Goal: Contribute content: Contribute content

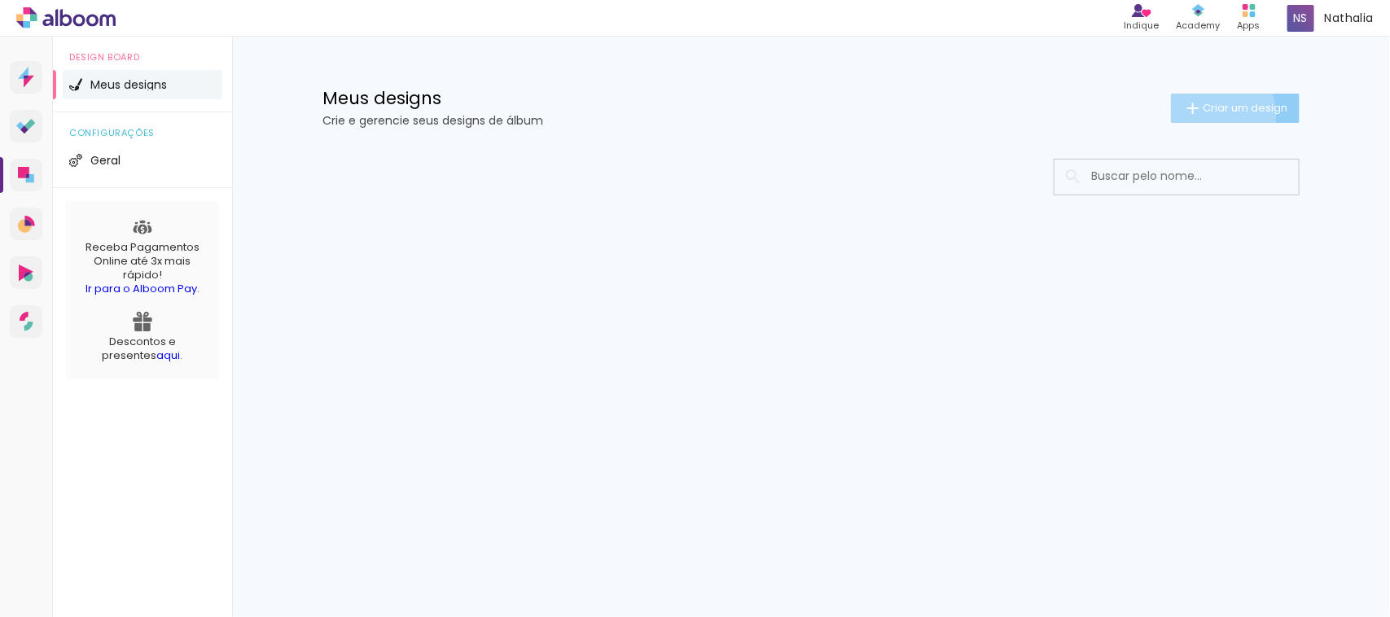
click at [1204, 116] on paper-button "Criar um design" at bounding box center [1235, 108] width 129 height 29
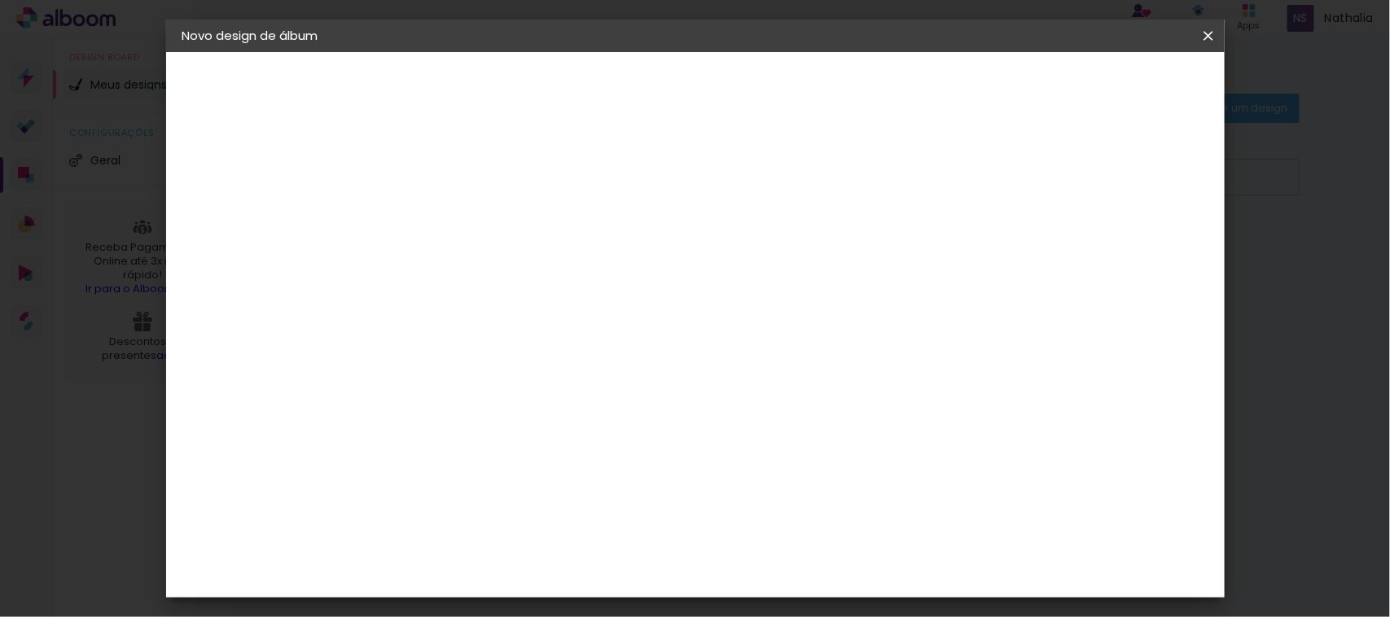
click at [454, 201] on paper-input-container "Título do álbum" at bounding box center [448, 220] width 11 height 42
click at [449, 212] on input at bounding box center [449, 218] width 0 height 25
click at [449, 217] on input at bounding box center [449, 218] width 0 height 25
type input "Pietra 11 anos"
type paper-input "Pietra 11 anos"
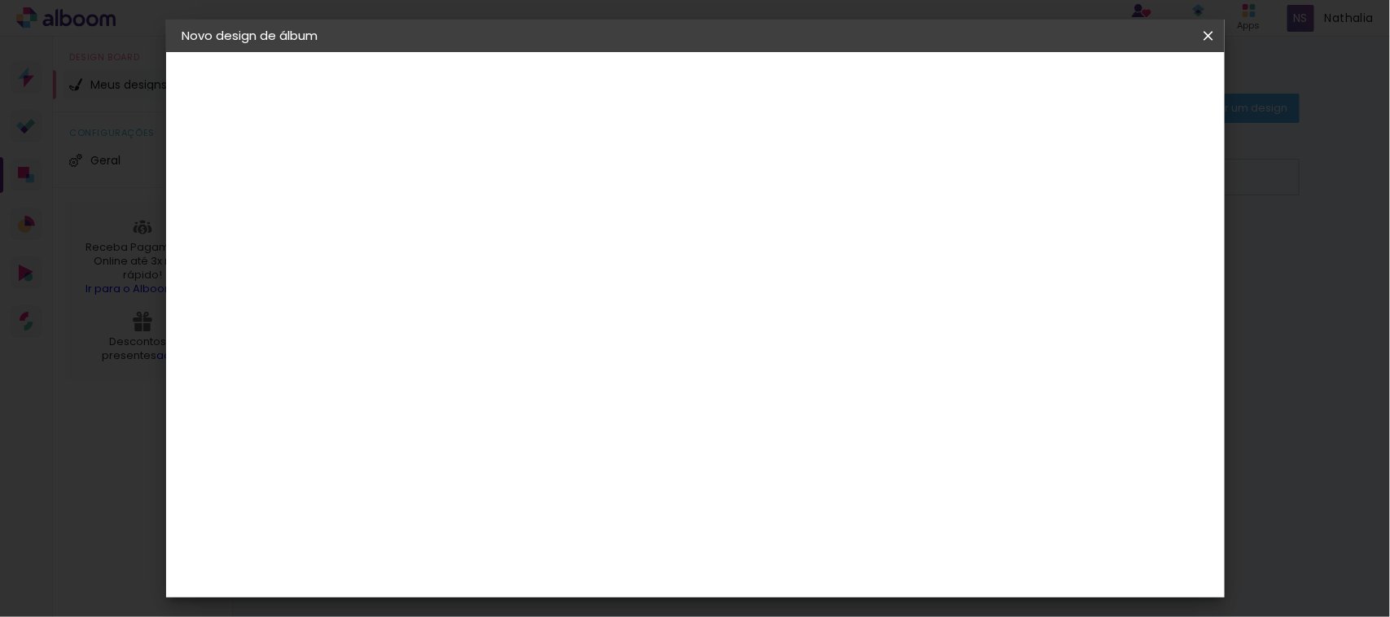
click at [0, 0] on slot "Avançar" at bounding box center [0, 0] width 0 height 0
click at [476, 422] on div "Ágata" at bounding box center [456, 428] width 39 height 13
click at [0, 0] on slot "Avançar" at bounding box center [0, 0] width 0 height 0
click at [538, 288] on paper-input-container "Linha" at bounding box center [490, 285] width 94 height 42
click at [800, 301] on paper-item "Book" at bounding box center [801, 303] width 326 height 33
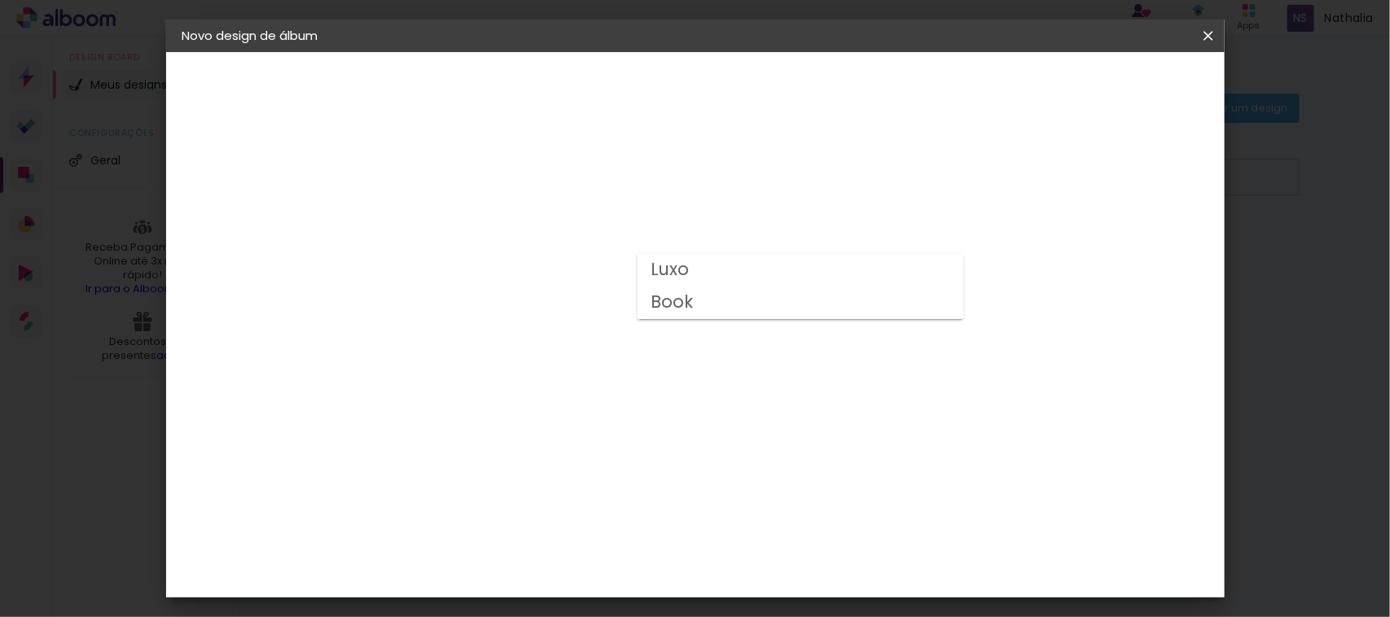
type input "Book"
click at [559, 444] on span "20 × 30" at bounding box center [521, 460] width 76 height 33
click at [0, 0] on slot "Avançar" at bounding box center [0, 0] width 0 height 0
click at [1104, 92] on span "Iniciar design" at bounding box center [1066, 86] width 74 height 11
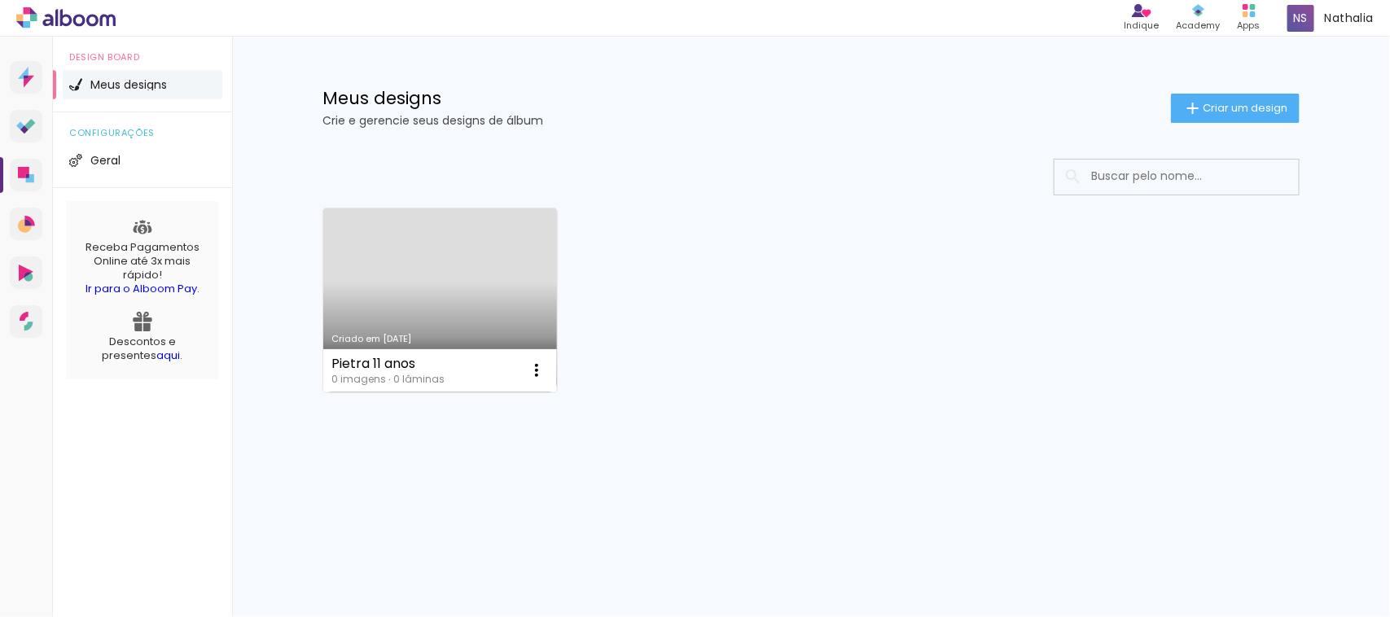
click at [460, 372] on div "Pietra 11 anos 0 imagens ∙ 0 lâminas Abrir Fazer uma cópia Excluir" at bounding box center [440, 370] width 234 height 43
click at [546, 380] on iron-icon at bounding box center [537, 371] width 20 height 20
click at [436, 315] on link "Criado em [DATE]" at bounding box center [440, 301] width 234 height 184
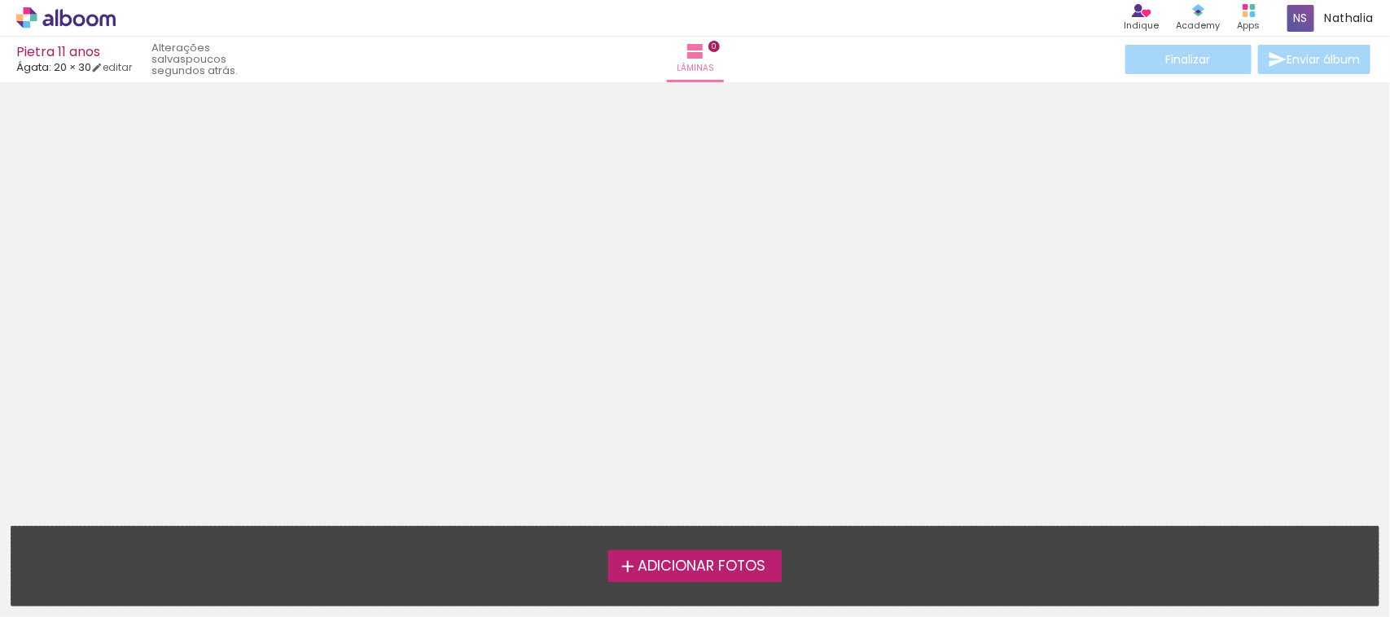
click at [1157, 55] on div "Finalizar Enviar álbum" at bounding box center [1248, 59] width 252 height 29
click at [112, 73] on div "Pietra 11 anos Ágata: 20 × 30 editar poucos segundos atrás. Lâminas 0 Finalizar…" at bounding box center [695, 41] width 1390 height 82
click at [120, 67] on link "editar" at bounding box center [111, 67] width 41 height 14
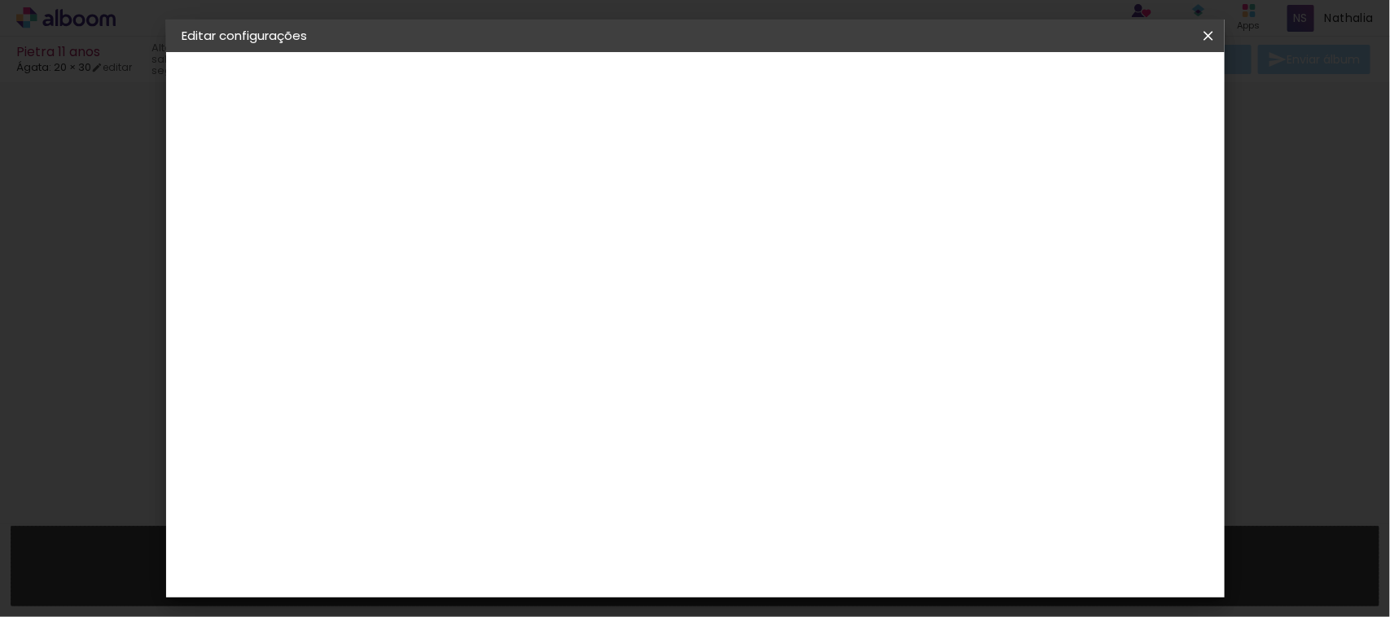
click at [233, 188] on paper-button "Ágata" at bounding box center [271, 201] width 178 height 33
click at [476, 578] on div "Alplas" at bounding box center [456, 584] width 39 height 13
click at [0, 0] on slot "Avançar" at bounding box center [0, 0] width 0 height 0
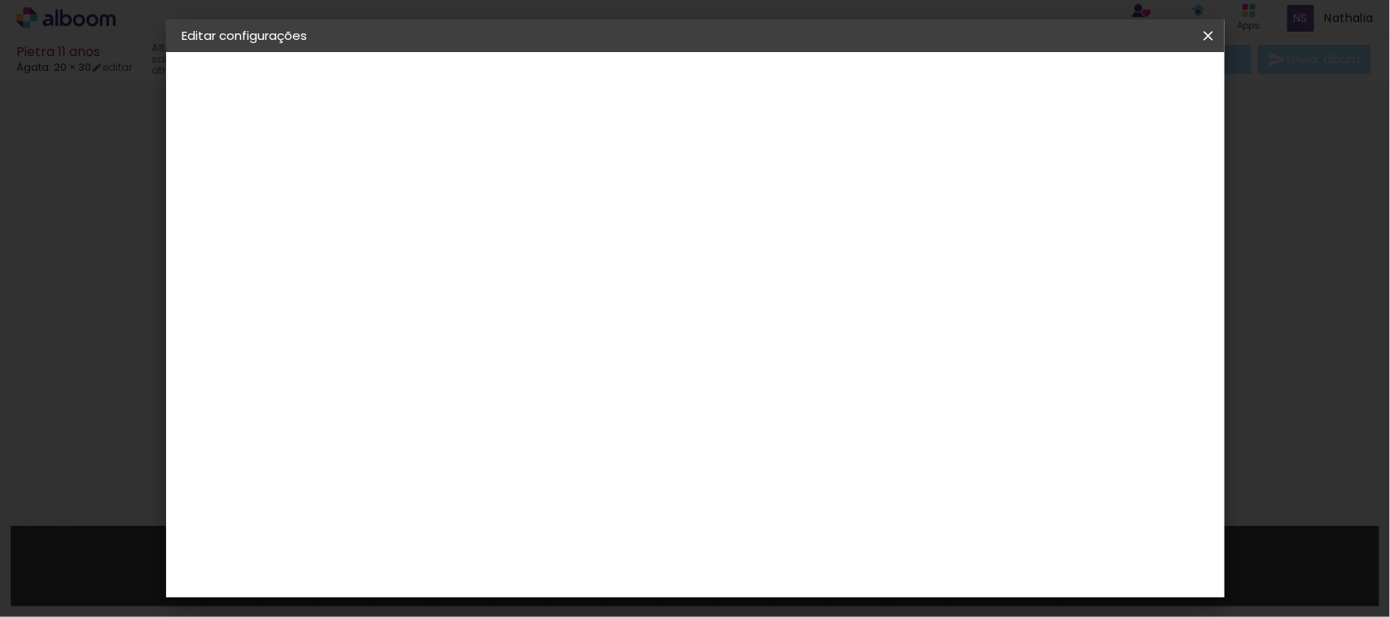
click at [619, 384] on span "25 × 30 cm" at bounding box center [589, 400] width 60 height 33
click at [714, 73] on paper-button "Avançar" at bounding box center [674, 86] width 80 height 28
click at [1120, 73] on paper-button "Salvar configurações" at bounding box center [1043, 86] width 153 height 28
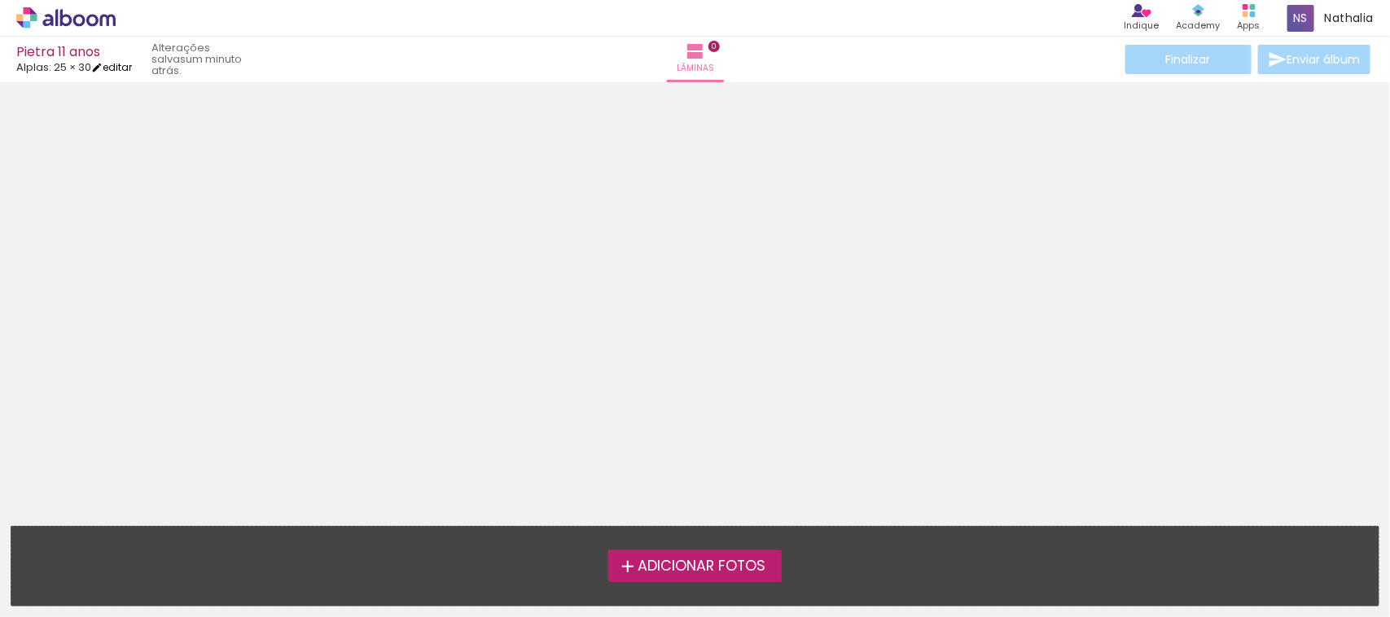
click at [124, 69] on link "editar" at bounding box center [111, 67] width 41 height 14
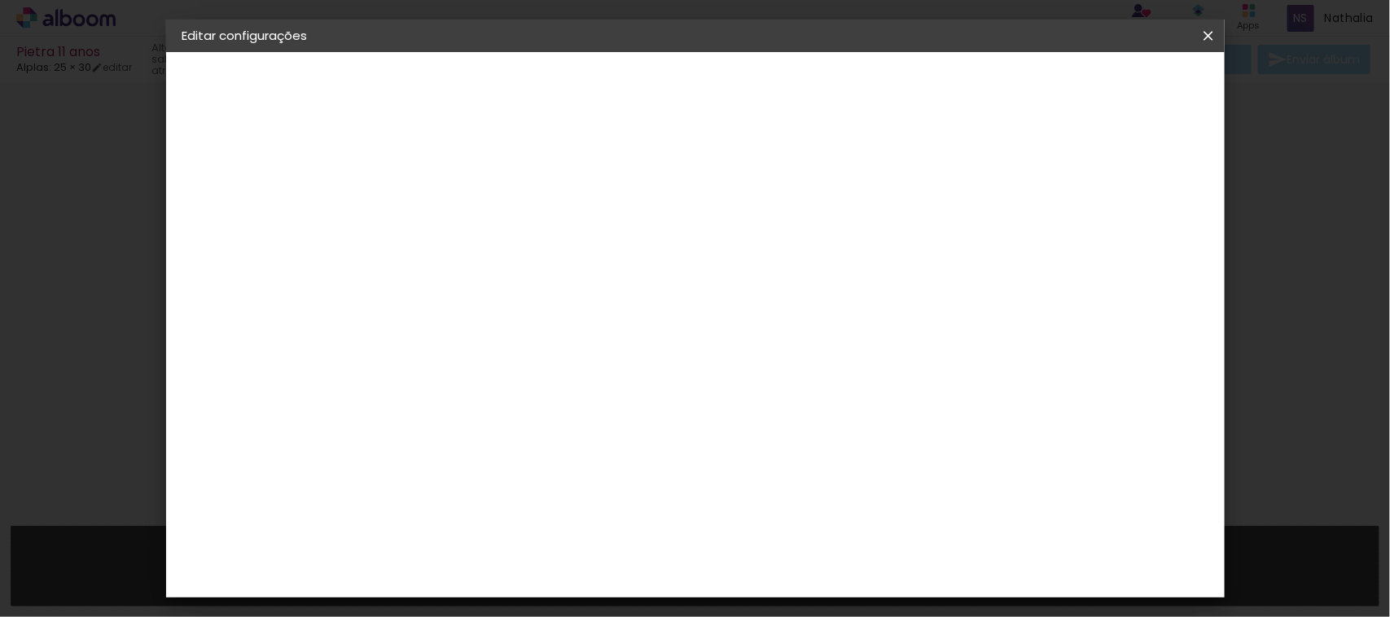
click at [238, 198] on div "Alplas" at bounding box center [233, 200] width 33 height 11
click at [578, 372] on paper-item "3ZERO5" at bounding box center [490, 368] width 176 height 36
click at [0, 0] on slot "Avançar" at bounding box center [0, 0] width 0 height 0
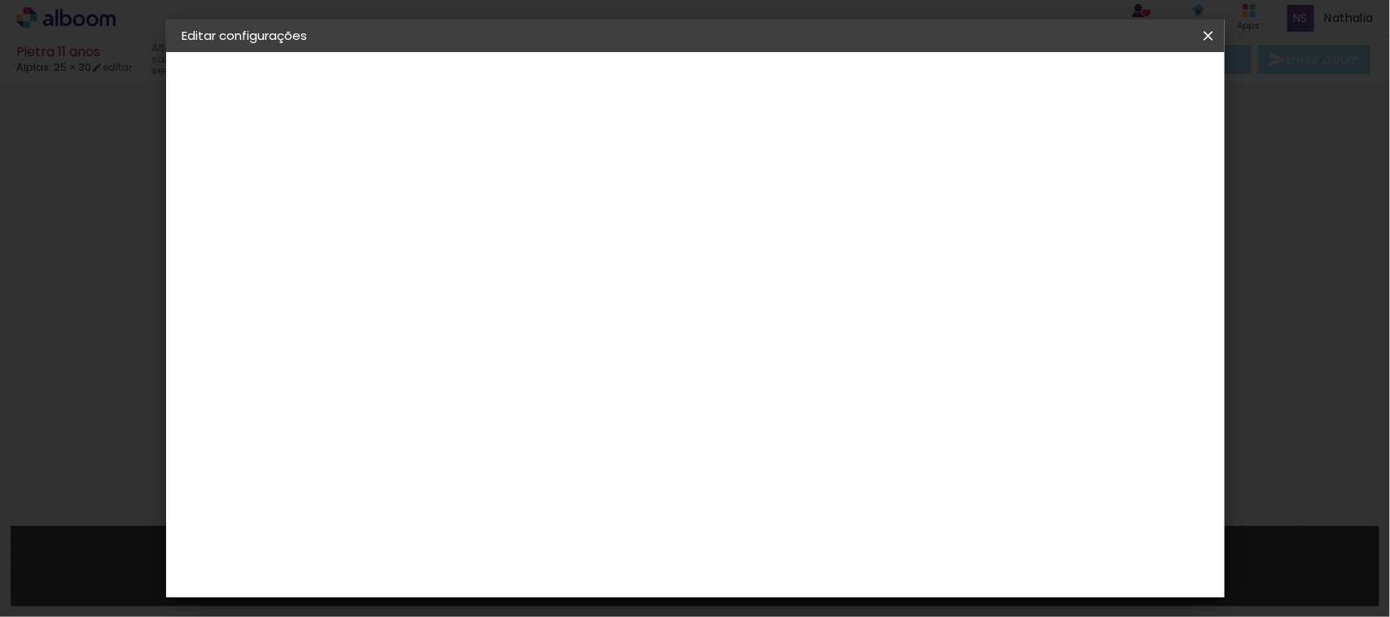
click at [578, 290] on div "Opções disponíveis Center Tape Life Linha ECO Milano Premium Tamanho Escolha o …" at bounding box center [490, 310] width 176 height 305
click at [512, 273] on input "text" at bounding box center [481, 283] width 64 height 25
click at [816, 299] on paper-item "Life" at bounding box center [801, 303] width 326 height 33
click at [648, 274] on input "Life" at bounding box center [549, 267] width 200 height 25
click at [759, 409] on paper-item "Premium" at bounding box center [793, 400] width 326 height 33
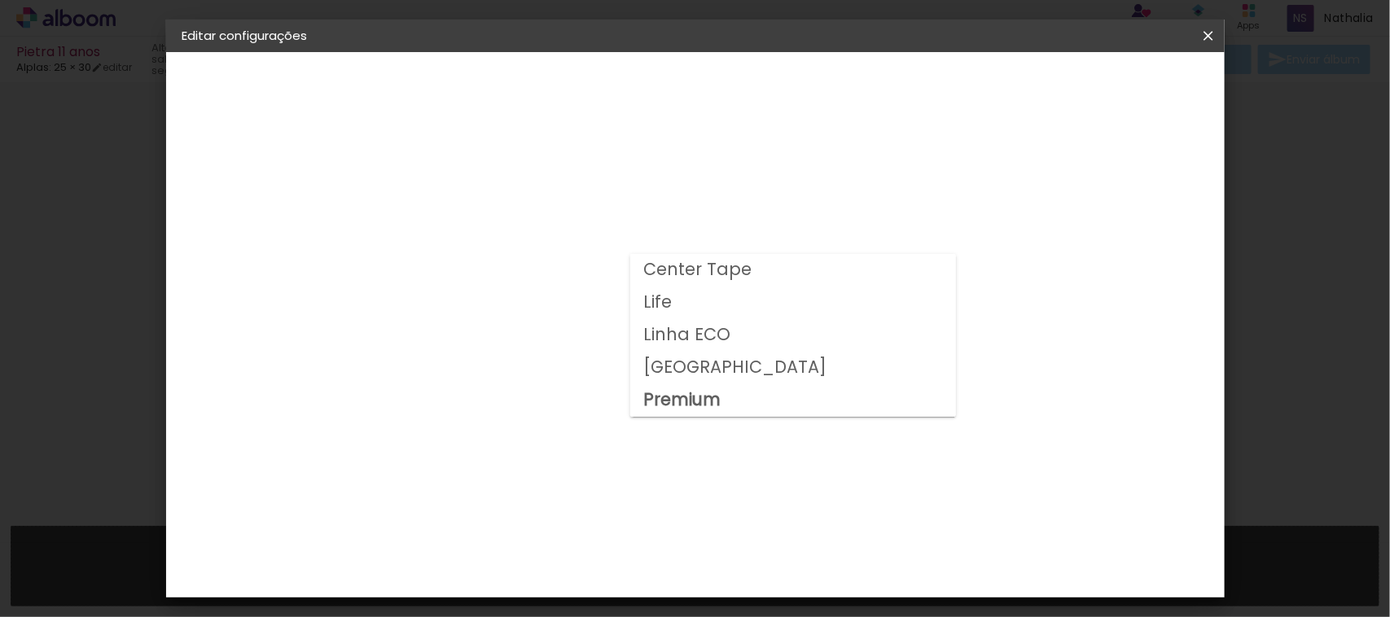
type input "Premium"
click at [232, 195] on div "3ZERO5" at bounding box center [238, 200] width 42 height 11
drag, startPoint x: 1215, startPoint y: 98, endPoint x: 1215, endPoint y: 147, distance: 49.7
click at [778, 147] on div "Fornecedor Escolha um fornecedor ou avance com o tamanho livre. Voltar Avançar" at bounding box center [578, 121] width 400 height 138
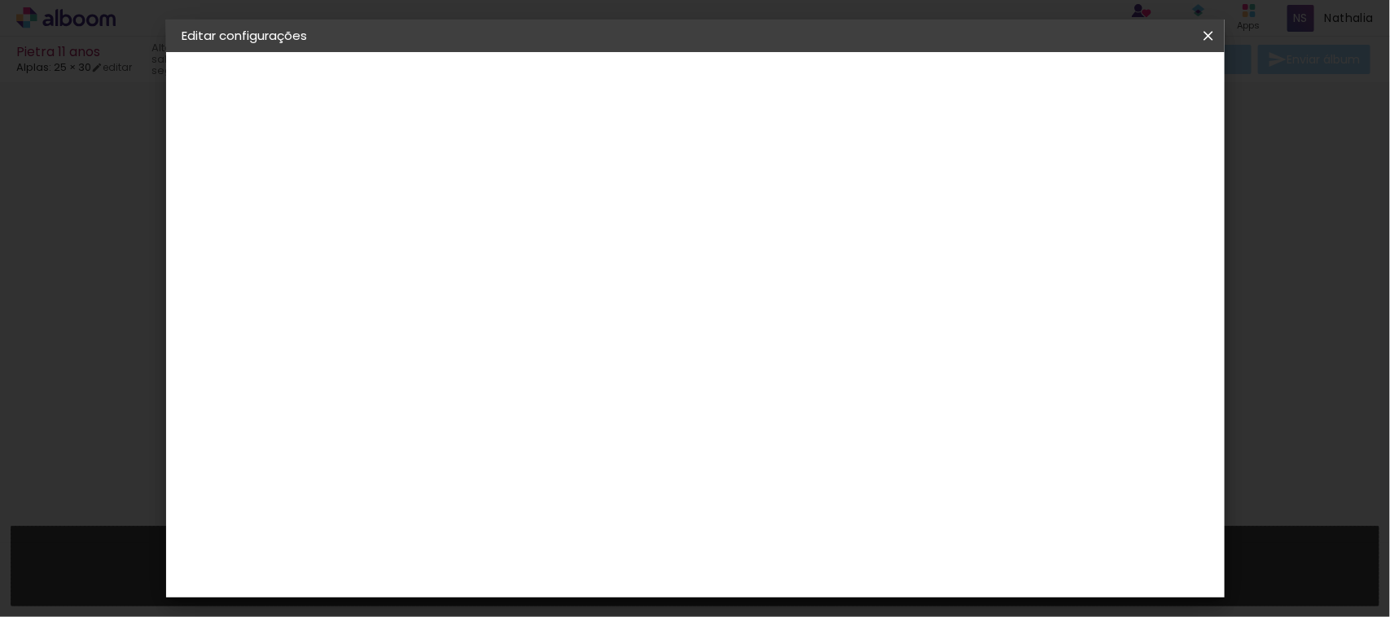
scroll to position [477, 0]
click at [503, 220] on div "Arte em [GEOGRAPHIC_DATA]" at bounding box center [508, 228] width 143 height 26
click at [0, 0] on slot "Avançar" at bounding box center [0, 0] width 0 height 0
click at [619, 374] on span "20 × 30 cm" at bounding box center [589, 390] width 60 height 33
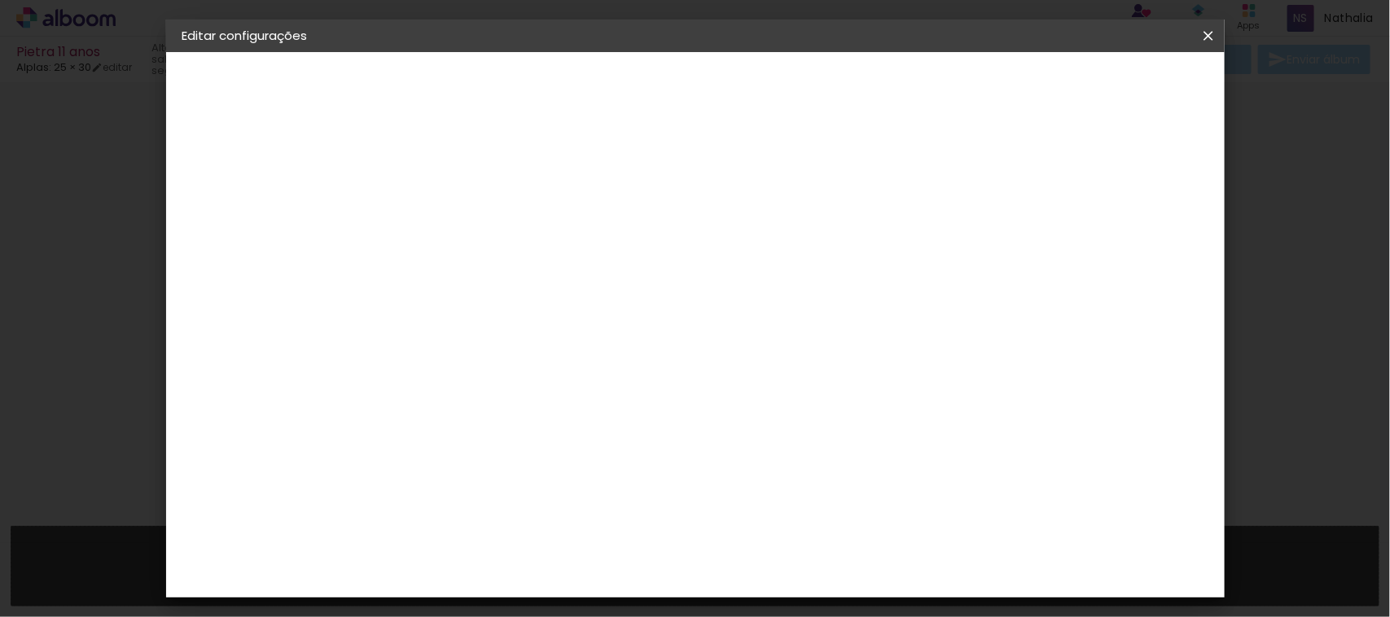
click at [619, 374] on span "20 × 30 cm" at bounding box center [589, 390] width 60 height 33
click at [0, 0] on slot "Avançar" at bounding box center [0, 0] width 0 height 0
click at [1104, 81] on span "Salvar configurações" at bounding box center [1043, 86] width 121 height 11
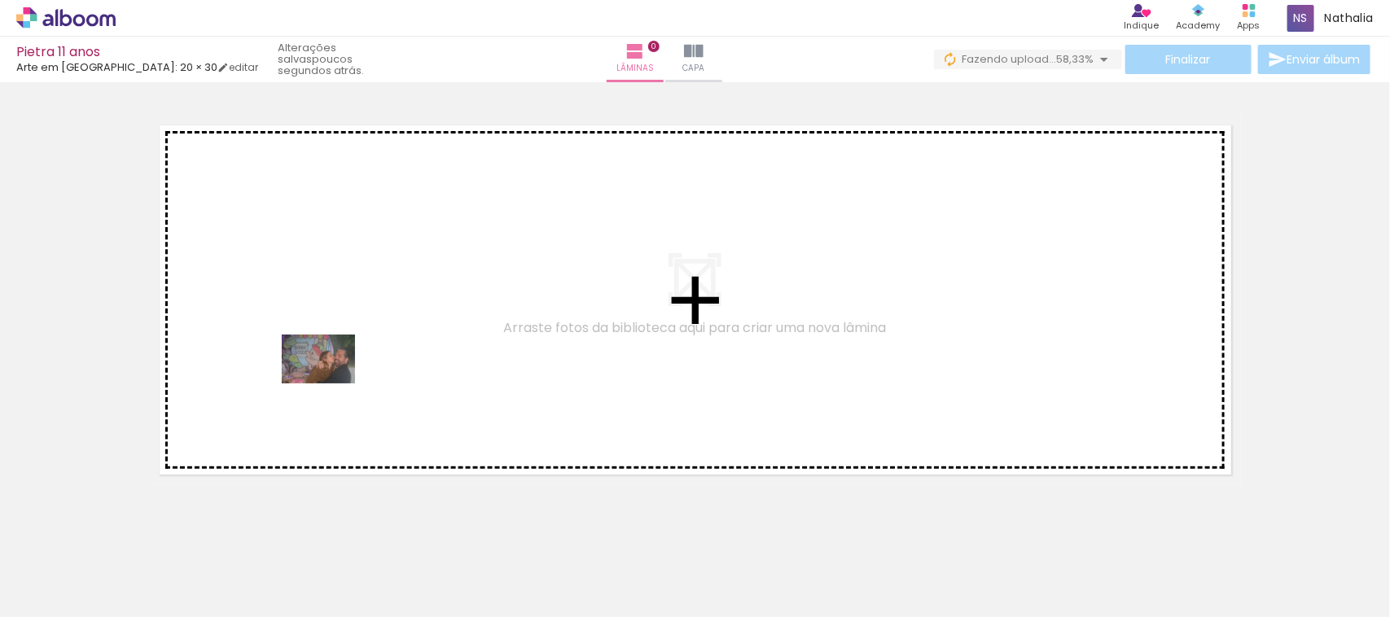
drag, startPoint x: 169, startPoint y: 581, endPoint x: 331, endPoint y: 384, distance: 254.7
click at [331, 384] on quentale-workspace at bounding box center [695, 308] width 1390 height 617
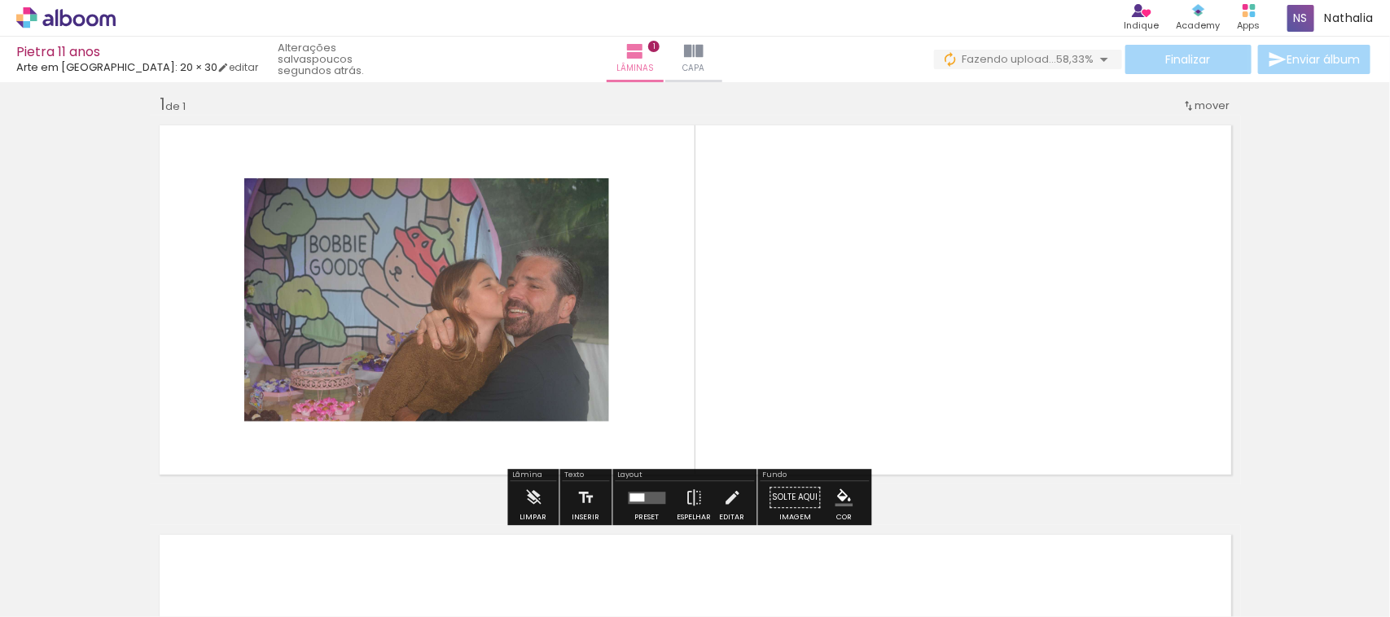
scroll to position [14, 0]
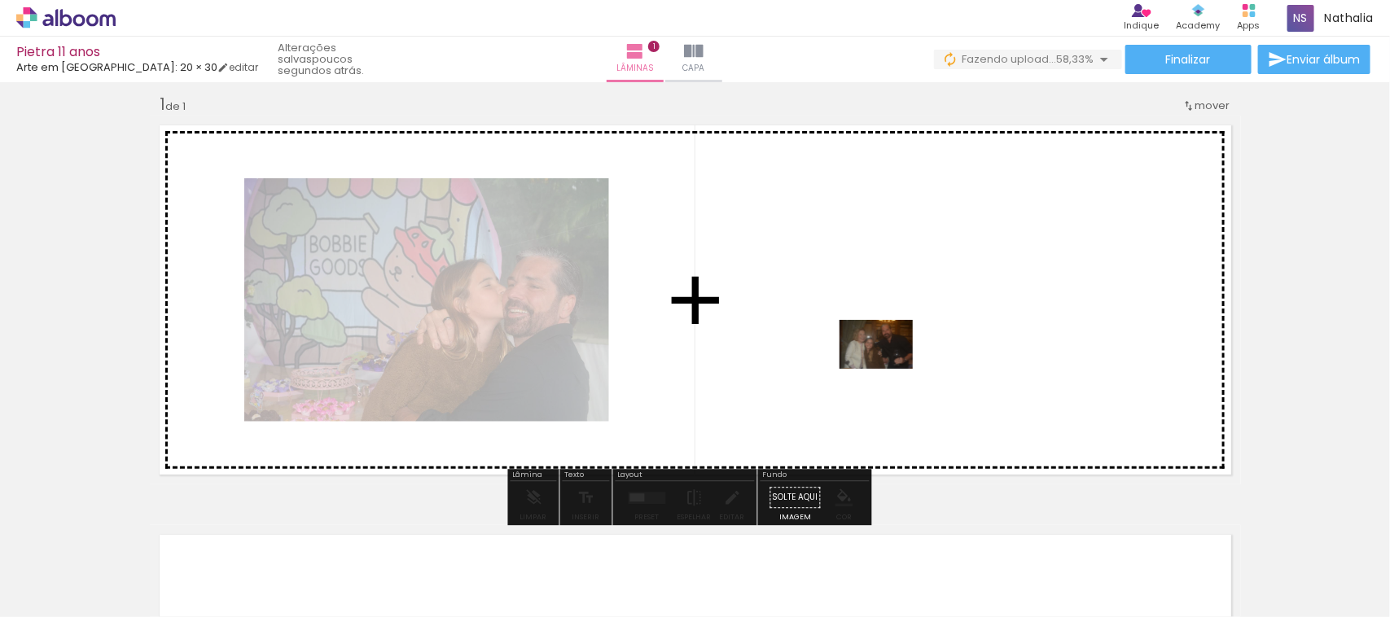
drag, startPoint x: 782, startPoint y: 583, endPoint x: 889, endPoint y: 369, distance: 239.7
click at [889, 369] on quentale-workspace at bounding box center [695, 308] width 1390 height 617
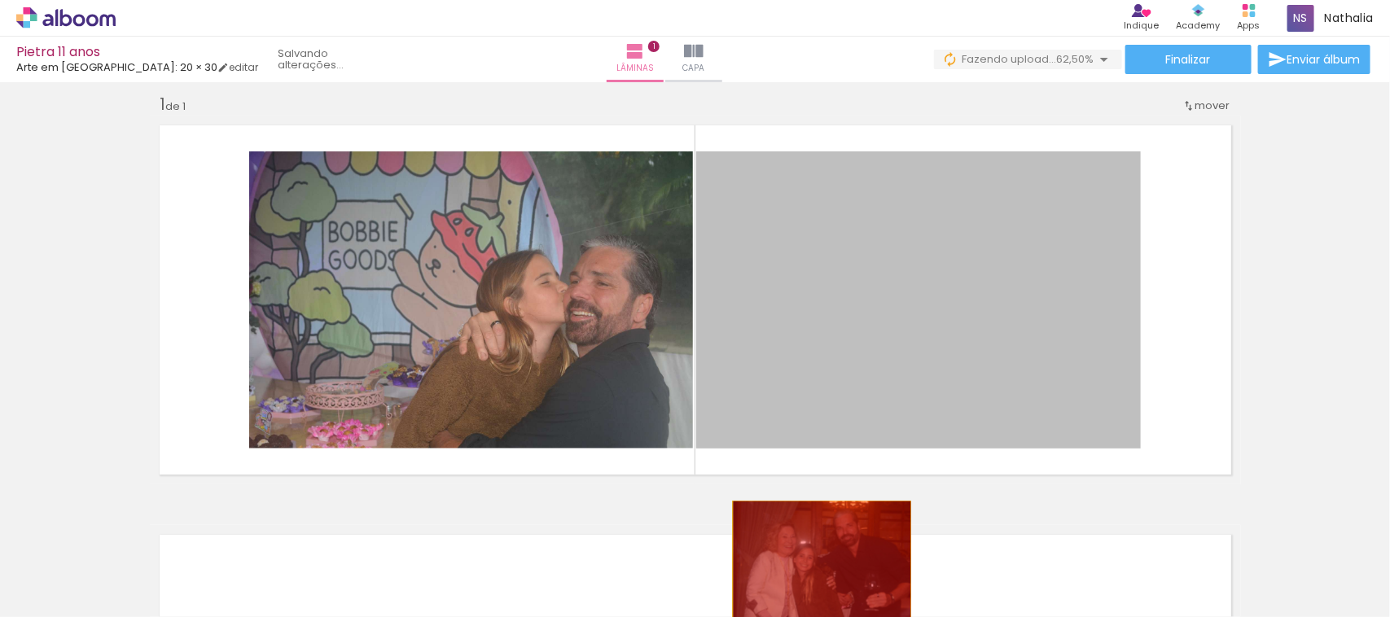
drag, startPoint x: 889, startPoint y: 369, endPoint x: 812, endPoint y: 564, distance: 210.2
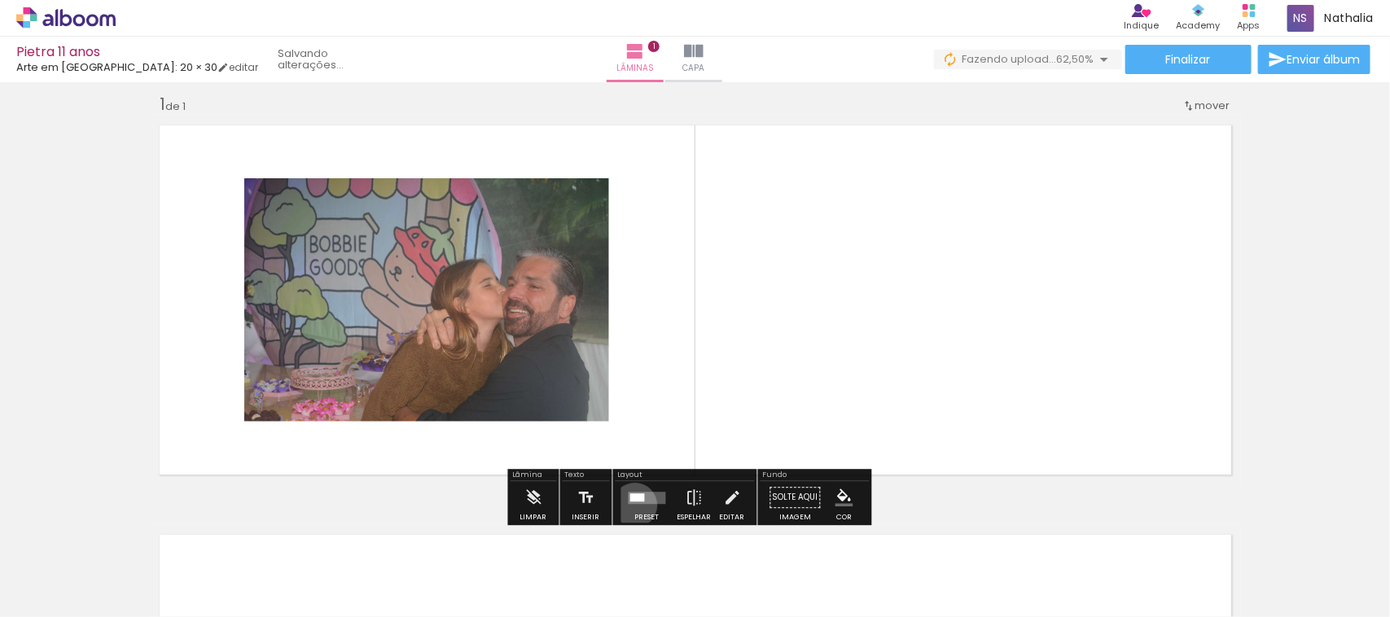
click at [631, 505] on div at bounding box center [648, 497] width 44 height 33
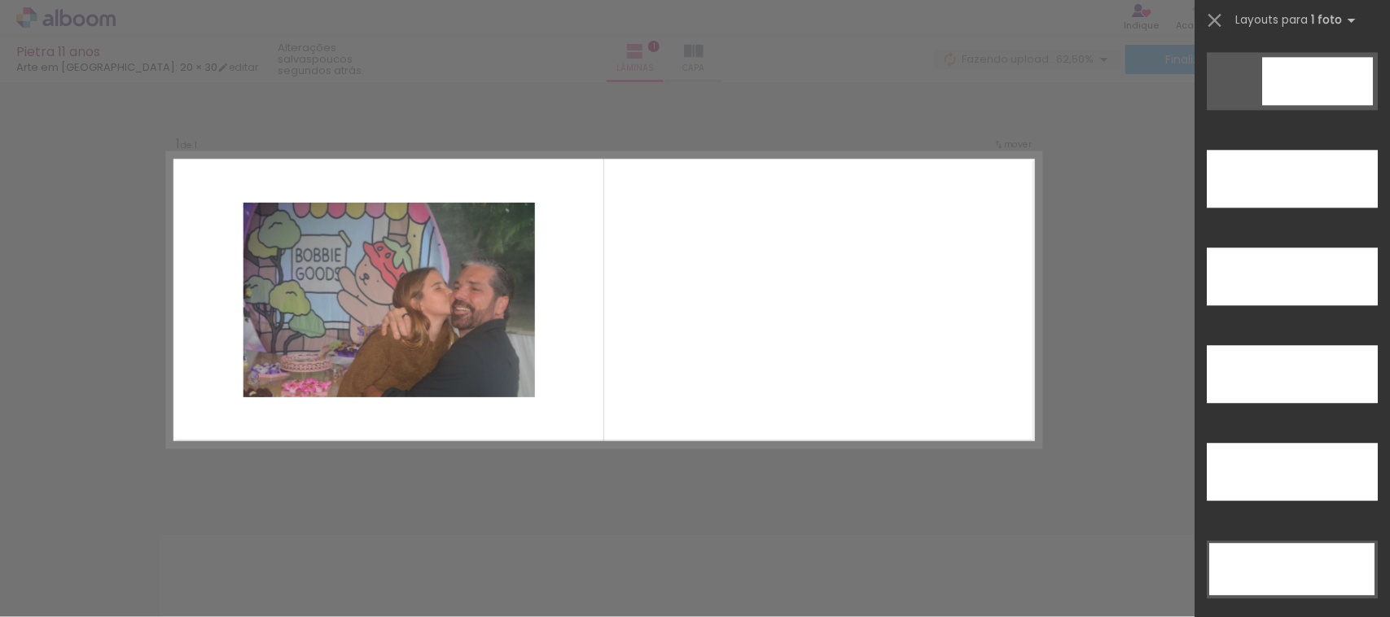
scroll to position [4635, 0]
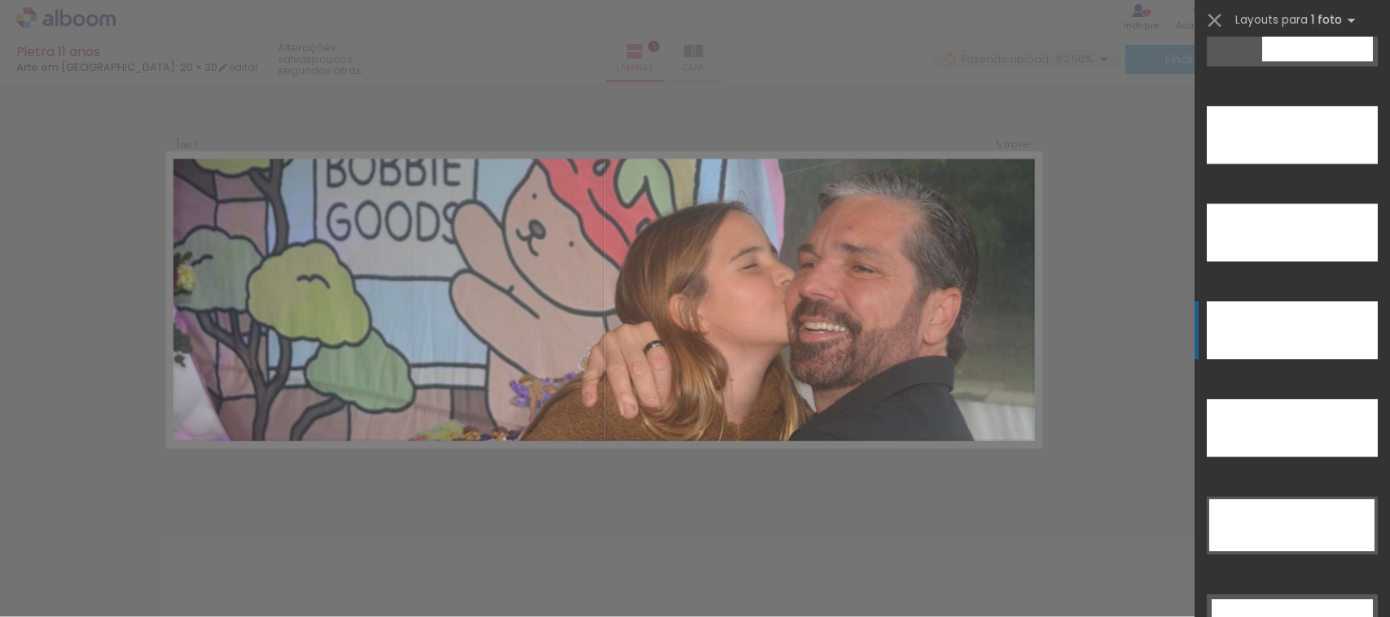
click at [1334, 347] on div at bounding box center [1292, 330] width 171 height 58
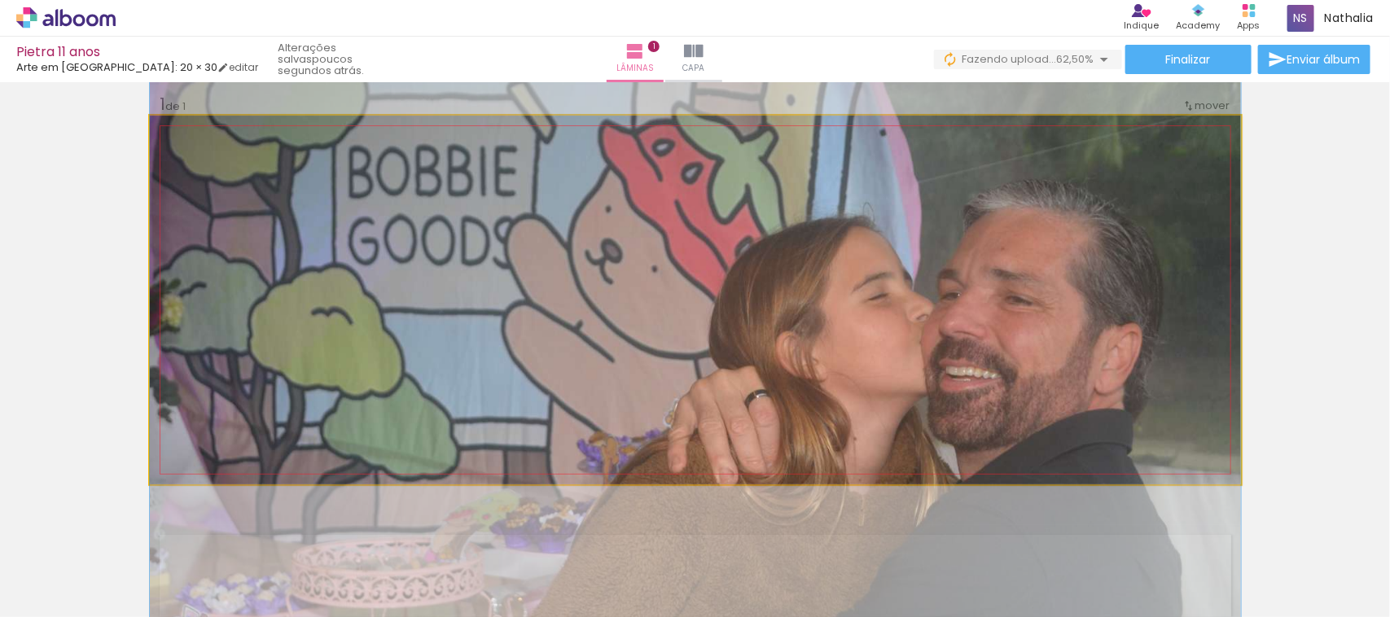
drag, startPoint x: 1128, startPoint y: 340, endPoint x: 1134, endPoint y: 379, distance: 39.5
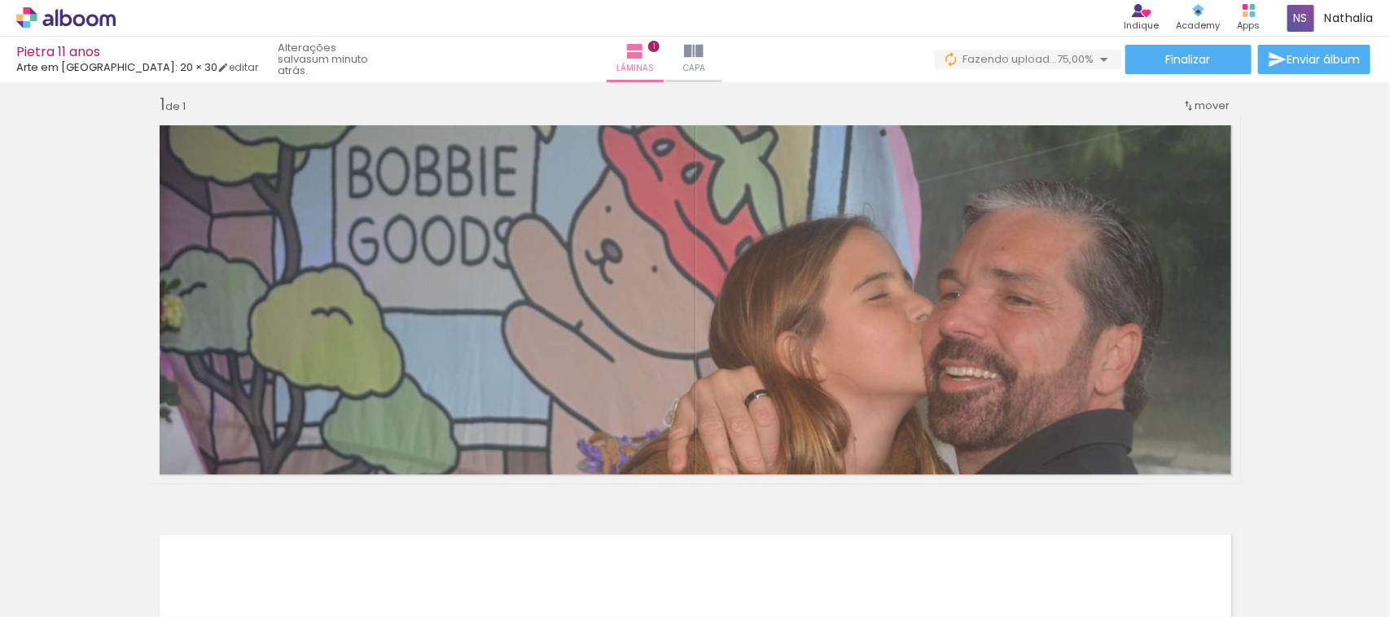
scroll to position [0, 128]
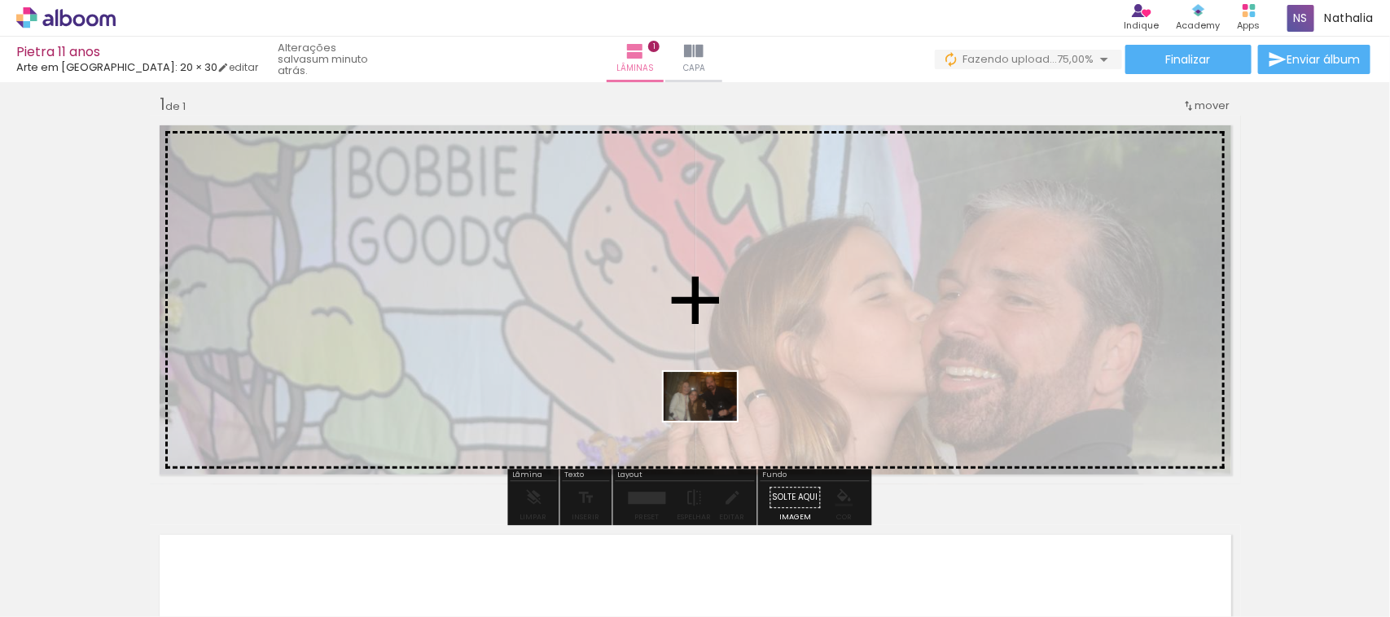
drag, startPoint x: 648, startPoint y: 563, endPoint x: 718, endPoint y: 412, distance: 165.8
click at [718, 412] on quentale-workspace at bounding box center [695, 308] width 1390 height 617
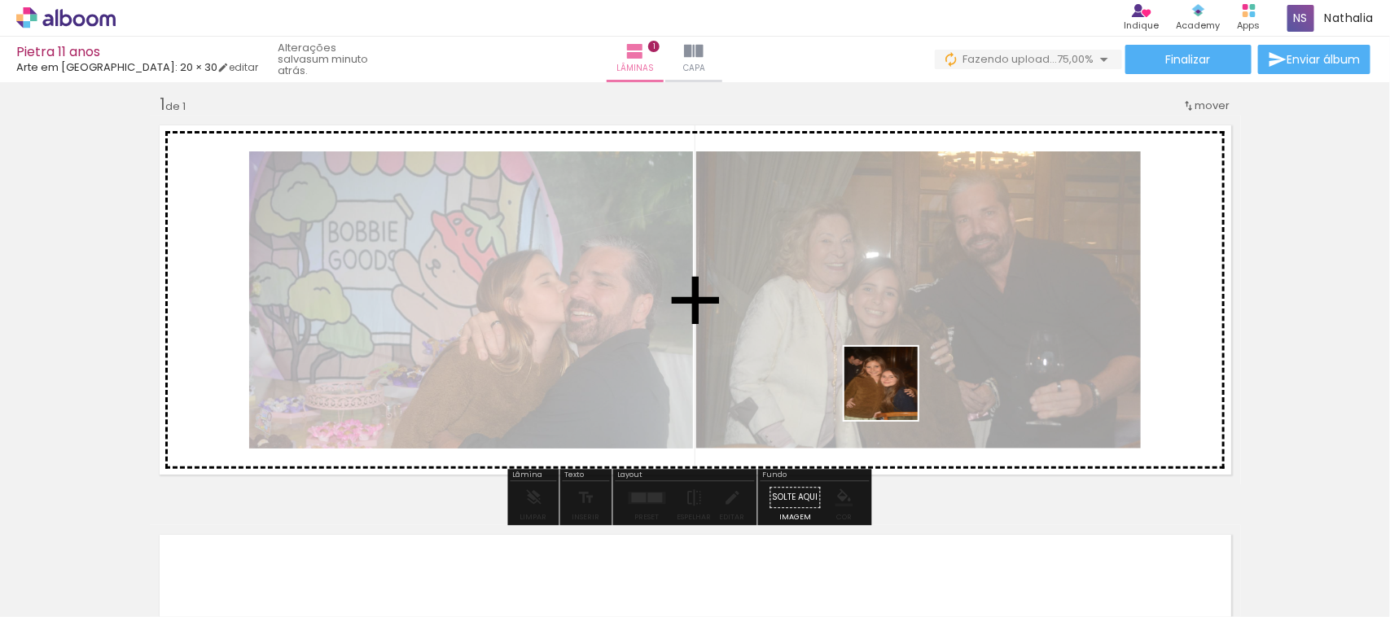
drag, startPoint x: 862, startPoint y: 576, endPoint x: 1032, endPoint y: 503, distance: 185.0
click at [897, 384] on quentale-workspace at bounding box center [695, 308] width 1390 height 617
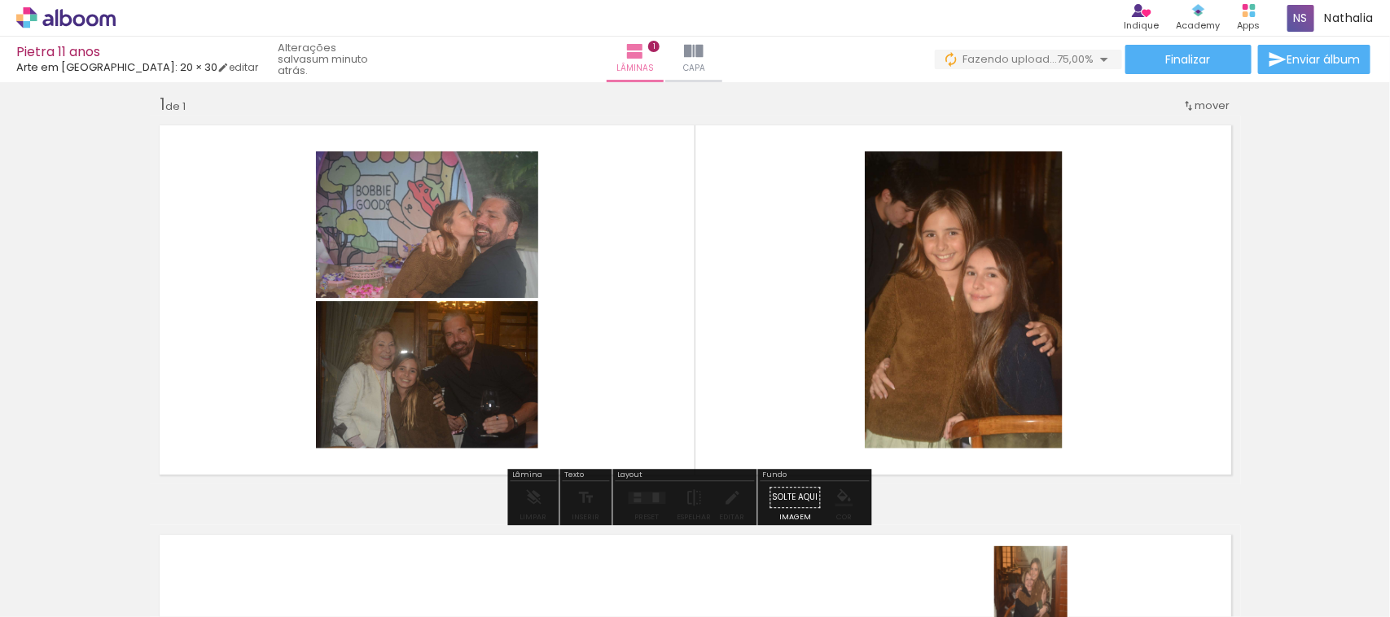
drag, startPoint x: 1047, startPoint y: 597, endPoint x: 1041, endPoint y: 587, distance: 11.7
click at [1041, 591] on quentale-thumb at bounding box center [1038, 563] width 91 height 94
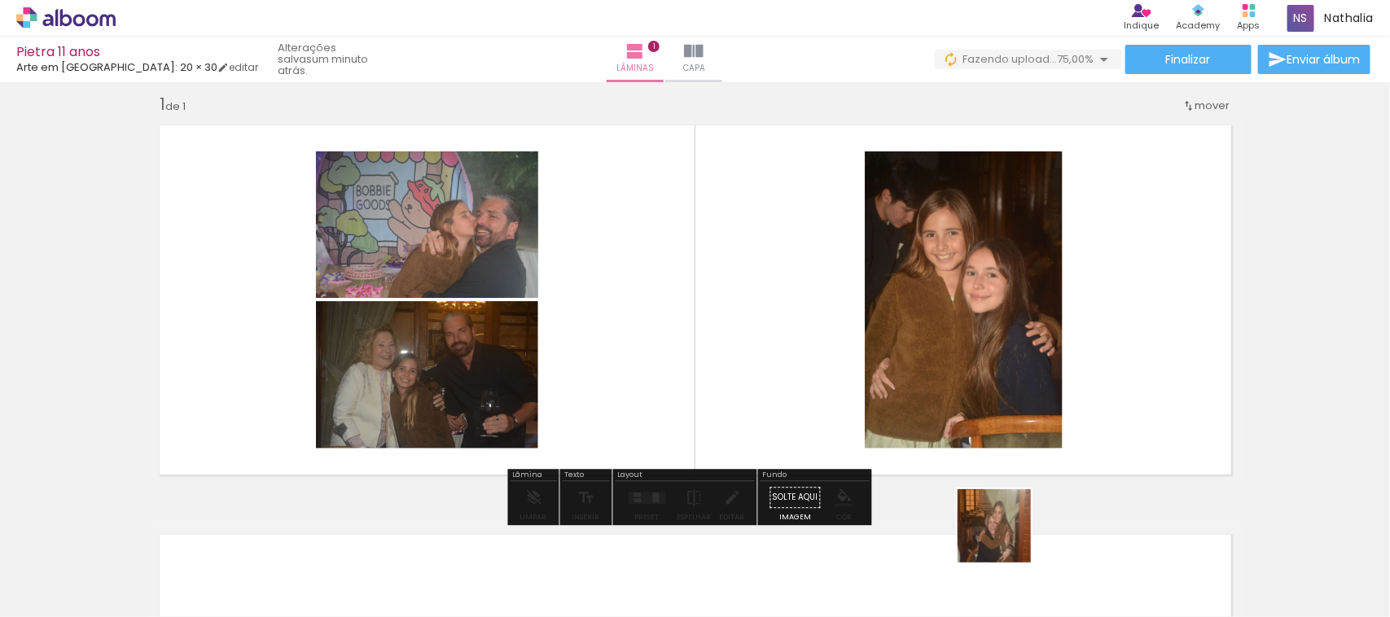
drag, startPoint x: 1036, startPoint y: 573, endPoint x: 906, endPoint y: 399, distance: 217.0
click at [906, 399] on quentale-workspace at bounding box center [695, 308] width 1390 height 617
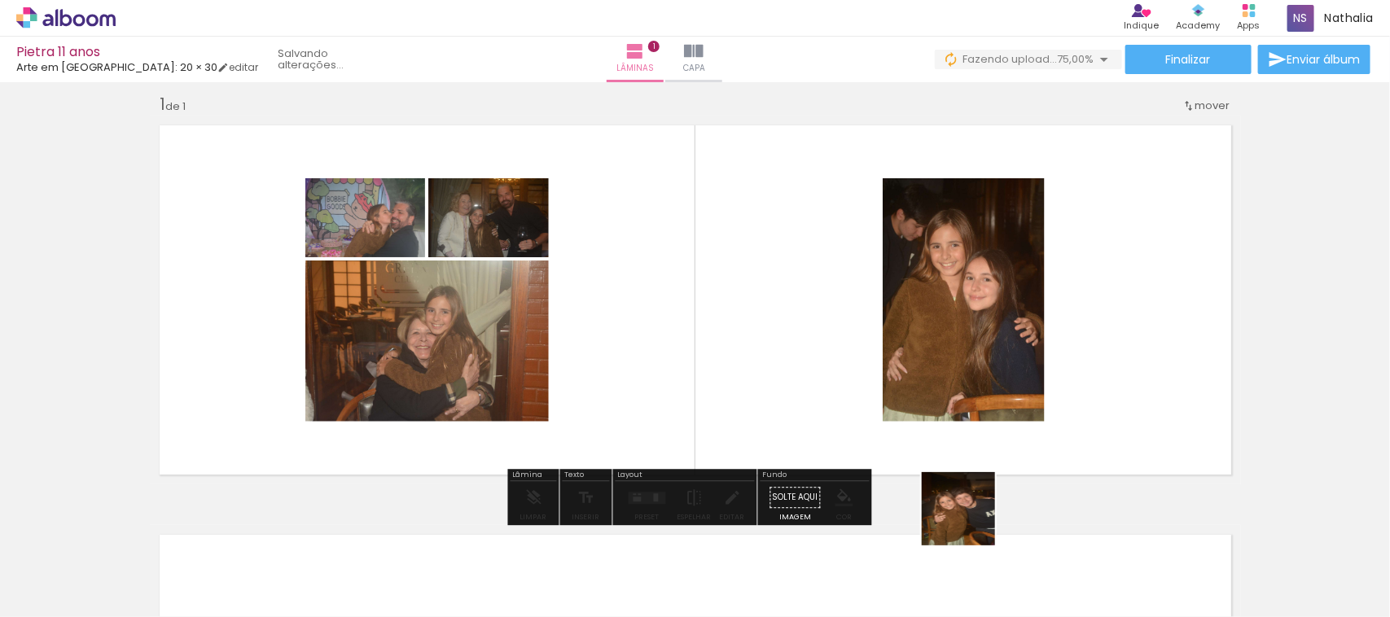
drag, startPoint x: 959, startPoint y: 577, endPoint x: 1040, endPoint y: 396, distance: 198.3
click at [1040, 396] on quentale-workspace at bounding box center [695, 308] width 1390 height 617
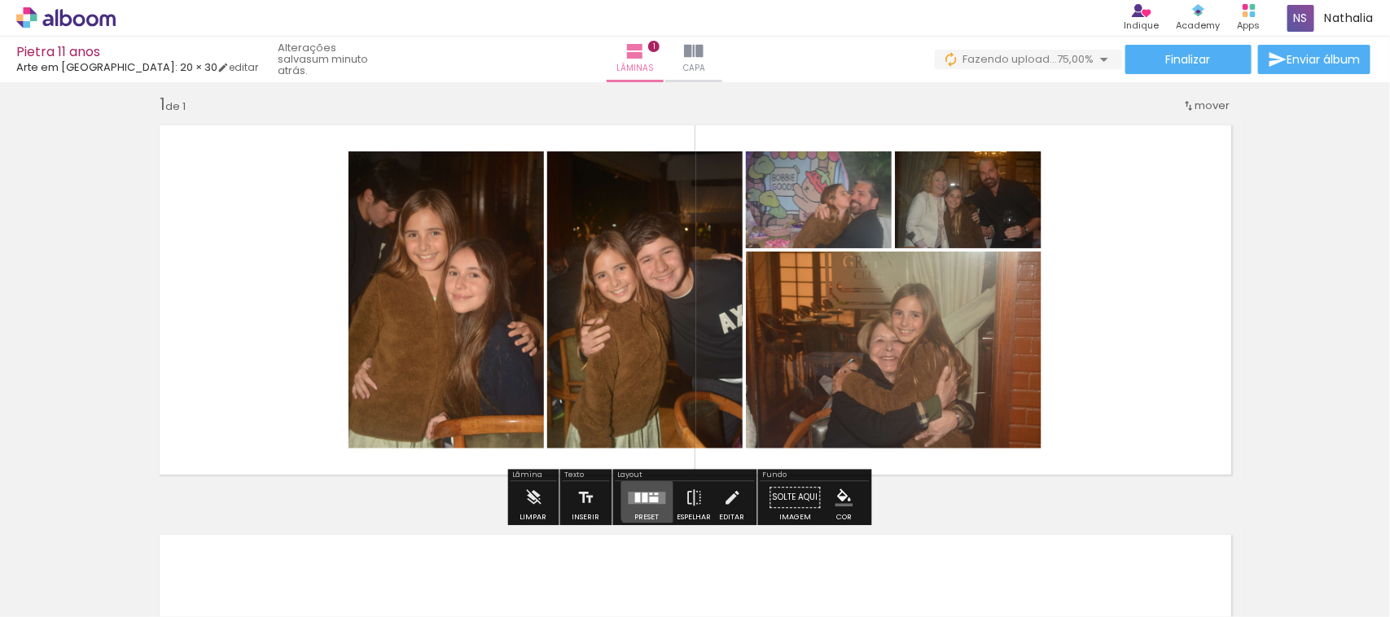
click at [652, 498] on div at bounding box center [654, 500] width 9 height 6
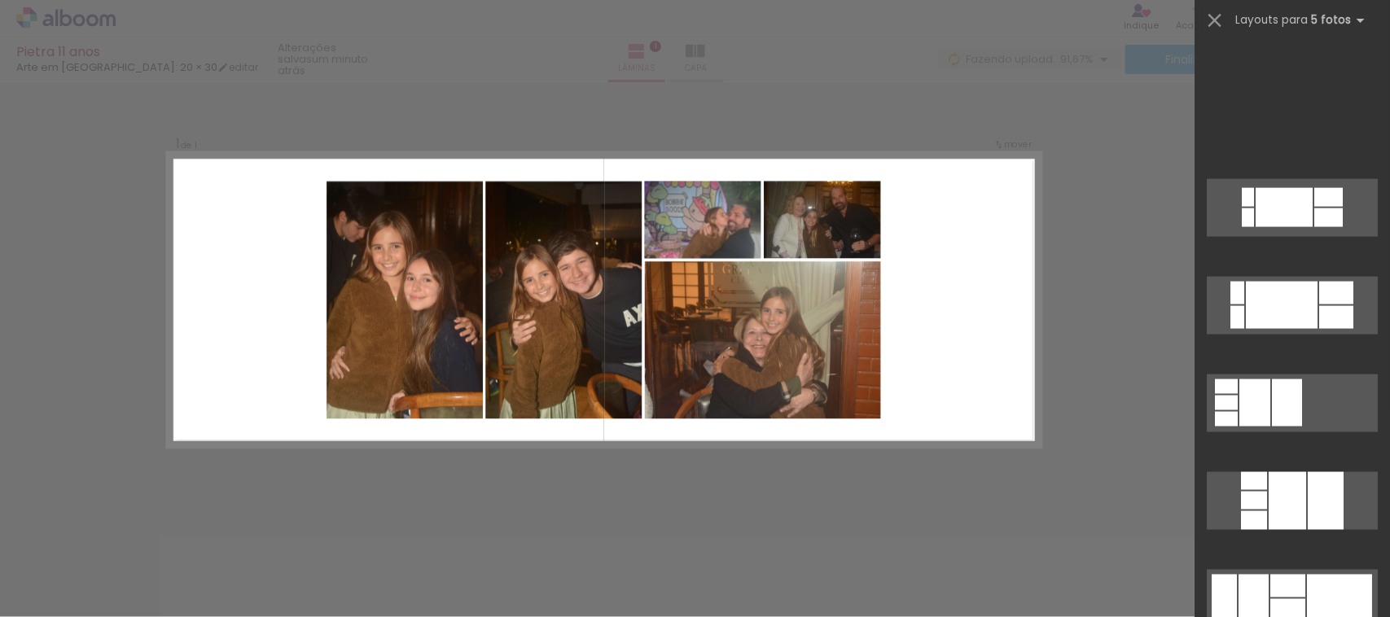
scroll to position [1565, 0]
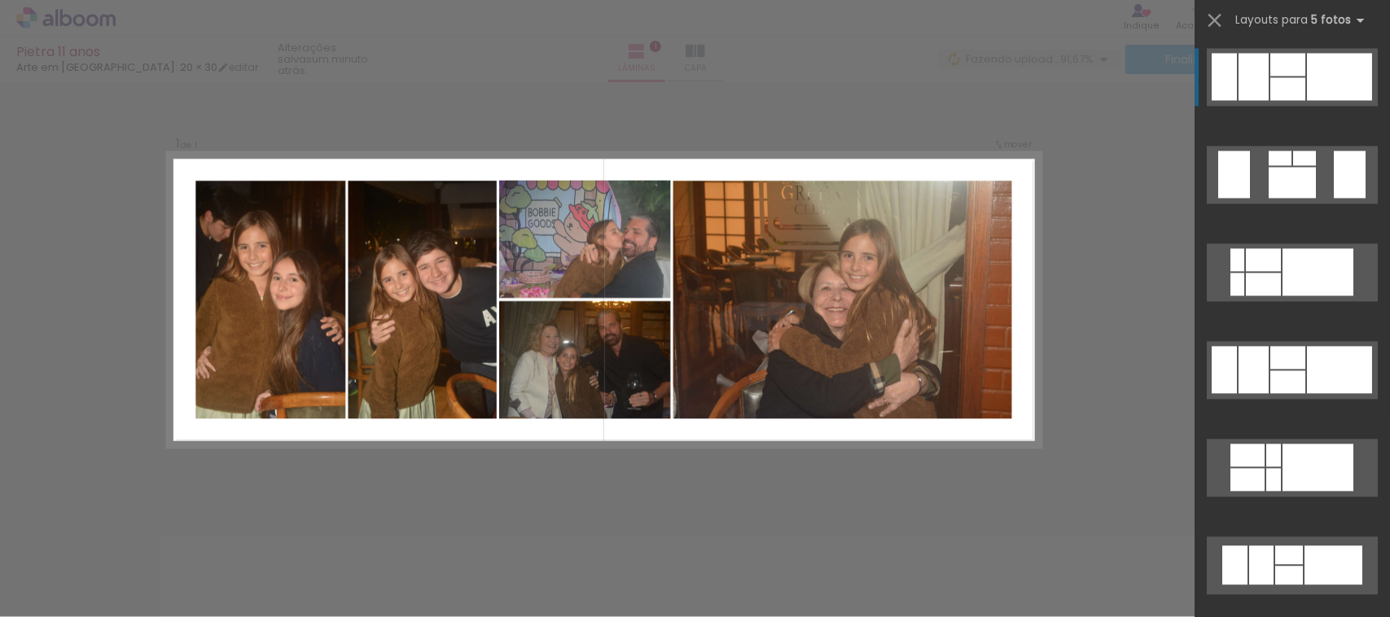
click at [1337, 82] on div at bounding box center [1339, 76] width 65 height 47
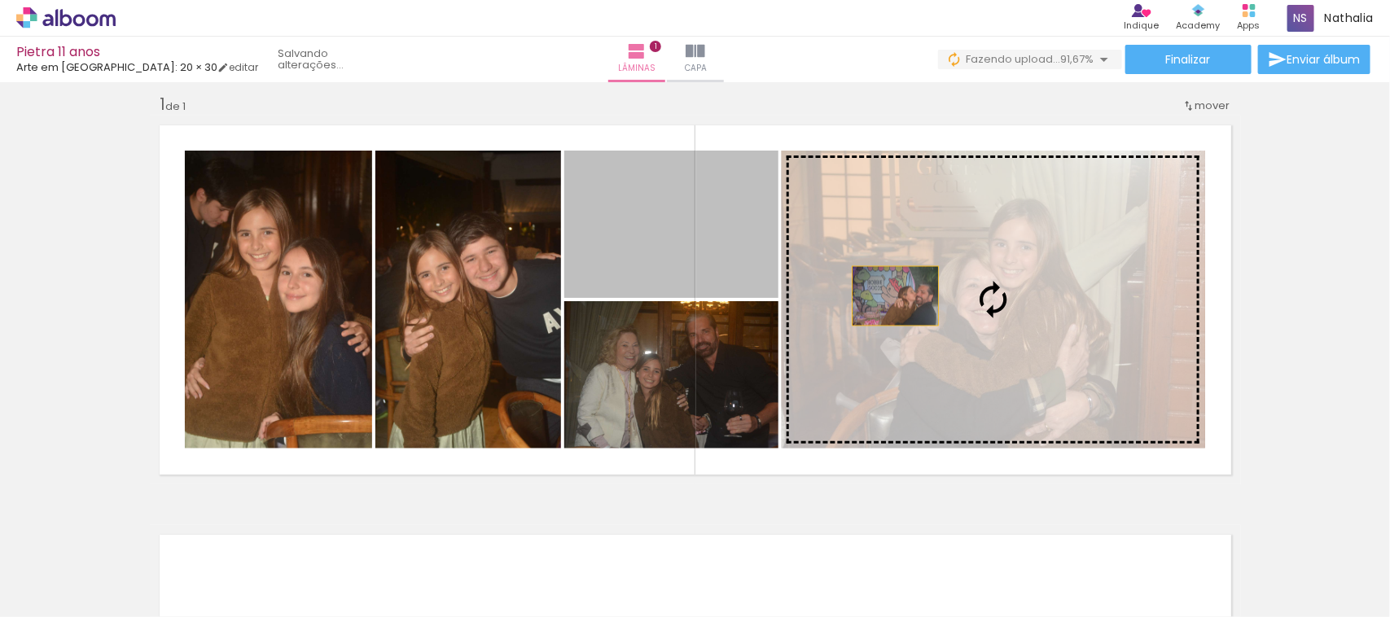
drag, startPoint x: 707, startPoint y: 226, endPoint x: 888, endPoint y: 296, distance: 193.9
click at [0, 0] on slot at bounding box center [0, 0] width 0 height 0
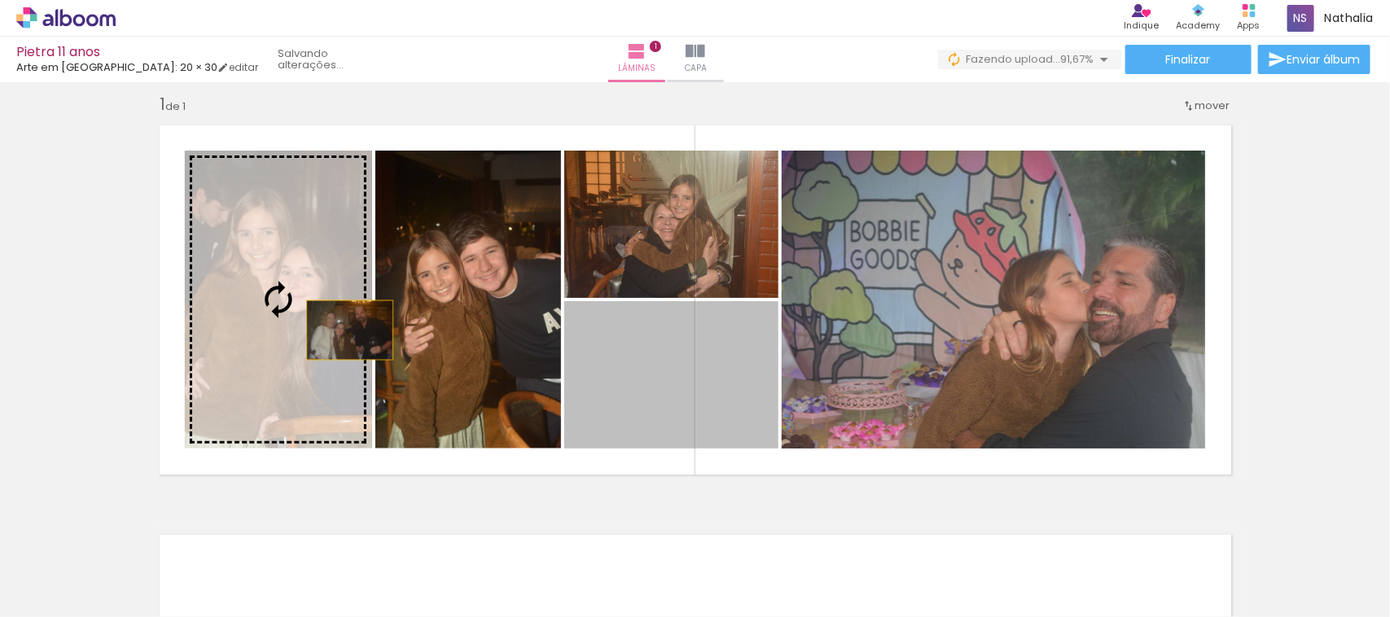
drag, startPoint x: 649, startPoint y: 384, endPoint x: 293, endPoint y: 310, distance: 363.4
click at [0, 0] on slot at bounding box center [0, 0] width 0 height 0
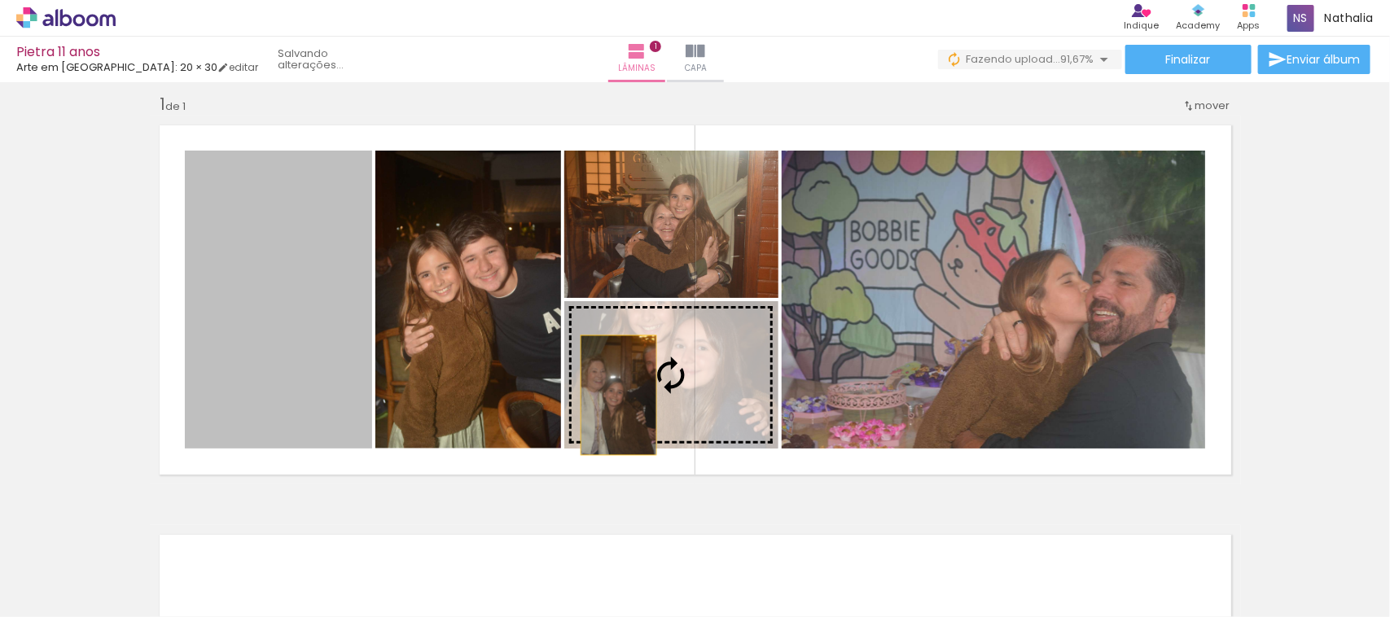
drag, startPoint x: 293, startPoint y: 310, endPoint x: 611, endPoint y: 395, distance: 328.7
click at [0, 0] on slot at bounding box center [0, 0] width 0 height 0
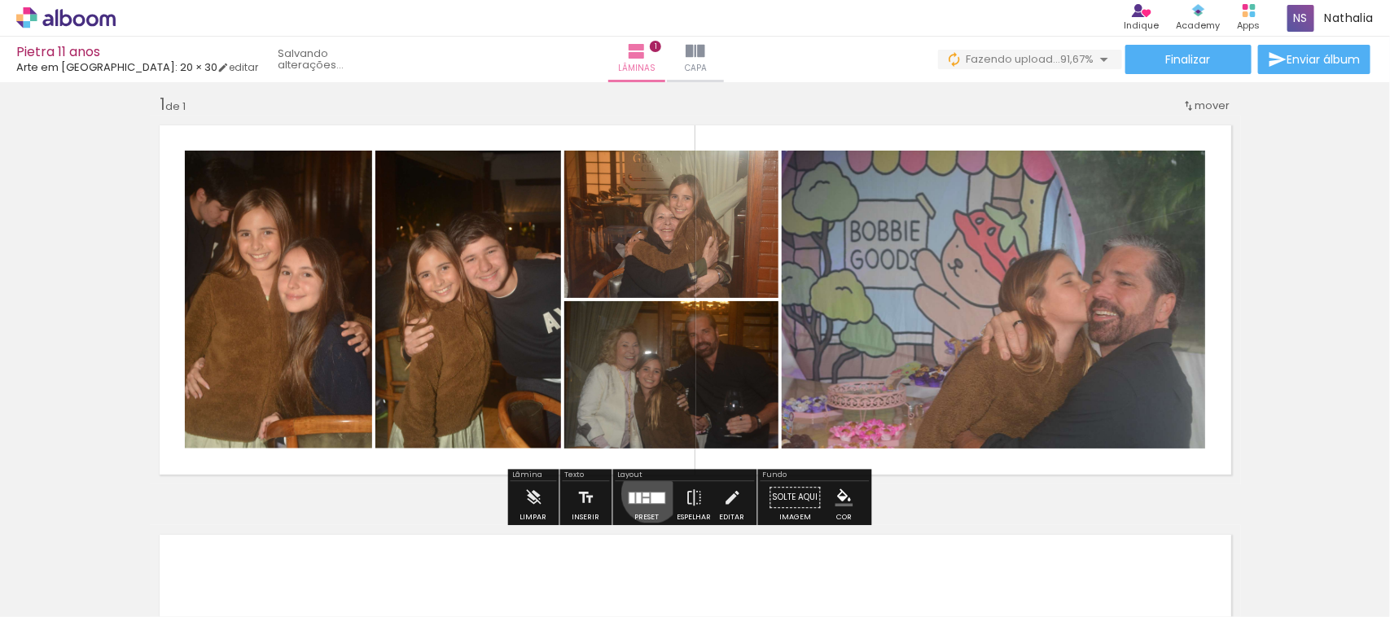
click at [652, 494] on div at bounding box center [659, 498] width 14 height 11
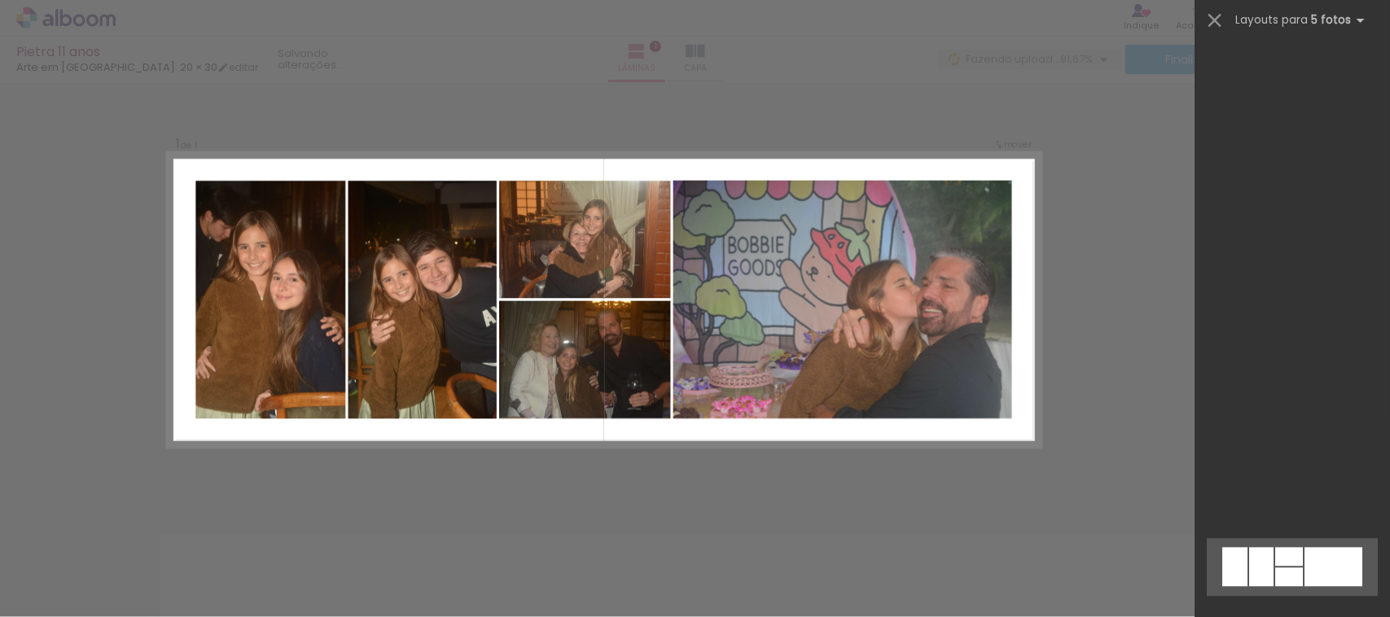
scroll to position [2607, 0]
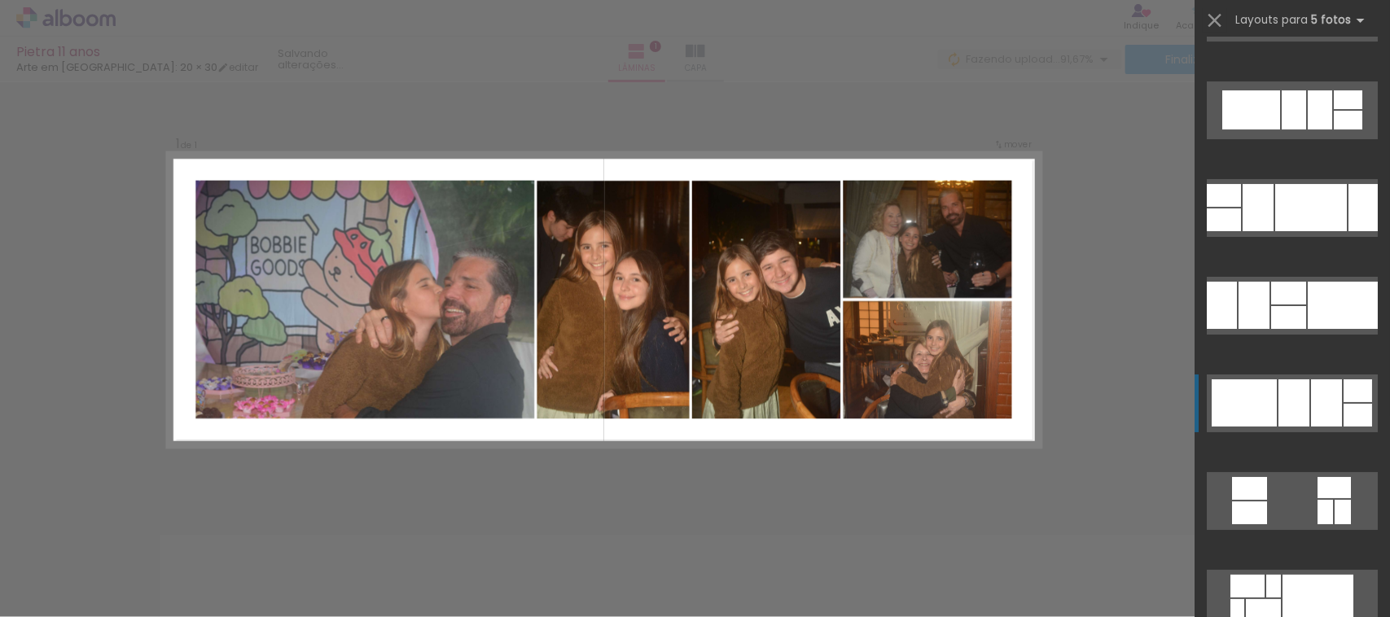
click at [1279, 402] on div at bounding box center [1294, 403] width 31 height 47
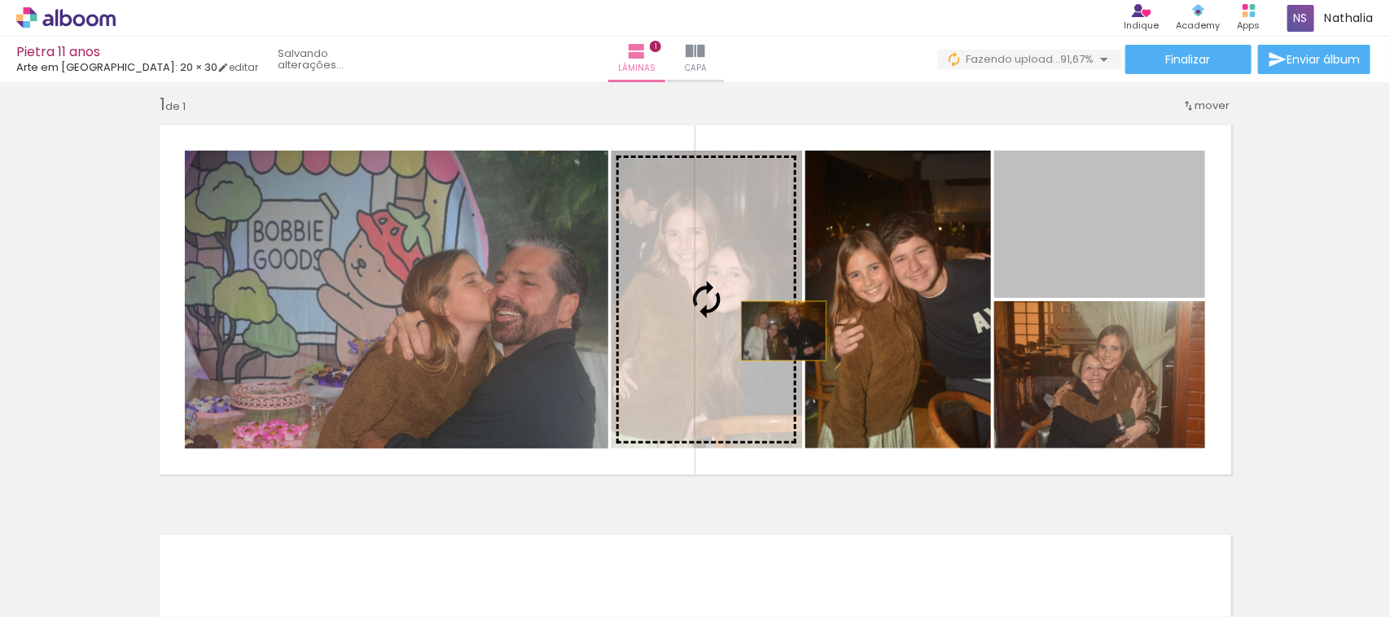
drag, startPoint x: 1125, startPoint y: 238, endPoint x: 776, endPoint y: 331, distance: 360.7
click at [0, 0] on slot at bounding box center [0, 0] width 0 height 0
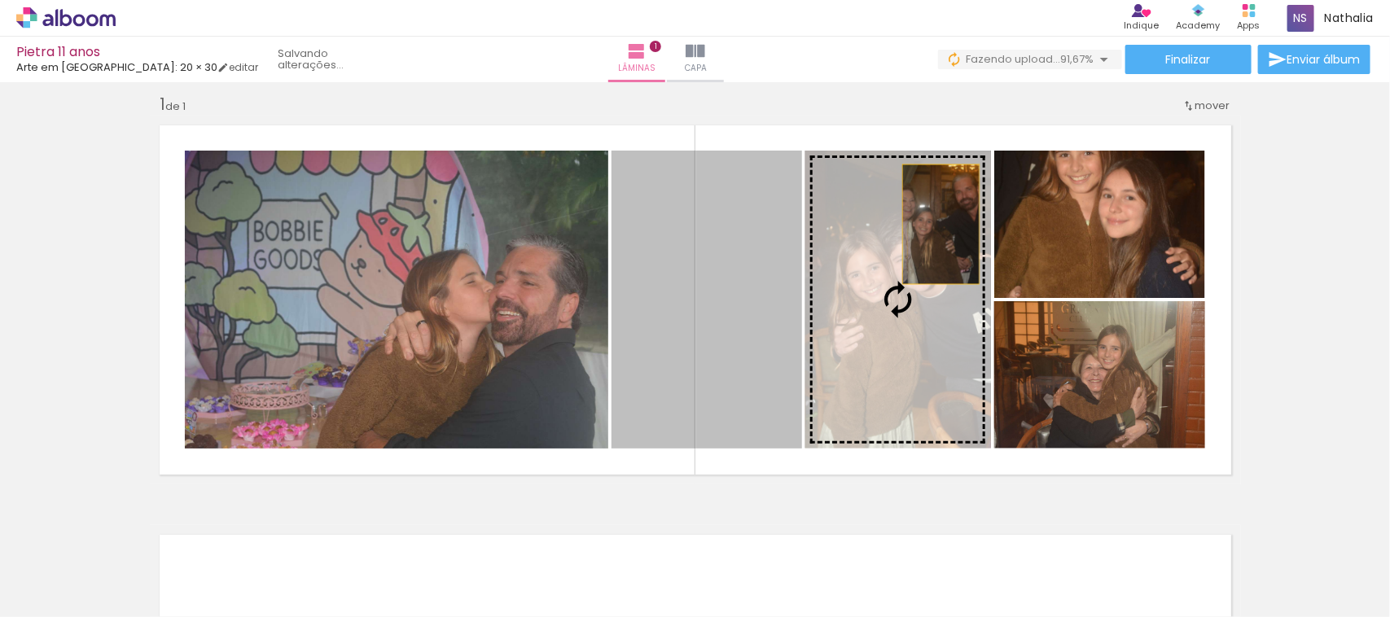
drag, startPoint x: 776, startPoint y: 331, endPoint x: 1035, endPoint y: 217, distance: 283.0
click at [0, 0] on slot at bounding box center [0, 0] width 0 height 0
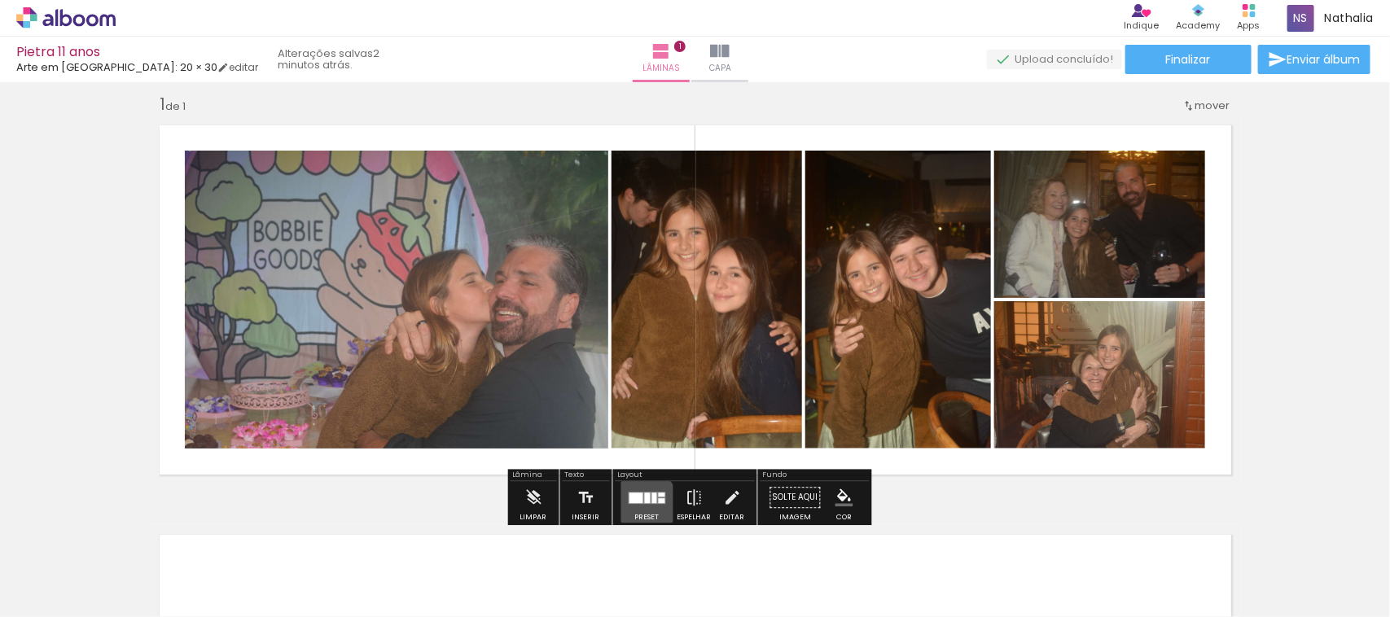
click at [641, 505] on div at bounding box center [648, 497] width 44 height 33
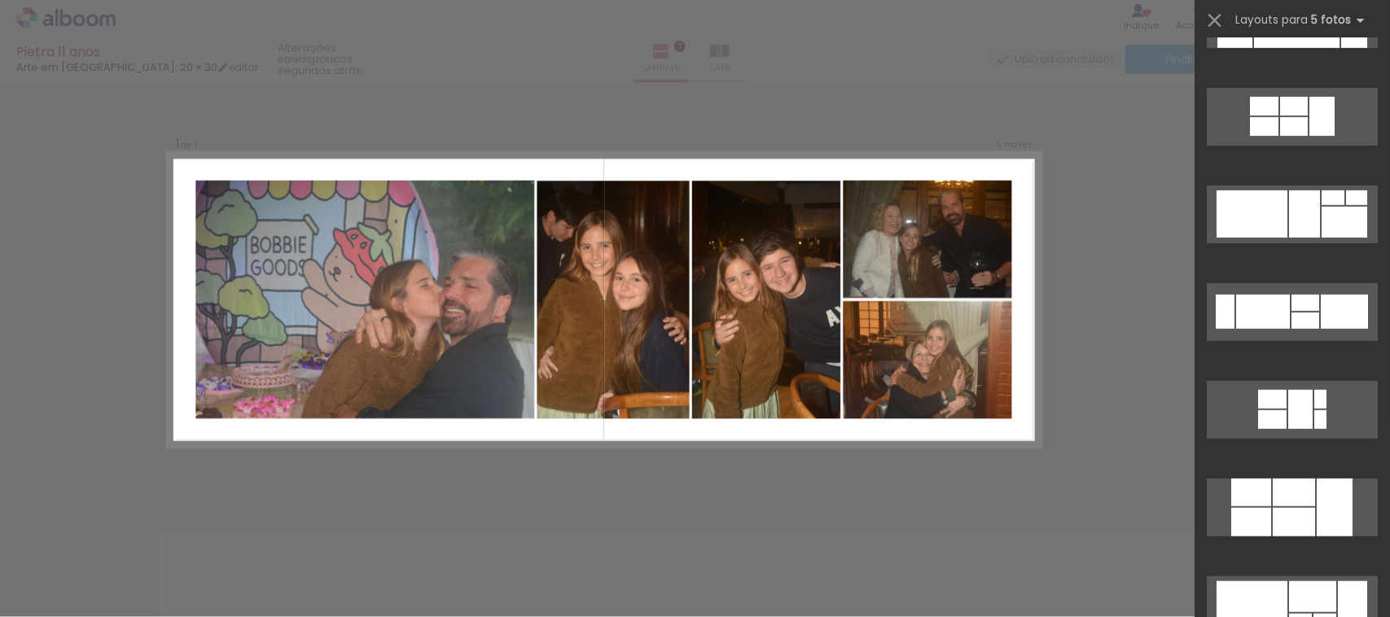
scroll to position [8932, 0]
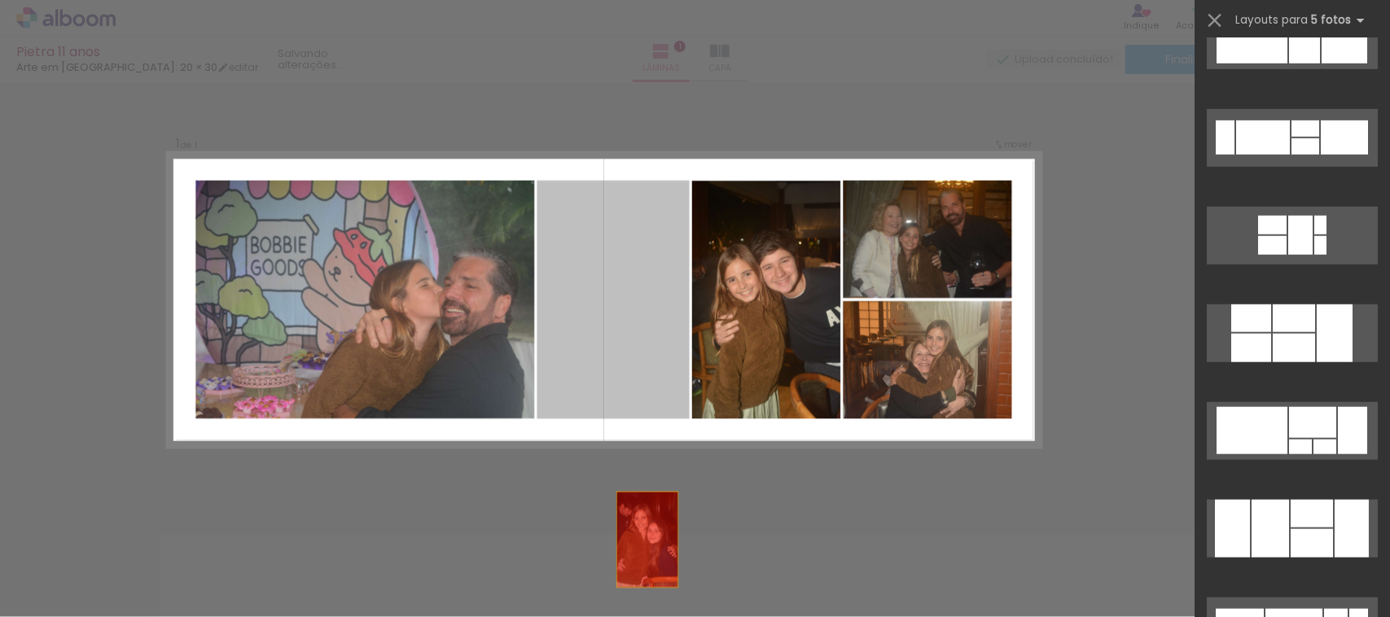
click at [309, 599] on quentale-workspace at bounding box center [695, 308] width 1390 height 617
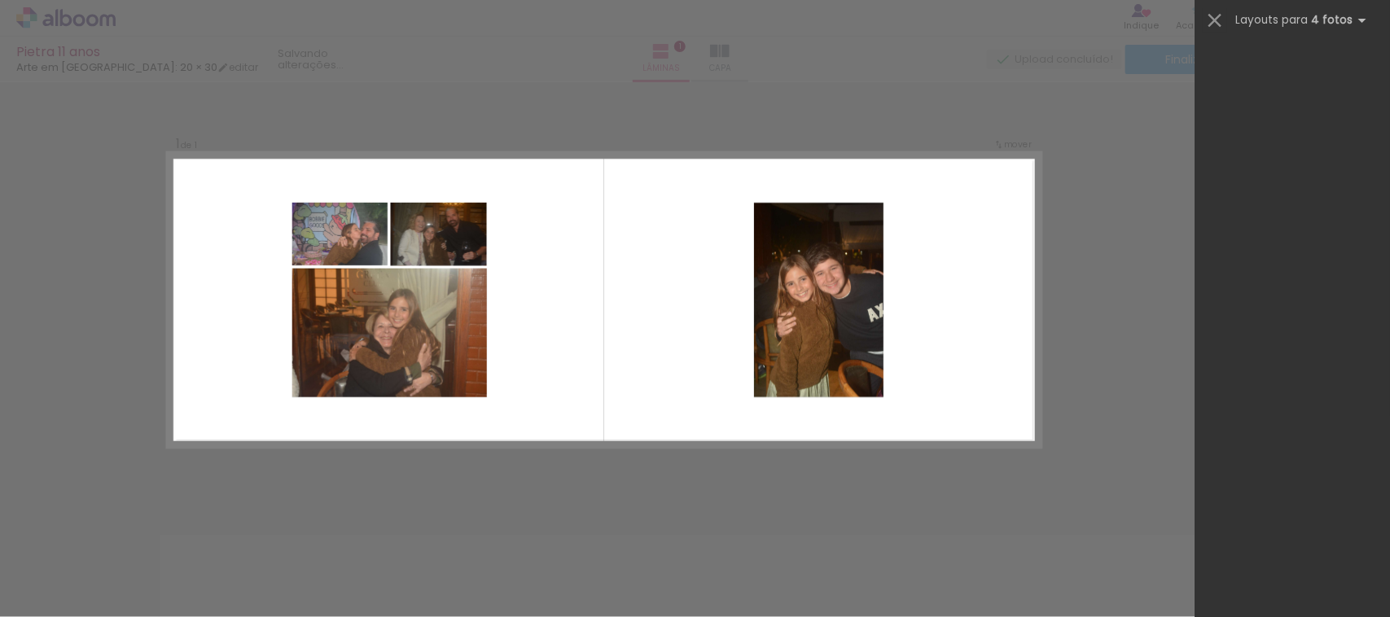
click at [612, 473] on div "Inserir lâmina 1 de 1 Confirmar Cancelar" at bounding box center [695, 497] width 1390 height 858
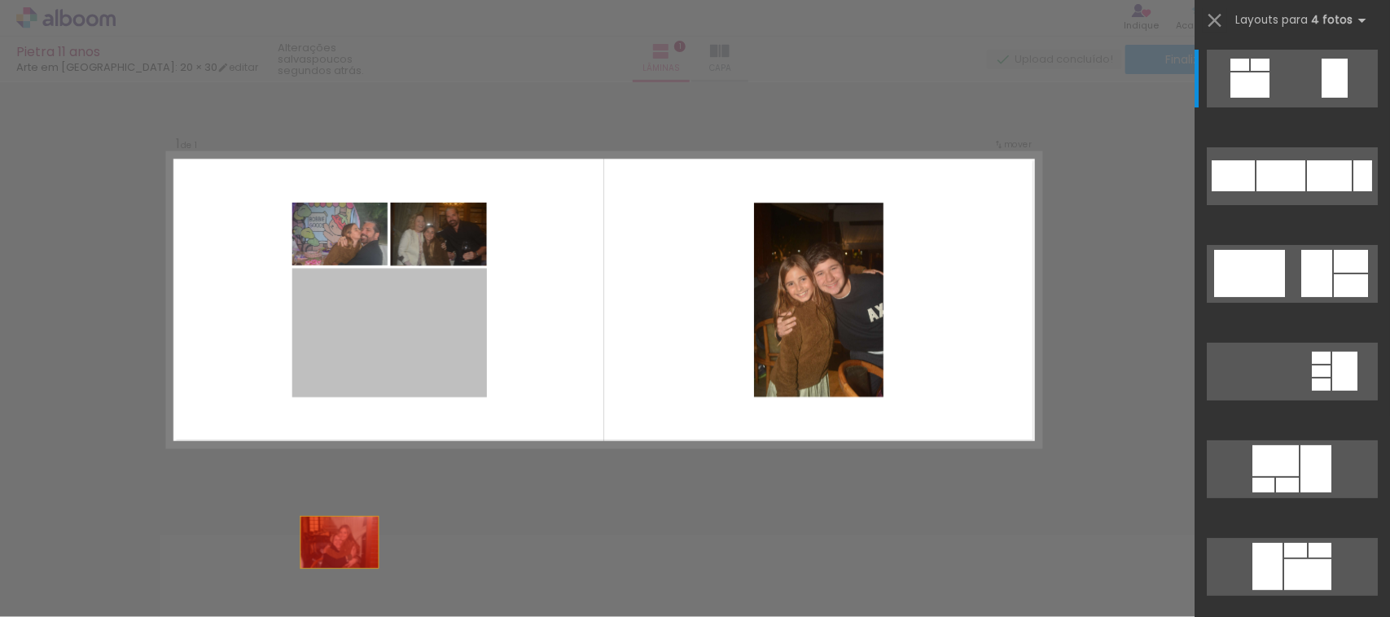
drag, startPoint x: 421, startPoint y: 326, endPoint x: 319, endPoint y: 595, distance: 287.4
click at [319, 595] on quentale-workspace at bounding box center [695, 308] width 1390 height 617
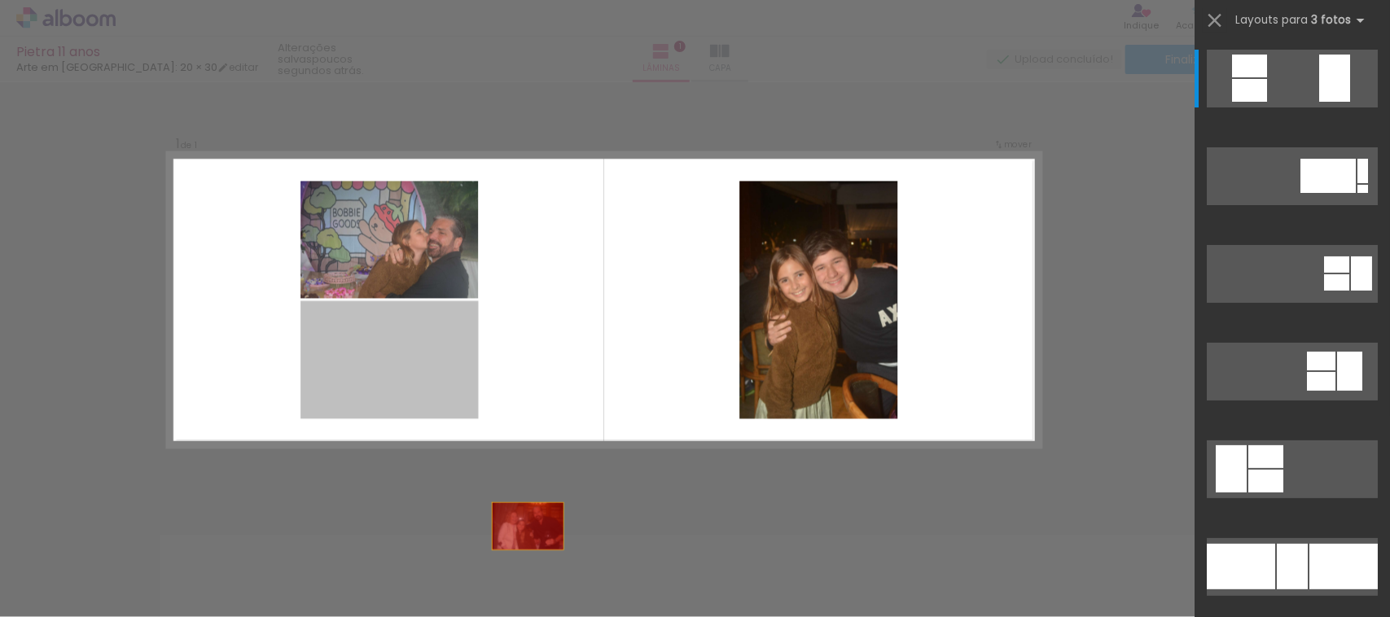
drag, startPoint x: 367, startPoint y: 345, endPoint x: 718, endPoint y: 340, distance: 351.9
click at [555, 568] on quentale-workspace at bounding box center [695, 308] width 1390 height 617
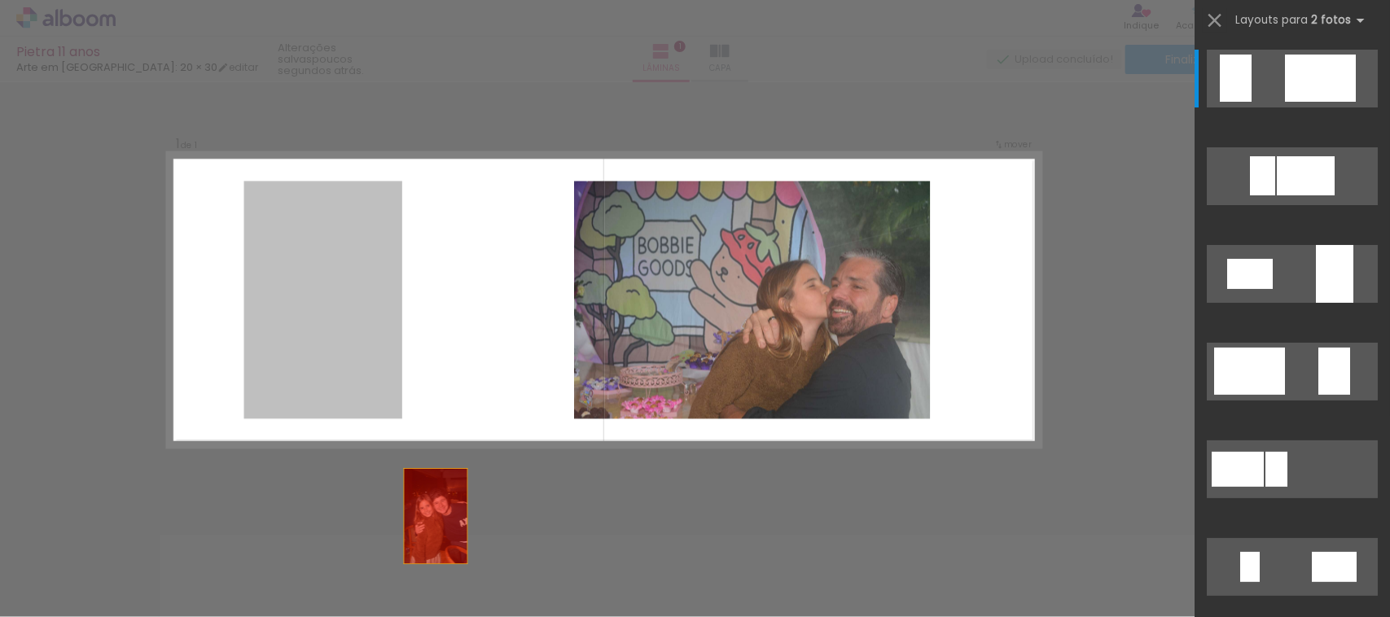
drag, startPoint x: 365, startPoint y: 301, endPoint x: 453, endPoint y: 592, distance: 303.8
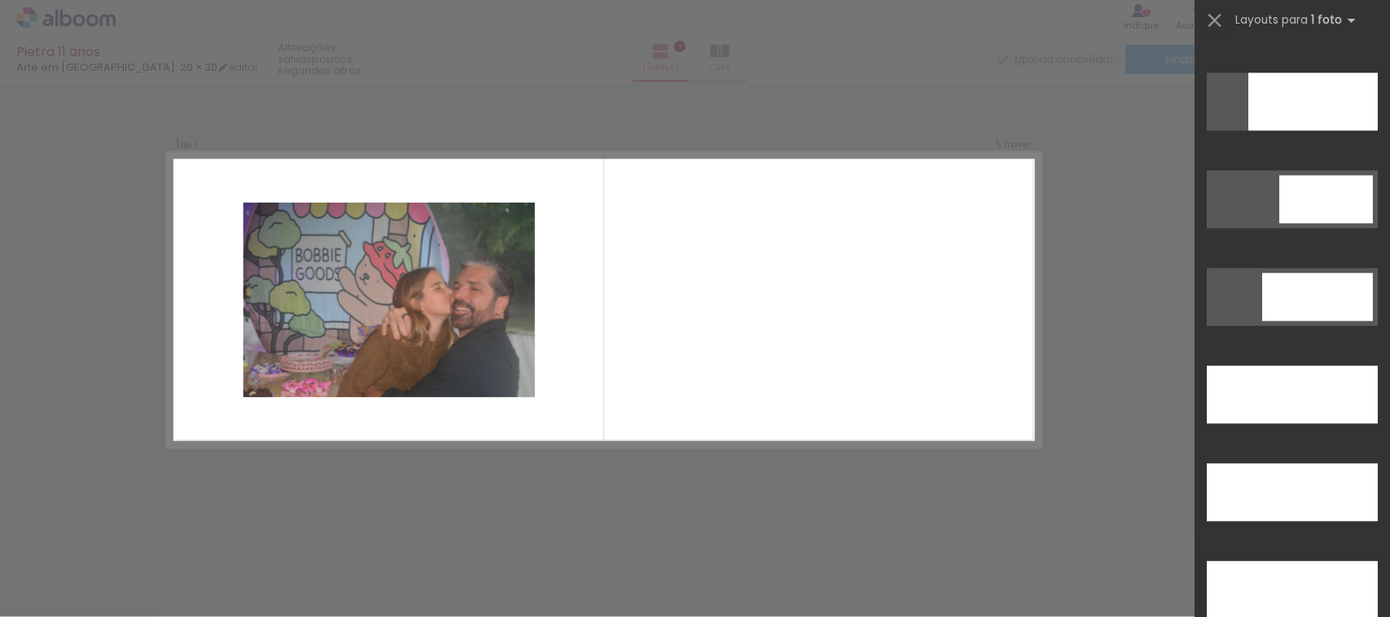
scroll to position [4398, 0]
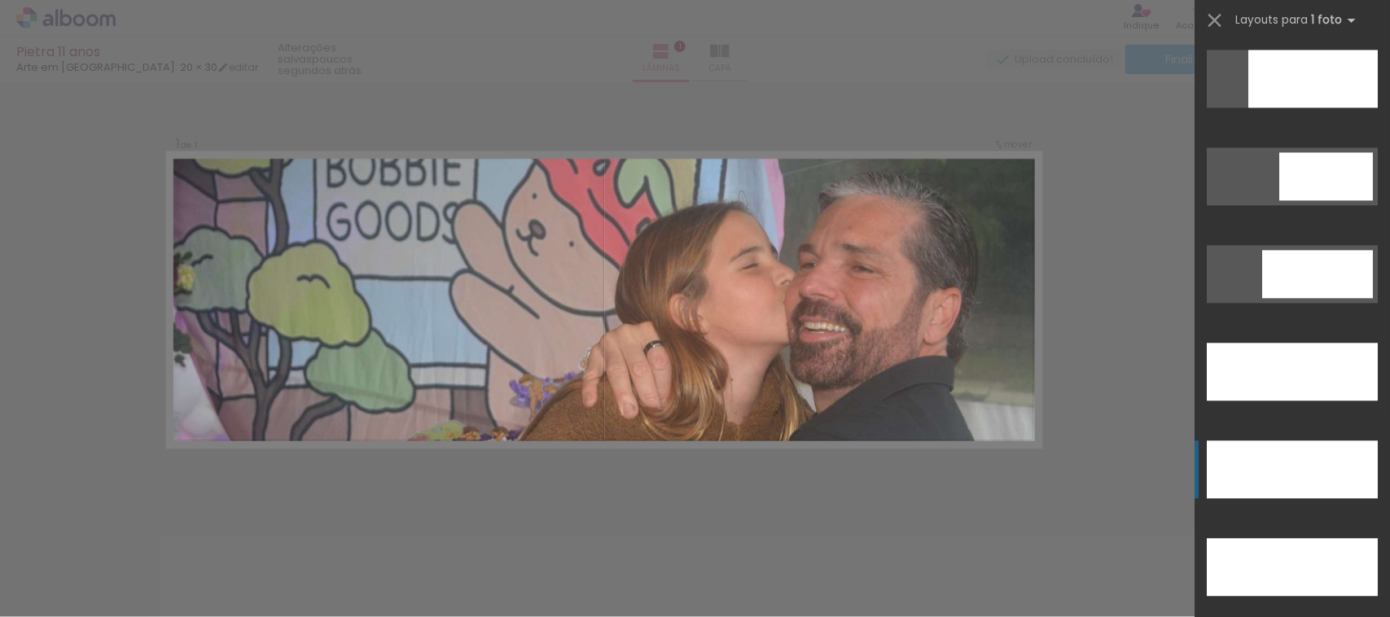
click at [1349, 458] on div at bounding box center [1292, 470] width 171 height 58
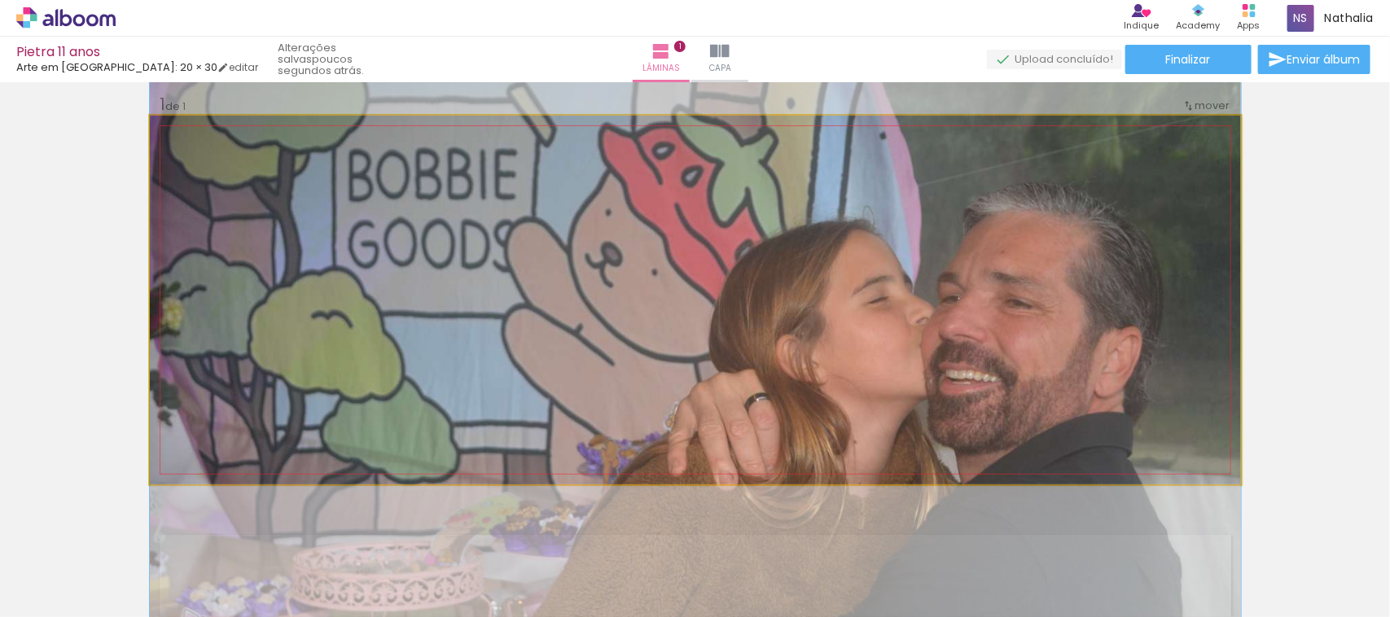
drag, startPoint x: 1069, startPoint y: 399, endPoint x: 1084, endPoint y: 438, distance: 41.8
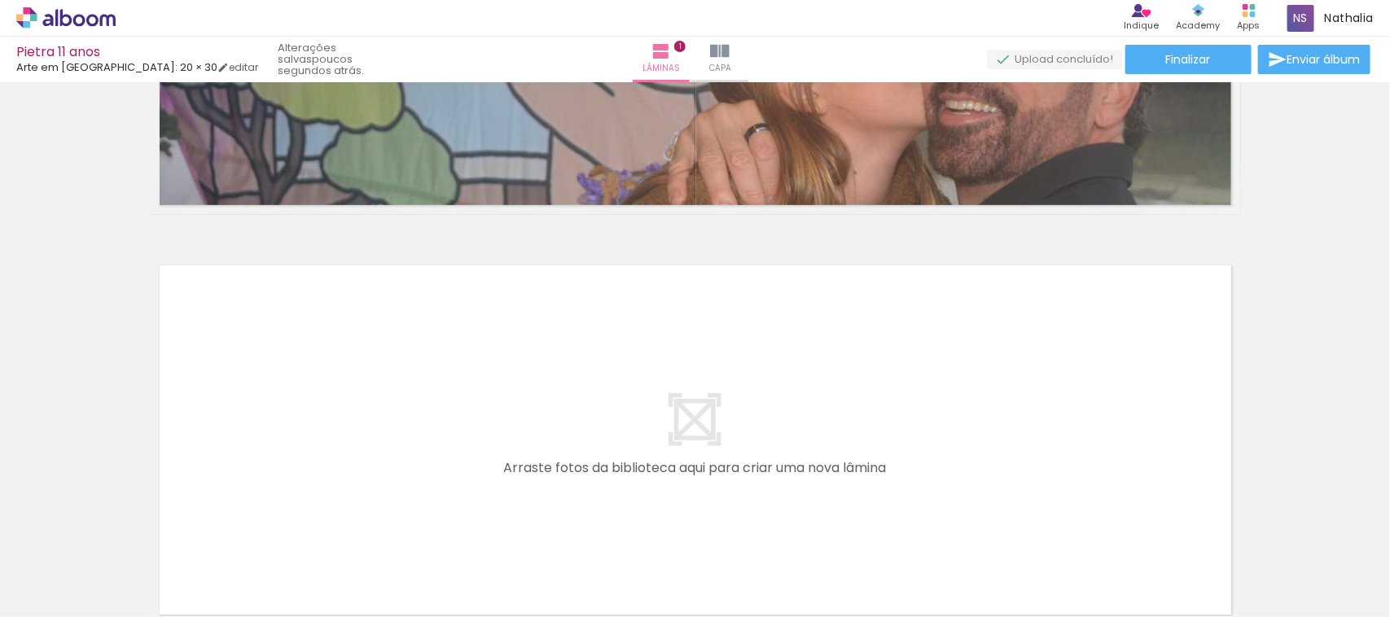
scroll to position [316, 0]
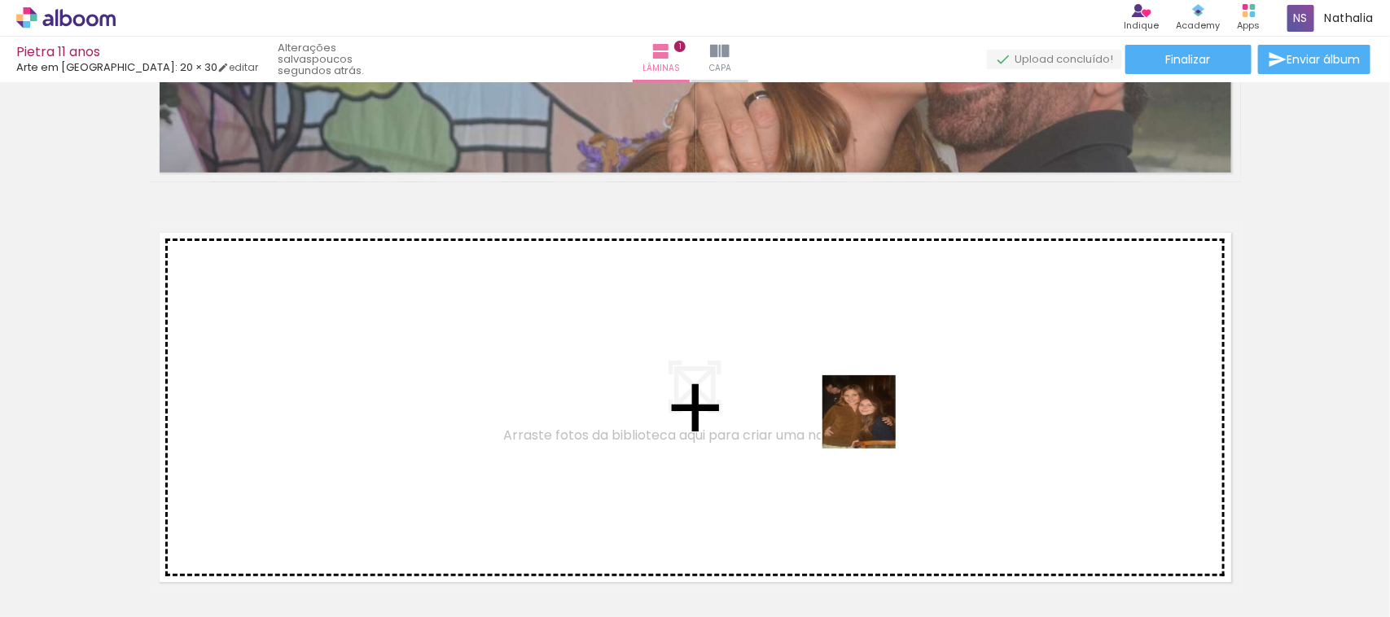
drag, startPoint x: 863, startPoint y: 574, endPoint x: 872, endPoint y: 422, distance: 152.6
click at [872, 422] on quentale-workspace at bounding box center [695, 308] width 1390 height 617
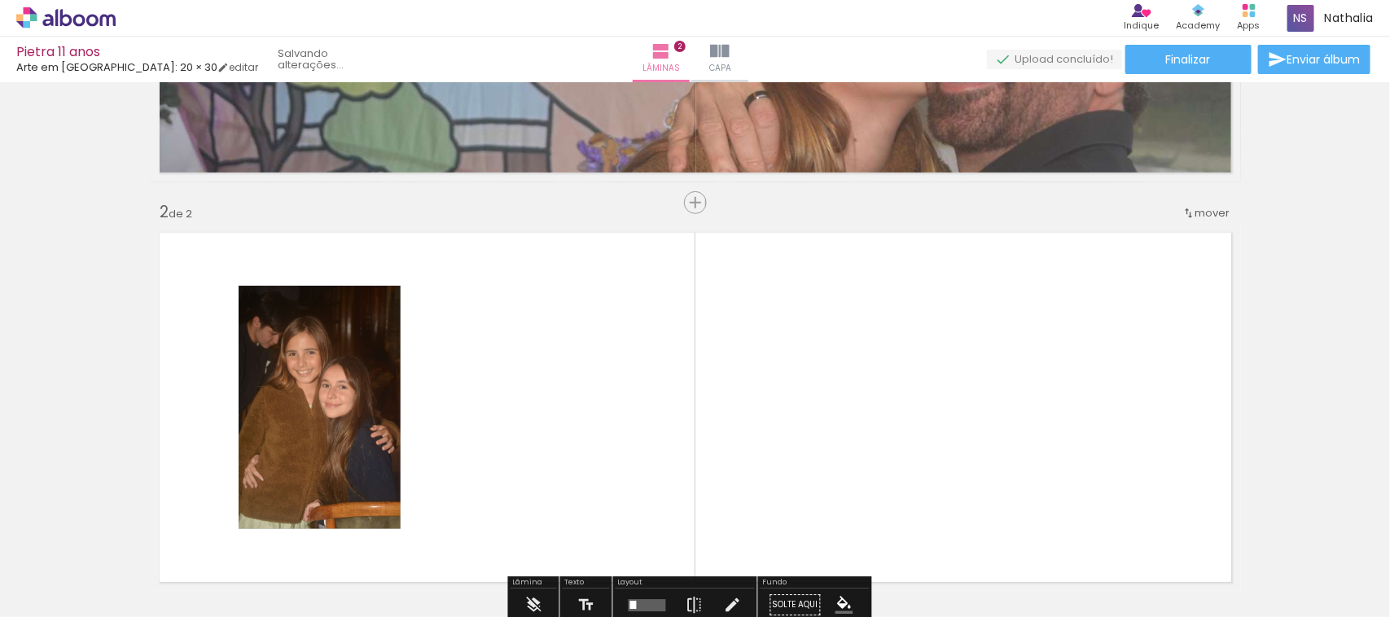
scroll to position [424, 0]
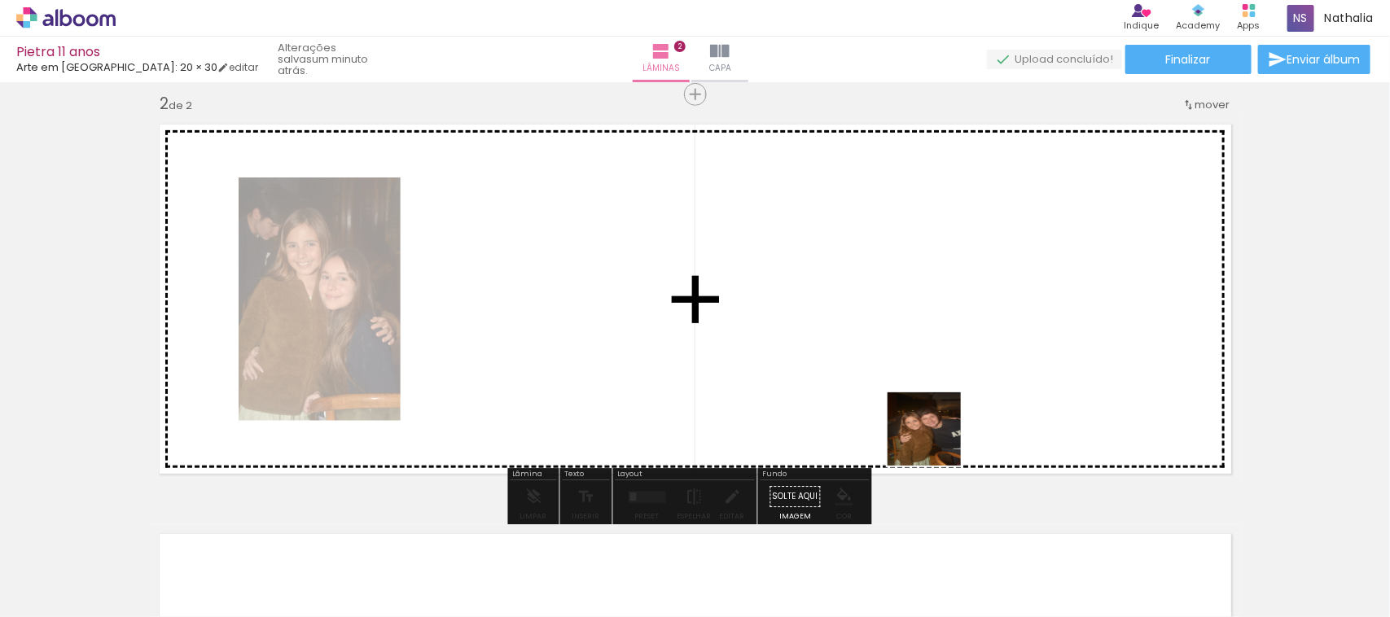
drag, startPoint x: 959, startPoint y: 574, endPoint x: 1026, endPoint y: 535, distance: 78.1
click at [937, 420] on quentale-workspace at bounding box center [695, 308] width 1390 height 617
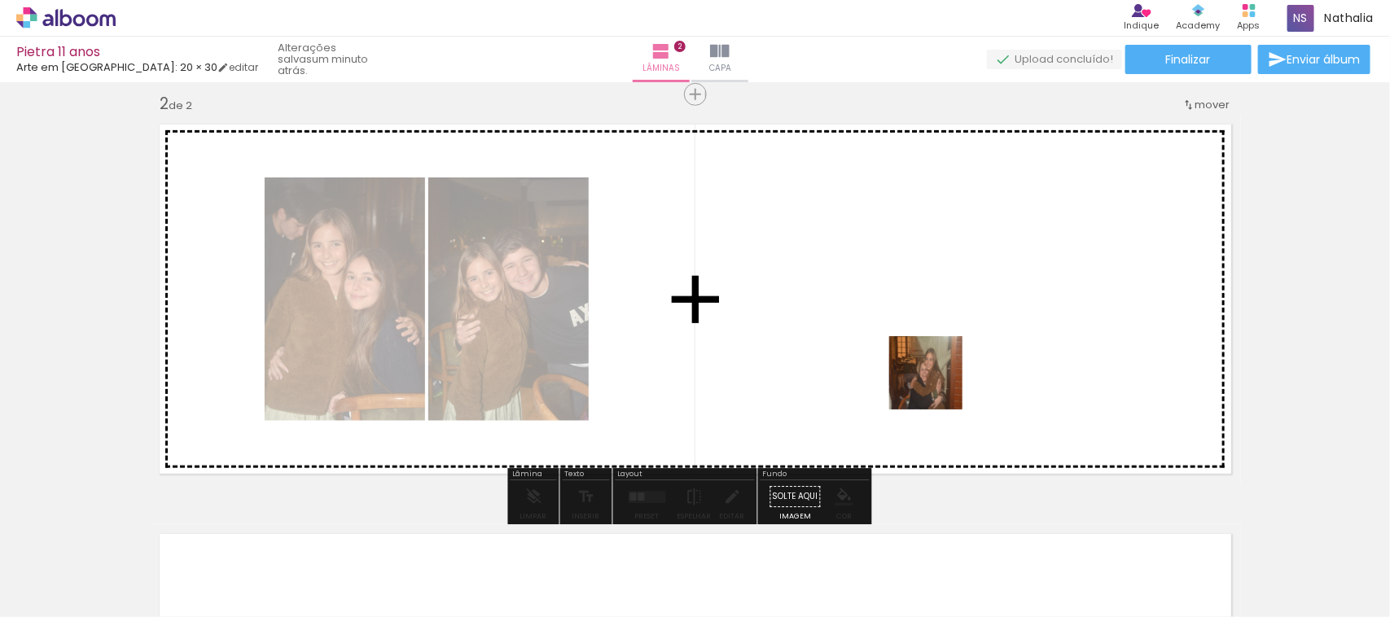
drag, startPoint x: 1023, startPoint y: 554, endPoint x: 937, endPoint y: 384, distance: 190.9
click at [937, 384] on quentale-workspace at bounding box center [695, 308] width 1390 height 617
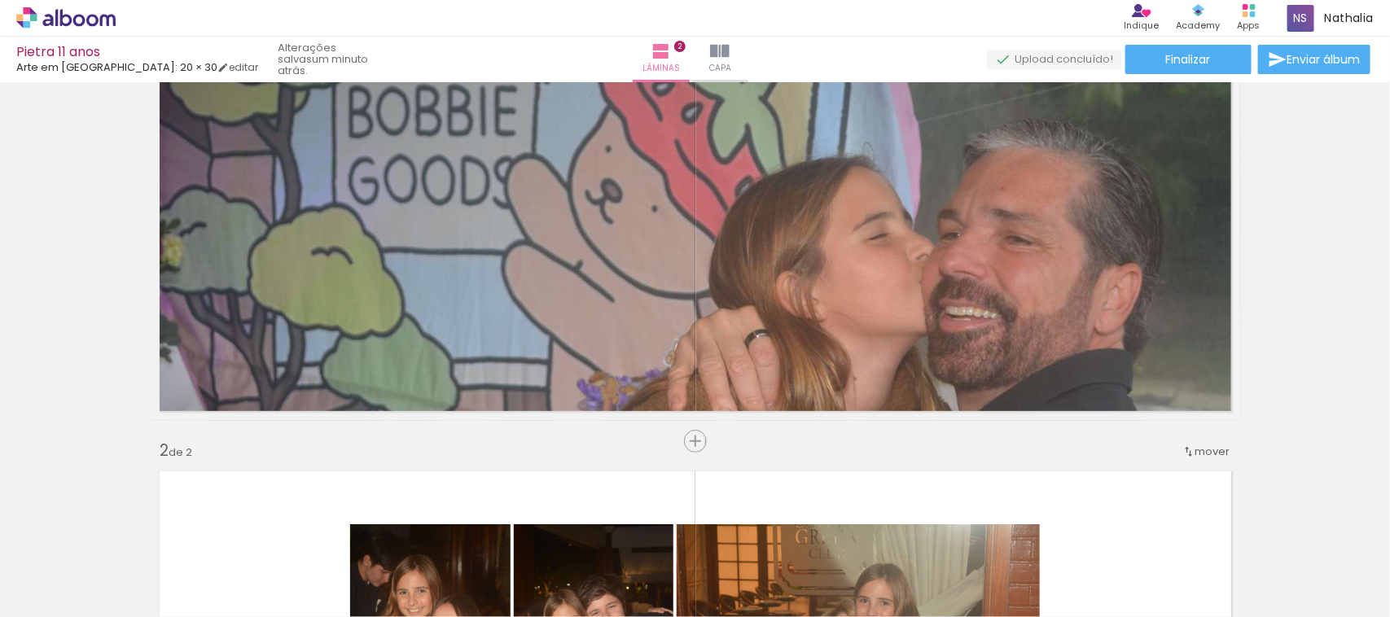
scroll to position [74, 0]
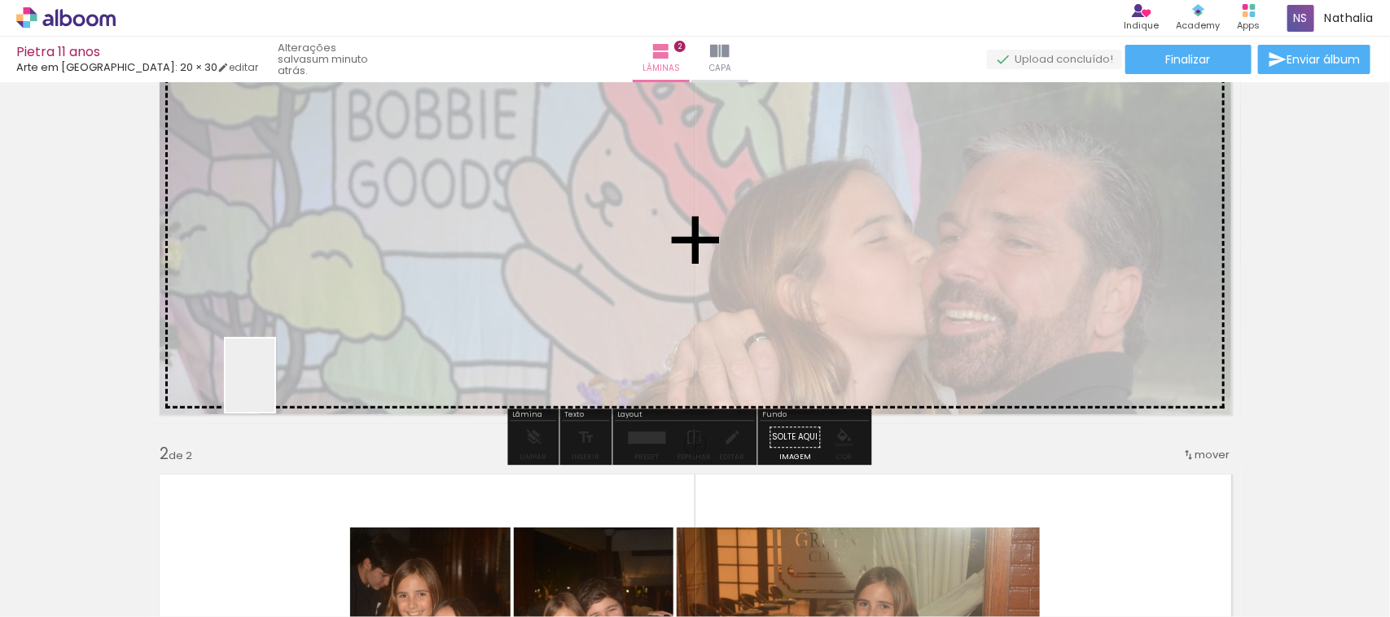
drag, startPoint x: 262, startPoint y: 559, endPoint x: 277, endPoint y: 380, distance: 179.0
click at [277, 380] on quentale-workspace at bounding box center [695, 308] width 1390 height 617
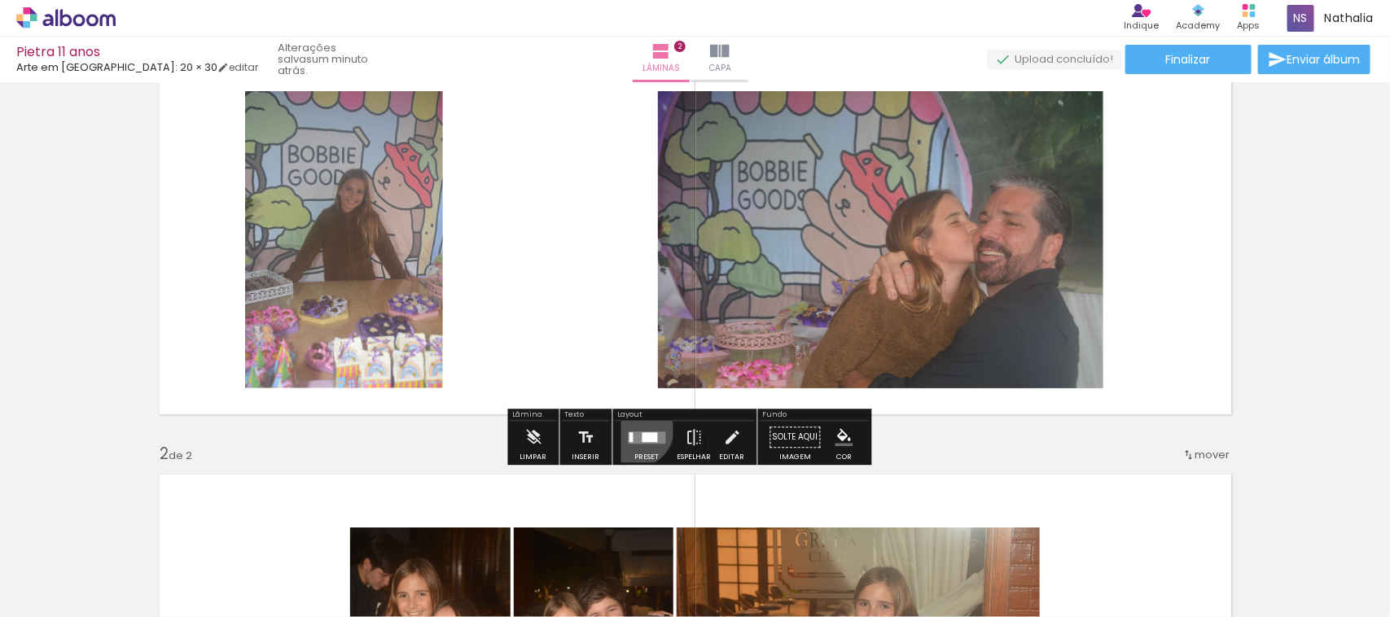
click at [632, 429] on div at bounding box center [648, 437] width 44 height 33
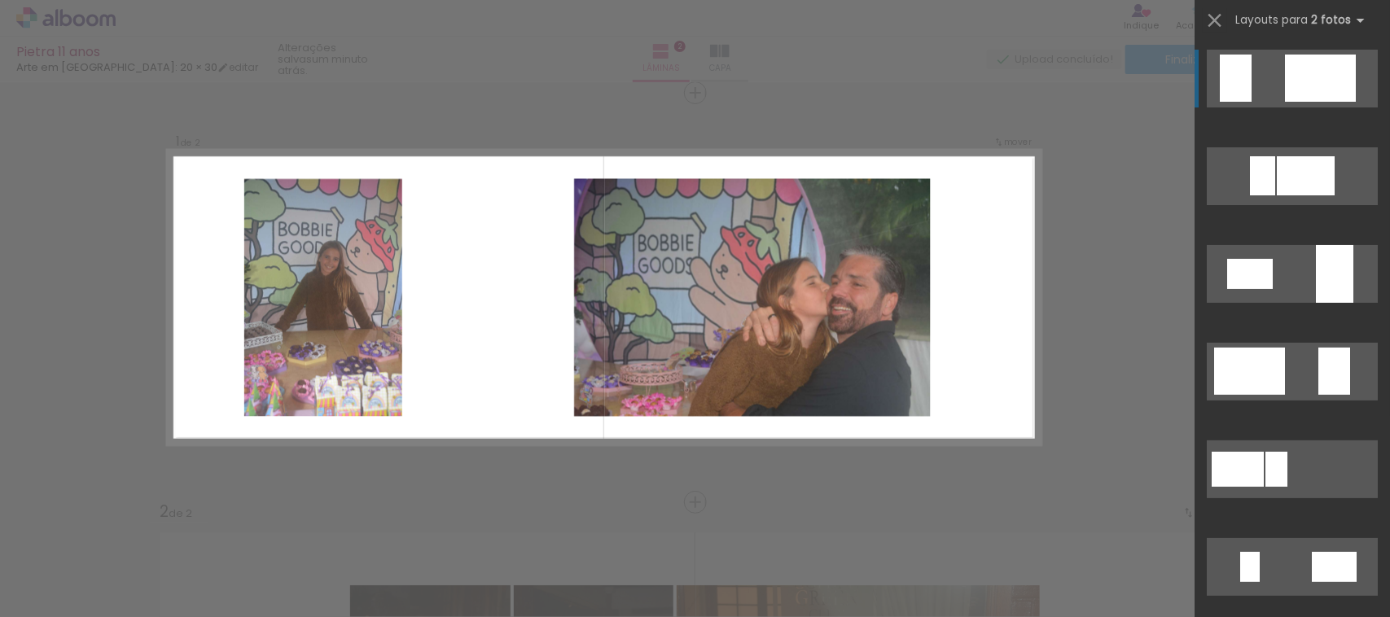
scroll to position [14, 0]
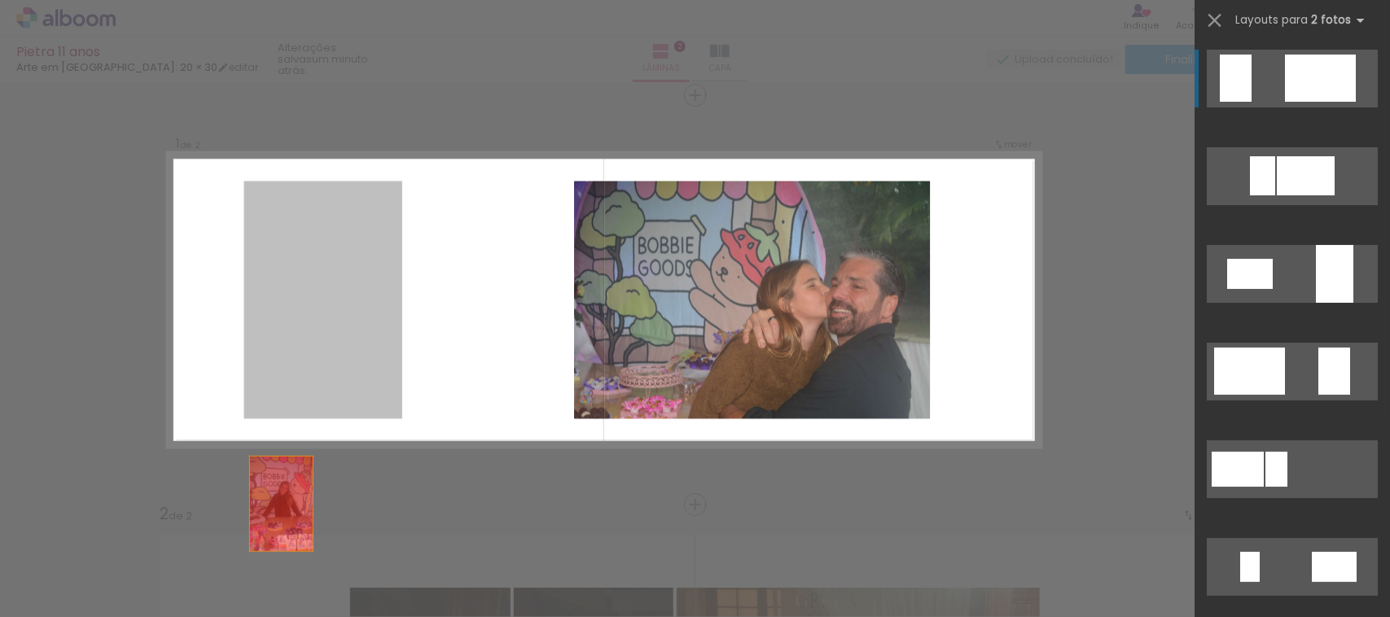
drag, startPoint x: 312, startPoint y: 371, endPoint x: 270, endPoint y: 558, distance: 192.1
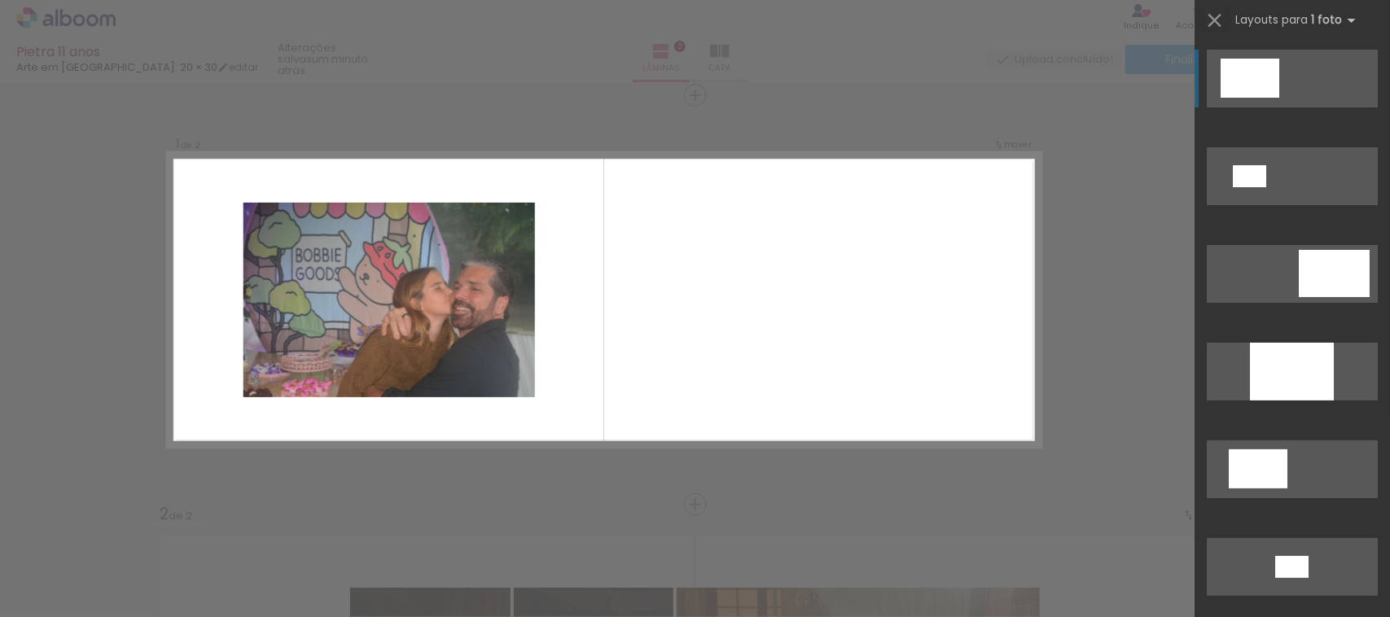
click at [726, 362] on quentale-layouter at bounding box center [604, 299] width 873 height 295
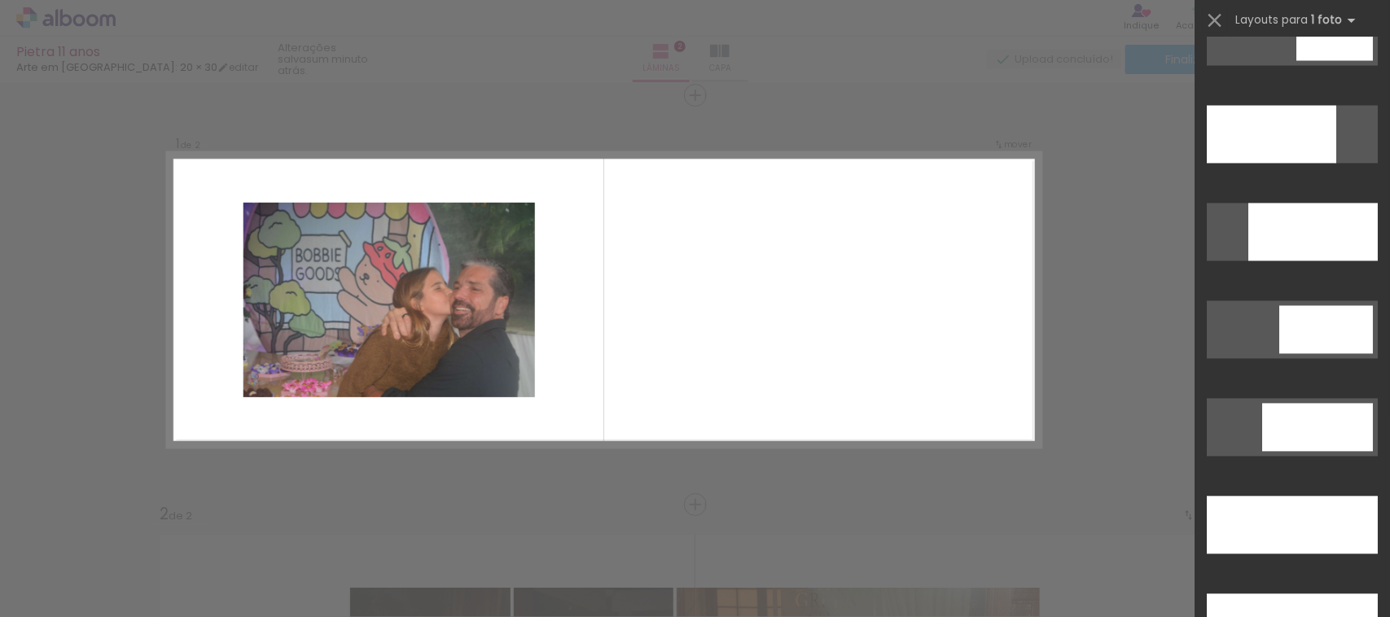
scroll to position [4256, 0]
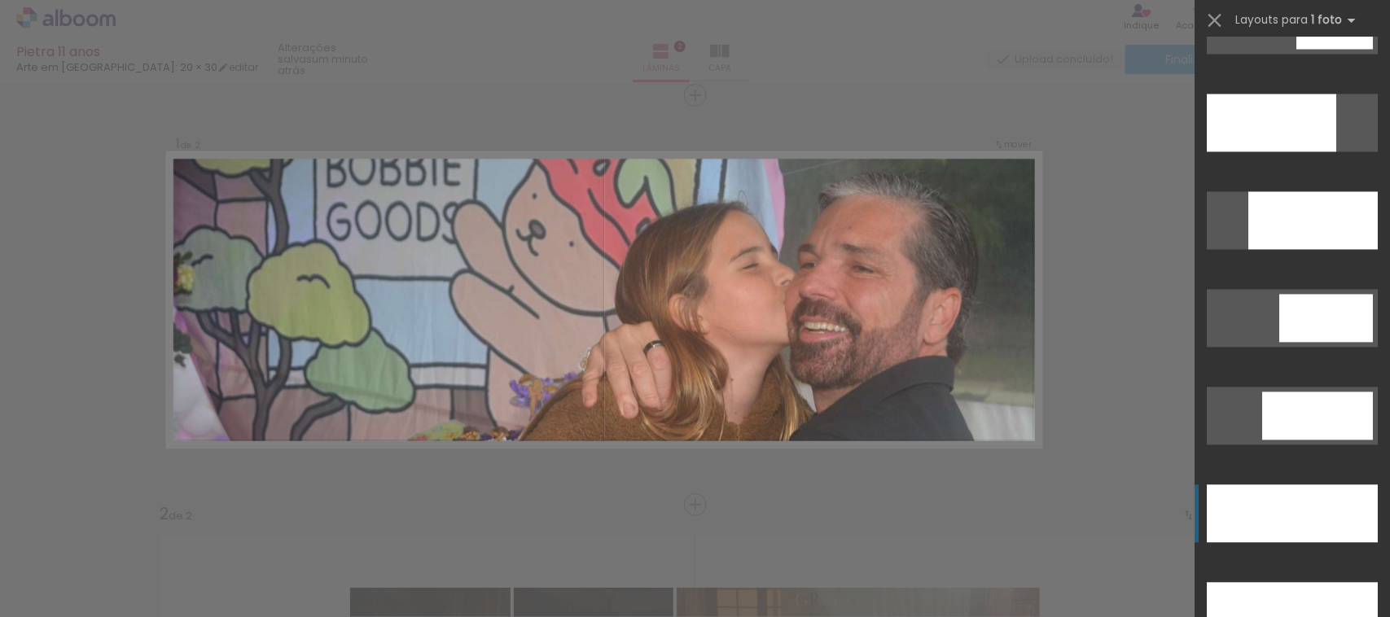
click at [1350, 489] on div at bounding box center [1292, 514] width 171 height 58
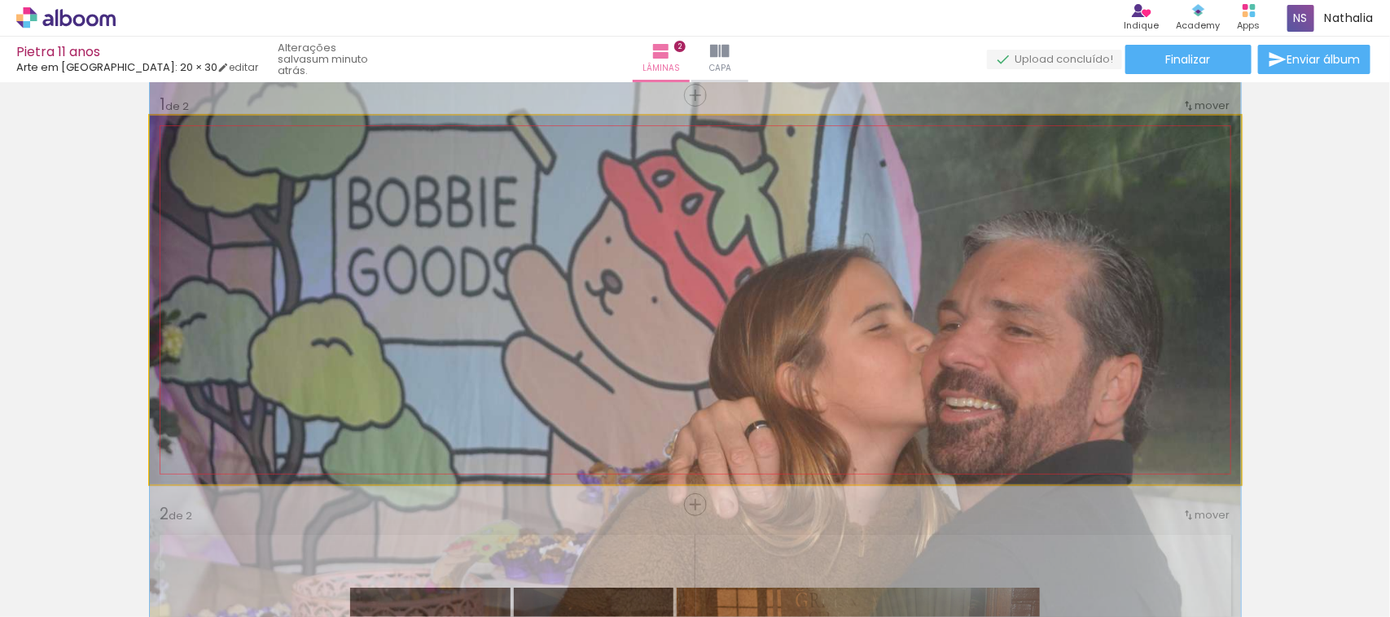
drag, startPoint x: 1029, startPoint y: 391, endPoint x: 1022, endPoint y: 461, distance: 70.3
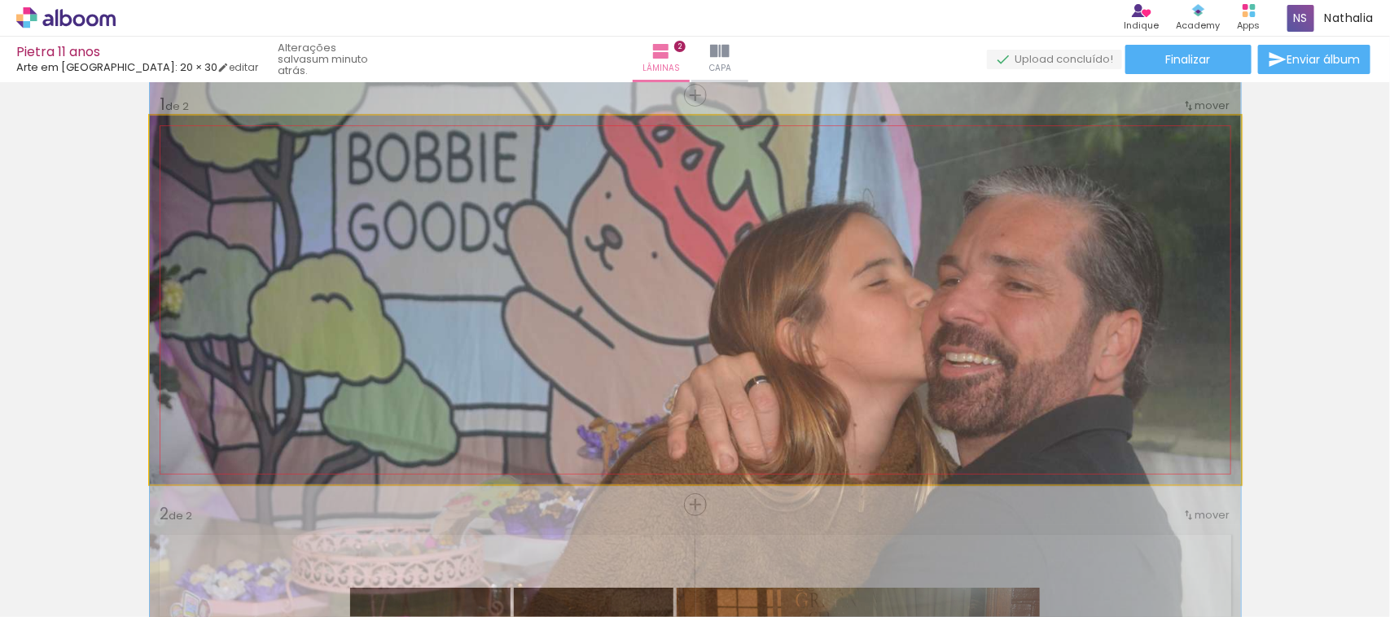
drag, startPoint x: 1022, startPoint y: 461, endPoint x: 1024, endPoint y: 415, distance: 45.6
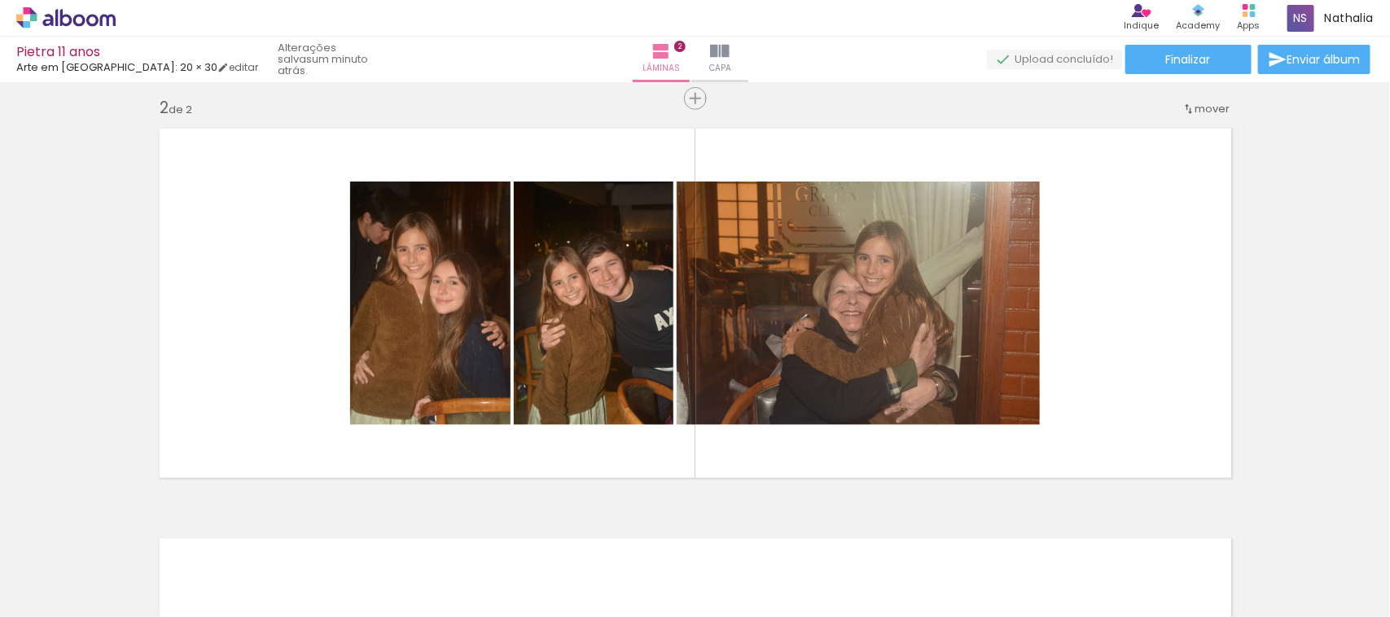
scroll to position [441, 0]
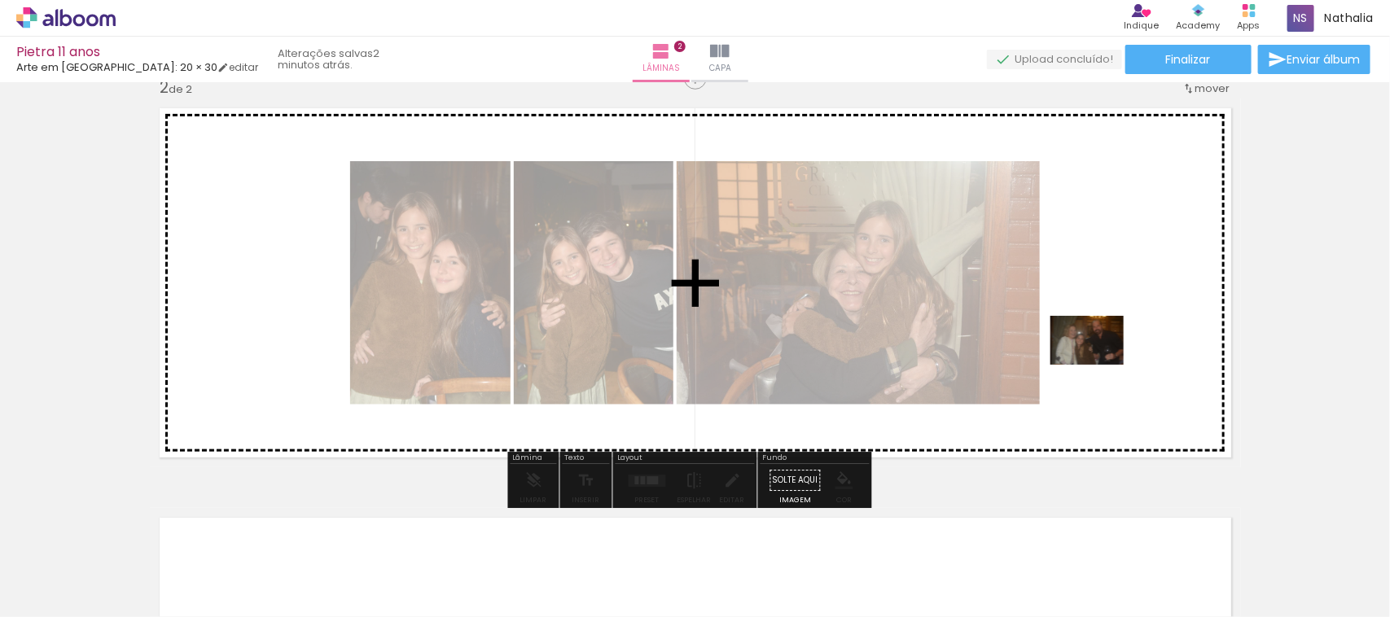
drag, startPoint x: 790, startPoint y: 554, endPoint x: 1100, endPoint y: 365, distance: 362.6
click at [1100, 365] on quentale-workspace at bounding box center [695, 308] width 1390 height 617
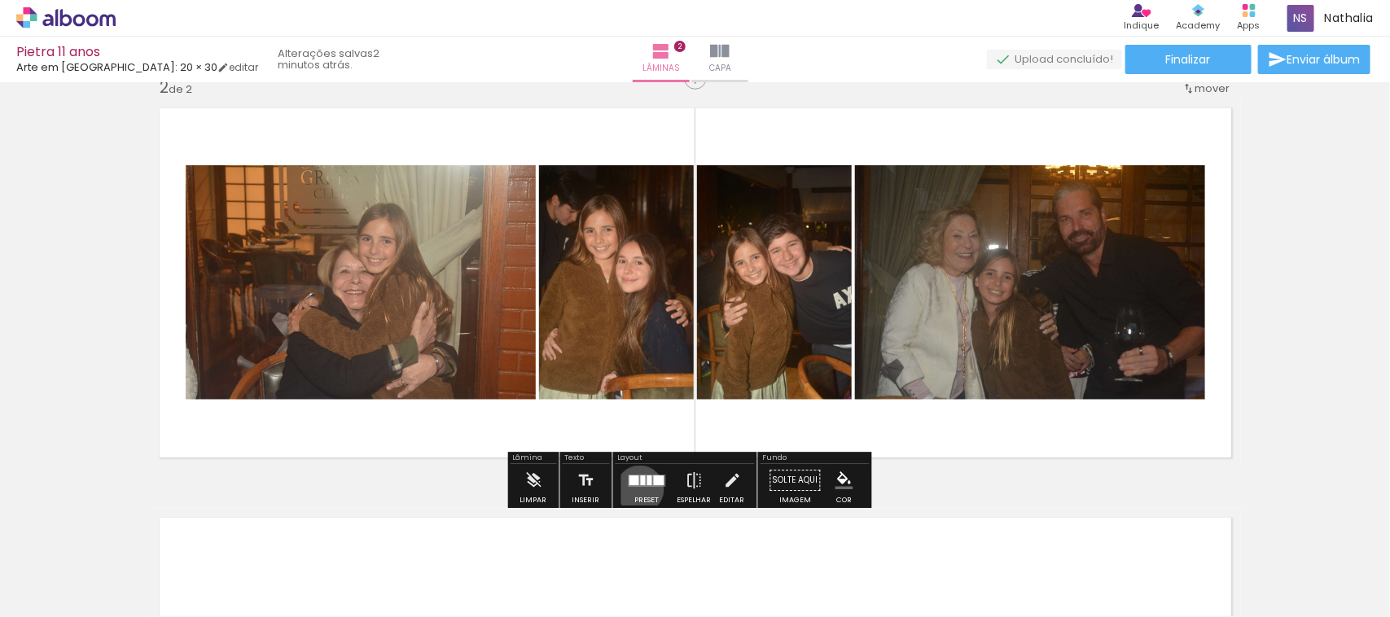
click at [636, 489] on div at bounding box center [648, 480] width 44 height 33
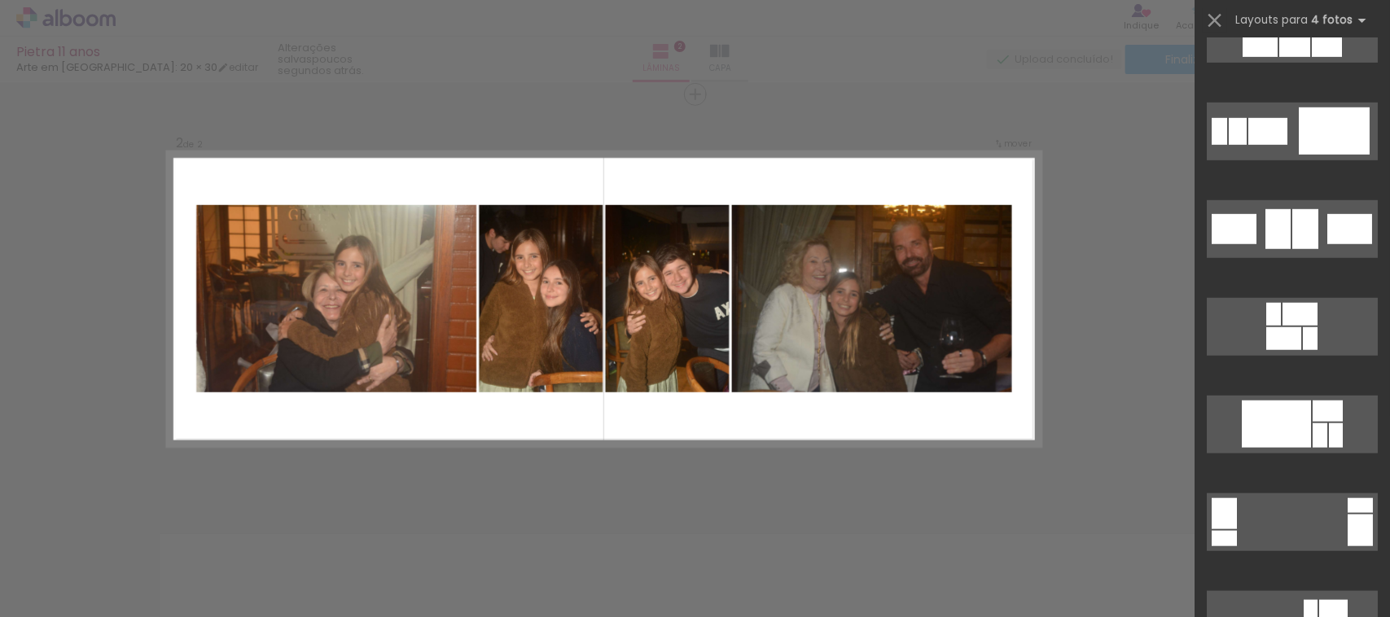
scroll to position [3271, 0]
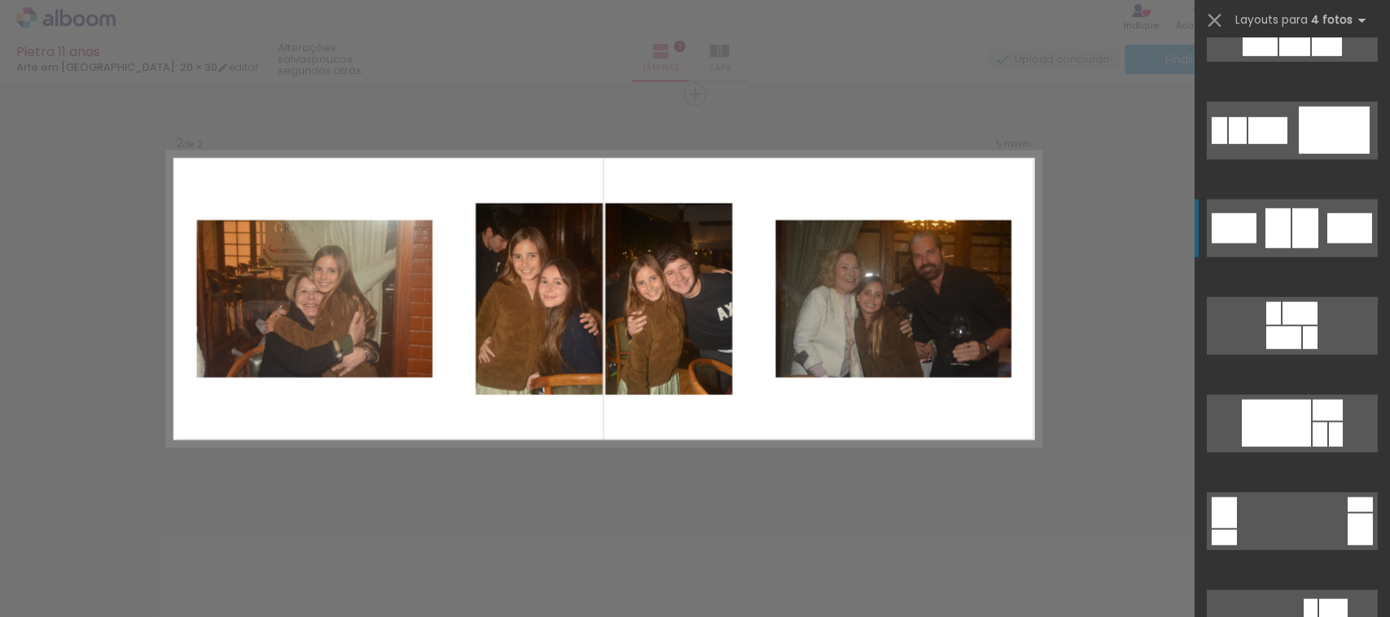
click at [1299, 206] on quentale-layouter at bounding box center [1292, 229] width 171 height 58
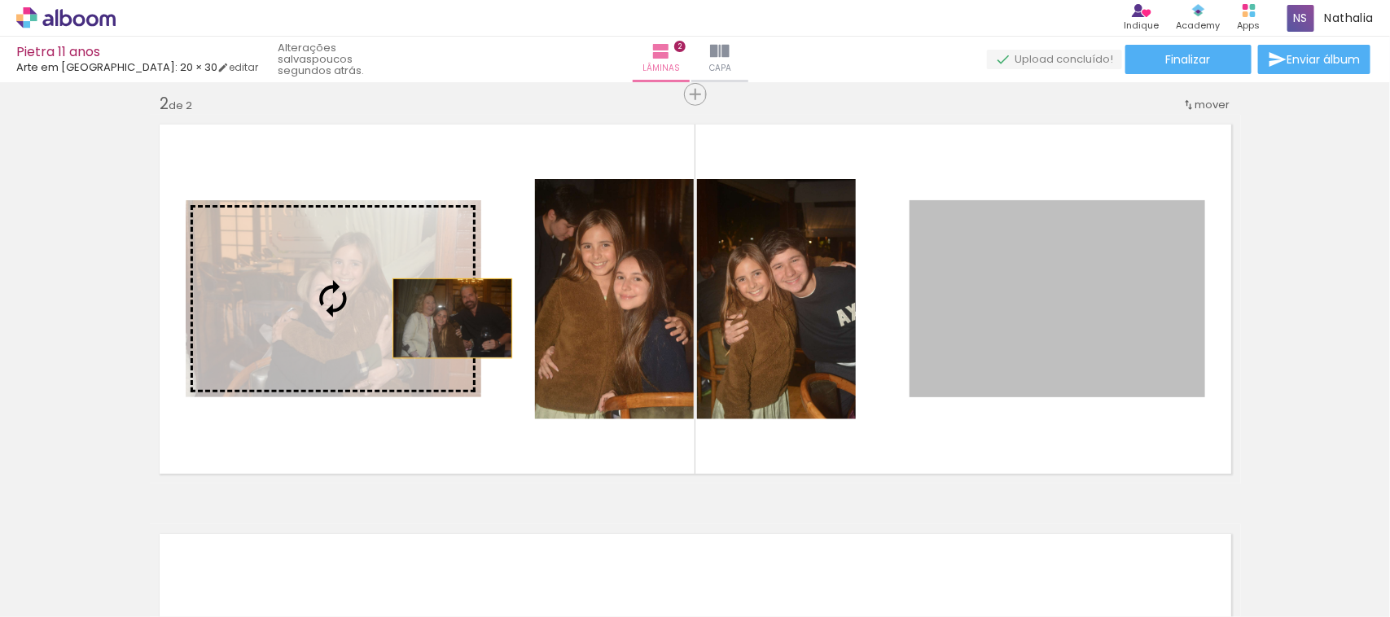
drag, startPoint x: 1130, startPoint y: 310, endPoint x: 331, endPoint y: 310, distance: 799.8
click at [0, 0] on slot at bounding box center [0, 0] width 0 height 0
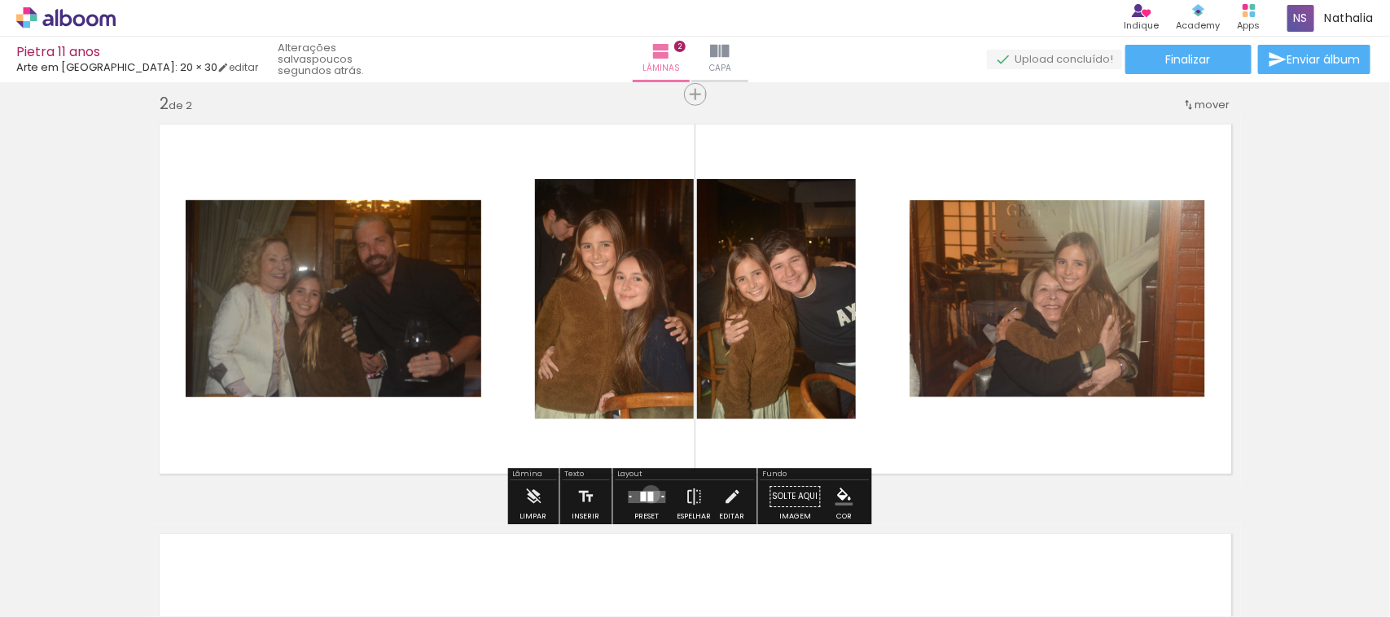
click at [648, 494] on div at bounding box center [651, 497] width 6 height 10
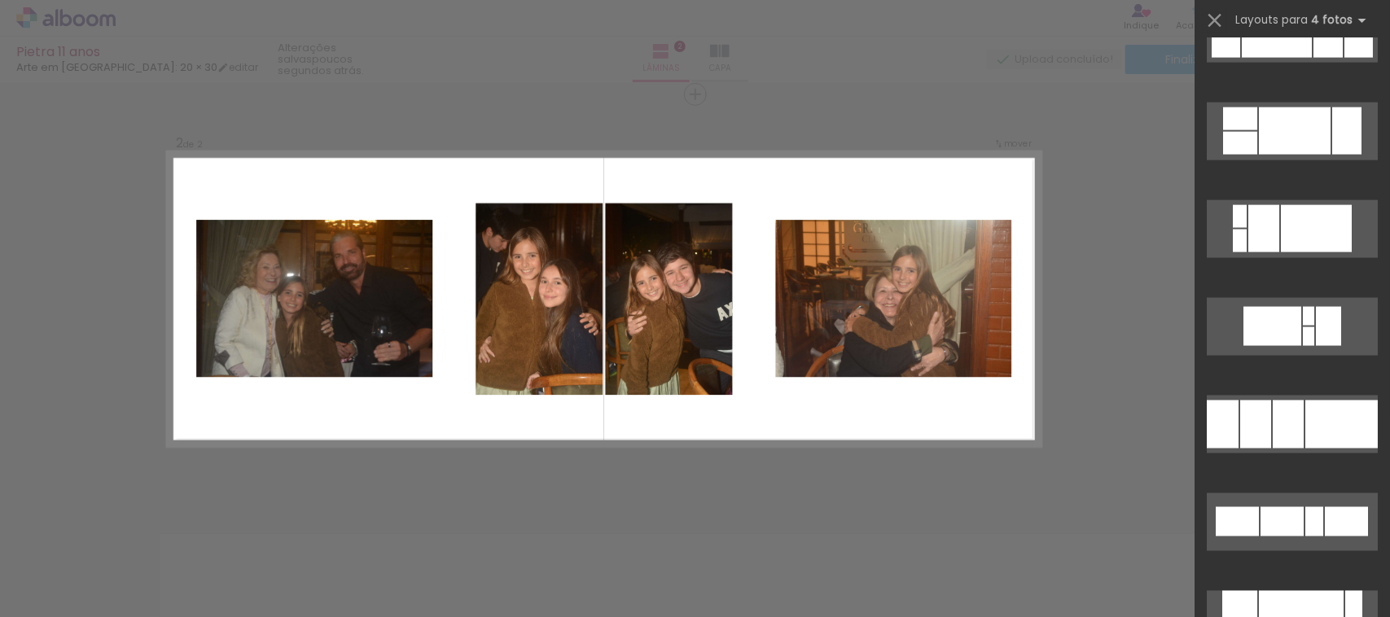
scroll to position [12233, 0]
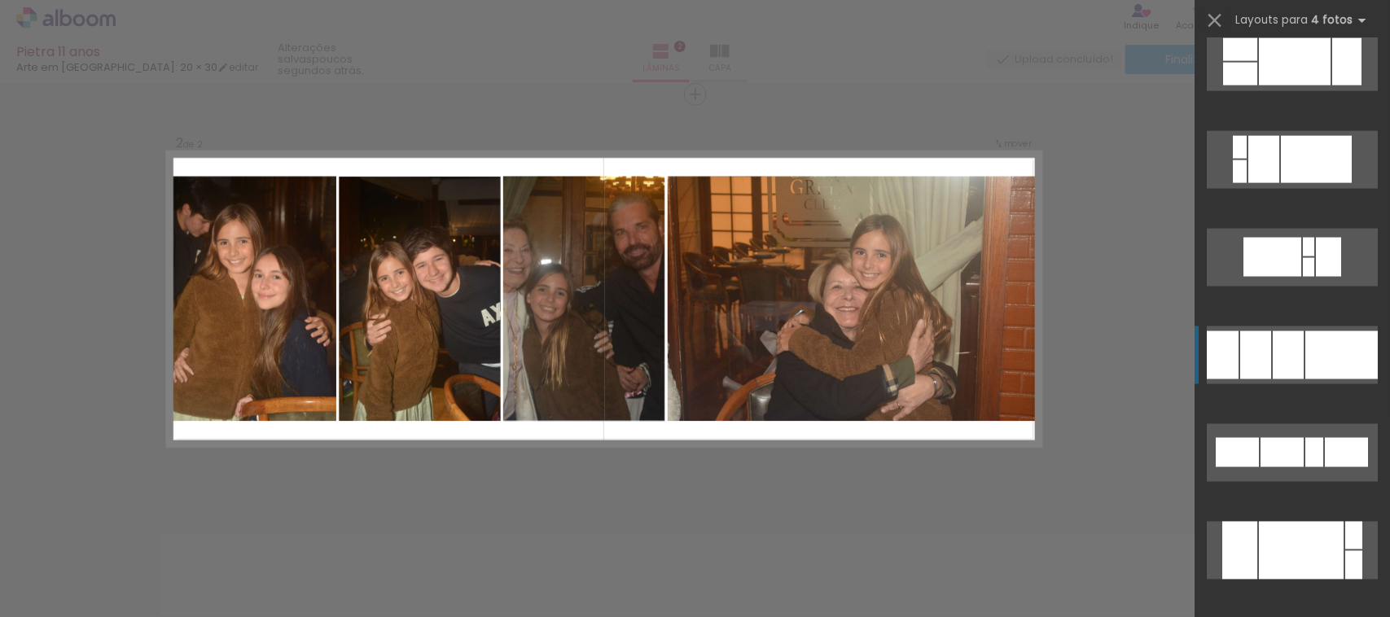
click at [1306, 373] on div at bounding box center [1342, 355] width 72 height 48
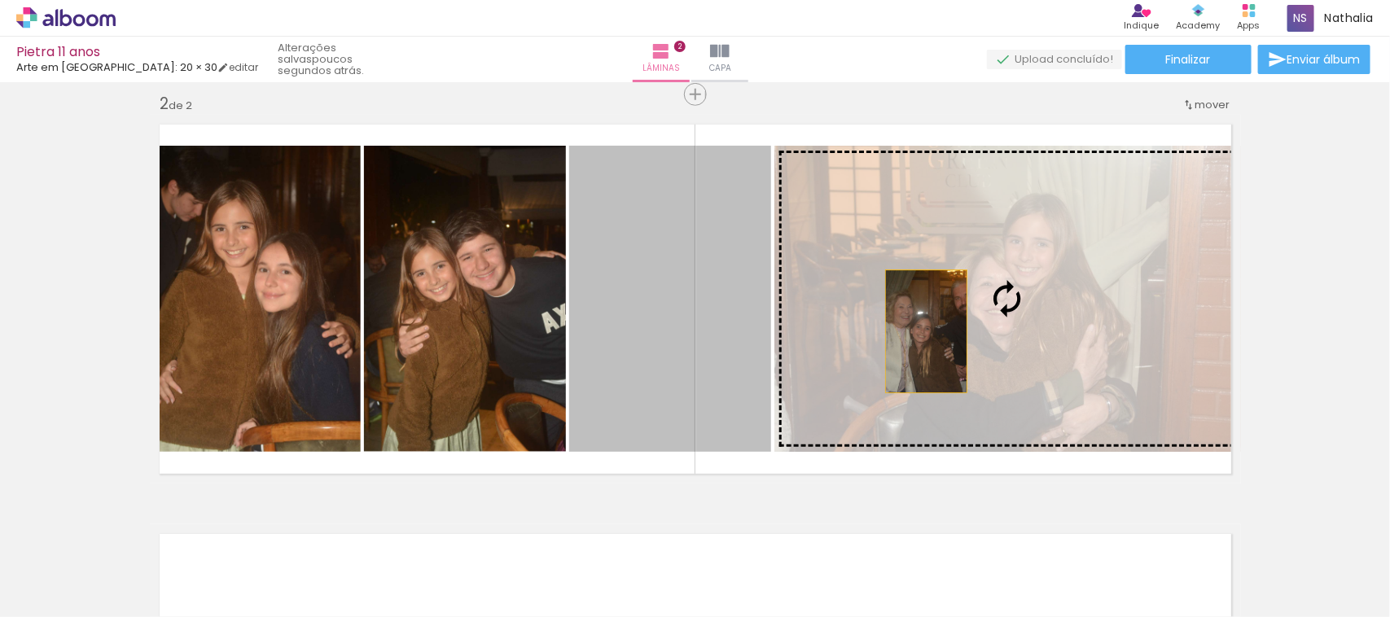
drag, startPoint x: 731, startPoint y: 324, endPoint x: 919, endPoint y: 331, distance: 188.3
click at [0, 0] on slot at bounding box center [0, 0] width 0 height 0
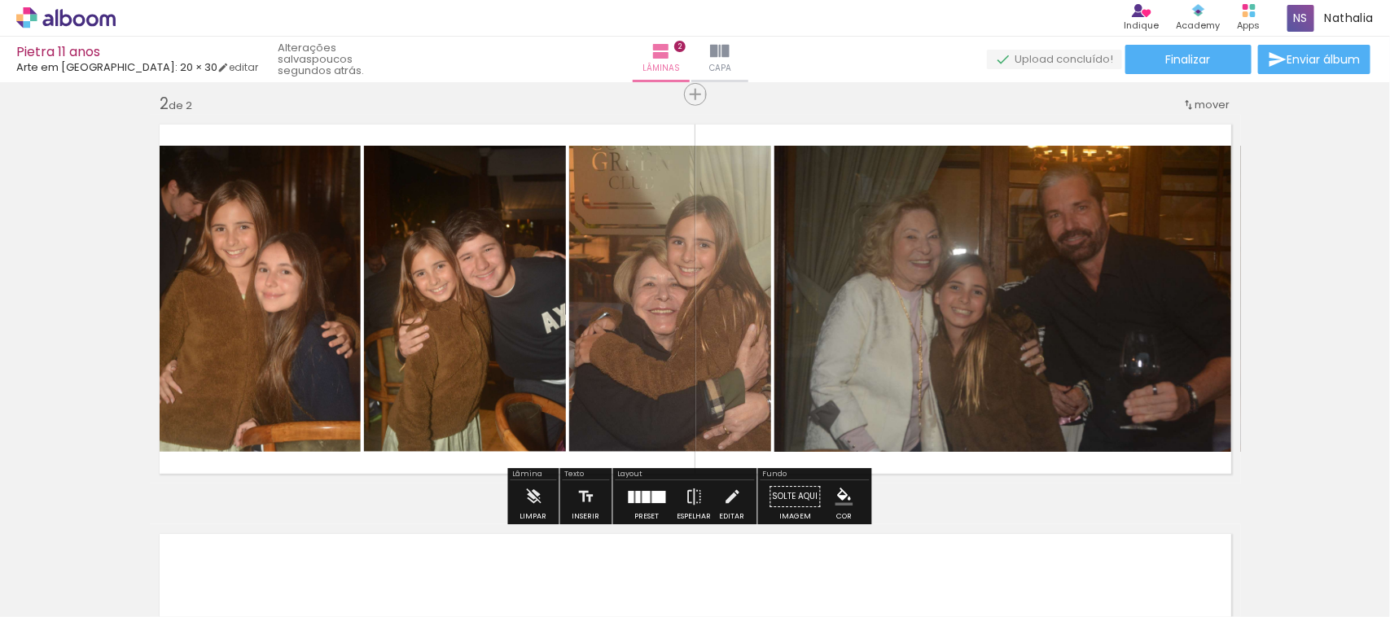
click at [1307, 226] on div "Inserir lâmina 1 de 2 Inserir lâmina 2 de 2" at bounding box center [695, 279] width 1390 height 1230
click at [735, 59] on paper-button "Capa" at bounding box center [719, 60] width 57 height 46
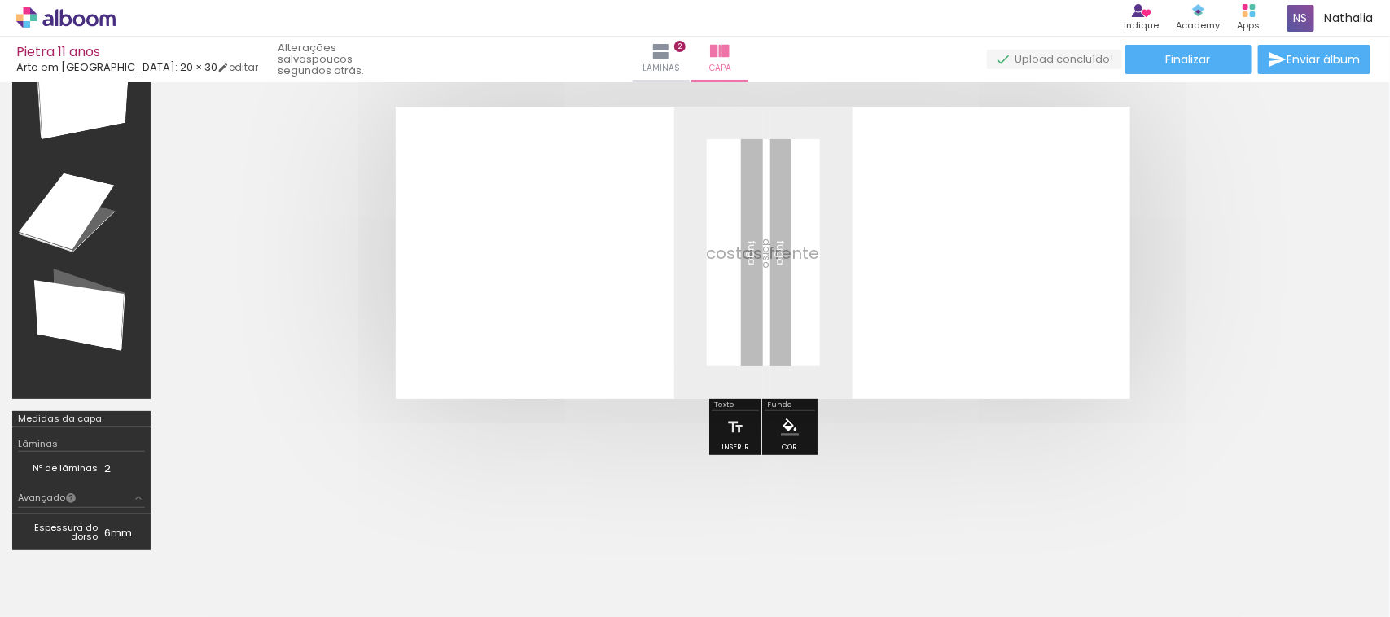
scroll to position [63, 0]
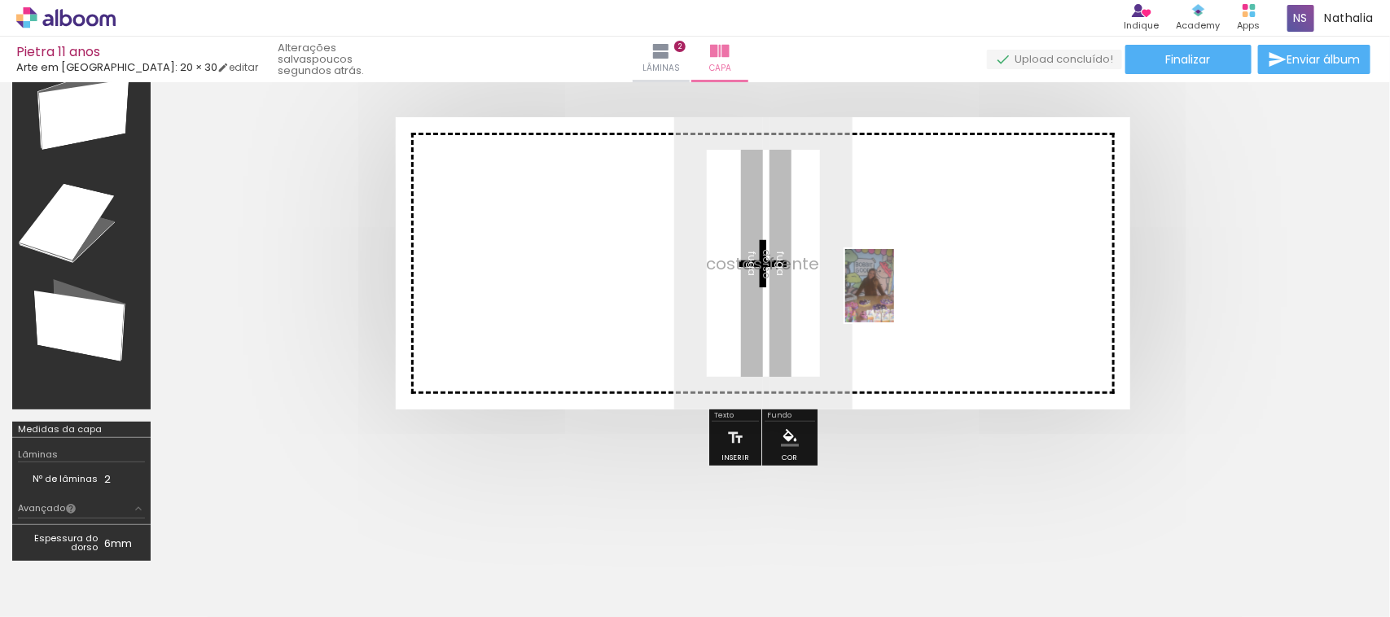
drag, startPoint x: 257, startPoint y: 567, endPoint x: 896, endPoint y: 298, distance: 692.8
click at [896, 298] on quentale-workspace at bounding box center [695, 308] width 1390 height 617
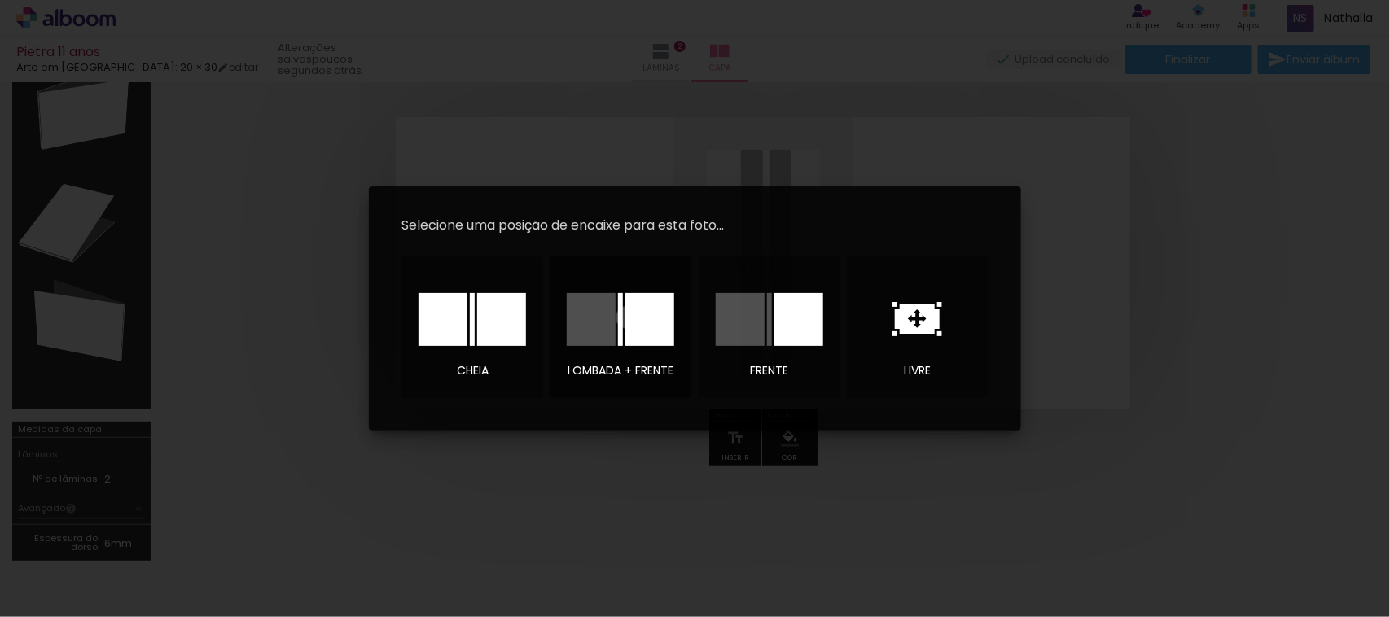
click at [628, 318] on div at bounding box center [650, 319] width 49 height 53
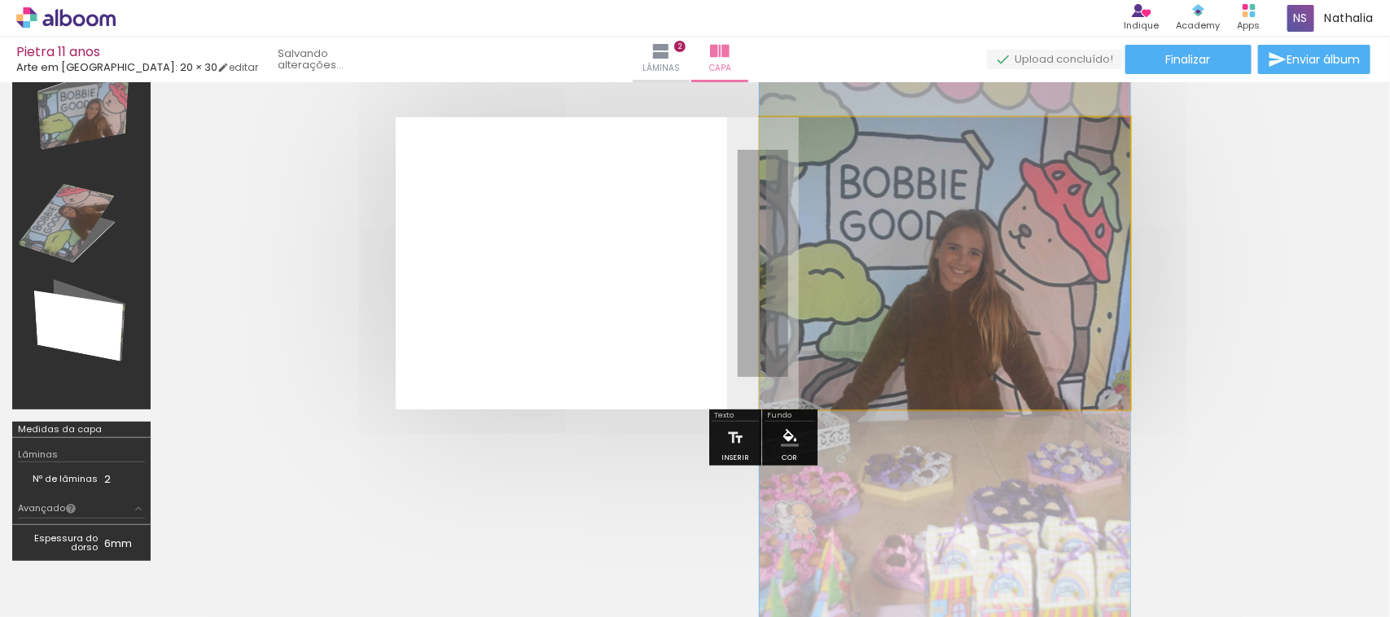
drag, startPoint x: 869, startPoint y: 318, endPoint x: 870, endPoint y: 397, distance: 79.0
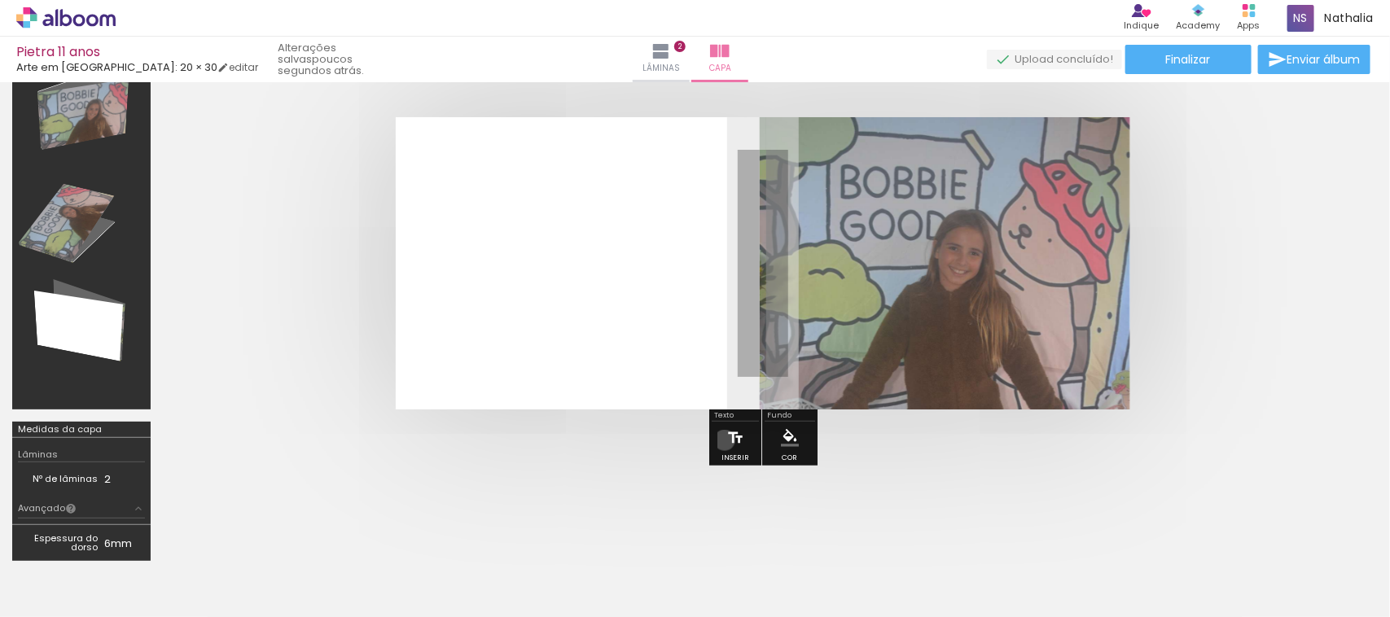
click at [726, 438] on iron-icon at bounding box center [735, 438] width 18 height 33
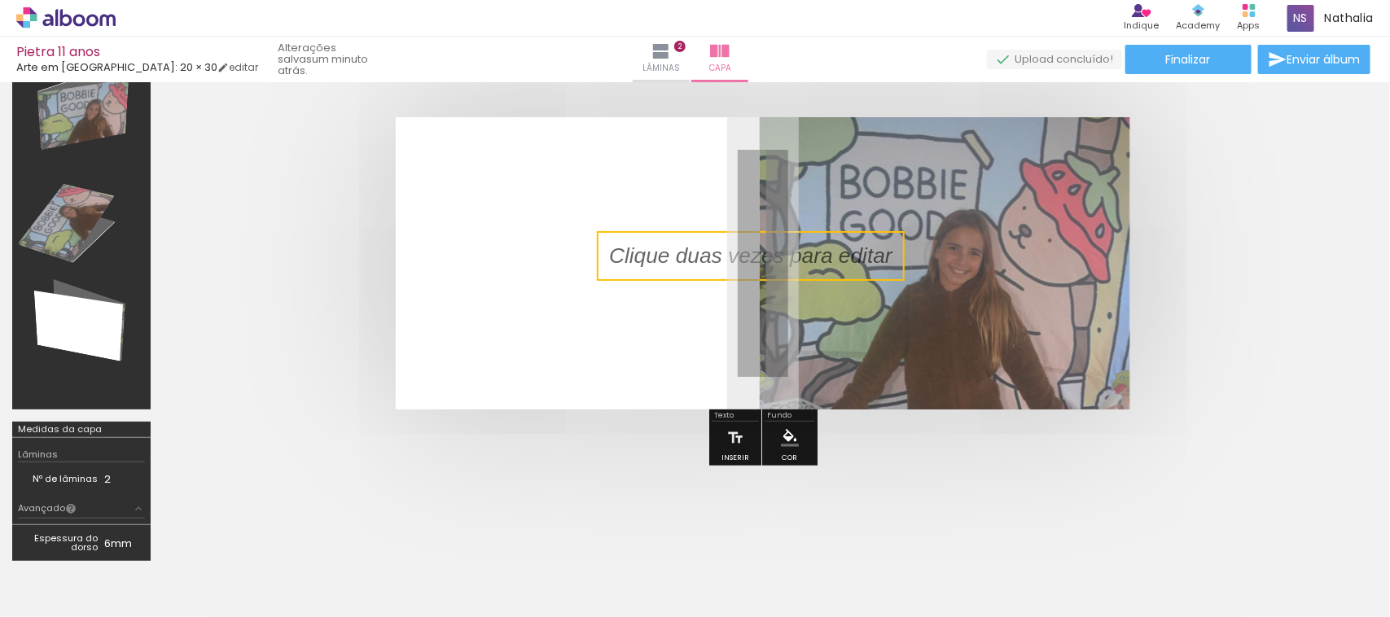
click at [687, 248] on quentale-selection at bounding box center [751, 256] width 308 height 50
type input "Sans Serif"
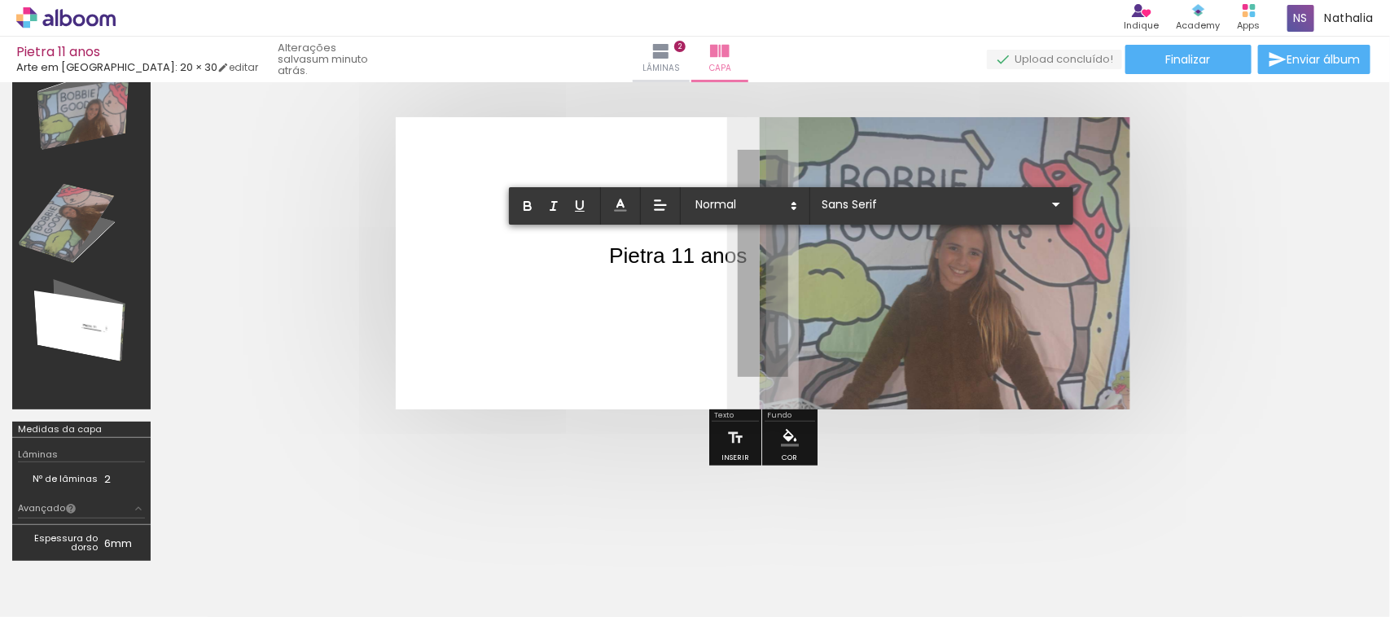
click at [650, 301] on quentale-layouter at bounding box center [763, 263] width 735 height 292
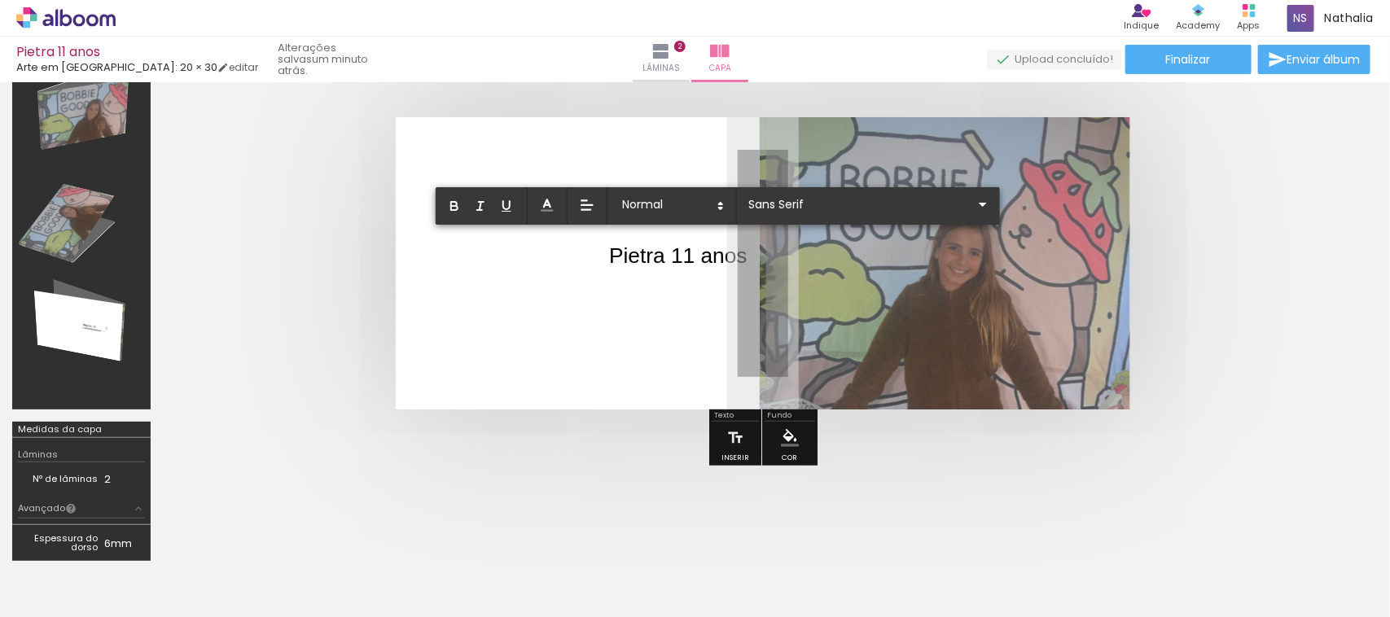
click at [546, 474] on quentale-cover-editor at bounding box center [763, 303] width 1201 height 542
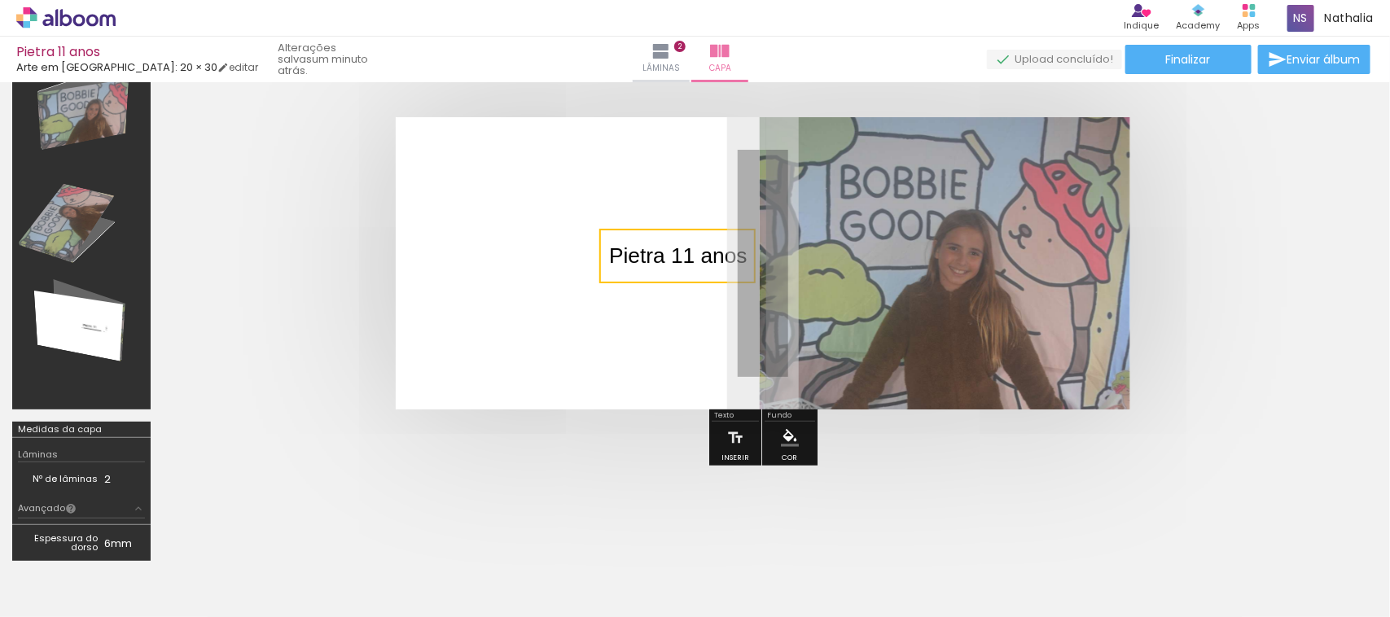
drag, startPoint x: 652, startPoint y: 281, endPoint x: 580, endPoint y: 314, distance: 79.1
click at [580, 314] on quentale-layouter at bounding box center [763, 263] width 735 height 292
click at [658, 271] on div "Pietra 11 anos" at bounding box center [678, 256] width 162 height 50
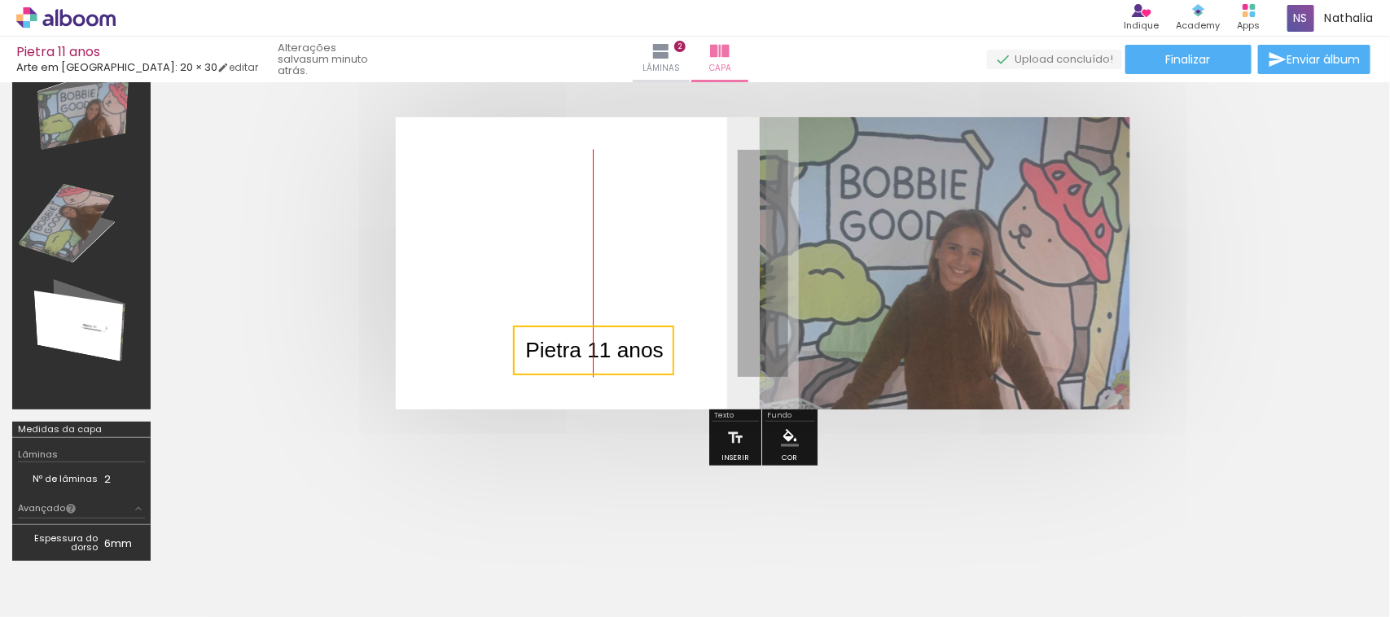
drag, startPoint x: 629, startPoint y: 289, endPoint x: 560, endPoint y: 371, distance: 106.4
click at [560, 371] on quentale-selection at bounding box center [593, 351] width 161 height 50
click at [579, 442] on div at bounding box center [763, 263] width 1201 height 423
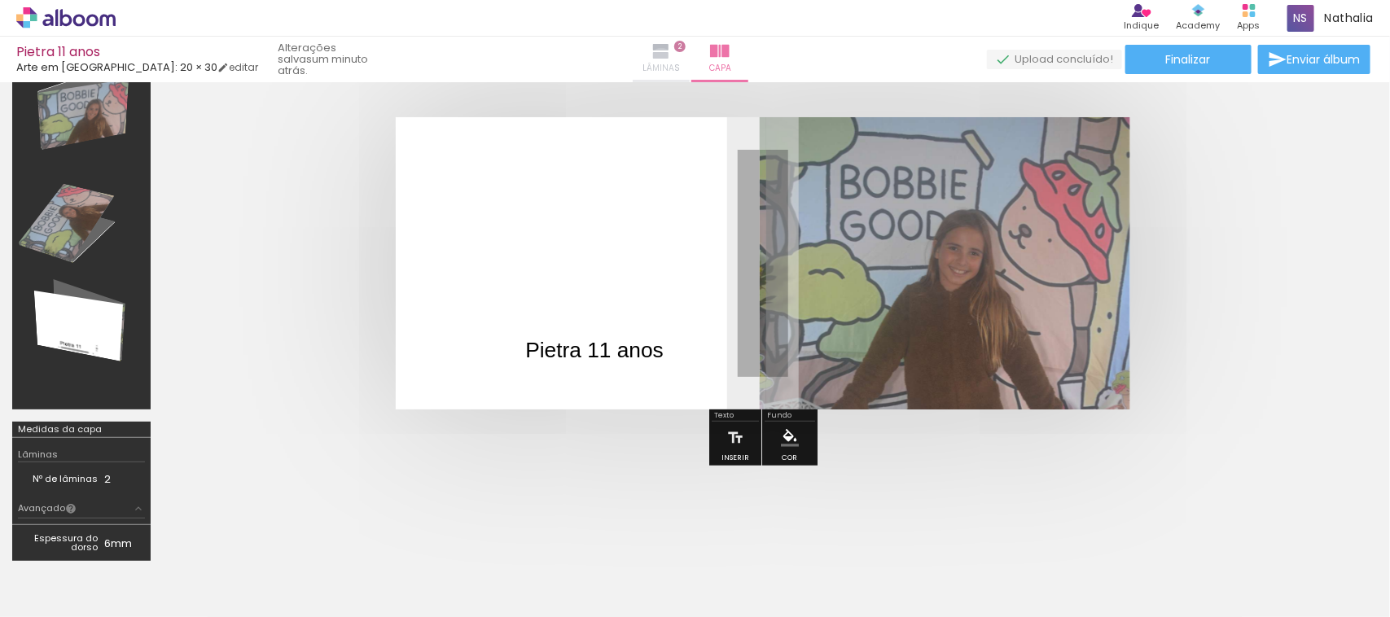
click at [666, 62] on span "Lâminas" at bounding box center [661, 68] width 37 height 15
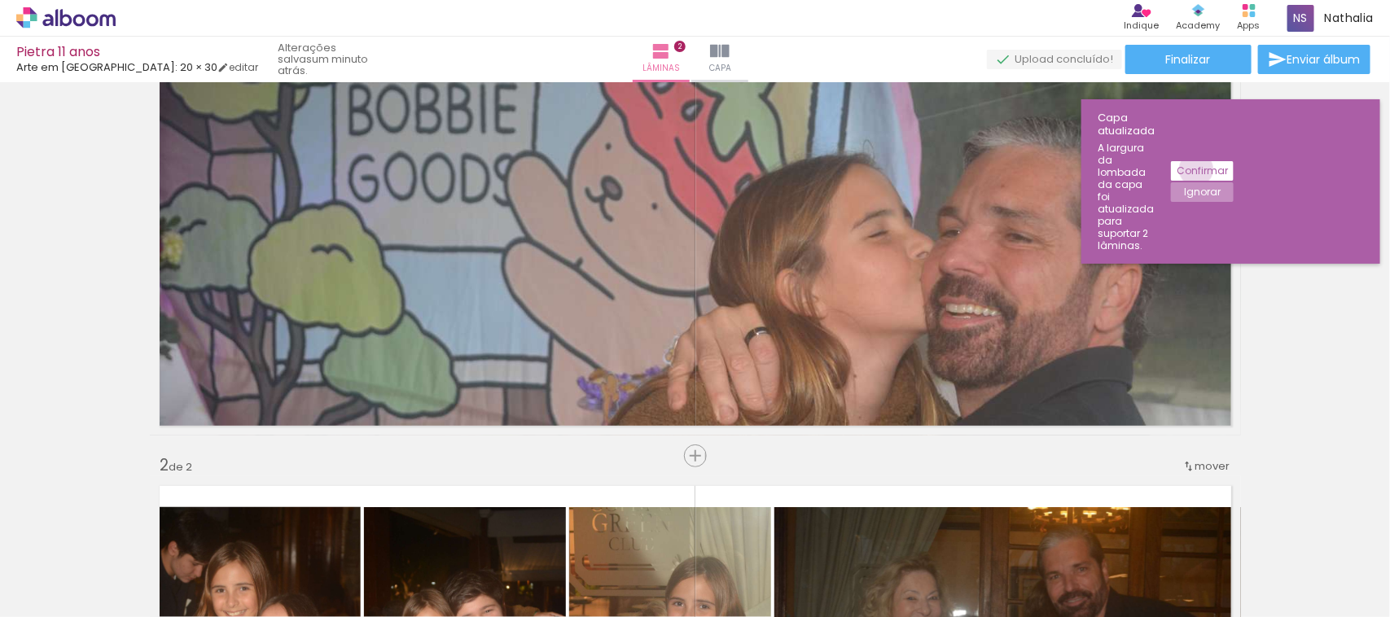
click at [0, 0] on slot "Confirmar" at bounding box center [0, 0] width 0 height 0
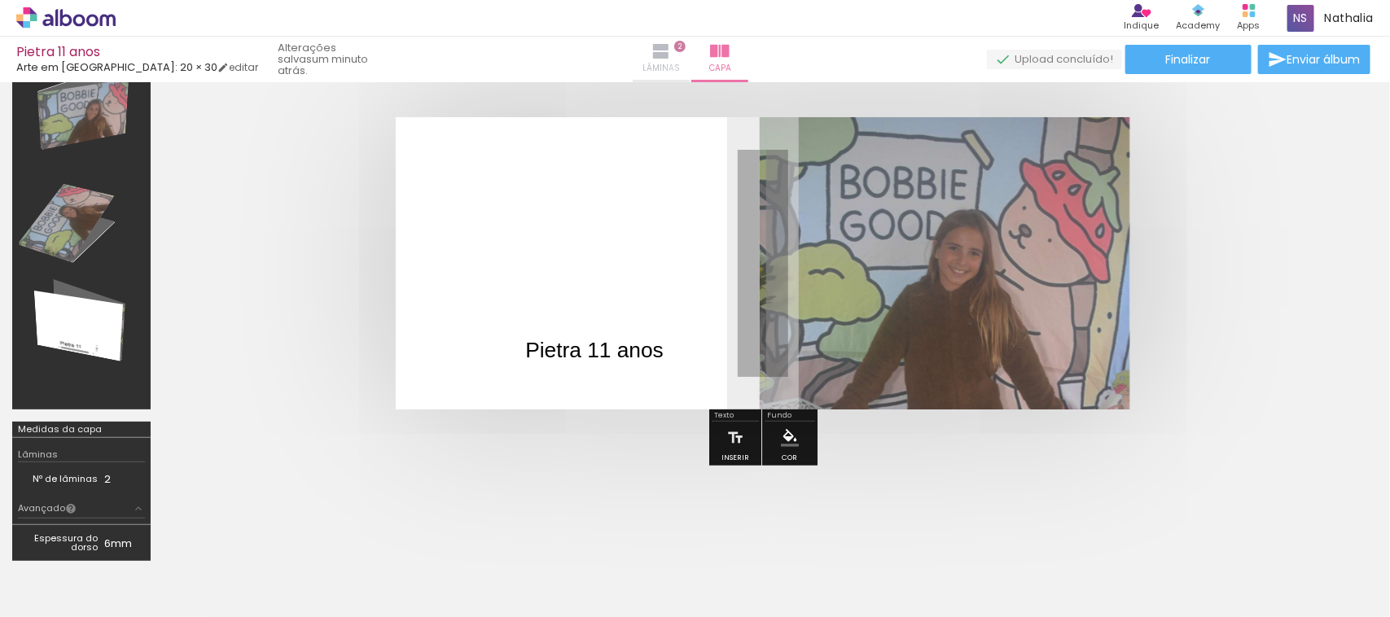
click at [677, 71] on span "Lâminas" at bounding box center [661, 68] width 37 height 15
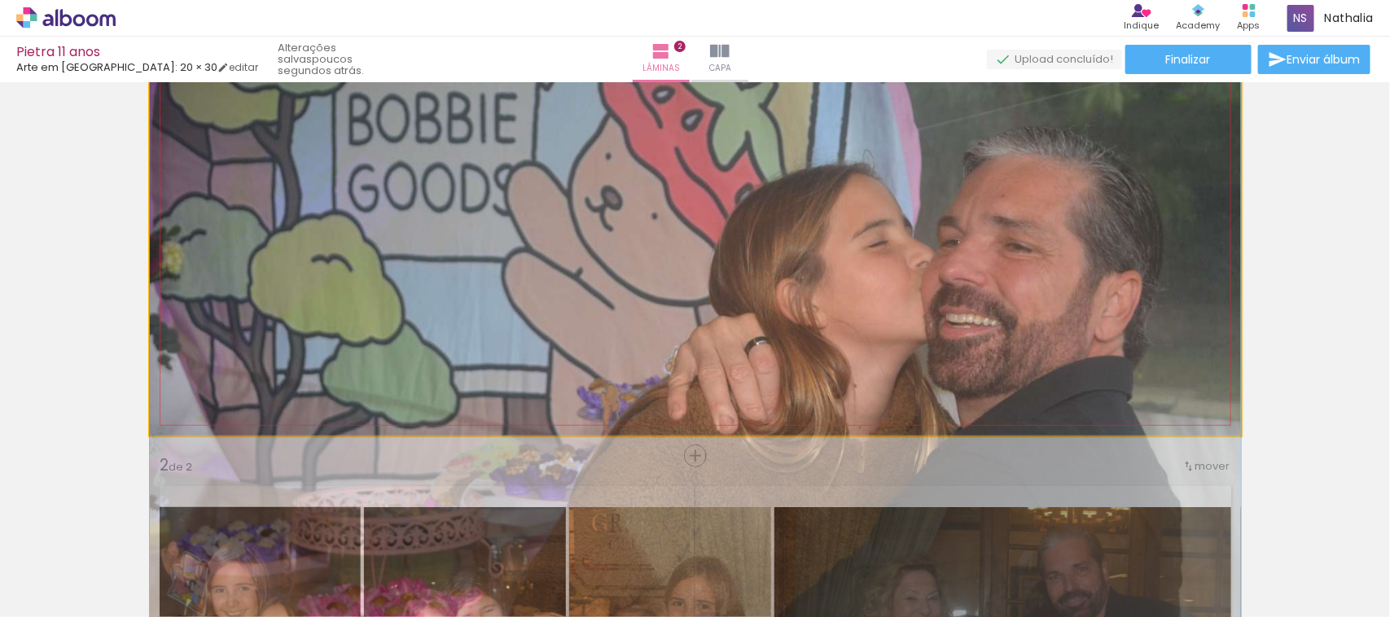
drag, startPoint x: 1142, startPoint y: 243, endPoint x: 1142, endPoint y: 252, distance: 9.8
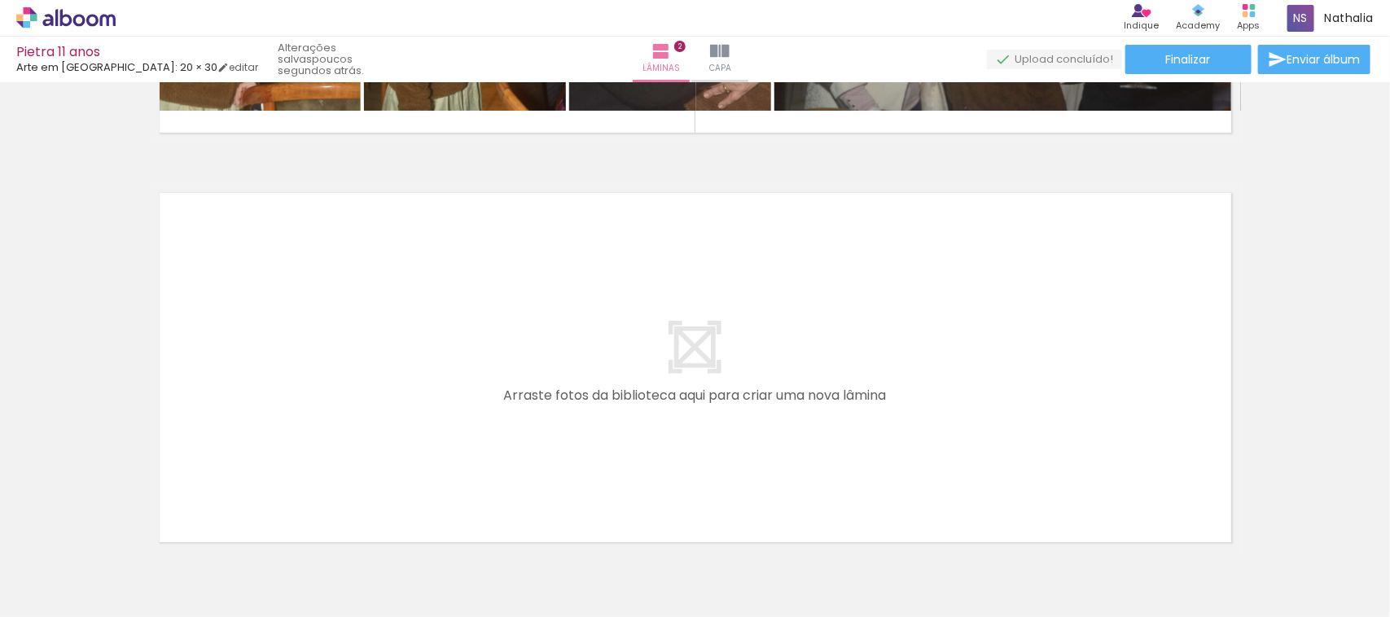
scroll to position [816, 0]
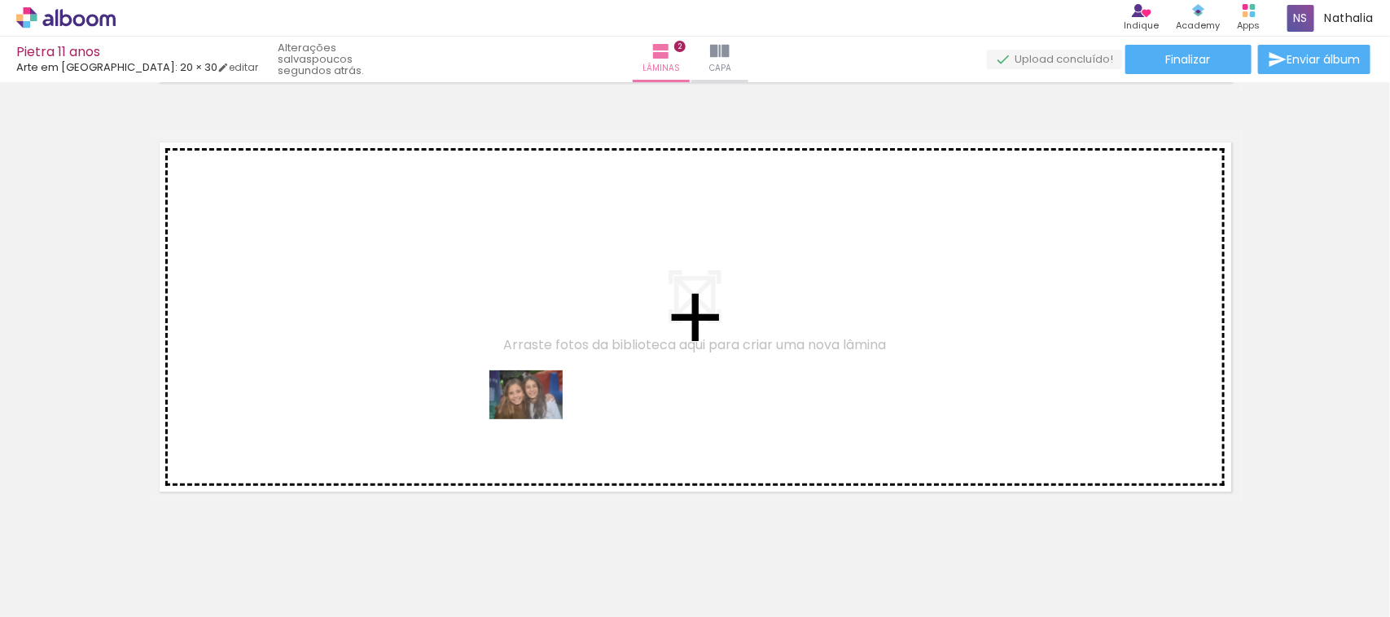
drag, startPoint x: 624, startPoint y: 551, endPoint x: 538, endPoint y: 419, distance: 156.5
click at [538, 419] on quentale-workspace at bounding box center [695, 308] width 1390 height 617
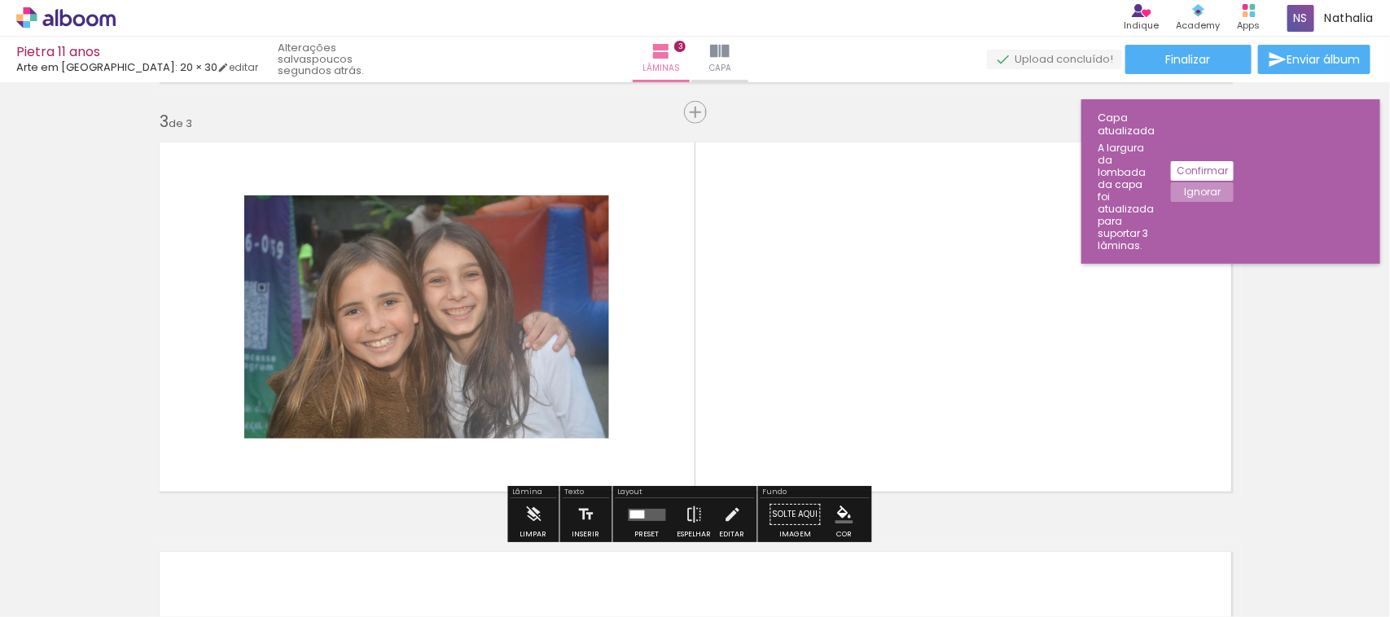
scroll to position [833, 0]
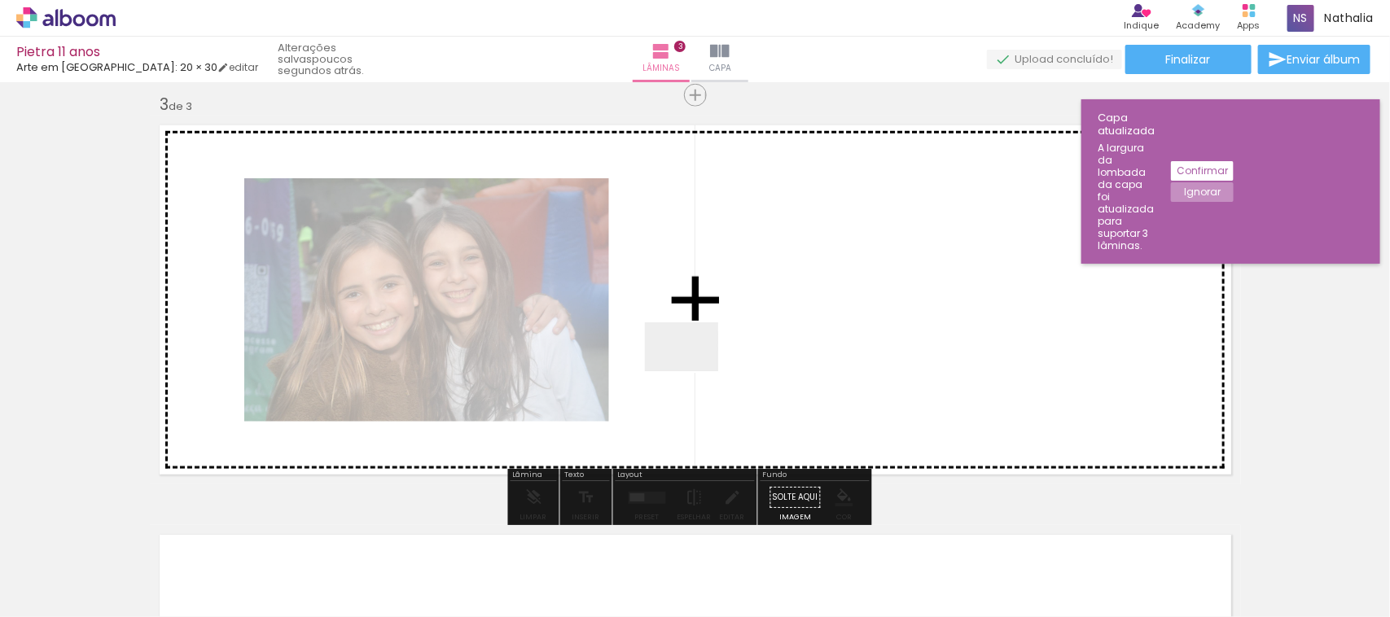
drag, startPoint x: 364, startPoint y: 587, endPoint x: 694, endPoint y: 371, distance: 394.2
click at [694, 371] on quentale-workspace at bounding box center [695, 308] width 1390 height 617
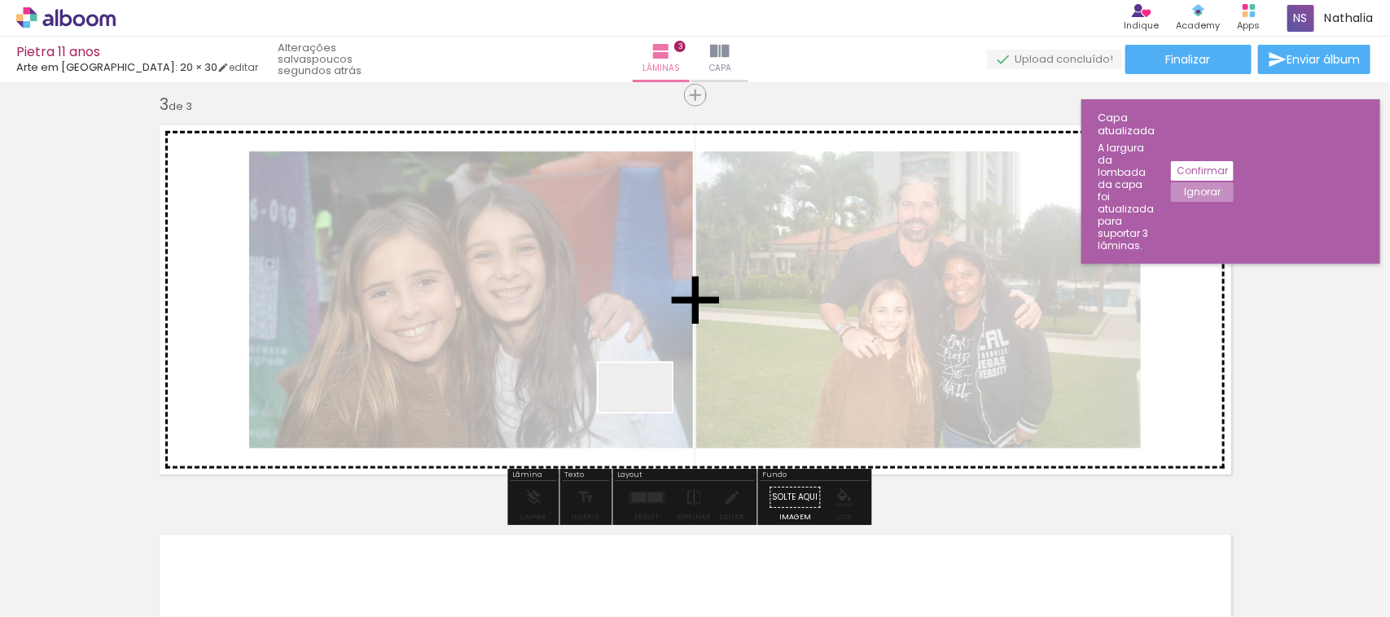
drag, startPoint x: 450, startPoint y: 574, endPoint x: 687, endPoint y: 375, distance: 309.2
click at [687, 375] on quentale-workspace at bounding box center [695, 308] width 1390 height 617
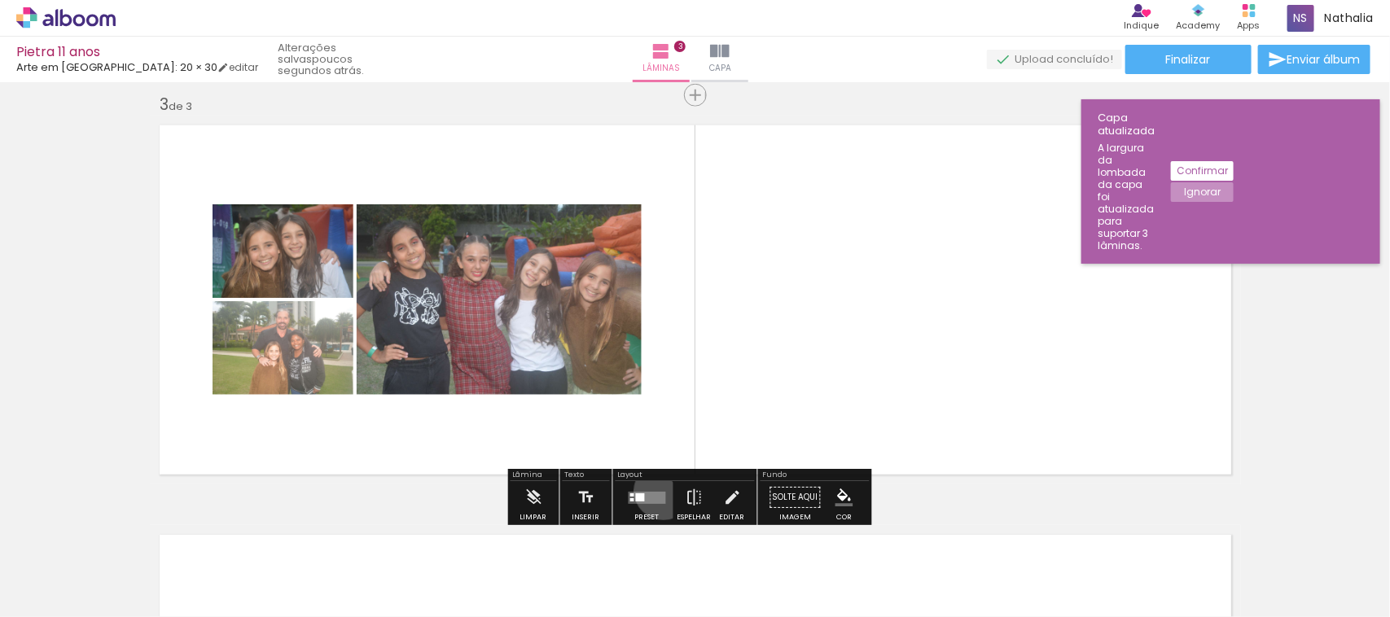
click at [660, 492] on quentale-layouter at bounding box center [647, 498] width 37 height 12
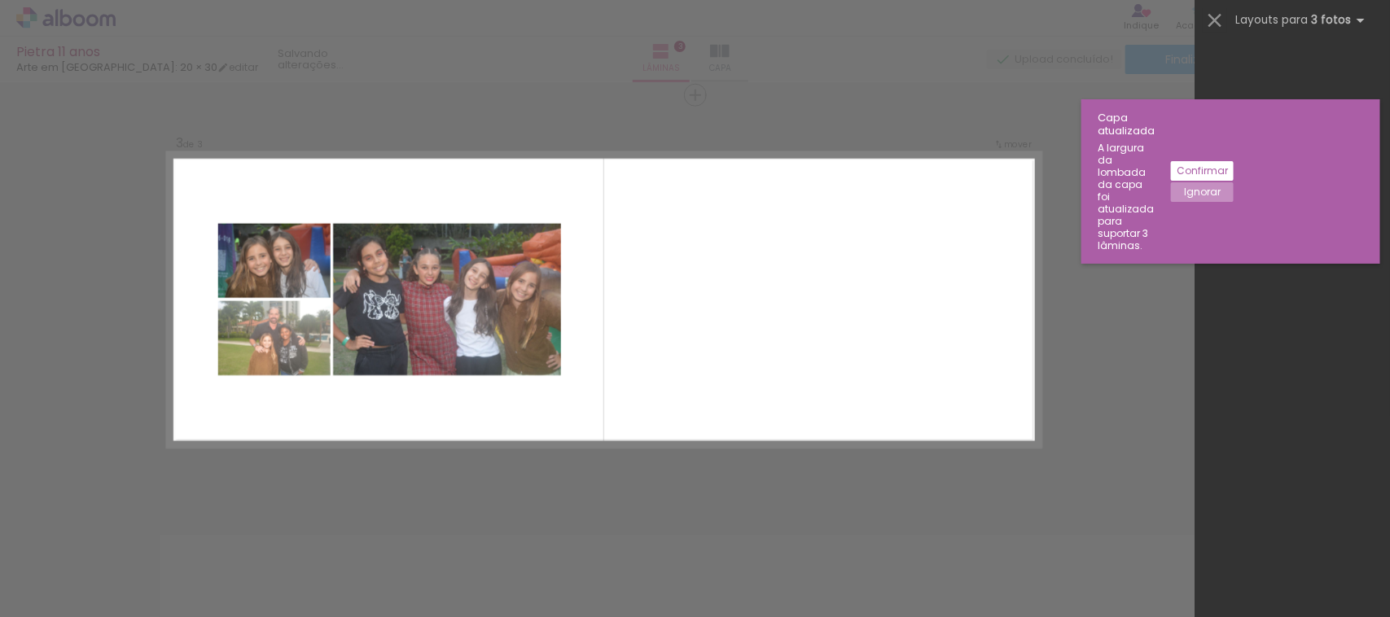
scroll to position [0, 0]
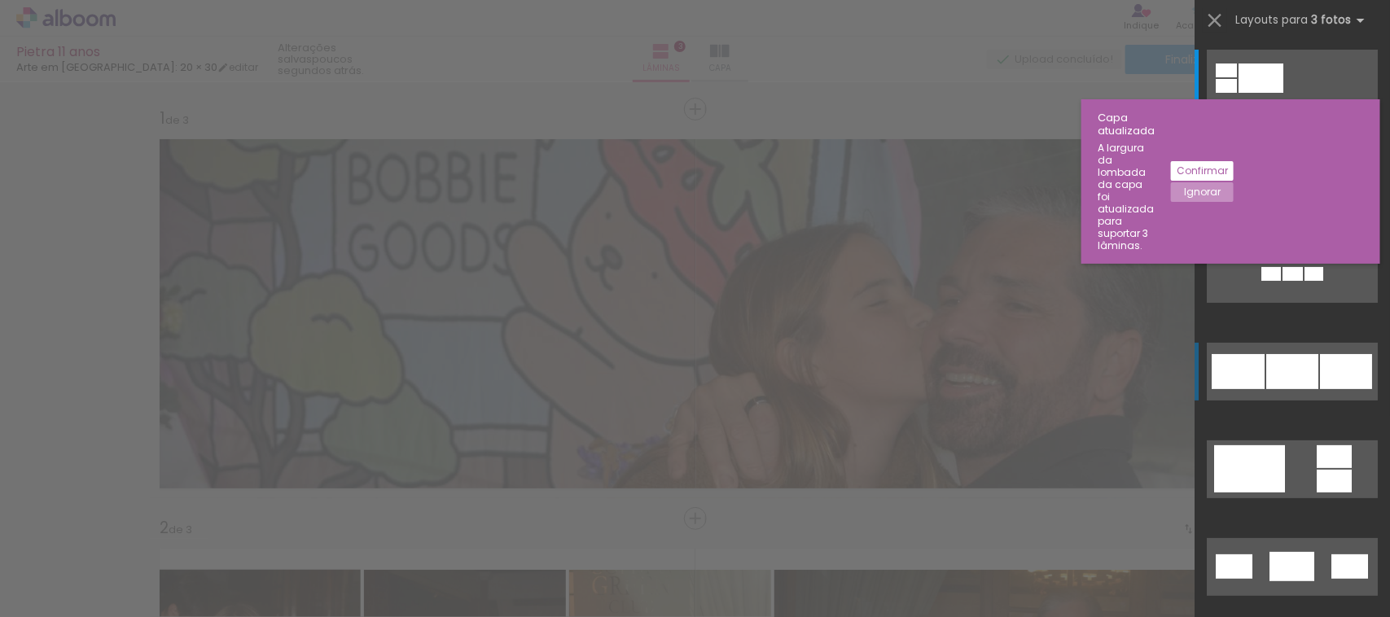
click at [1266, 372] on div at bounding box center [1292, 371] width 52 height 35
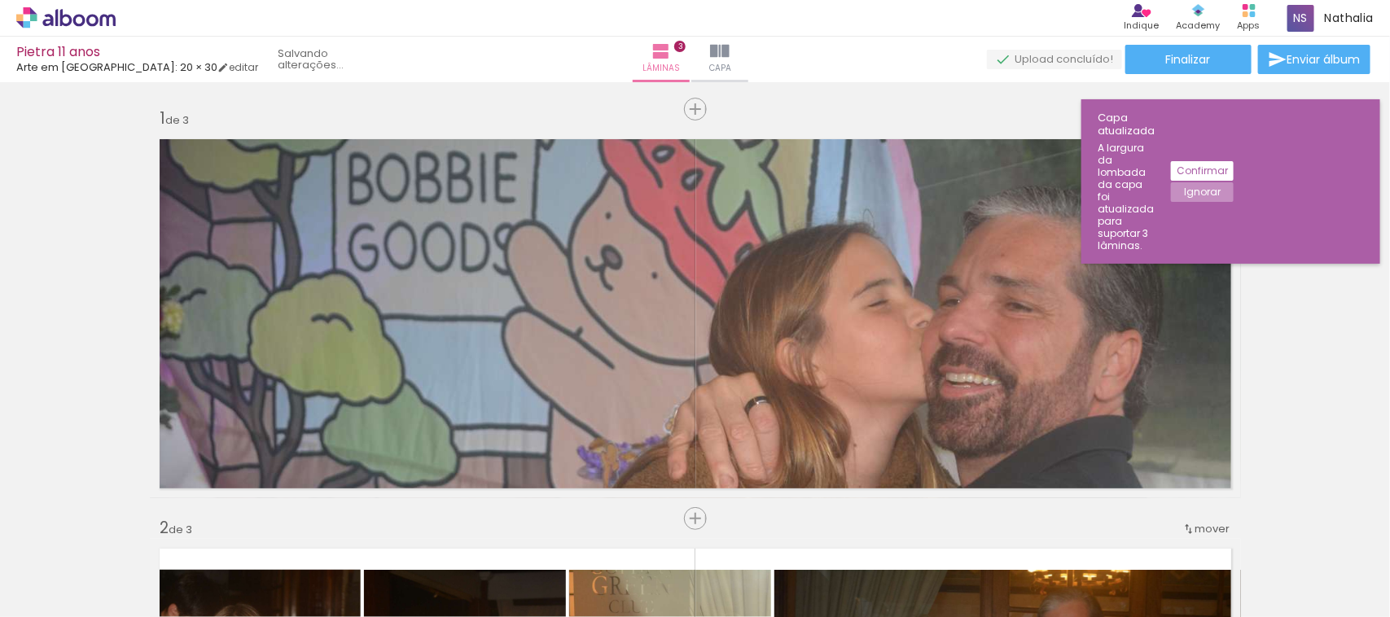
scroll to position [833, 0]
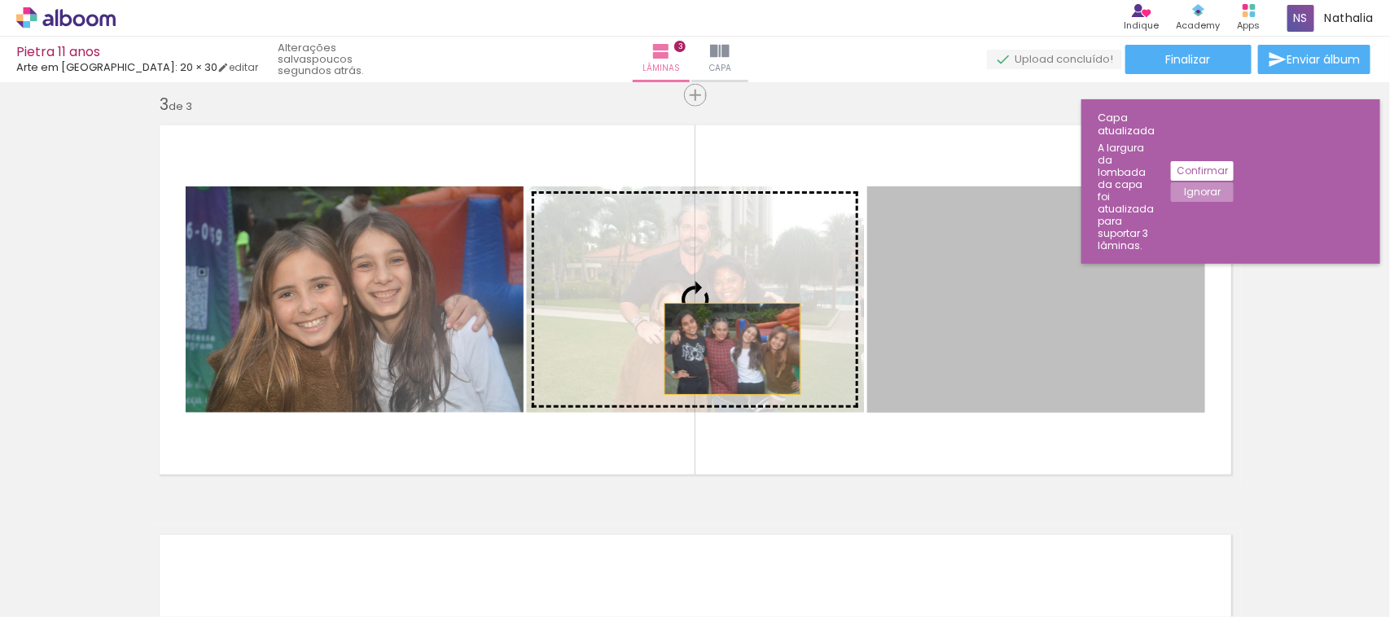
drag, startPoint x: 1098, startPoint y: 340, endPoint x: 725, endPoint y: 349, distance: 373.1
click at [0, 0] on slot at bounding box center [0, 0] width 0 height 0
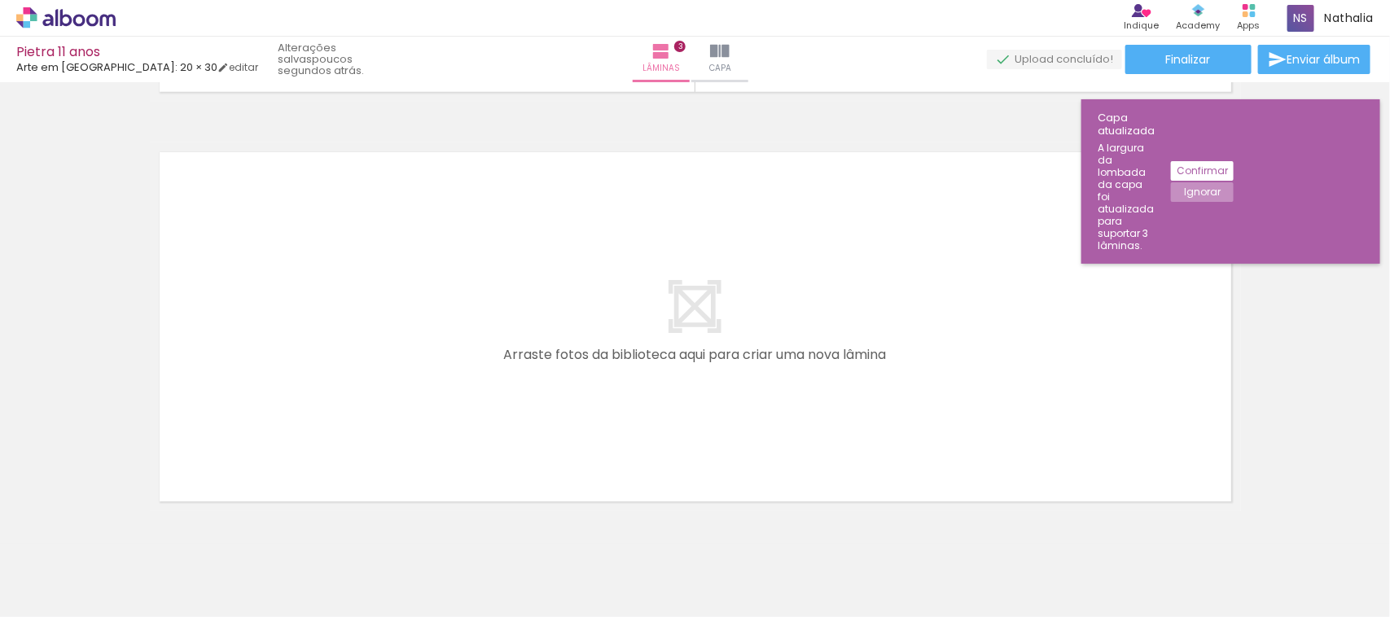
scroll to position [1223, 0]
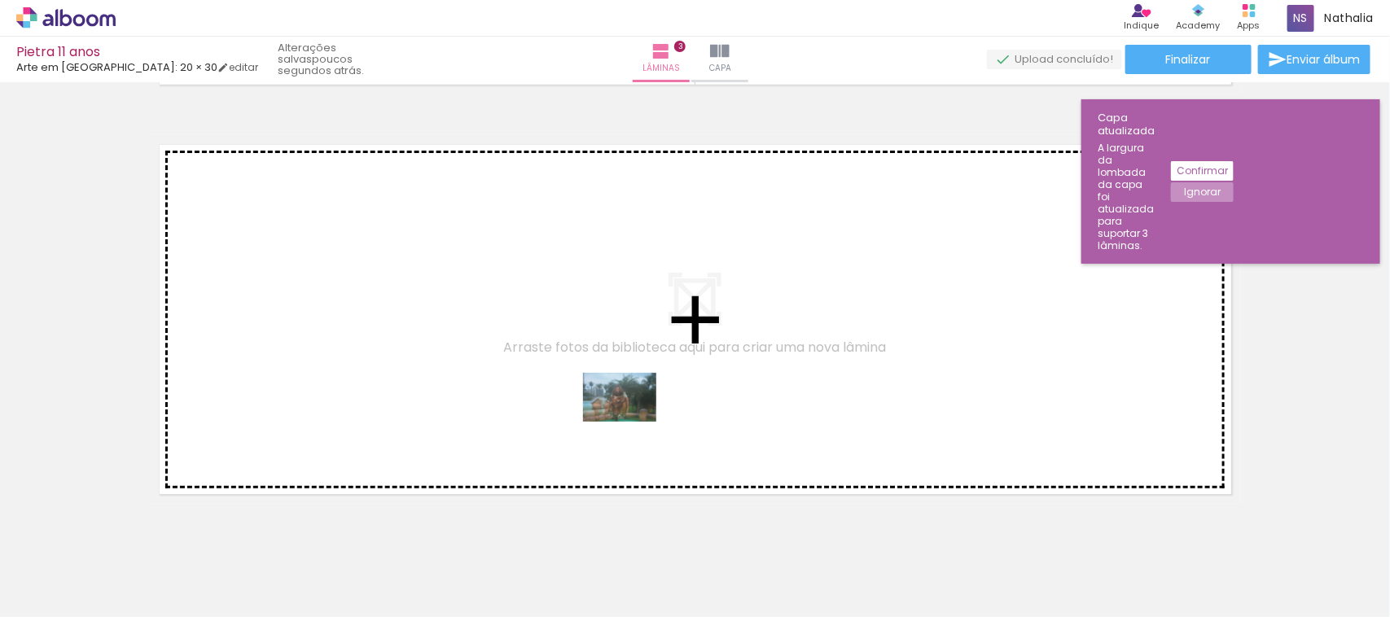
drag, startPoint x: 543, startPoint y: 567, endPoint x: 632, endPoint y: 422, distance: 170.0
click at [632, 422] on quentale-workspace at bounding box center [695, 308] width 1390 height 617
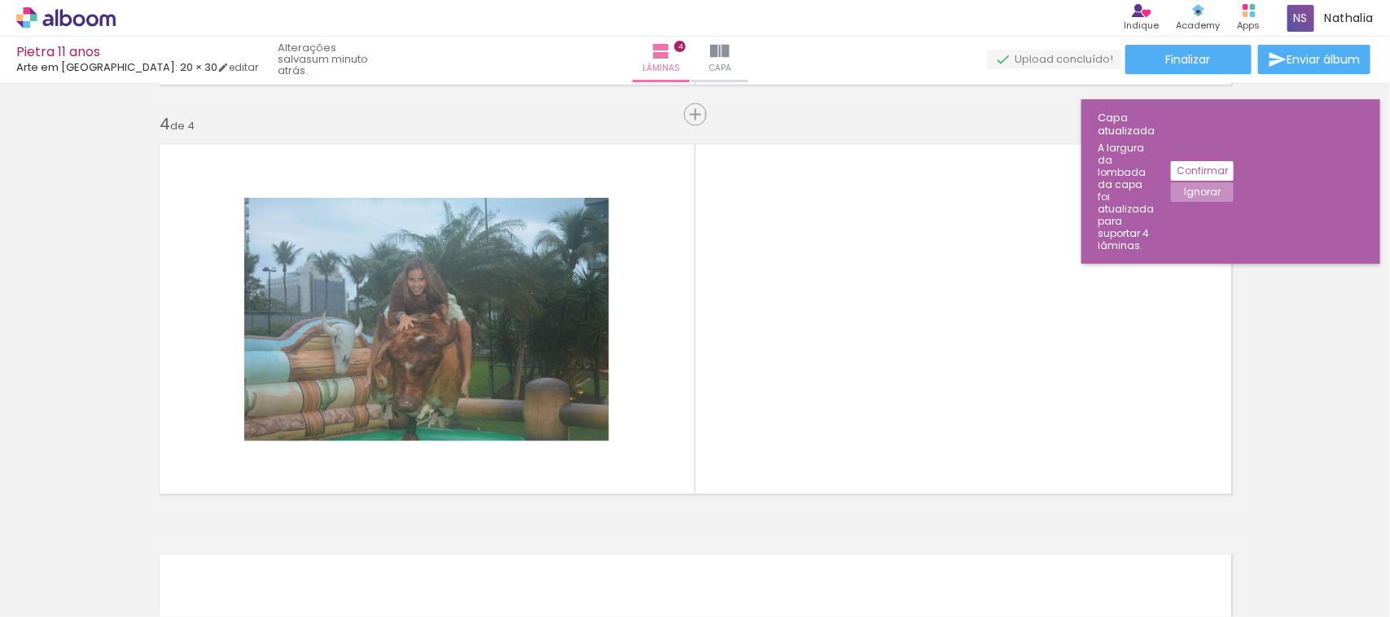
scroll to position [1244, 0]
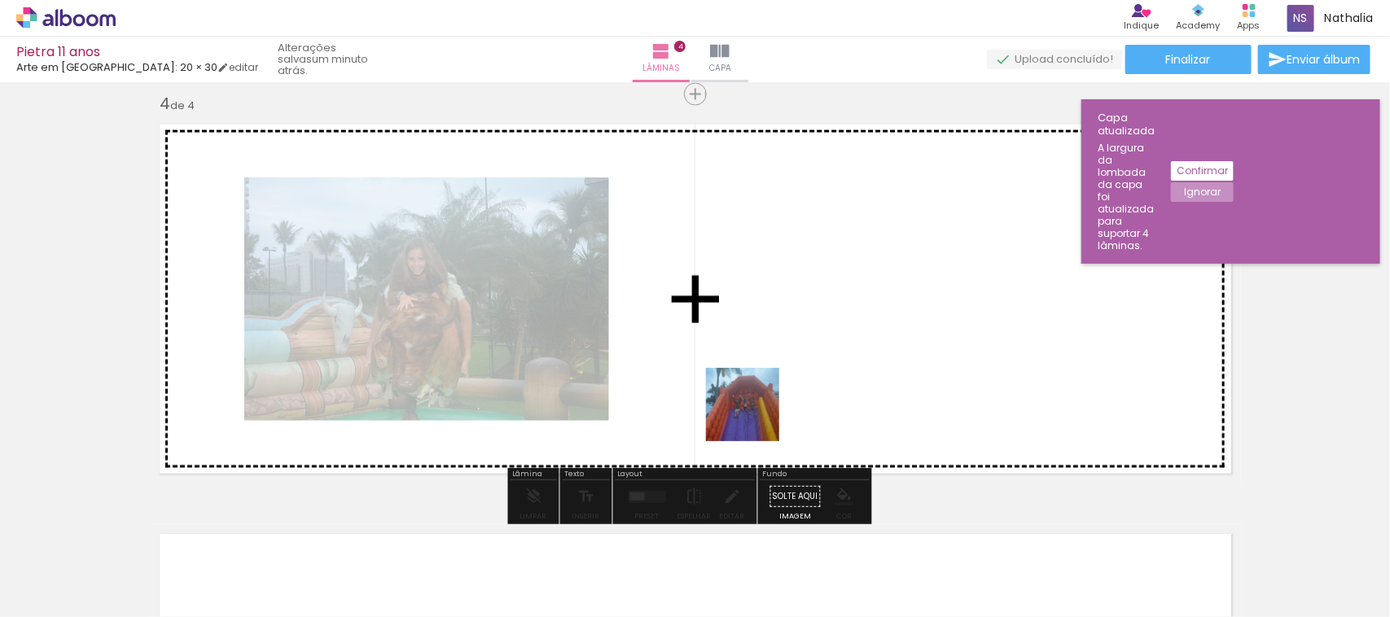
drag, startPoint x: 706, startPoint y: 582, endPoint x: 756, endPoint y: 415, distance: 174.2
click at [756, 415] on quentale-workspace at bounding box center [695, 308] width 1390 height 617
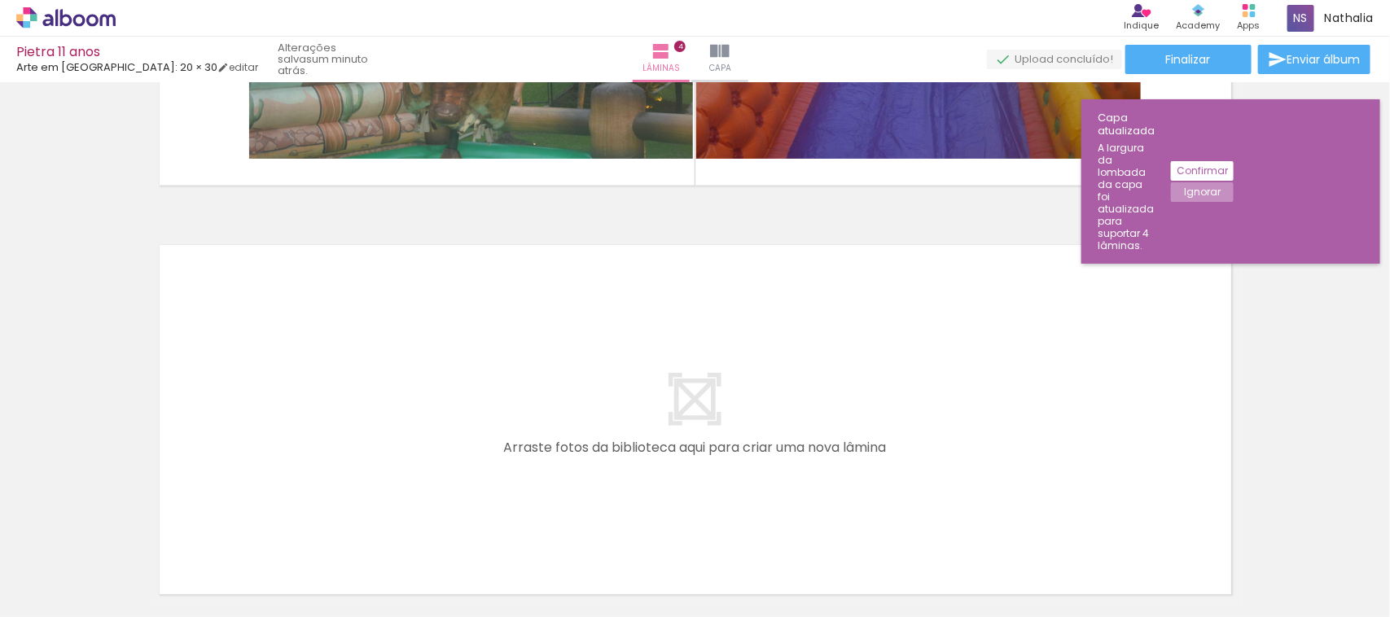
scroll to position [1578, 0]
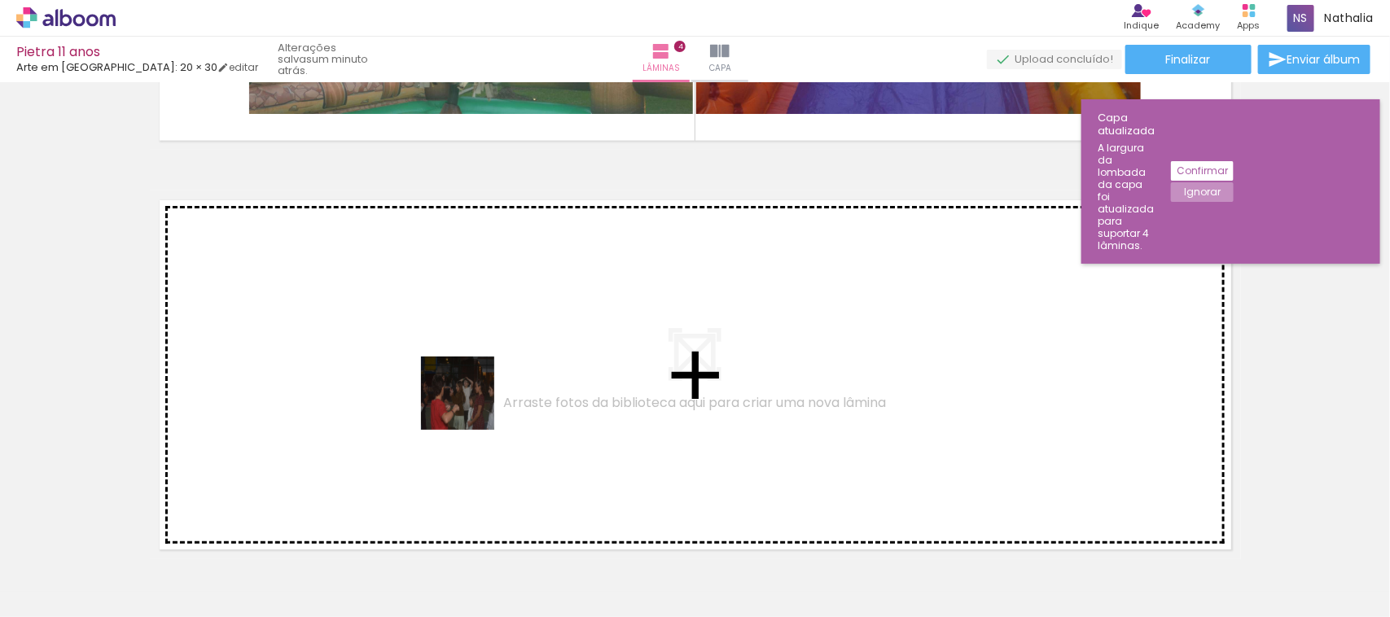
drag, startPoint x: 470, startPoint y: 562, endPoint x: 470, endPoint y: 405, distance: 157.2
click at [470, 405] on quentale-workspace at bounding box center [695, 308] width 1390 height 617
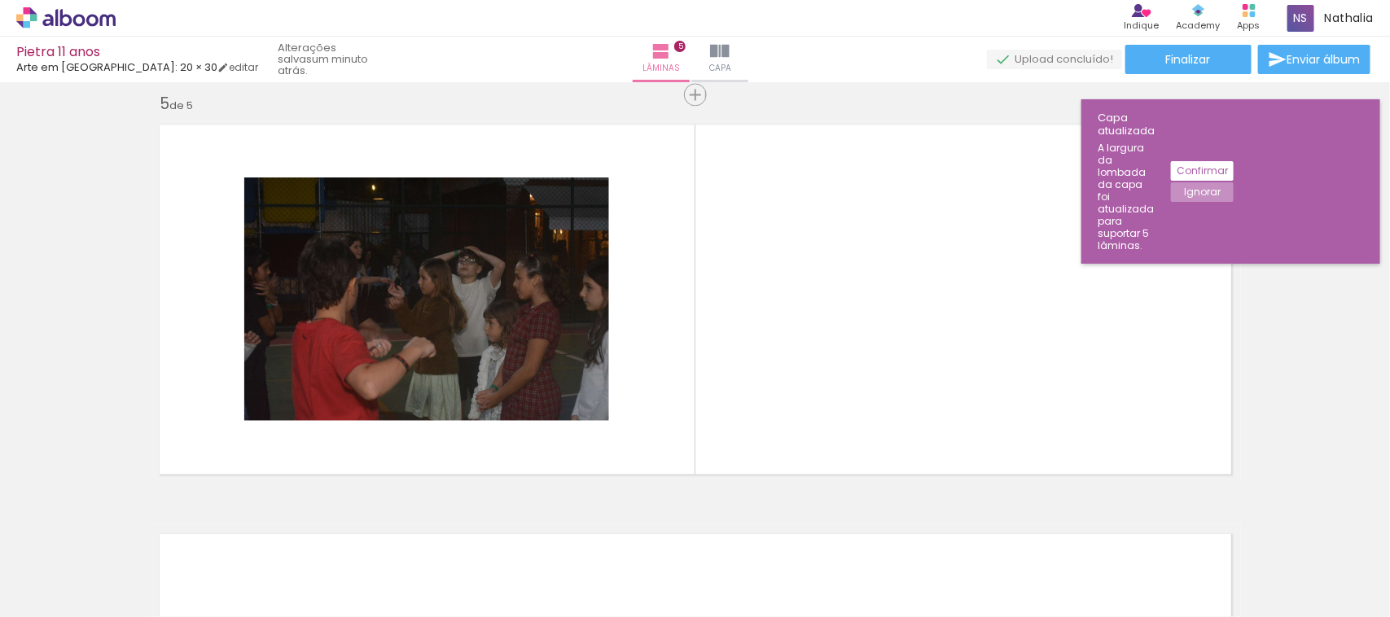
scroll to position [0, 678]
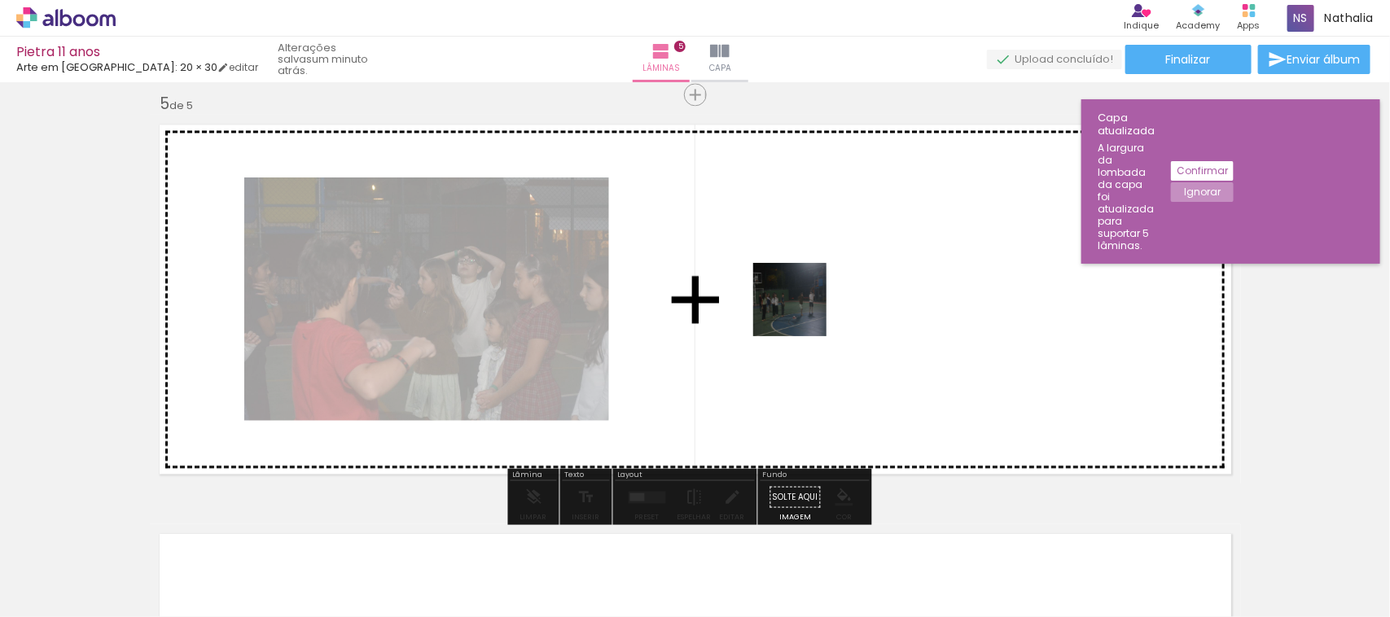
drag, startPoint x: 567, startPoint y: 572, endPoint x: 805, endPoint y: 310, distance: 353.4
click at [805, 310] on quentale-workspace at bounding box center [695, 308] width 1390 height 617
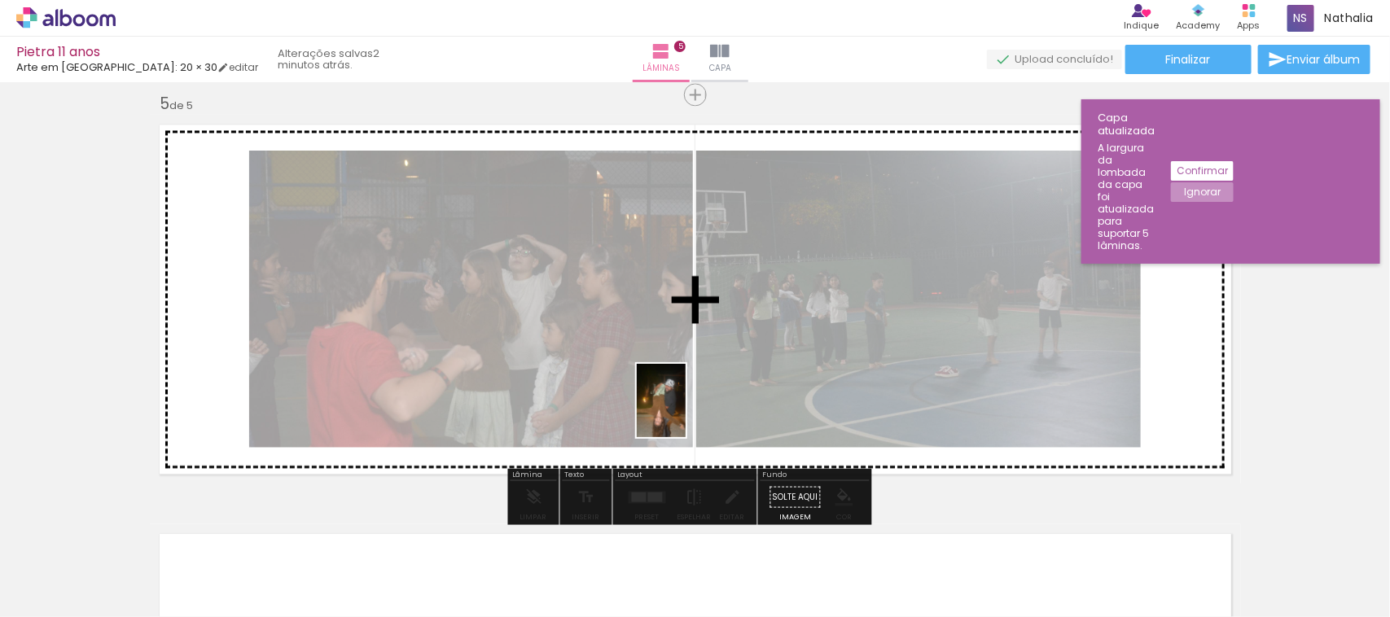
drag, startPoint x: 767, startPoint y: 577, endPoint x: 686, endPoint y: 413, distance: 182.8
click at [686, 413] on quentale-workspace at bounding box center [695, 308] width 1390 height 617
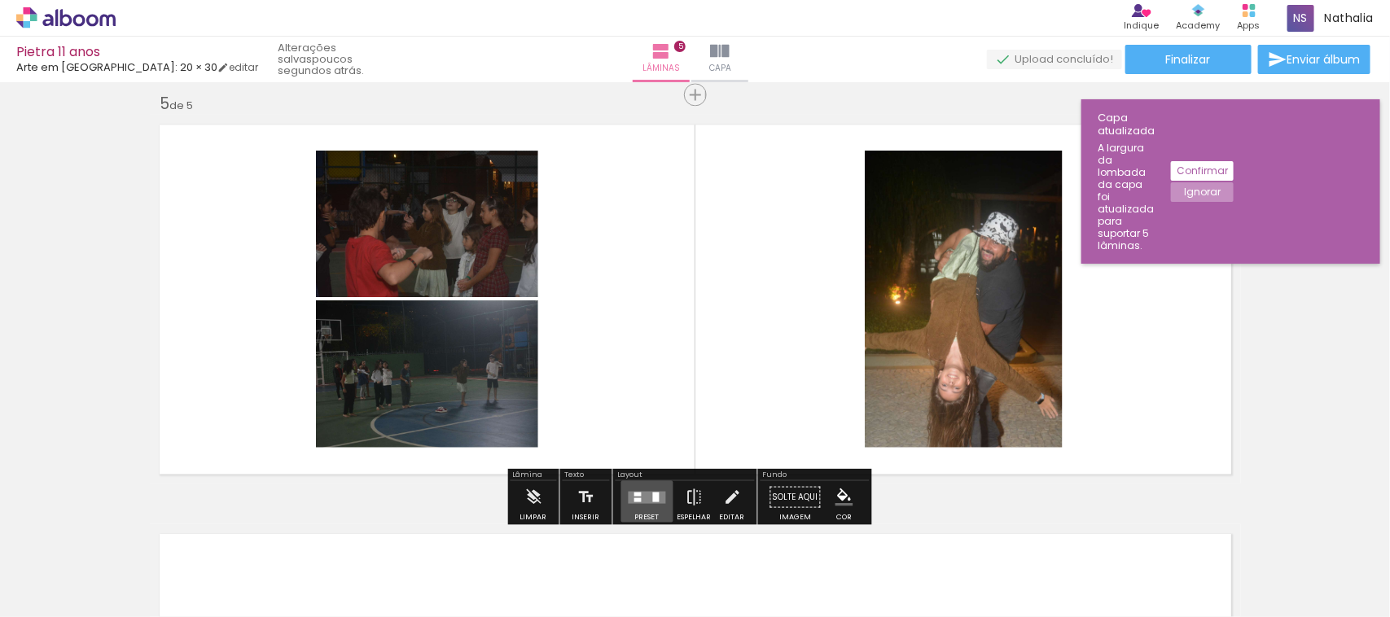
click at [646, 491] on quentale-layouter at bounding box center [647, 497] width 37 height 12
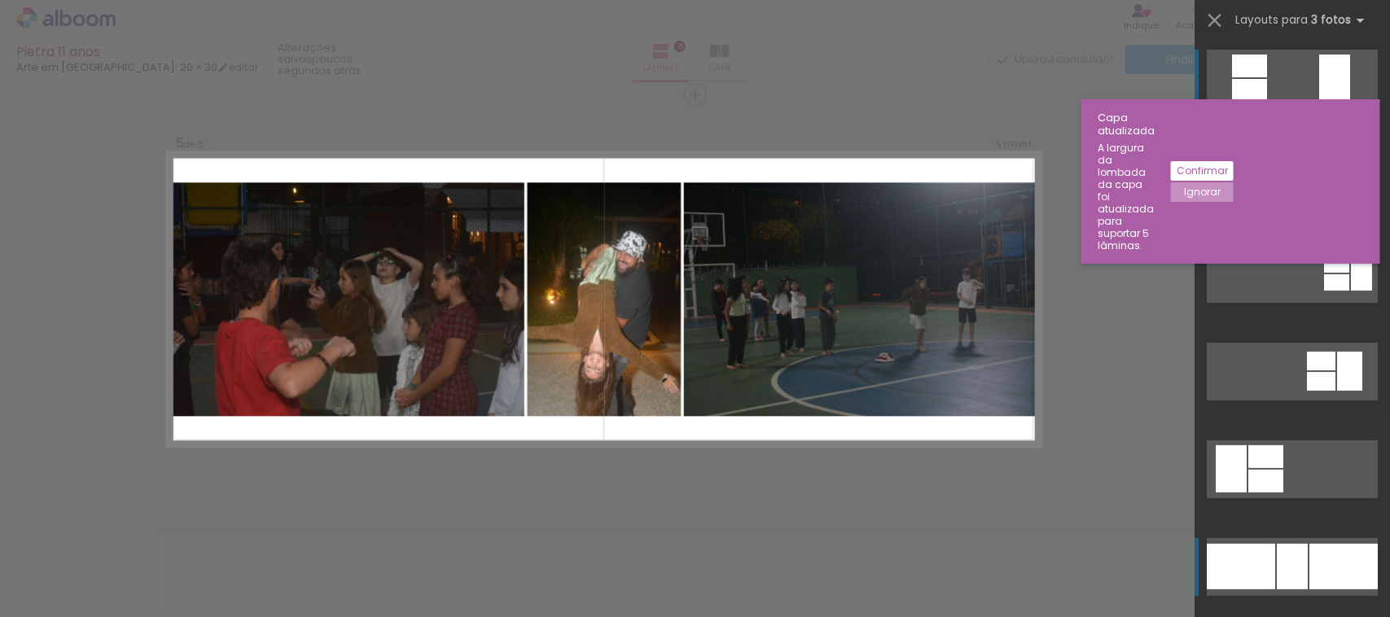
click at [1265, 544] on div at bounding box center [1241, 567] width 68 height 46
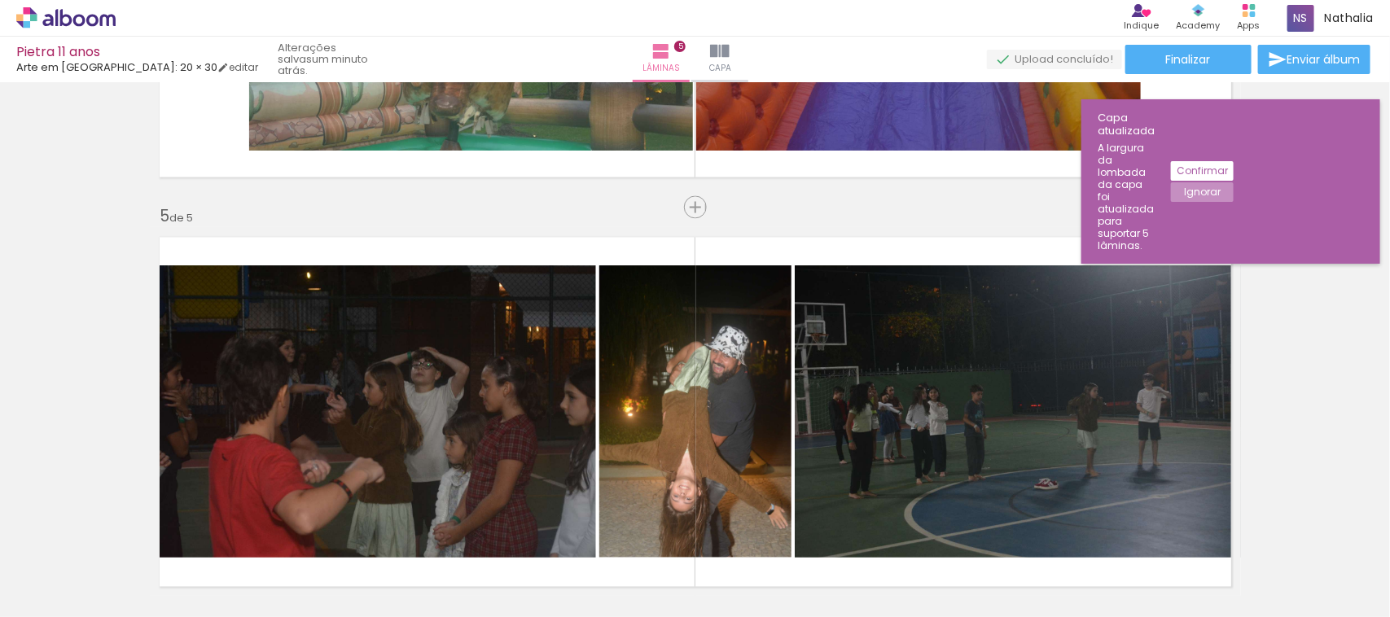
scroll to position [1552, 0]
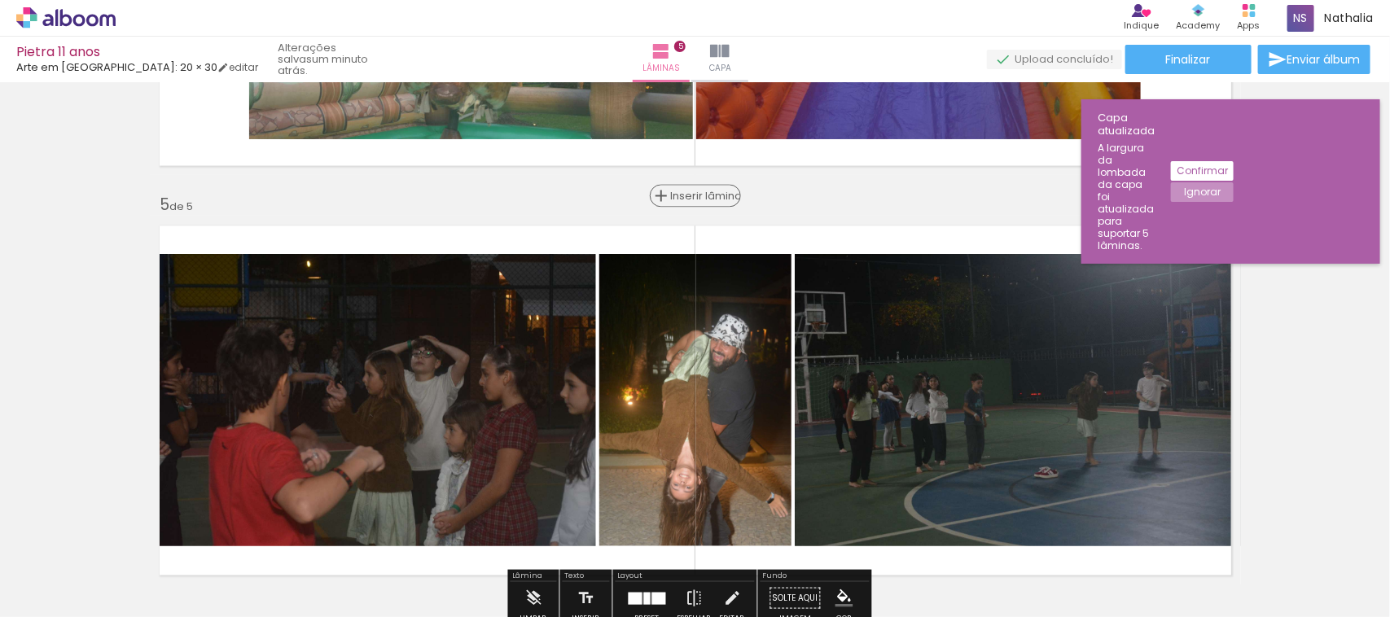
click at [693, 200] on span "Inserir lâmina" at bounding box center [703, 196] width 64 height 11
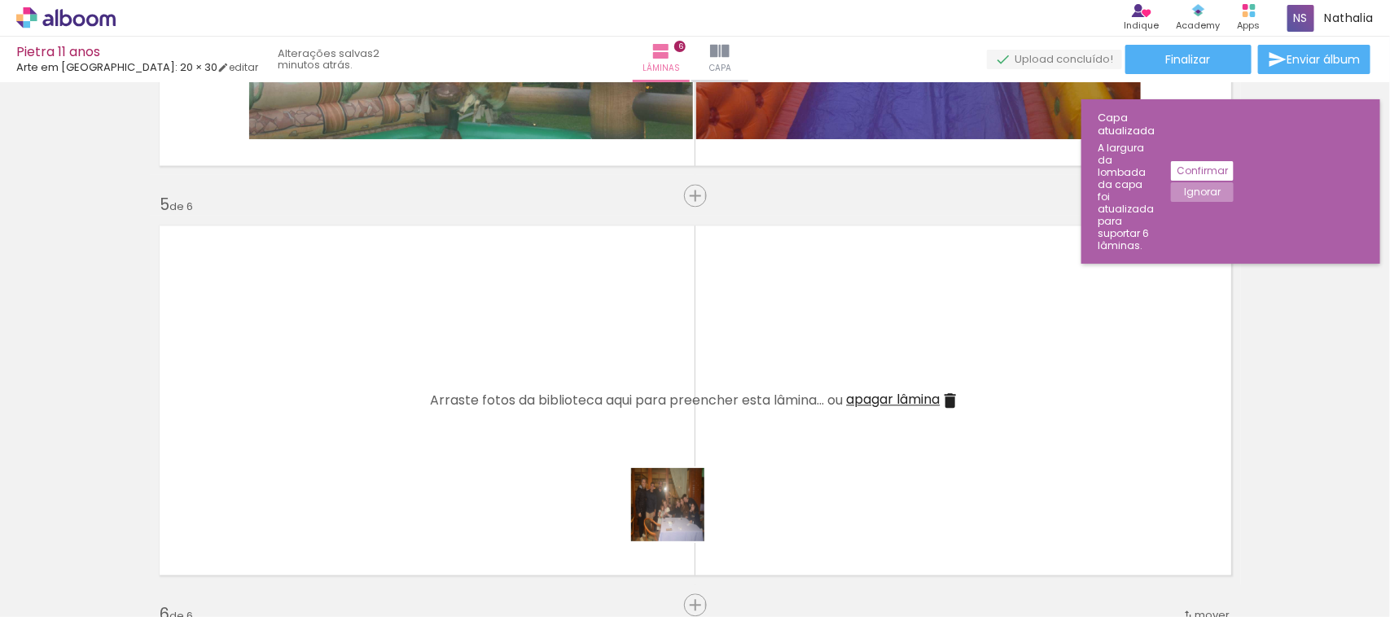
drag, startPoint x: 685, startPoint y: 571, endPoint x: 689, endPoint y: 442, distance: 128.7
click at [689, 442] on quentale-workspace at bounding box center [695, 308] width 1390 height 617
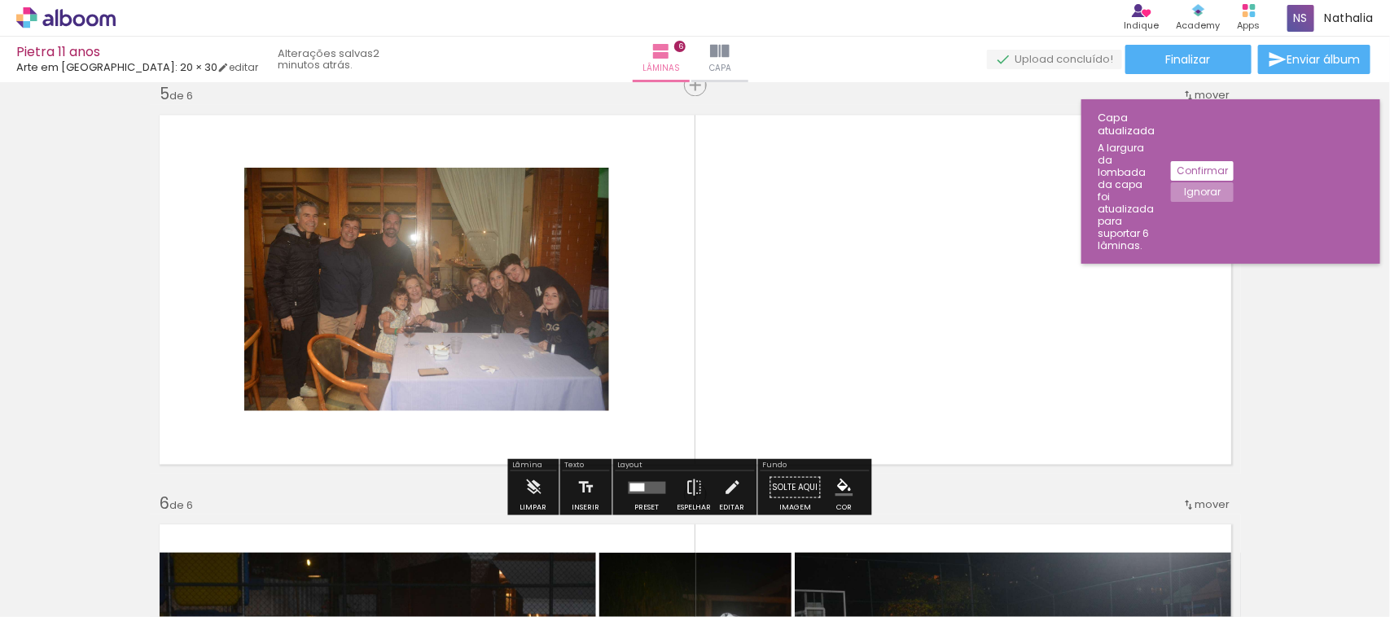
scroll to position [1675, 0]
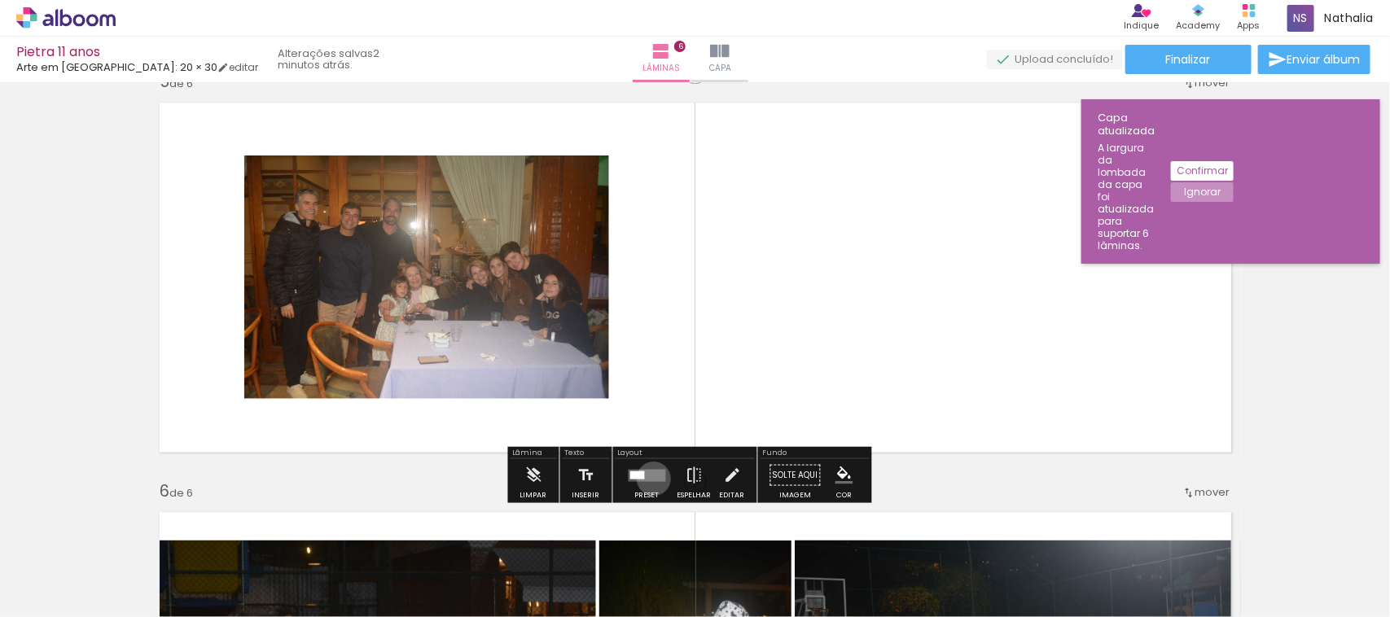
click at [650, 478] on quentale-layouter at bounding box center [647, 475] width 37 height 12
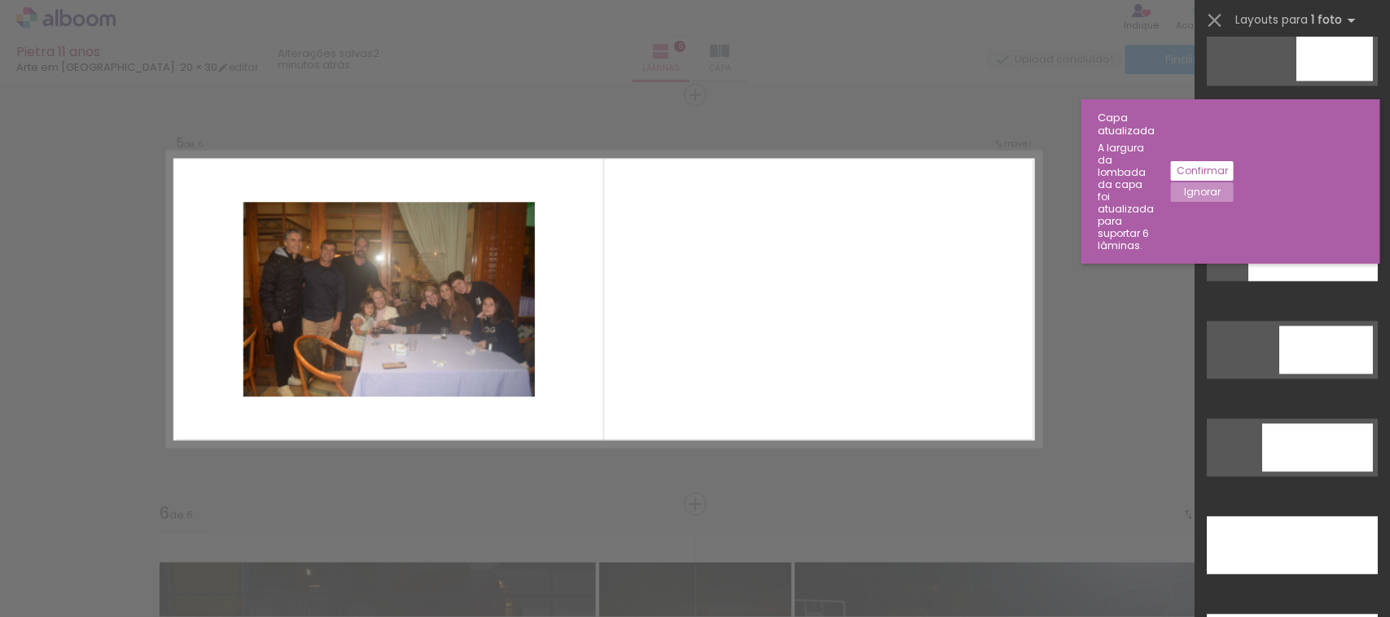
scroll to position [4321, 0]
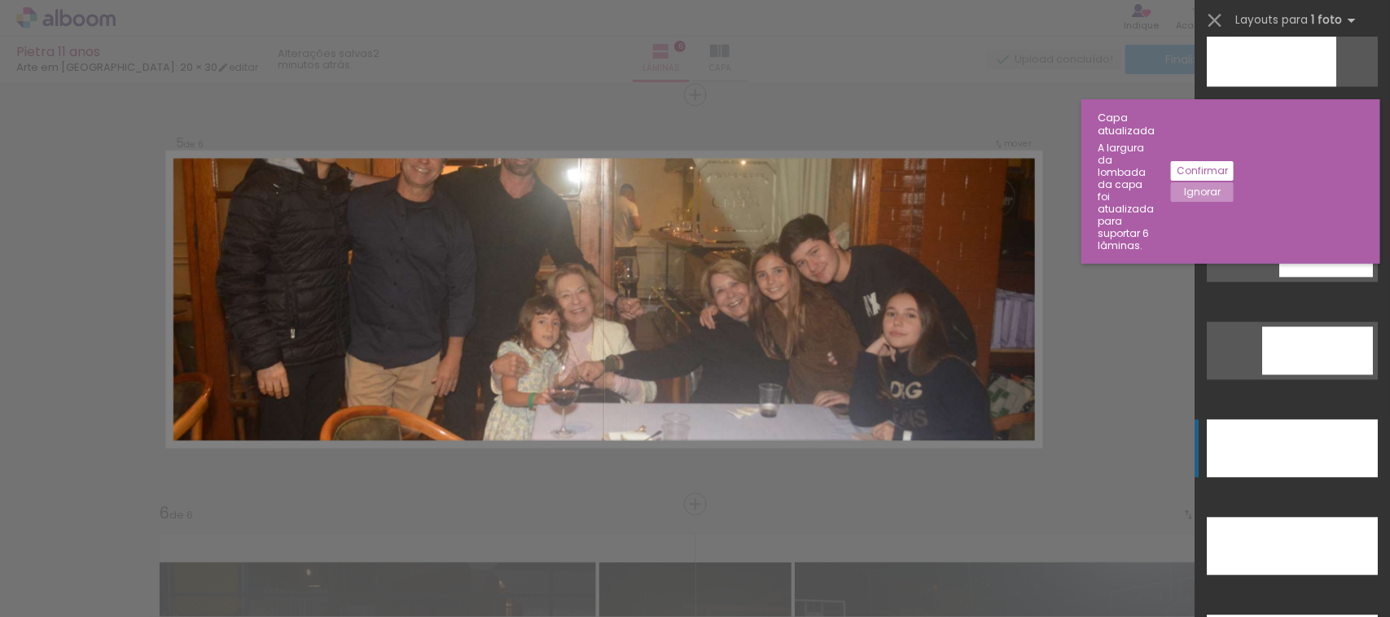
click at [1330, 452] on div at bounding box center [1292, 448] width 171 height 58
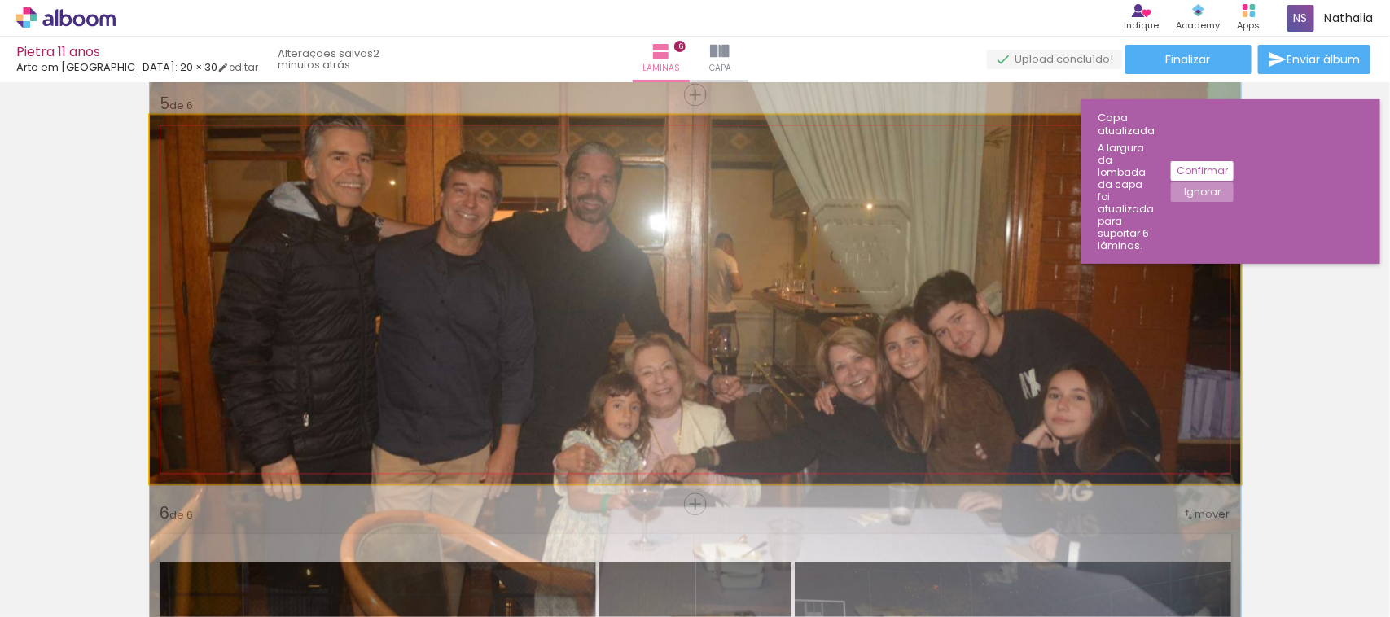
drag, startPoint x: 1089, startPoint y: 405, endPoint x: 1113, endPoint y: 483, distance: 81.7
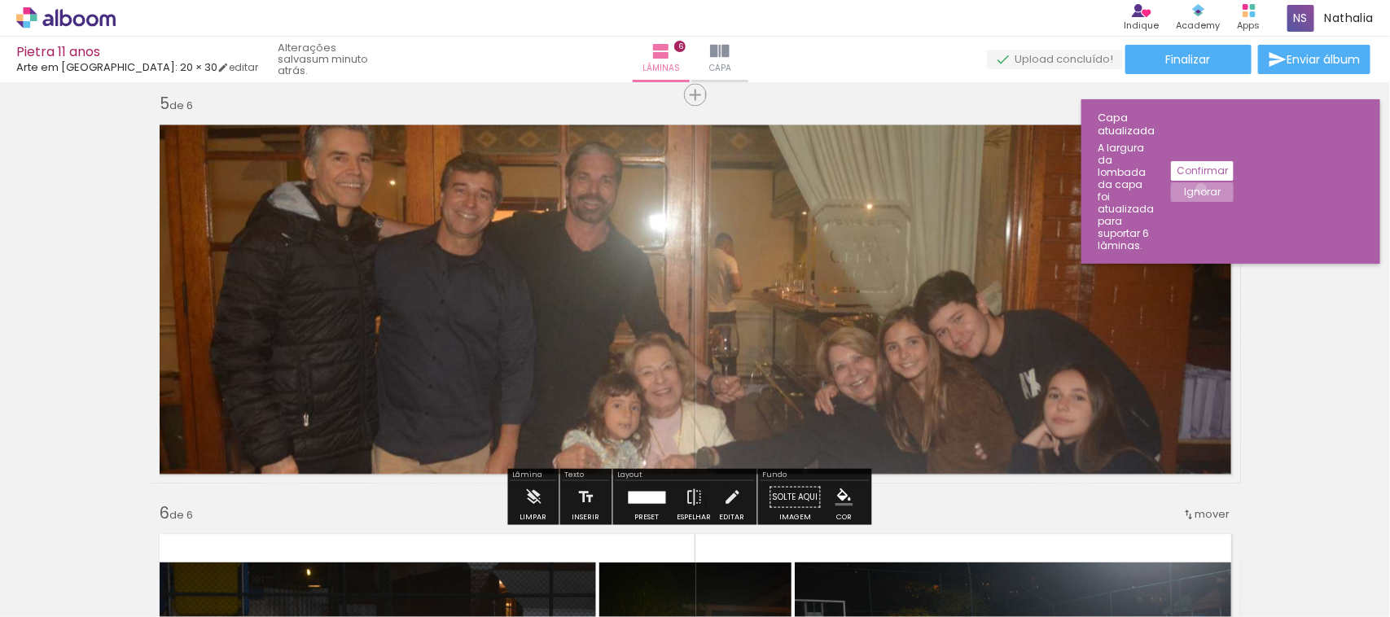
click at [0, 0] on slot "Ignorar" at bounding box center [0, 0] width 0 height 0
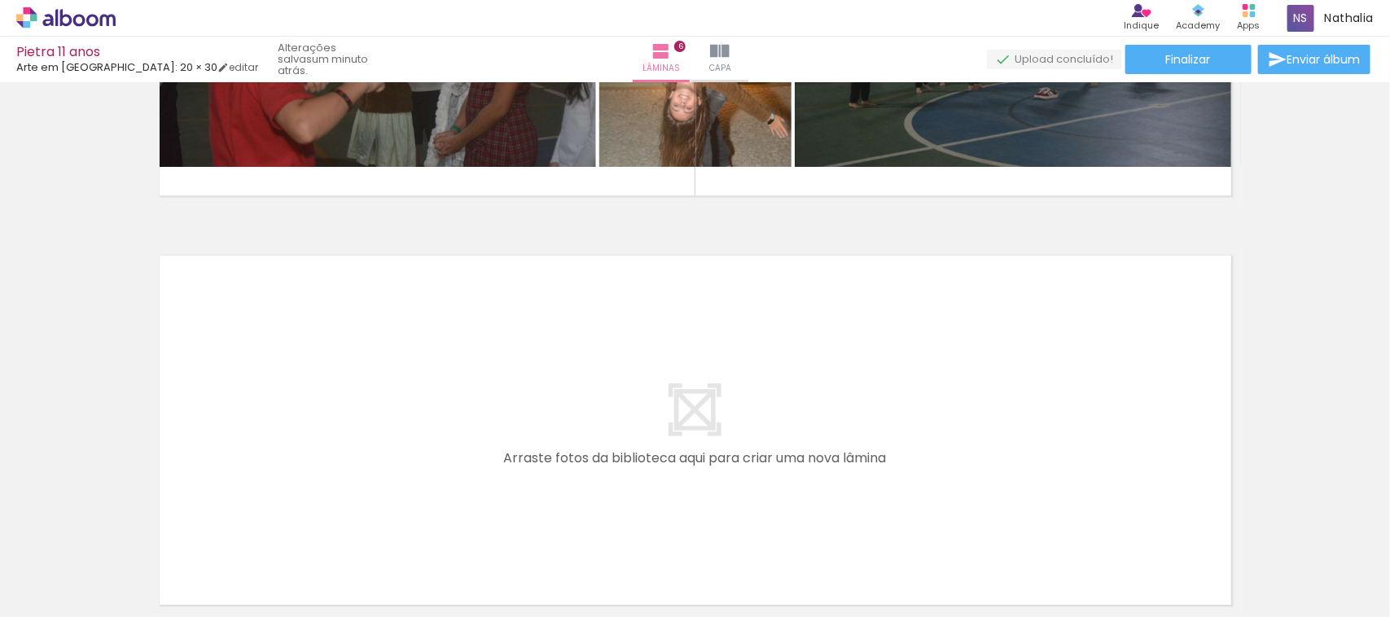
scroll to position [2347, 0]
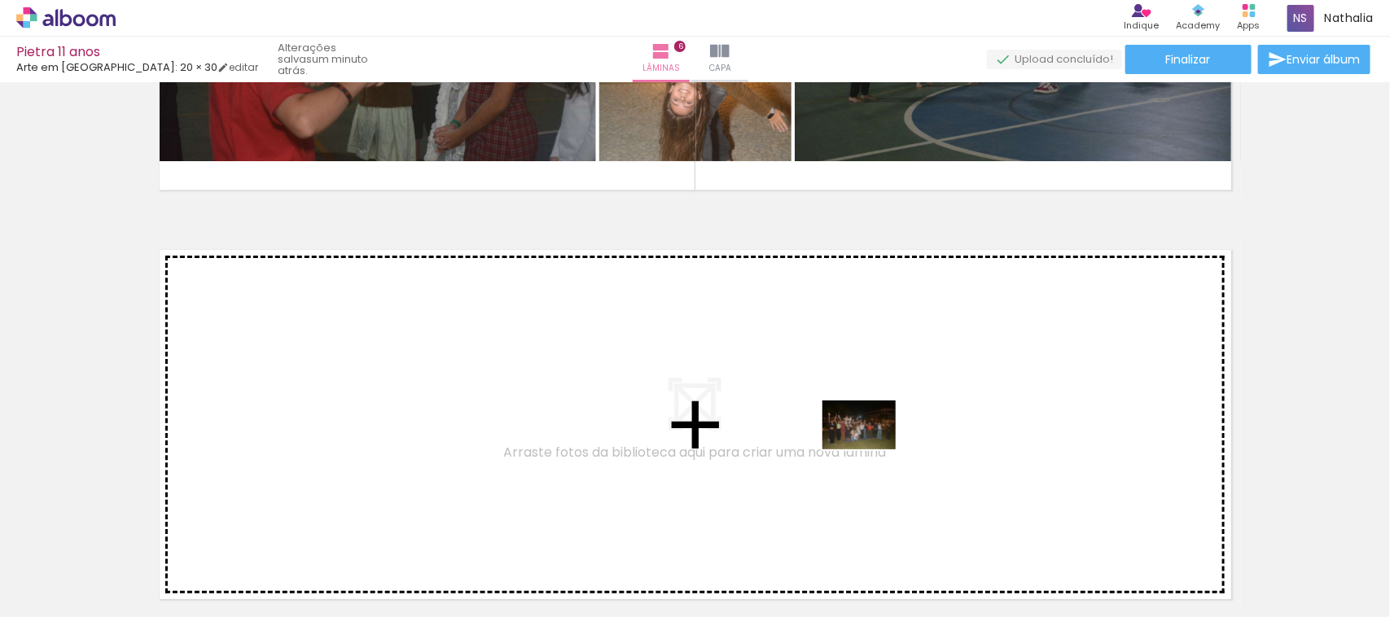
drag, startPoint x: 867, startPoint y: 551, endPoint x: 872, endPoint y: 441, distance: 110.1
click at [872, 441] on quentale-workspace at bounding box center [695, 308] width 1390 height 617
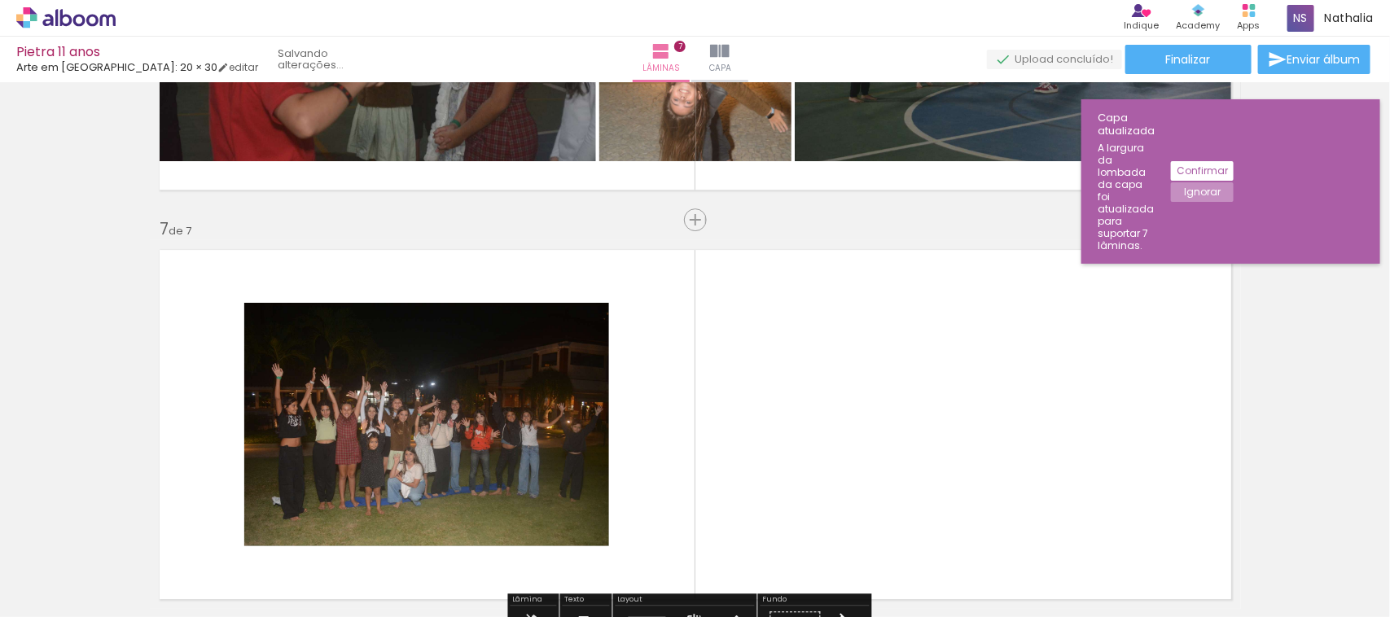
scroll to position [2473, 0]
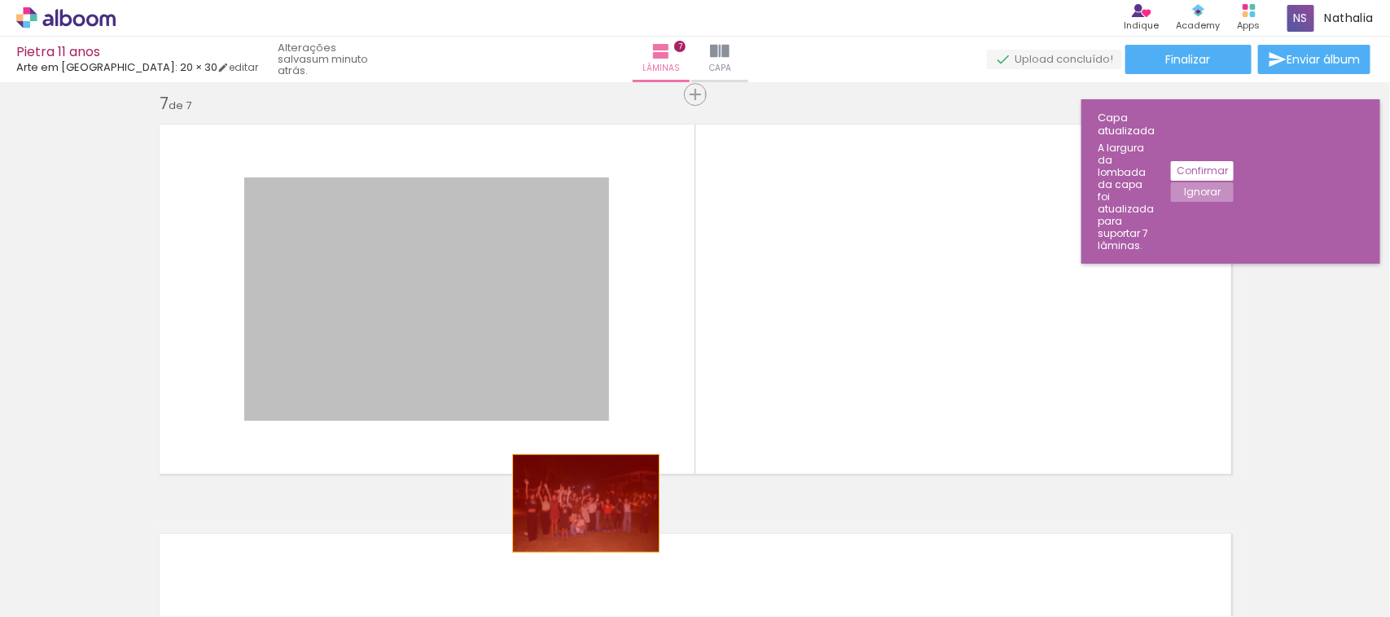
drag, startPoint x: 536, startPoint y: 362, endPoint x: 578, endPoint y: 576, distance: 217.5
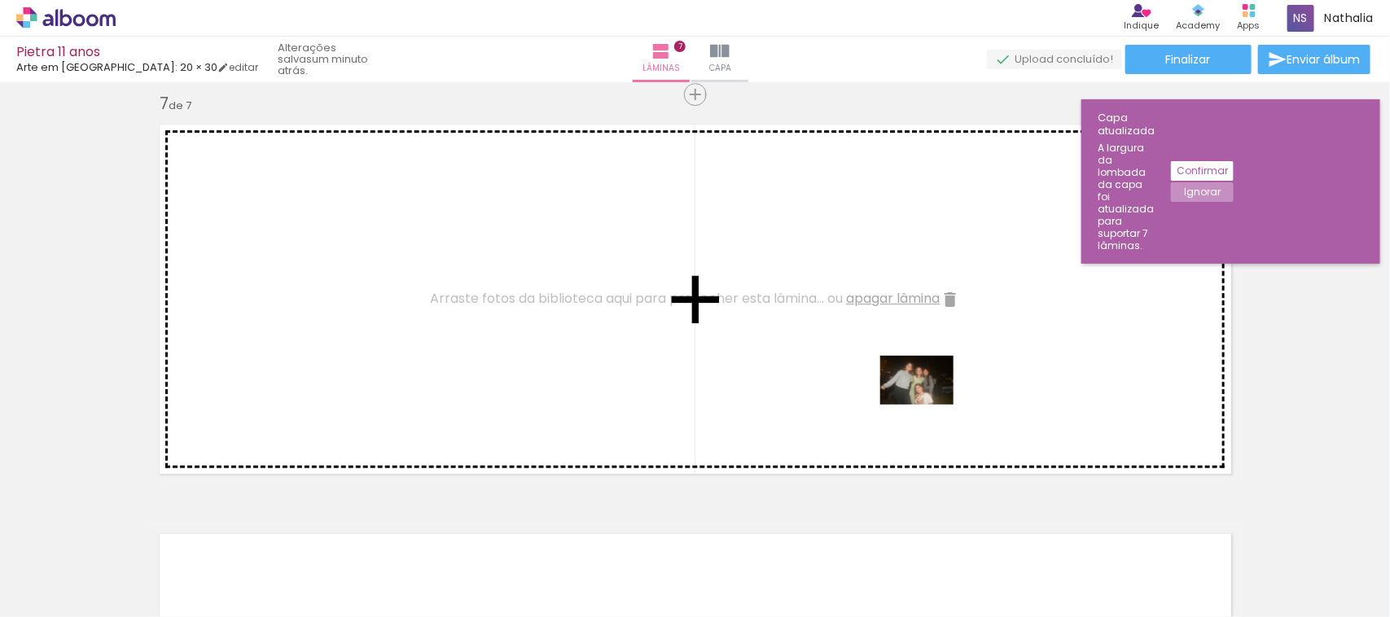
drag, startPoint x: 958, startPoint y: 587, endPoint x: 929, endPoint y: 405, distance: 184.7
click at [929, 405] on quentale-workspace at bounding box center [695, 308] width 1390 height 617
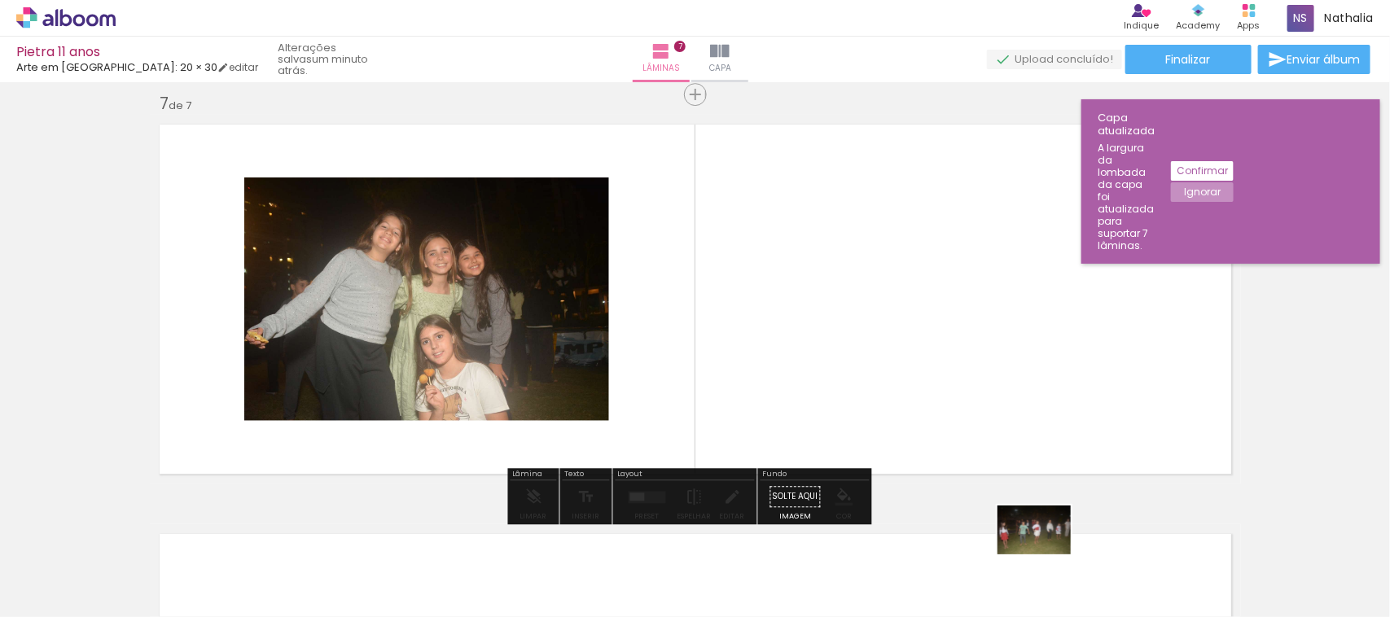
click at [1047, 556] on div at bounding box center [1035, 563] width 81 height 54
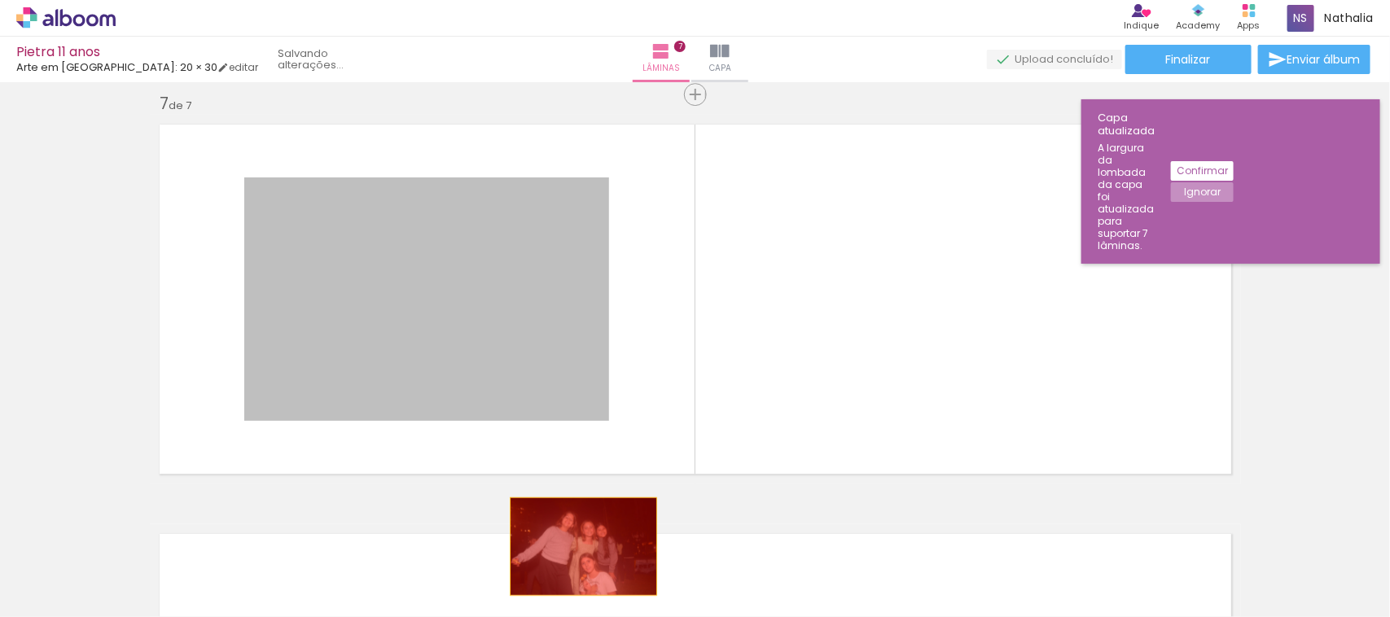
drag, startPoint x: 464, startPoint y: 350, endPoint x: 576, endPoint y: 546, distance: 225.8
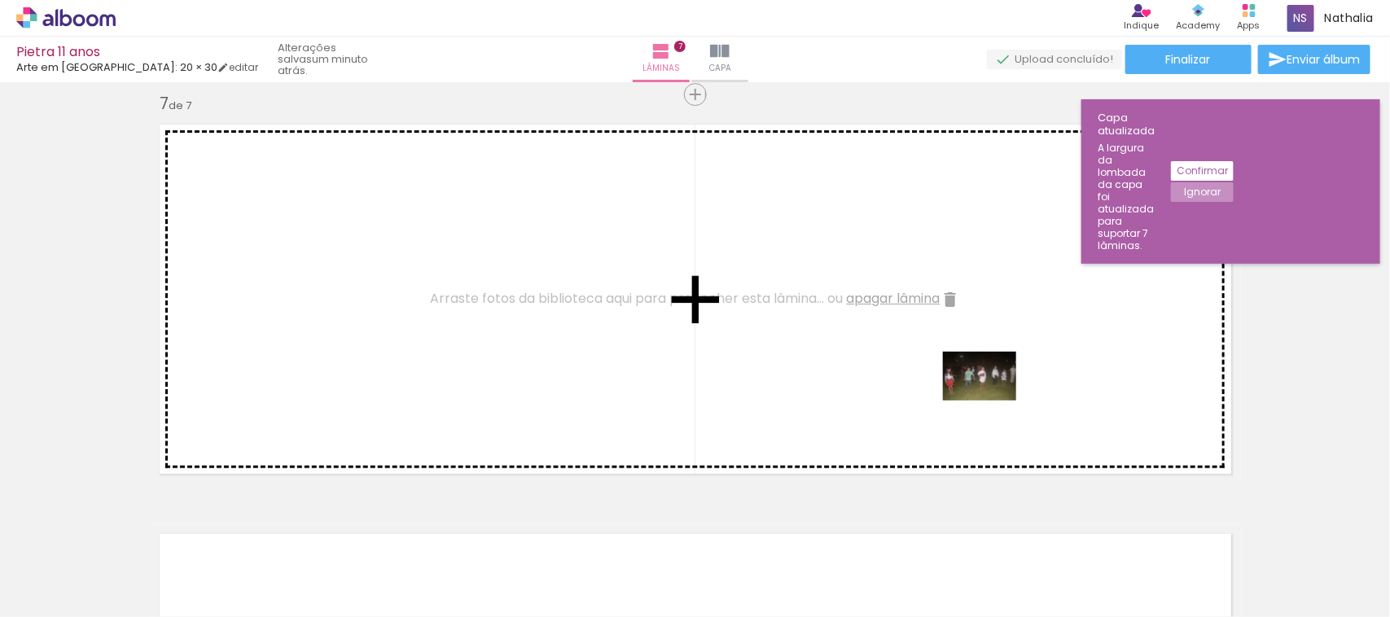
drag, startPoint x: 1025, startPoint y: 560, endPoint x: 992, endPoint y: 401, distance: 162.1
click at [992, 401] on quentale-workspace at bounding box center [695, 308] width 1390 height 617
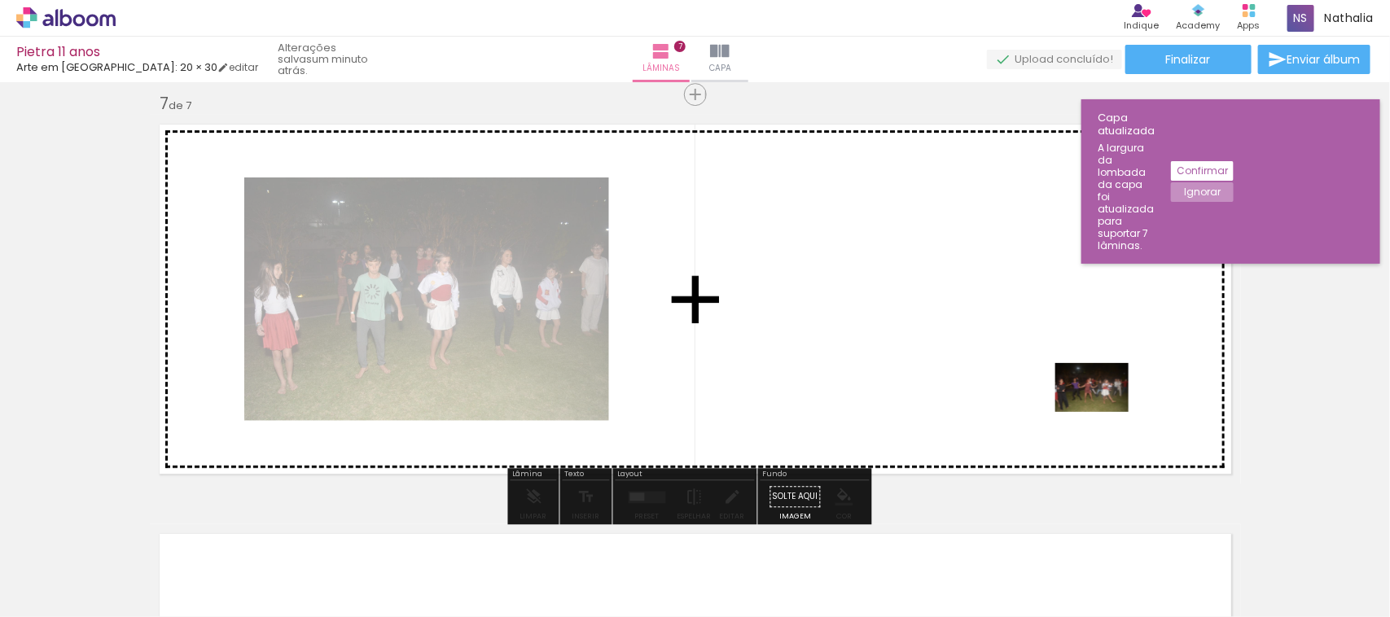
drag, startPoint x: 1122, startPoint y: 568, endPoint x: 1104, endPoint y: 412, distance: 156.5
click at [1104, 412] on quentale-workspace at bounding box center [695, 308] width 1390 height 617
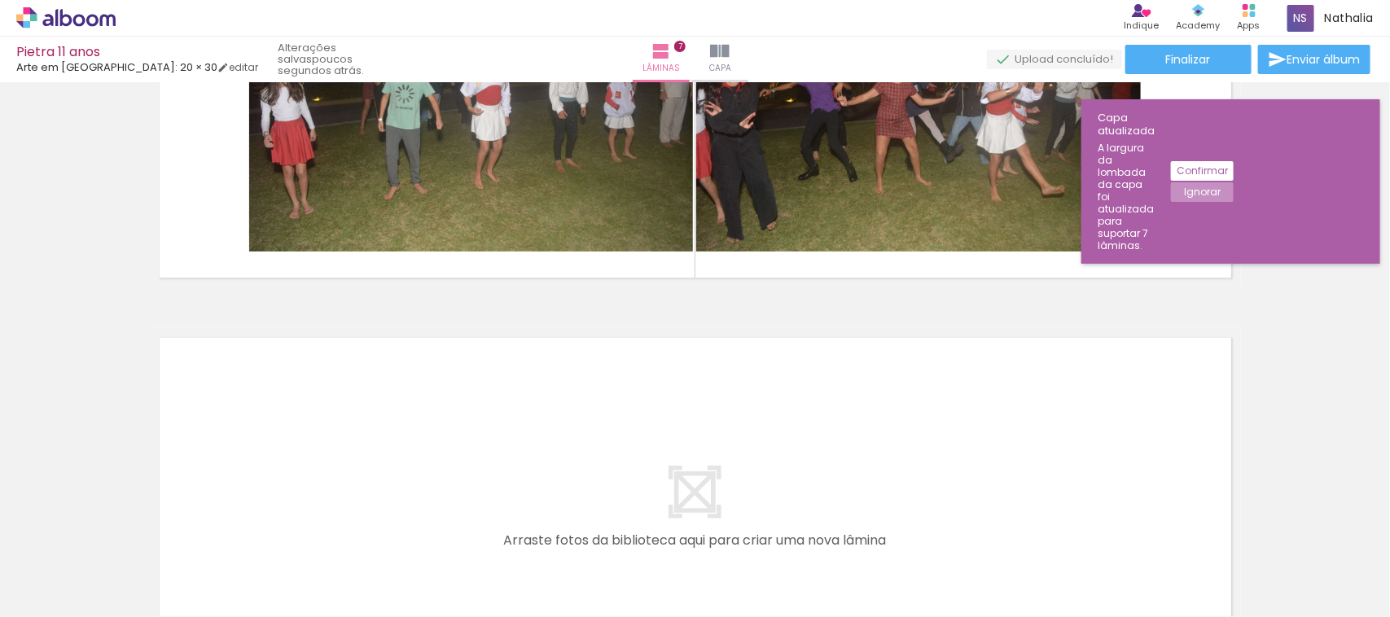
scroll to position [2676, 0]
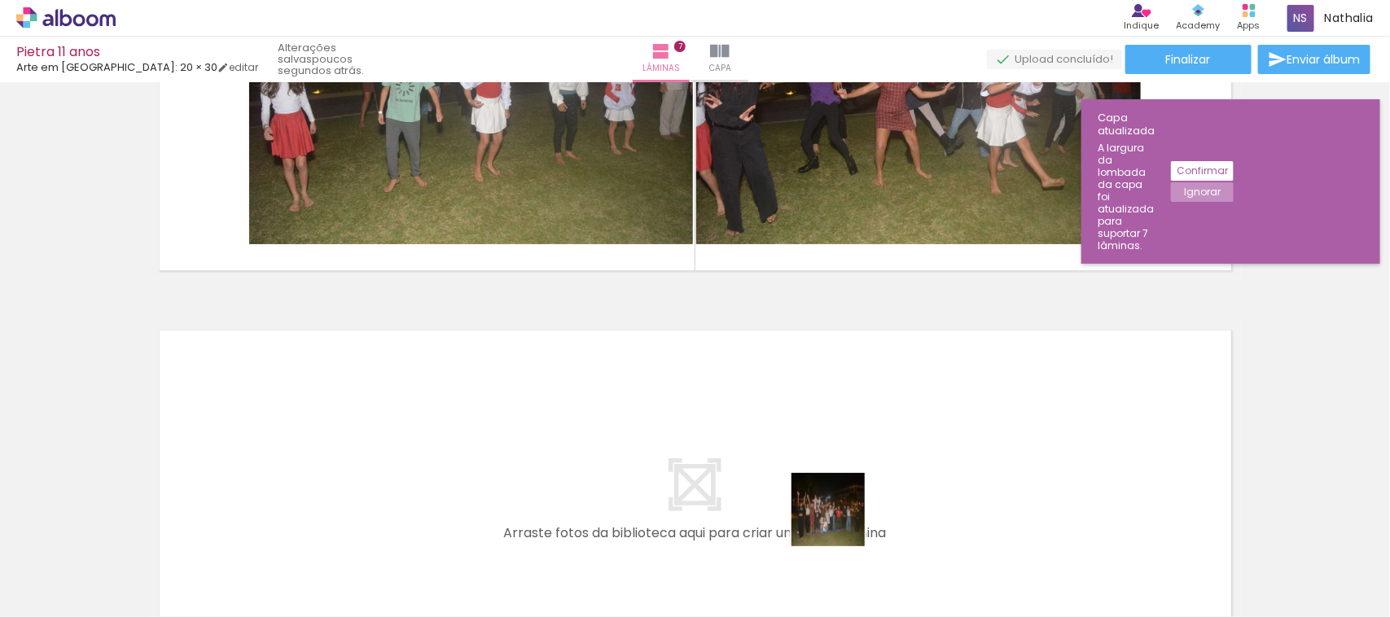
drag, startPoint x: 868, startPoint y: 568, endPoint x: 823, endPoint y: 472, distance: 106.4
click at [823, 472] on quentale-workspace at bounding box center [695, 308] width 1390 height 617
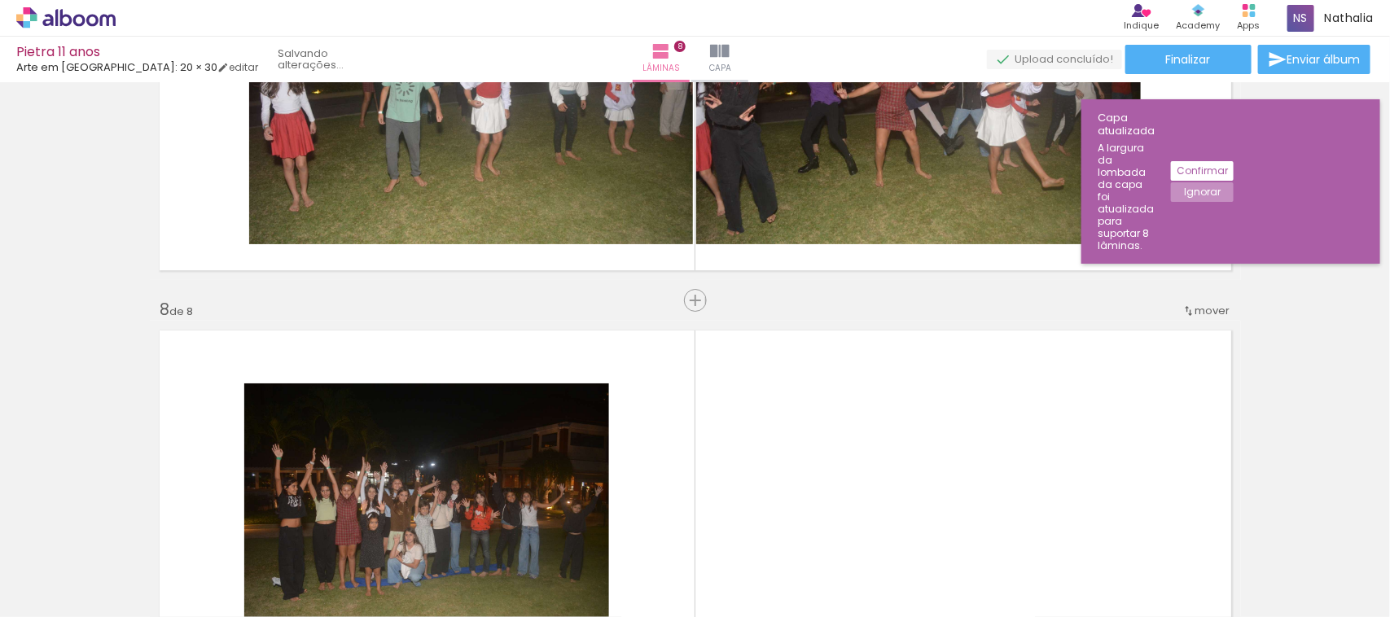
scroll to position [2882, 0]
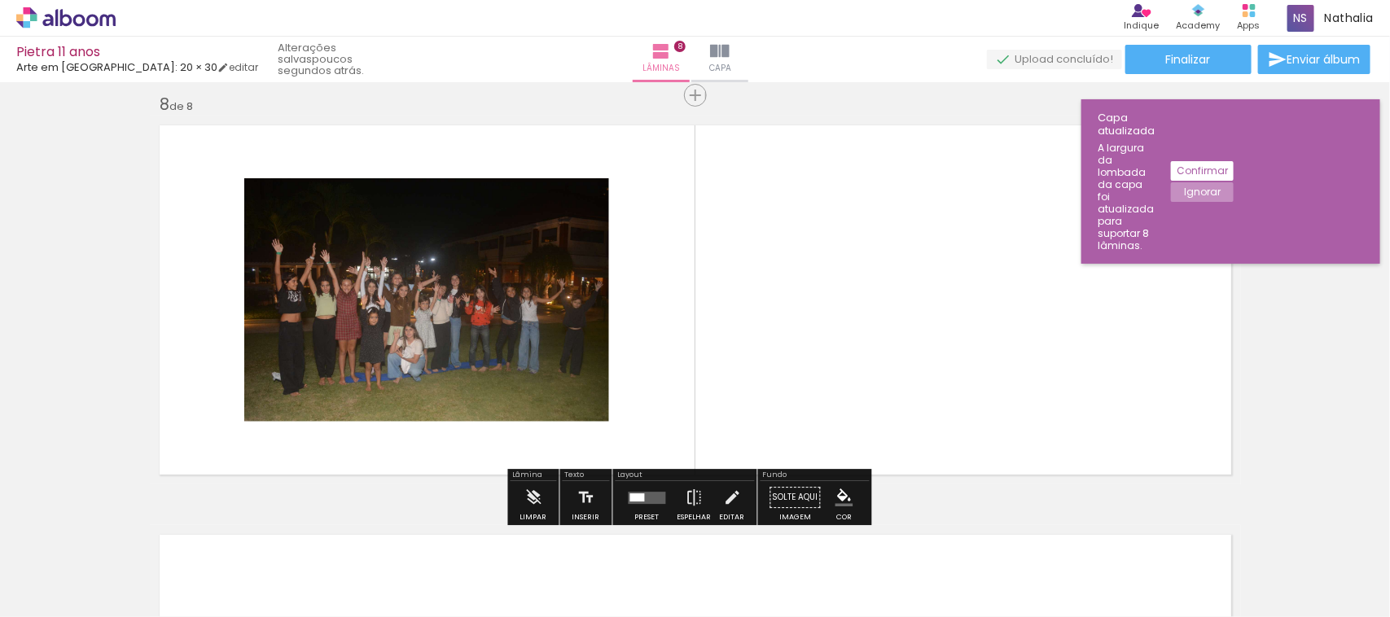
click at [634, 499] on div at bounding box center [637, 498] width 15 height 8
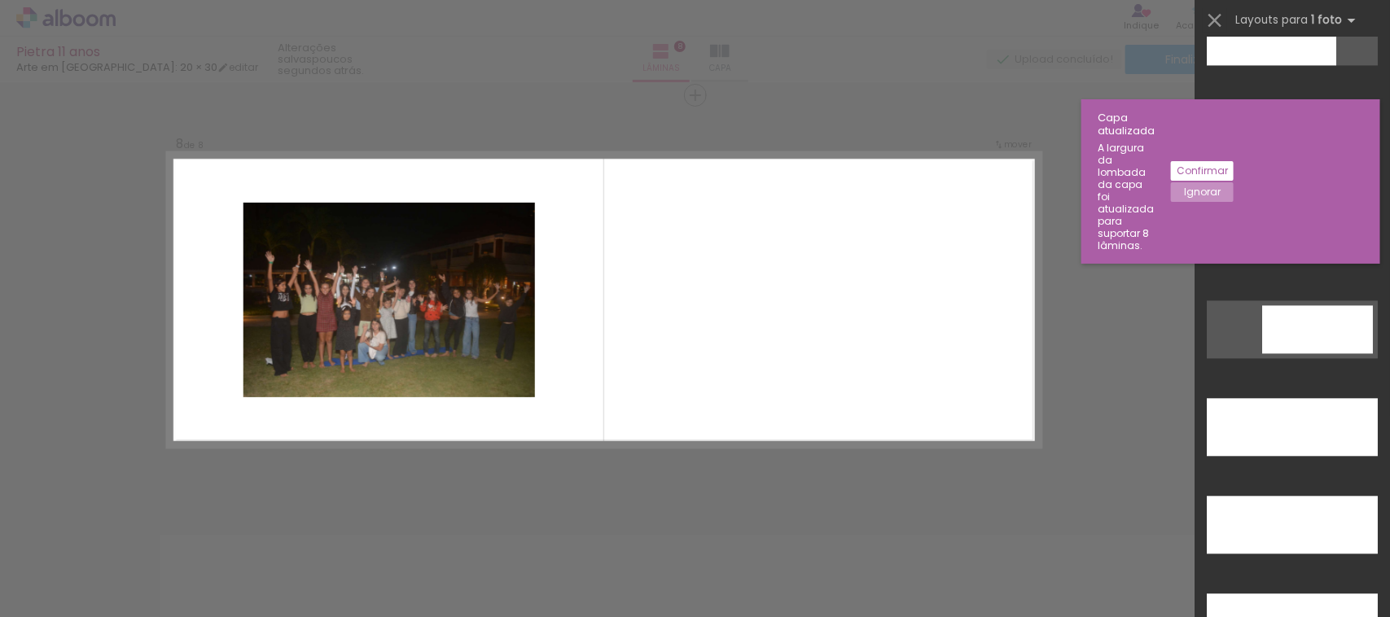
scroll to position [4396, 0]
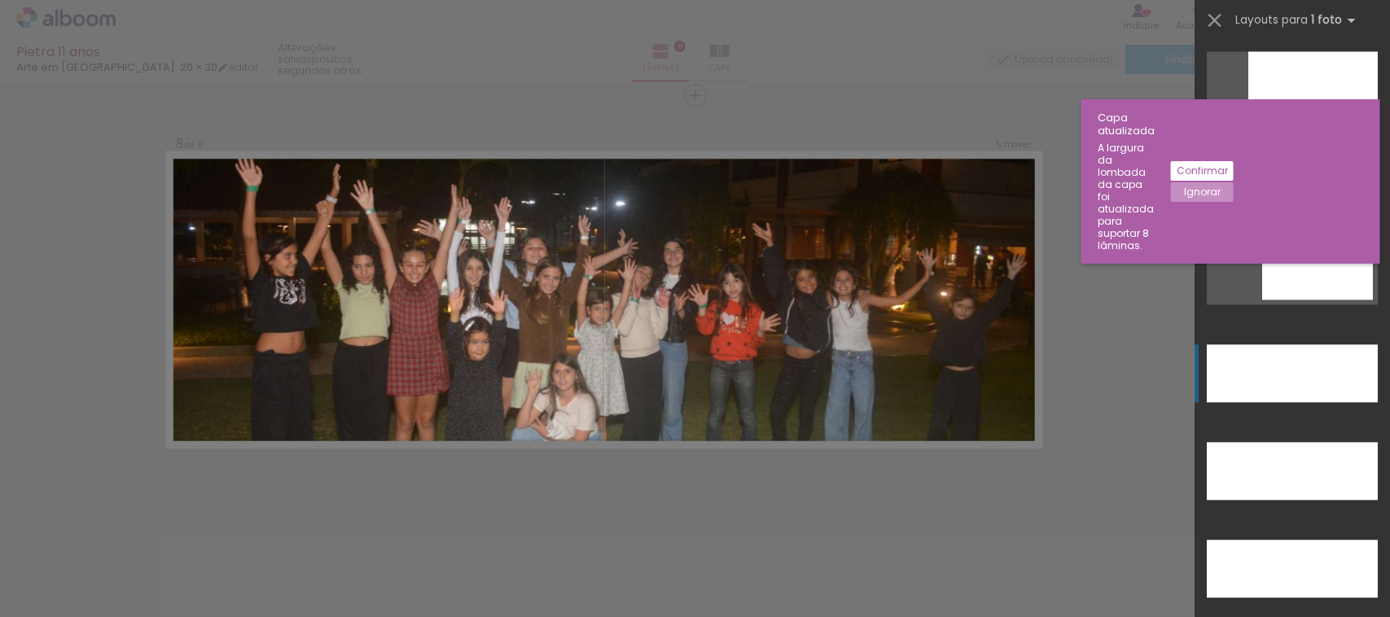
click at [1271, 384] on div at bounding box center [1292, 374] width 171 height 58
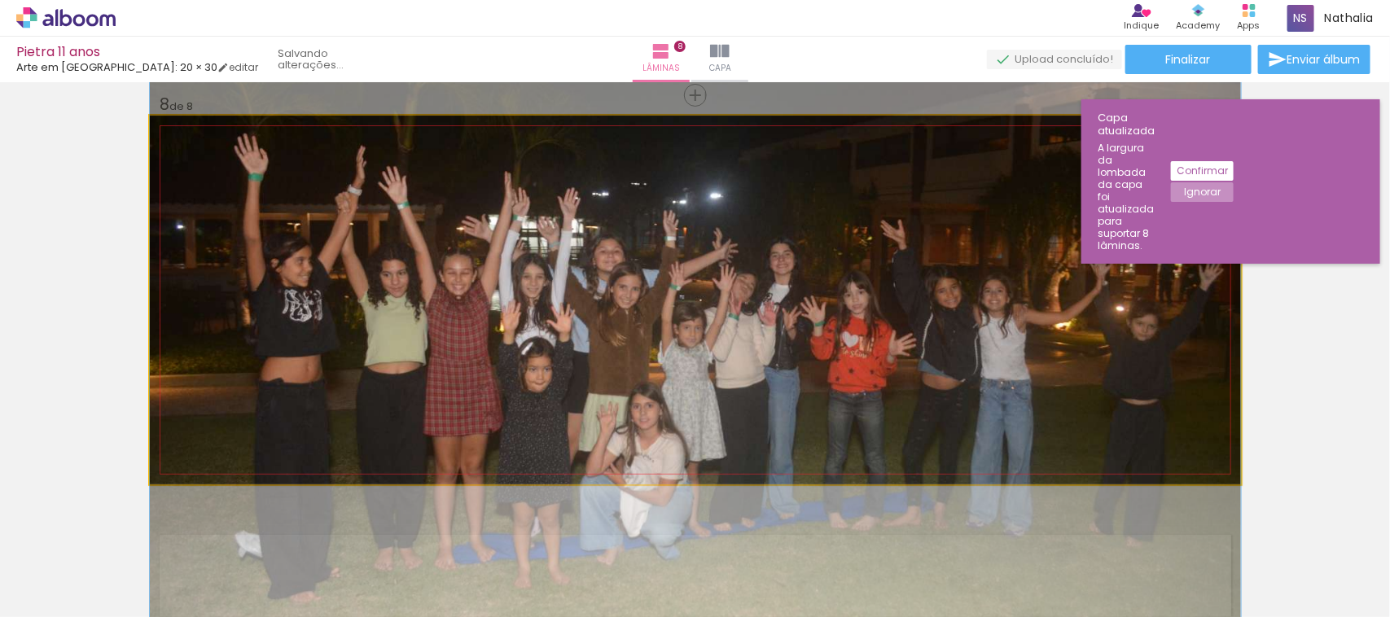
drag, startPoint x: 1034, startPoint y: 375, endPoint x: 1036, endPoint y: 392, distance: 16.4
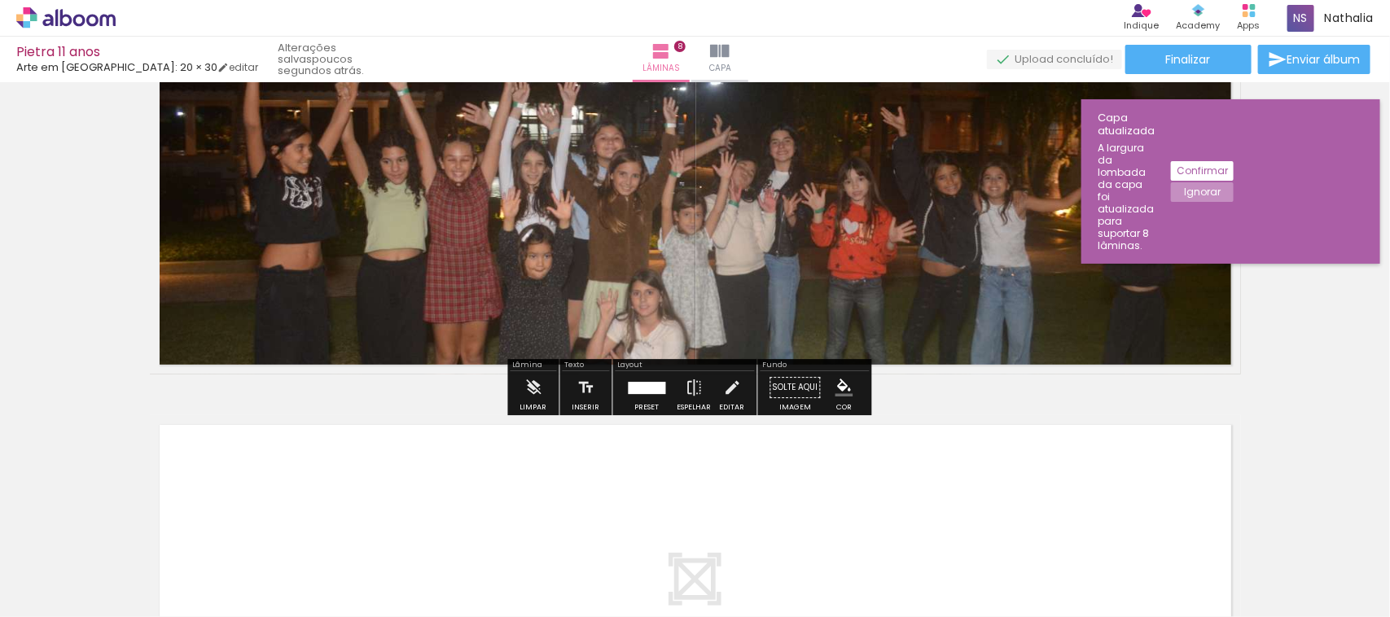
scroll to position [3039, 0]
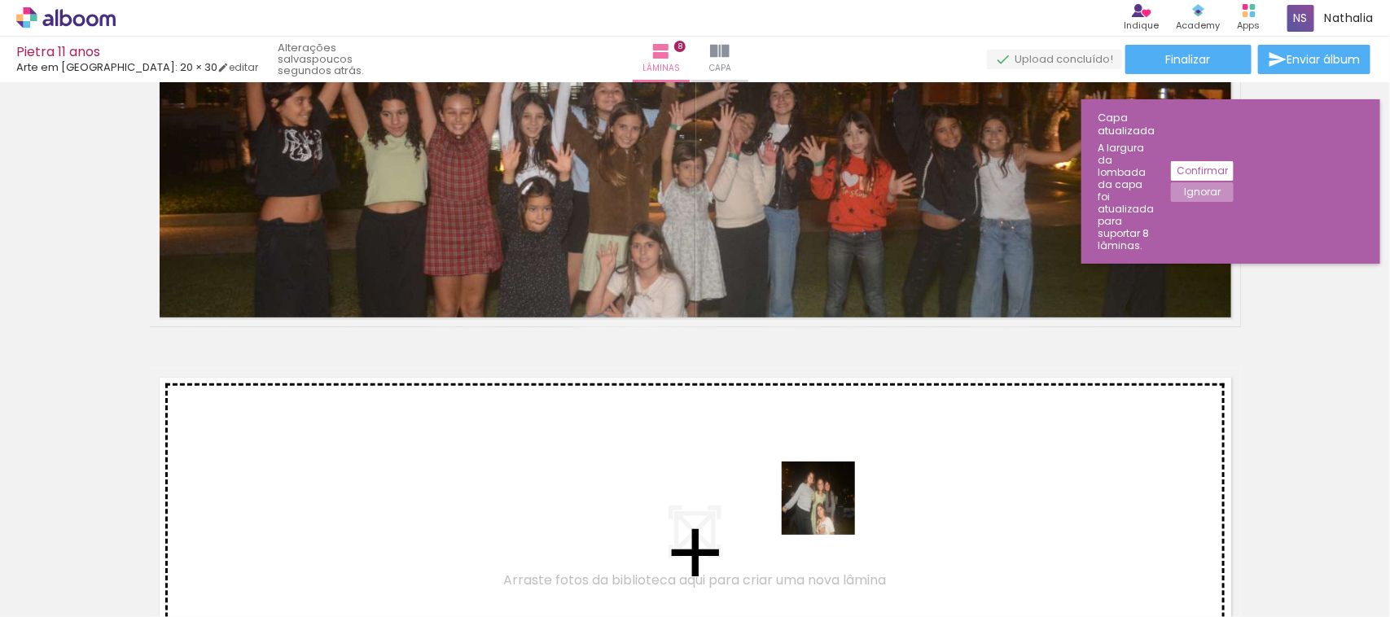
drag, startPoint x: 929, startPoint y: 564, endPoint x: 1035, endPoint y: 550, distance: 106.9
click at [760, 465] on quentale-workspace at bounding box center [695, 308] width 1390 height 617
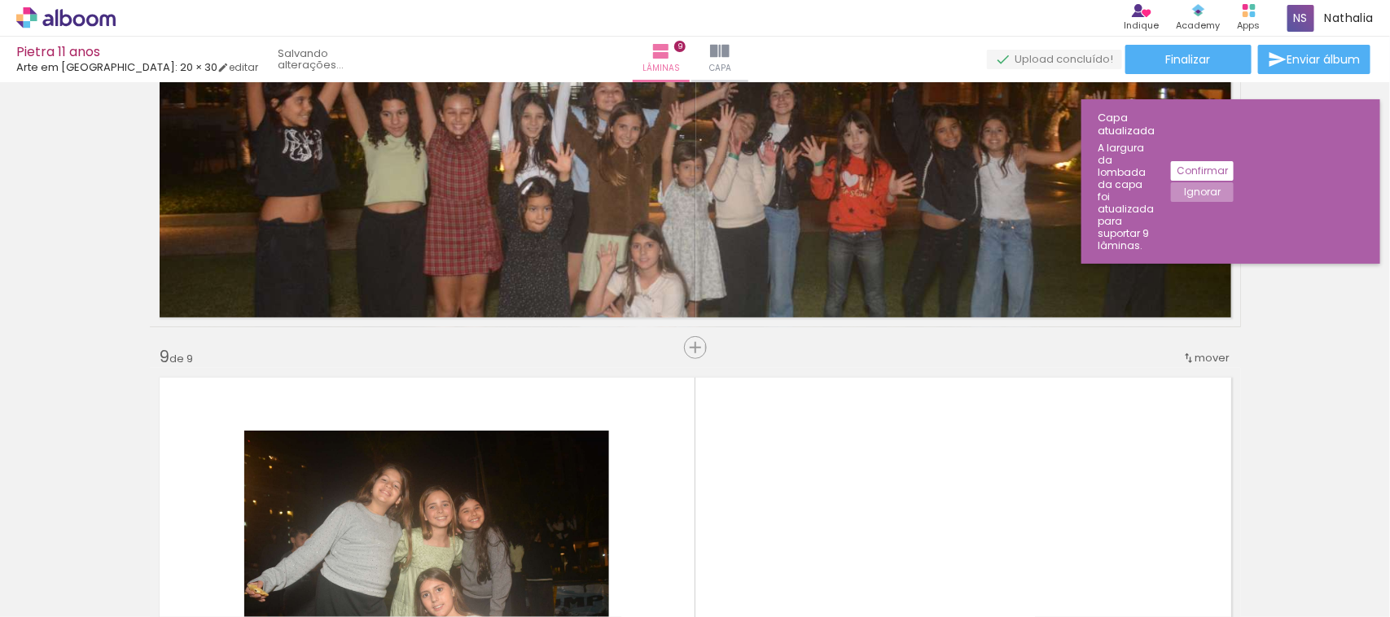
scroll to position [3292, 0]
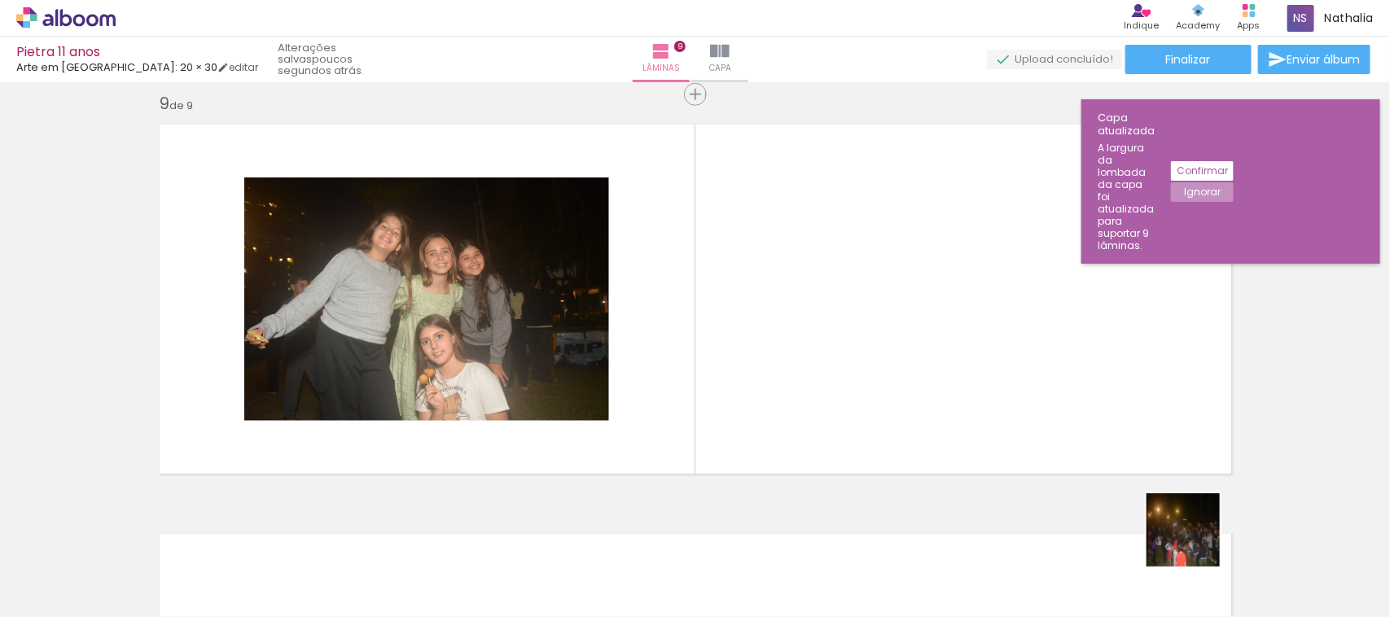
drag, startPoint x: 1218, startPoint y: 564, endPoint x: 1033, endPoint y: 419, distance: 235.1
click at [1033, 419] on quentale-workspace at bounding box center [695, 308] width 1390 height 617
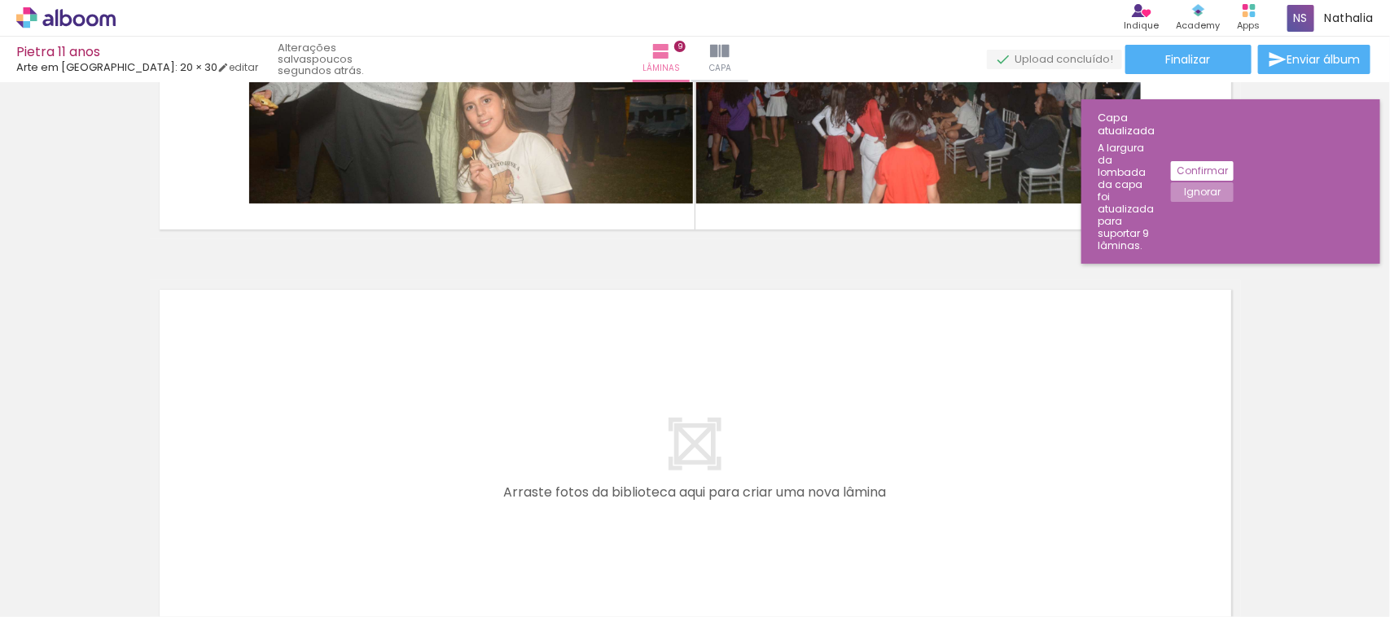
scroll to position [3577, 0]
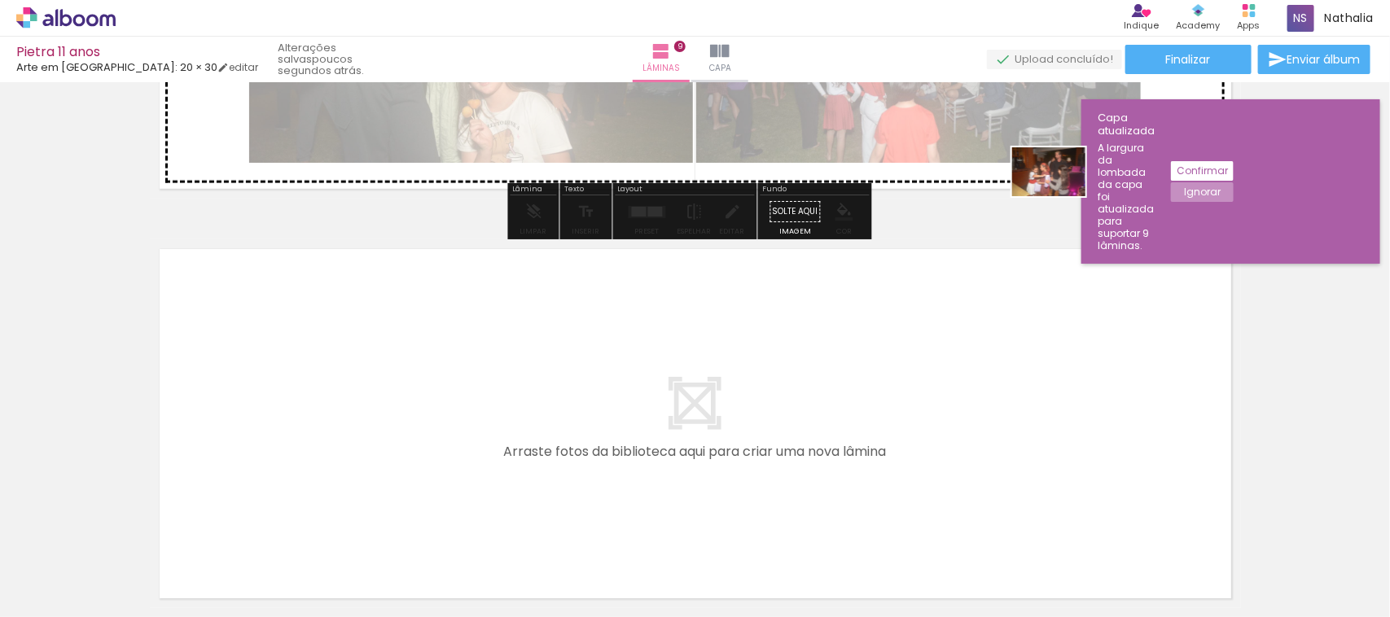
drag, startPoint x: 1316, startPoint y: 538, endPoint x: 1060, endPoint y: 195, distance: 427.1
click at [1060, 195] on quentale-workspace at bounding box center [695, 308] width 1390 height 617
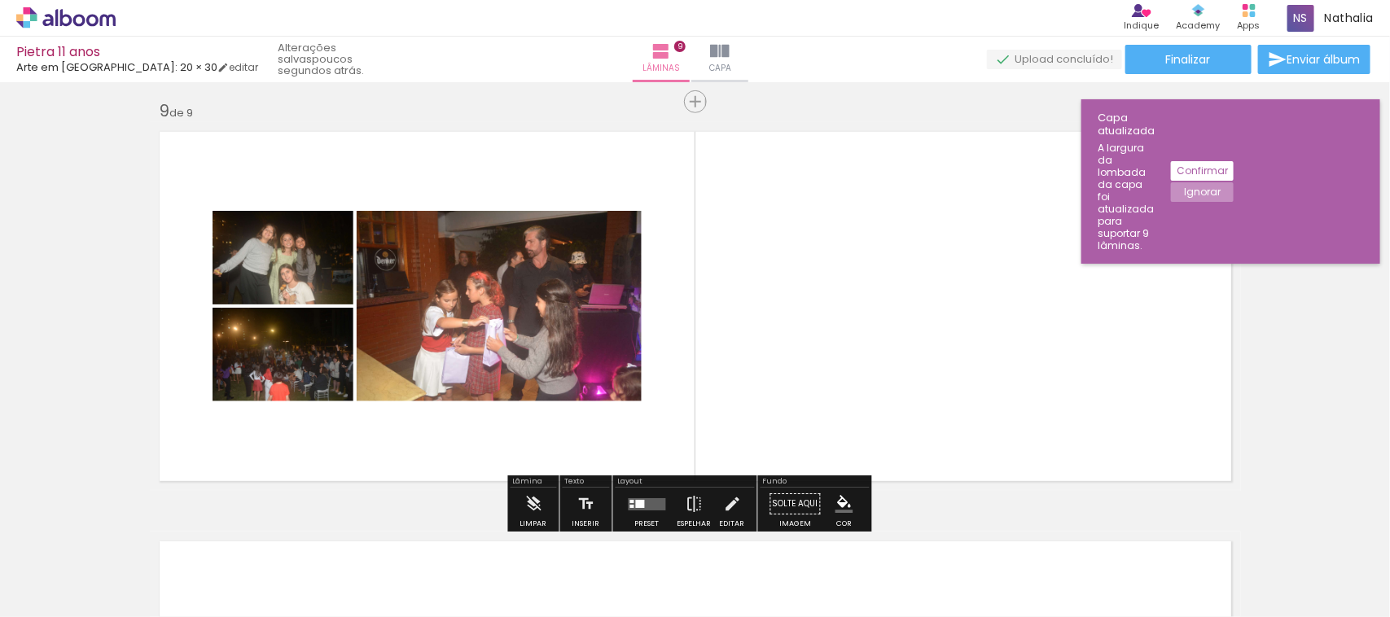
scroll to position [3292, 0]
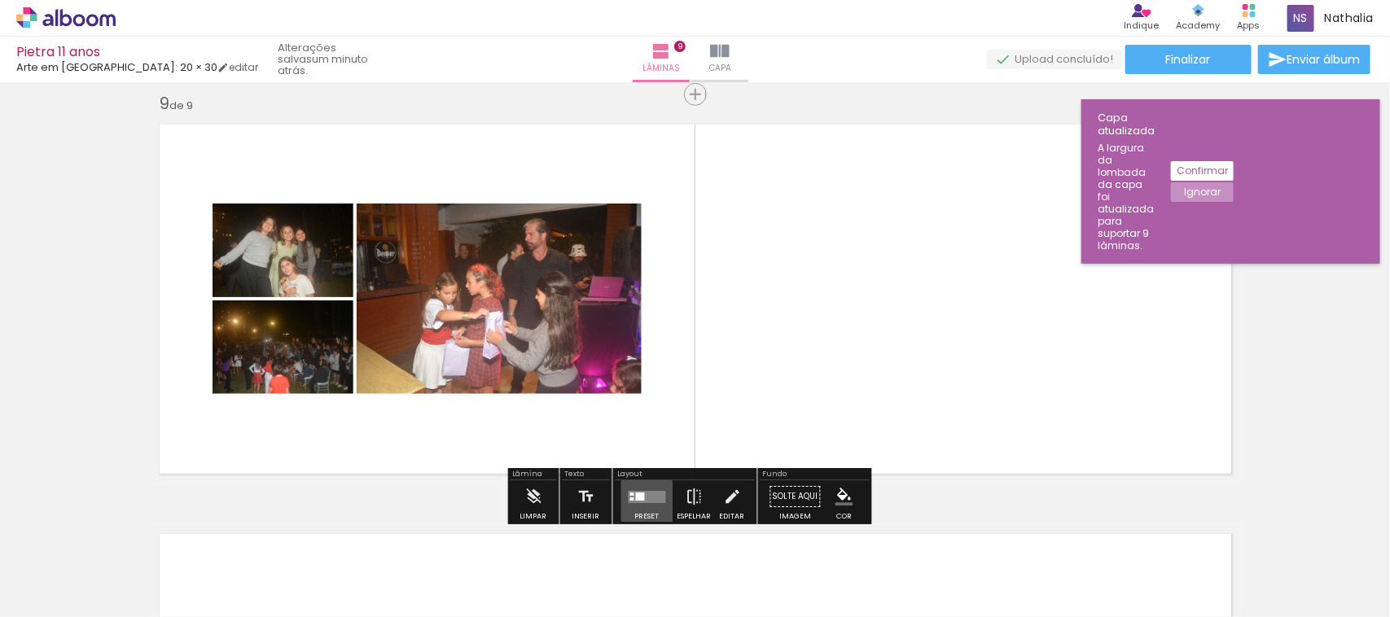
click at [642, 495] on quentale-layouter at bounding box center [647, 497] width 37 height 12
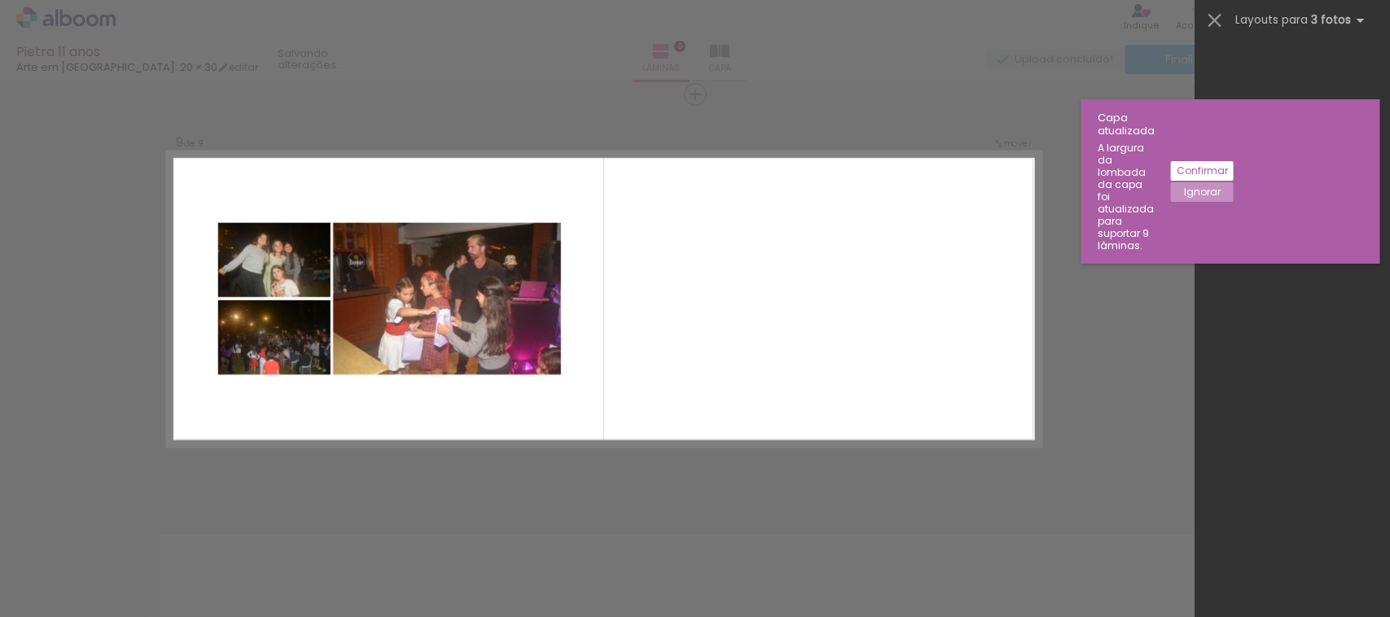
scroll to position [0, 0]
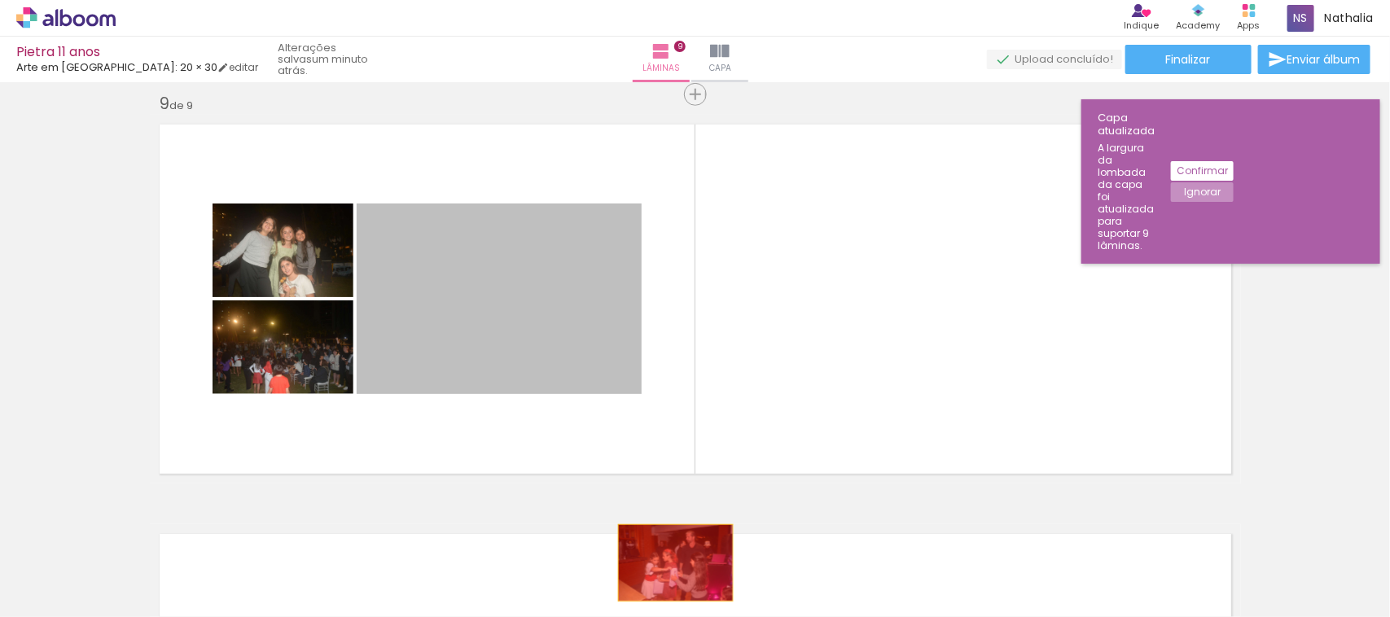
drag, startPoint x: 595, startPoint y: 294, endPoint x: 668, endPoint y: 564, distance: 280.2
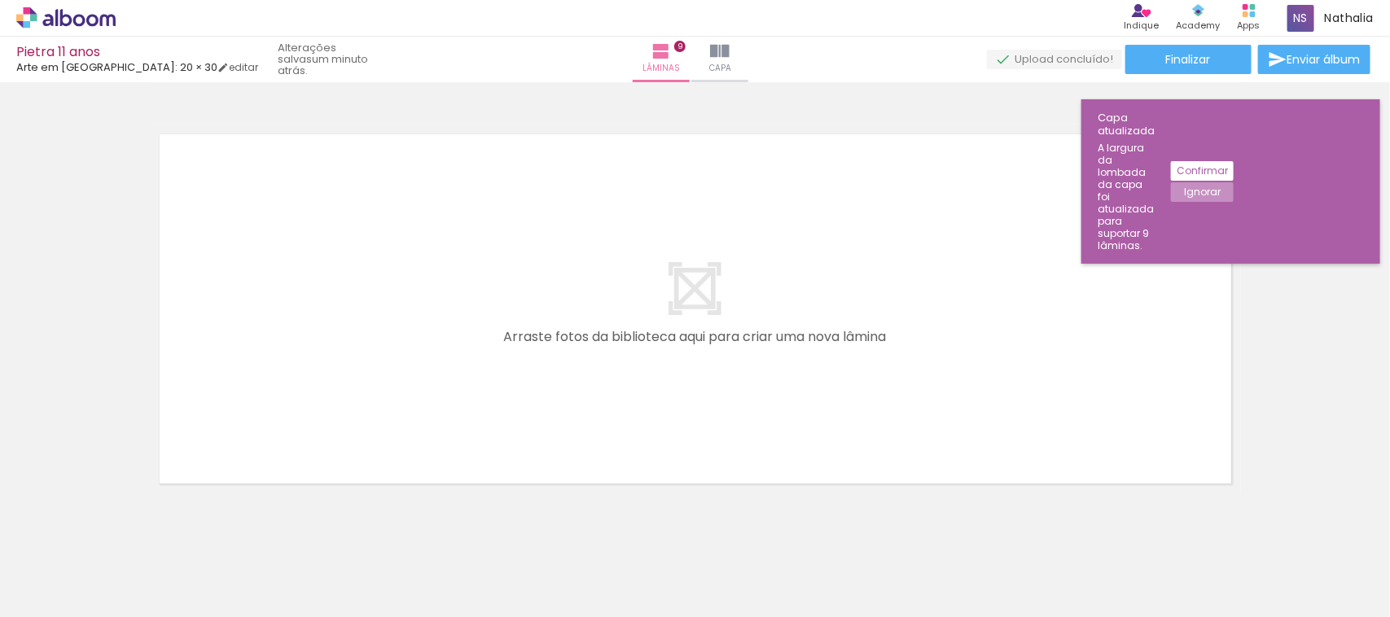
scroll to position [3702, 0]
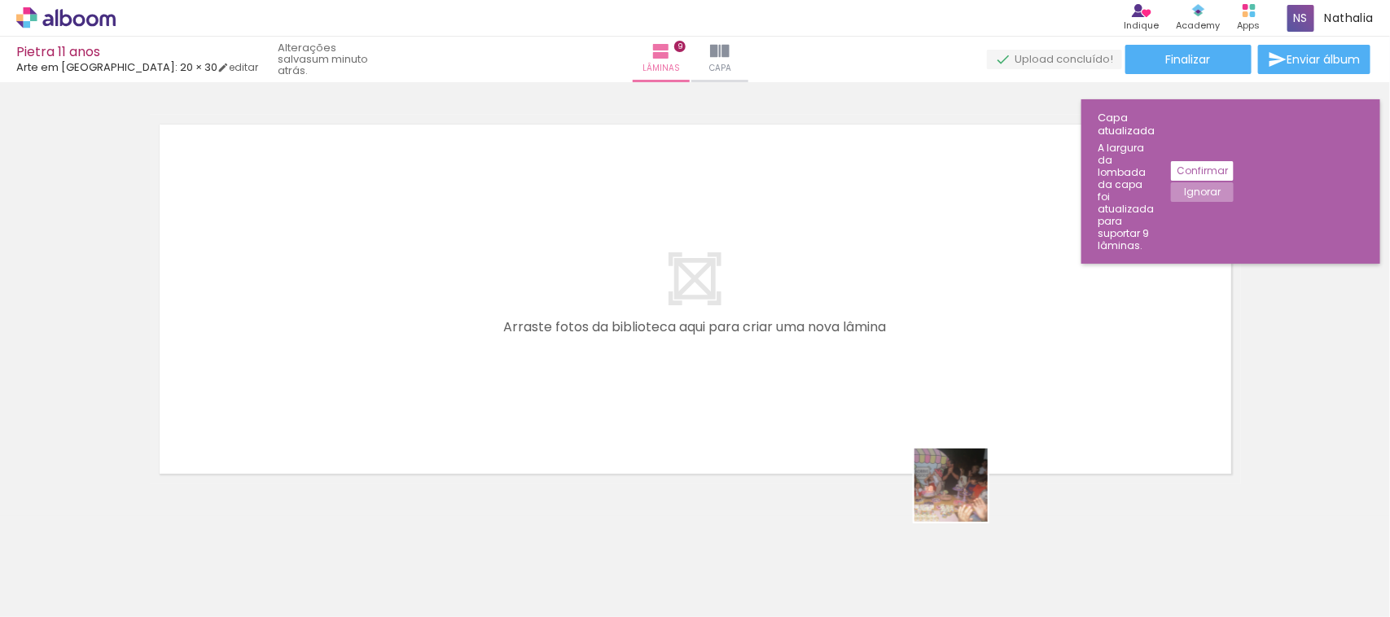
drag, startPoint x: 1031, startPoint y: 587, endPoint x: 1138, endPoint y: 548, distance: 113.6
click at [924, 430] on quentale-workspace at bounding box center [695, 308] width 1390 height 617
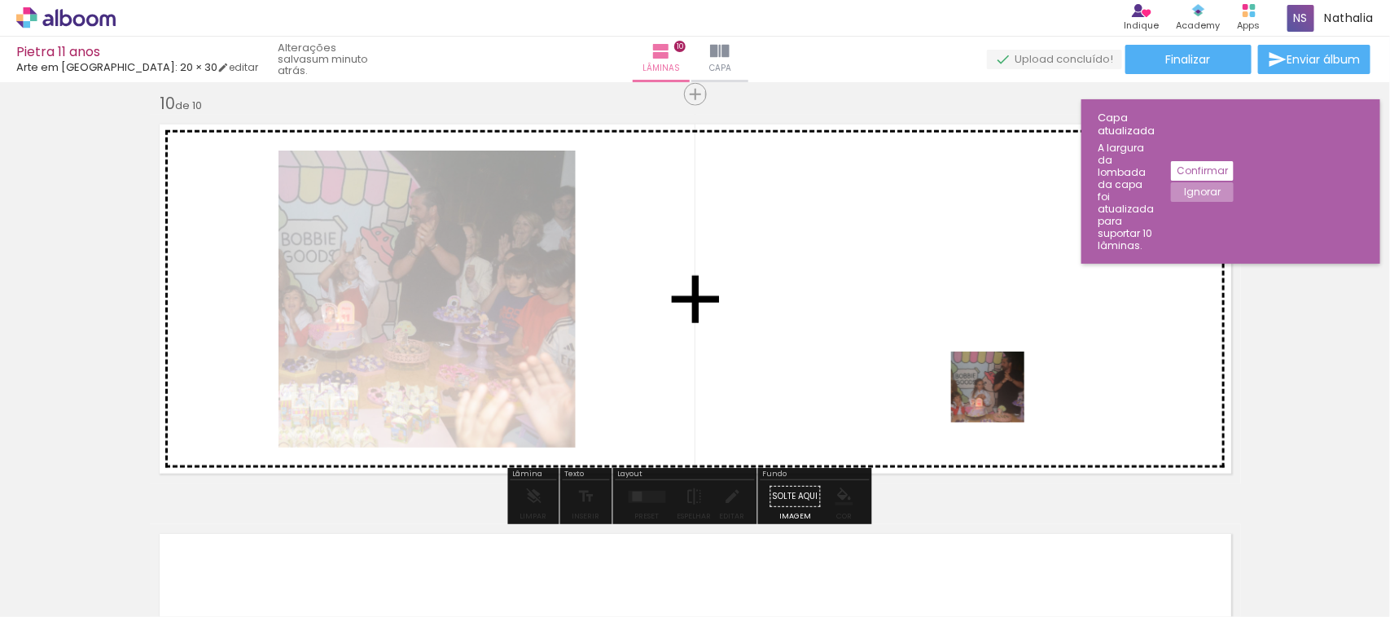
drag, startPoint x: 1141, startPoint y: 551, endPoint x: 1140, endPoint y: 499, distance: 51.3
click at [999, 400] on quentale-workspace at bounding box center [695, 308] width 1390 height 617
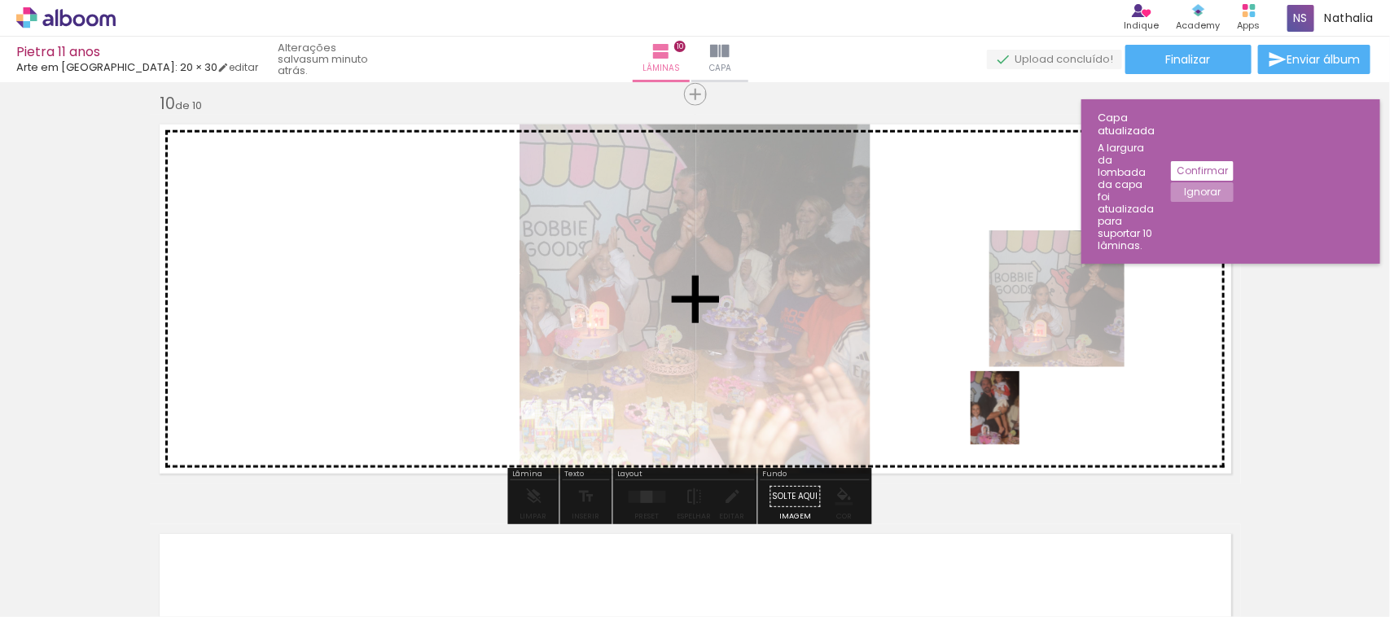
drag, startPoint x: 1236, startPoint y: 590, endPoint x: 1020, endPoint y: 420, distance: 275.5
click at [1020, 420] on quentale-workspace at bounding box center [695, 308] width 1390 height 617
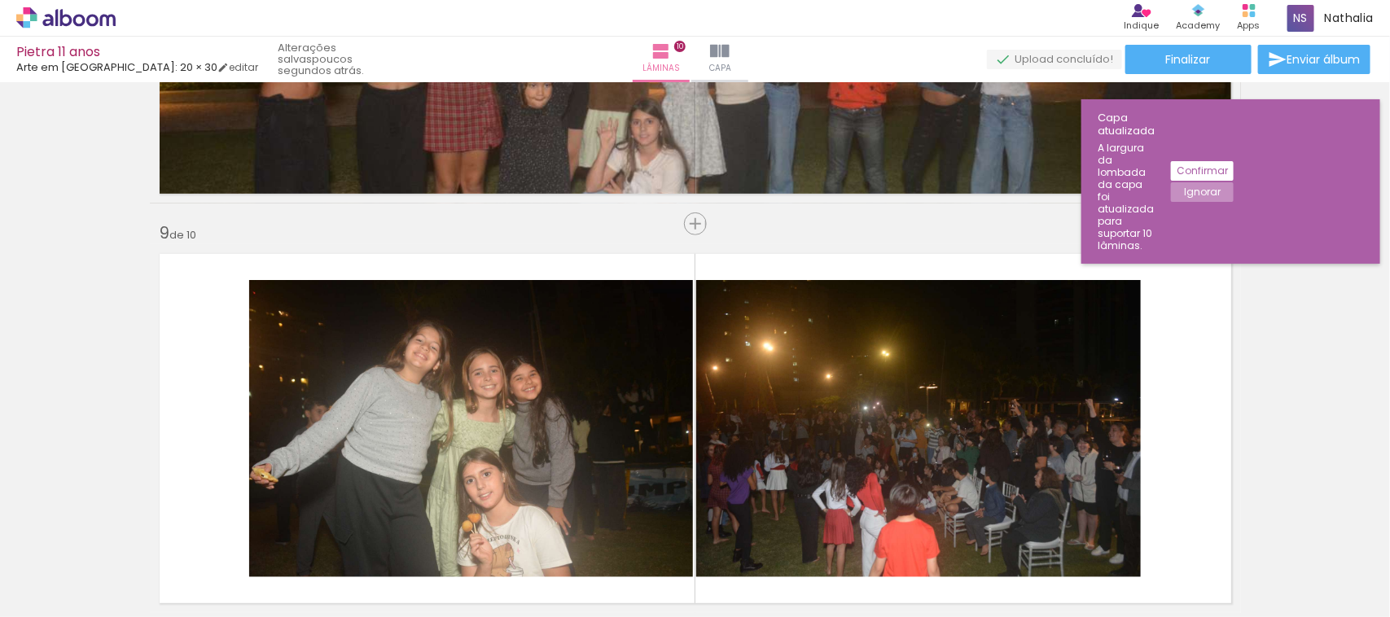
scroll to position [3191, 0]
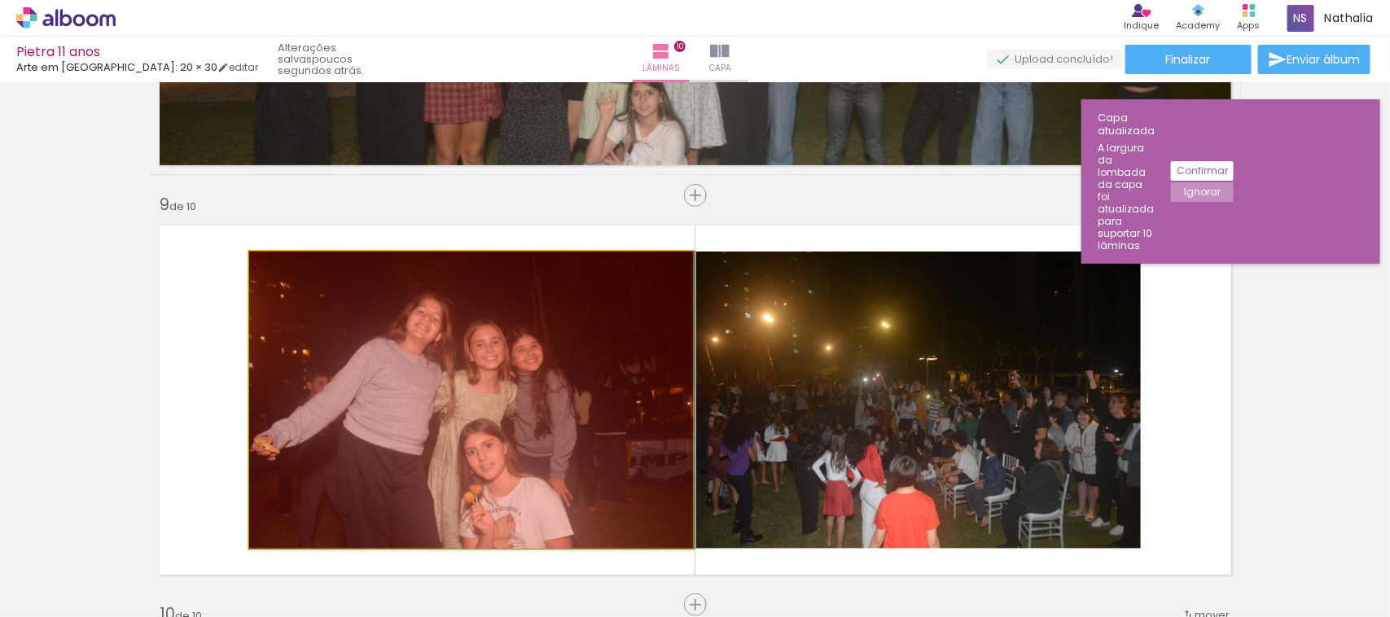
drag, startPoint x: 556, startPoint y: 387, endPoint x: 692, endPoint y: 560, distance: 220.4
click at [692, 560] on quentale-workspace at bounding box center [695, 308] width 1390 height 617
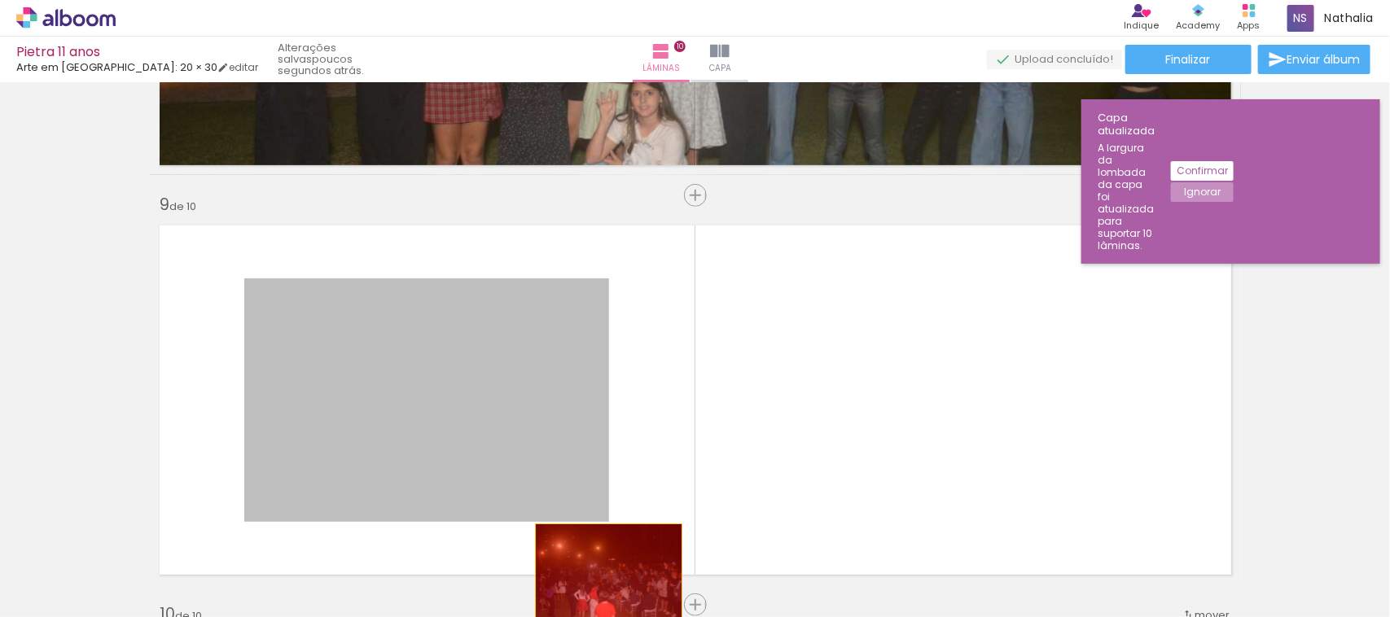
drag, startPoint x: 438, startPoint y: 406, endPoint x: 601, endPoint y: 575, distance: 235.0
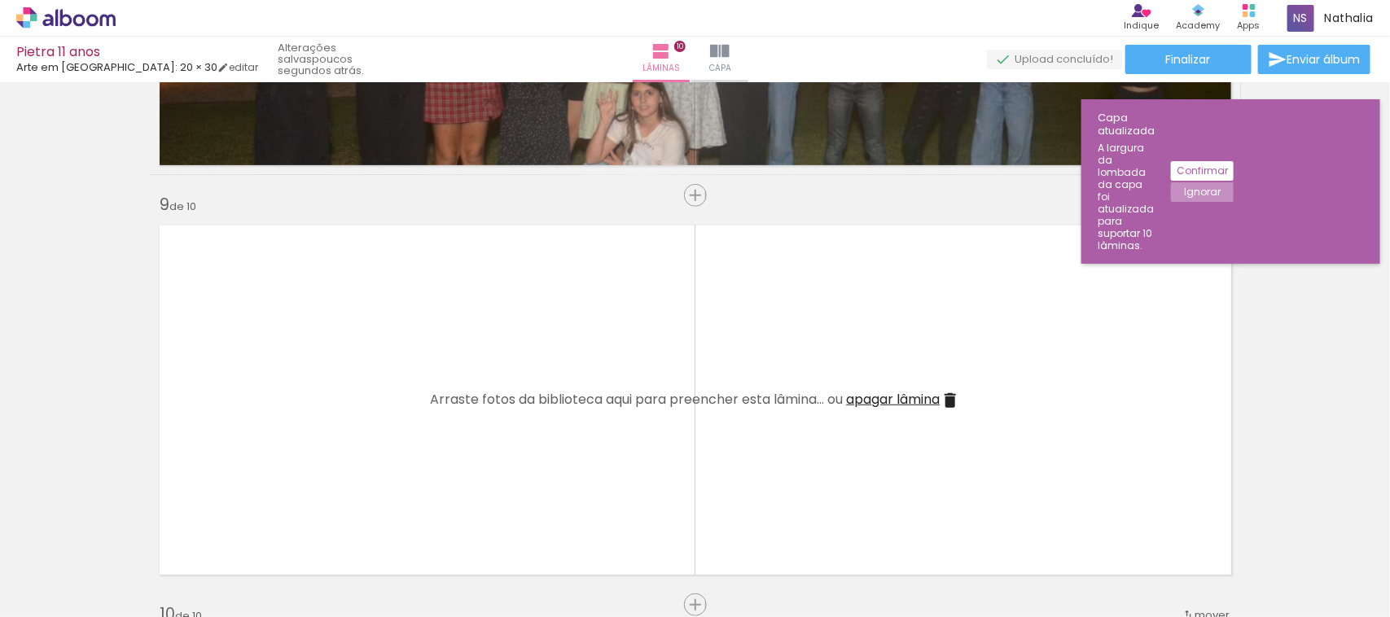
click at [872, 396] on span "apagar lâmina" at bounding box center [894, 399] width 94 height 19
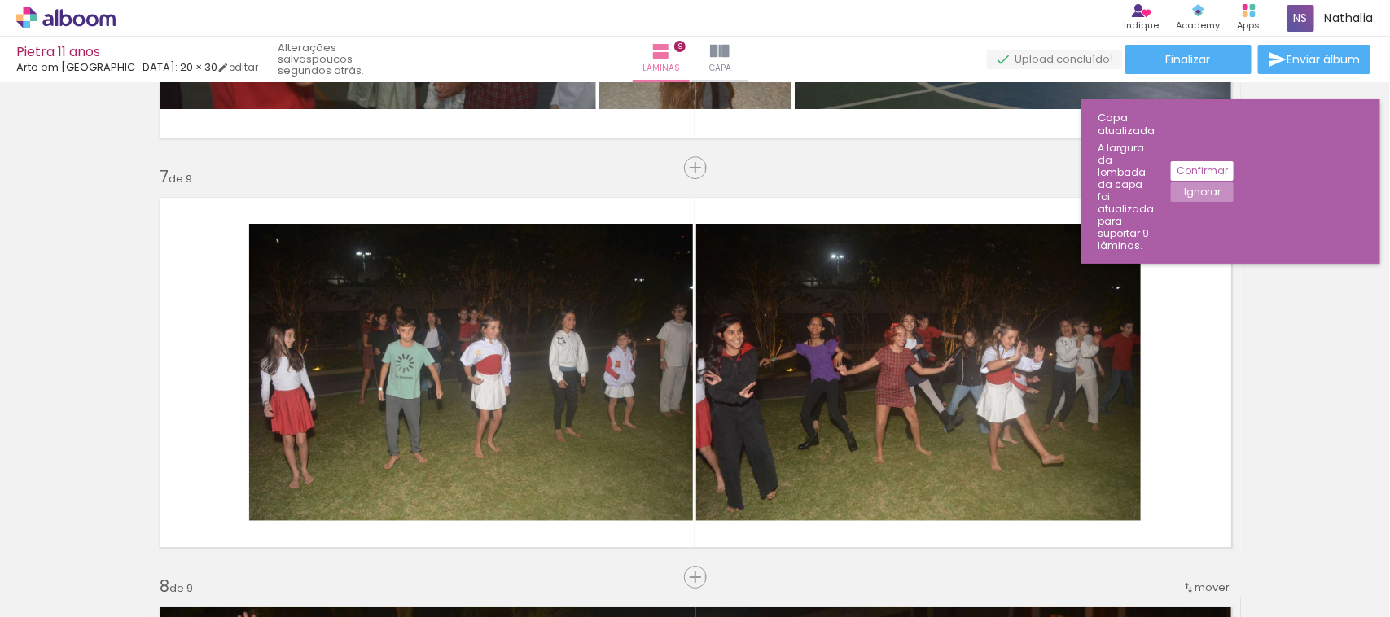
scroll to position [2416, 0]
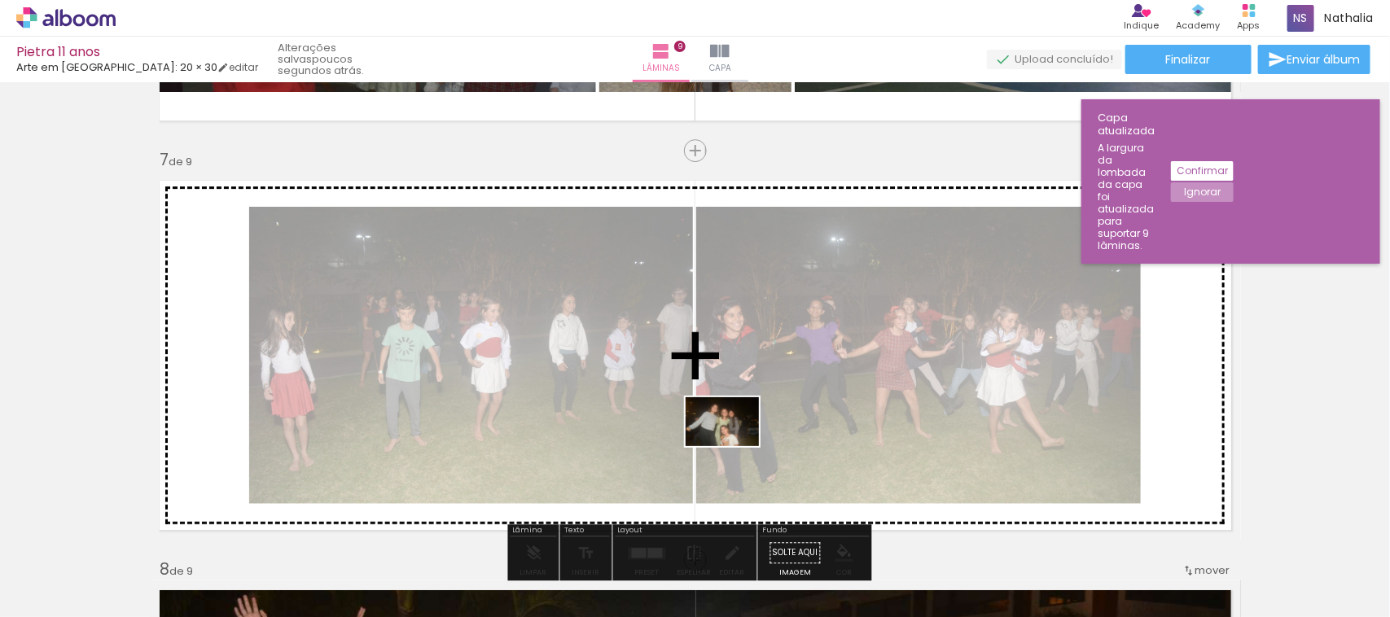
drag, startPoint x: 713, startPoint y: 567, endPoint x: 811, endPoint y: 456, distance: 147.7
click at [735, 441] on quentale-workspace at bounding box center [695, 308] width 1390 height 617
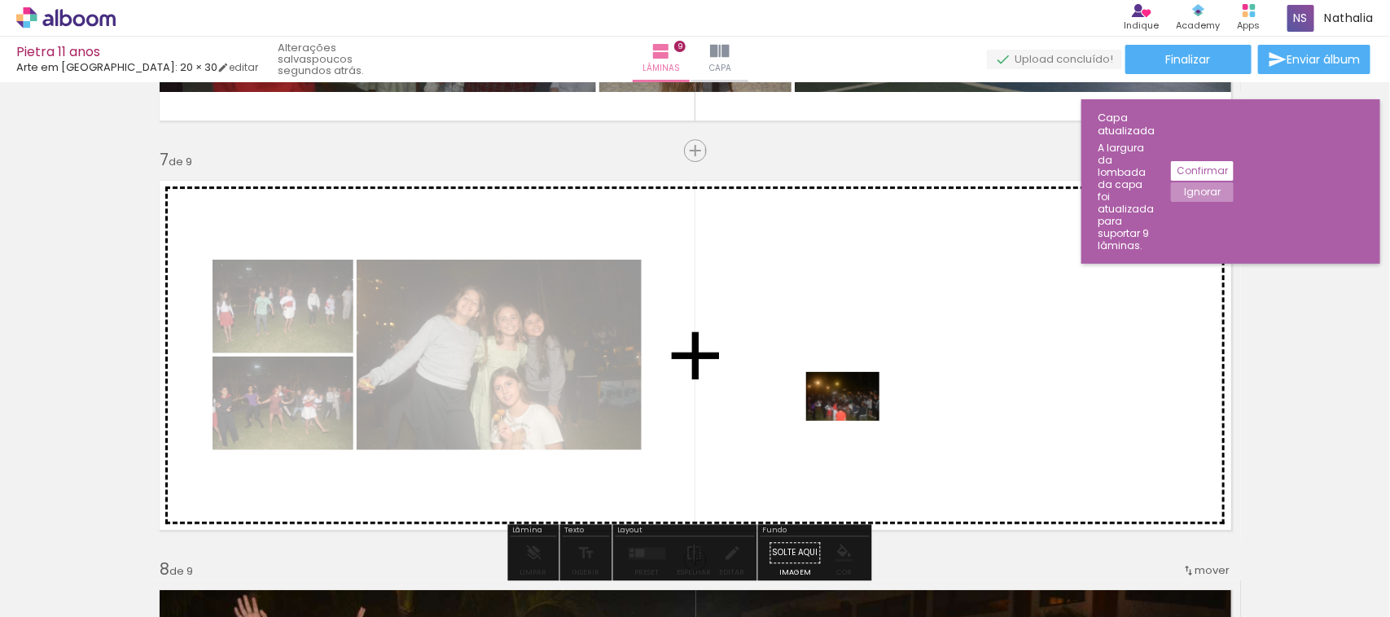
drag, startPoint x: 958, startPoint y: 560, endPoint x: 855, endPoint y: 421, distance: 172.3
click at [855, 421] on quentale-workspace at bounding box center [695, 308] width 1390 height 617
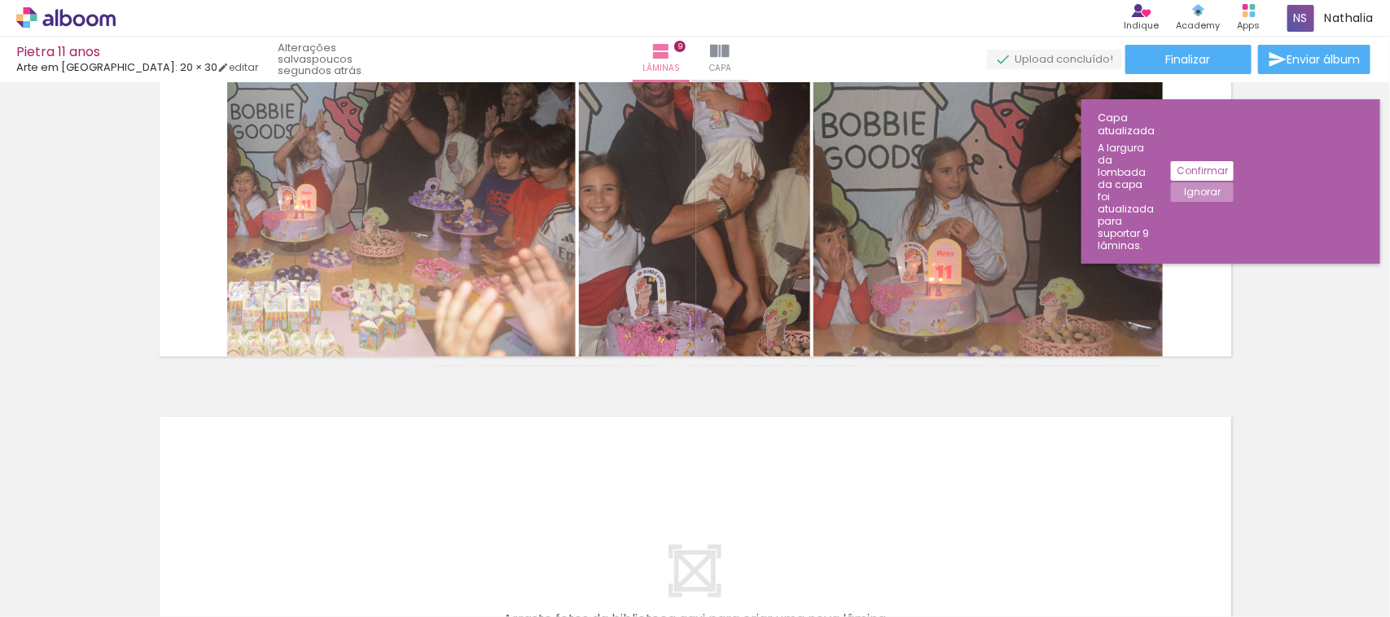
scroll to position [3435, 0]
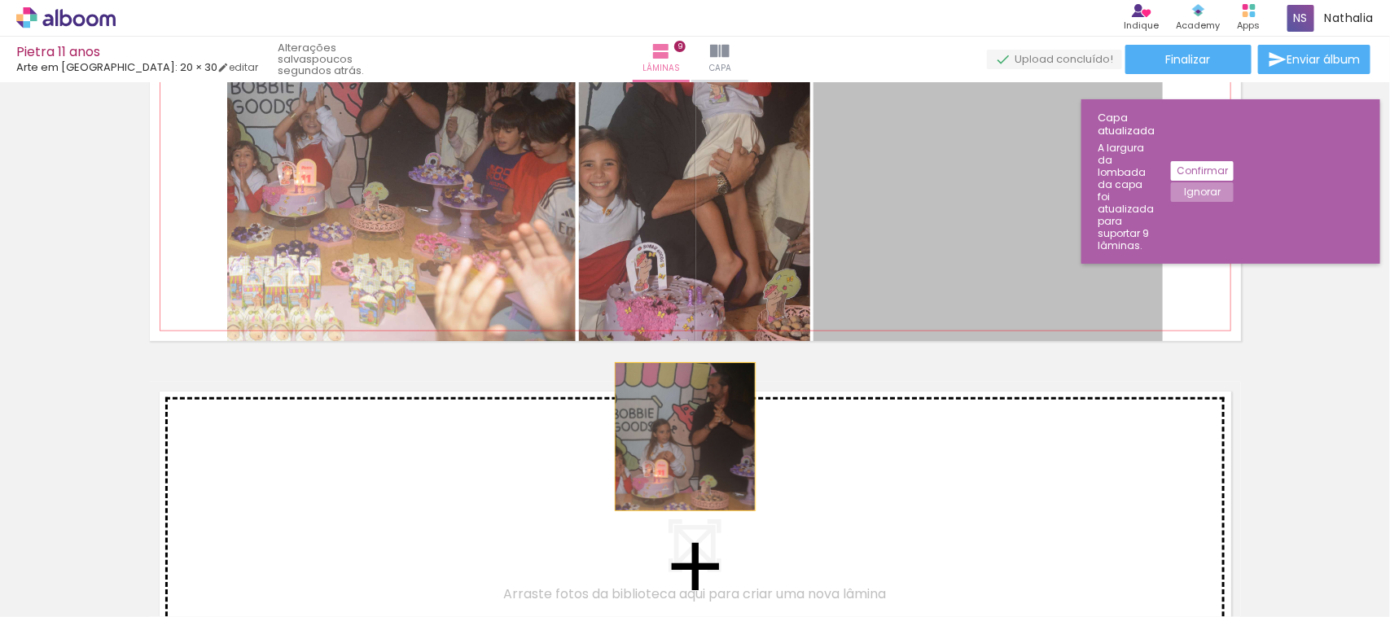
drag, startPoint x: 949, startPoint y: 254, endPoint x: 664, endPoint y: 437, distance: 338.9
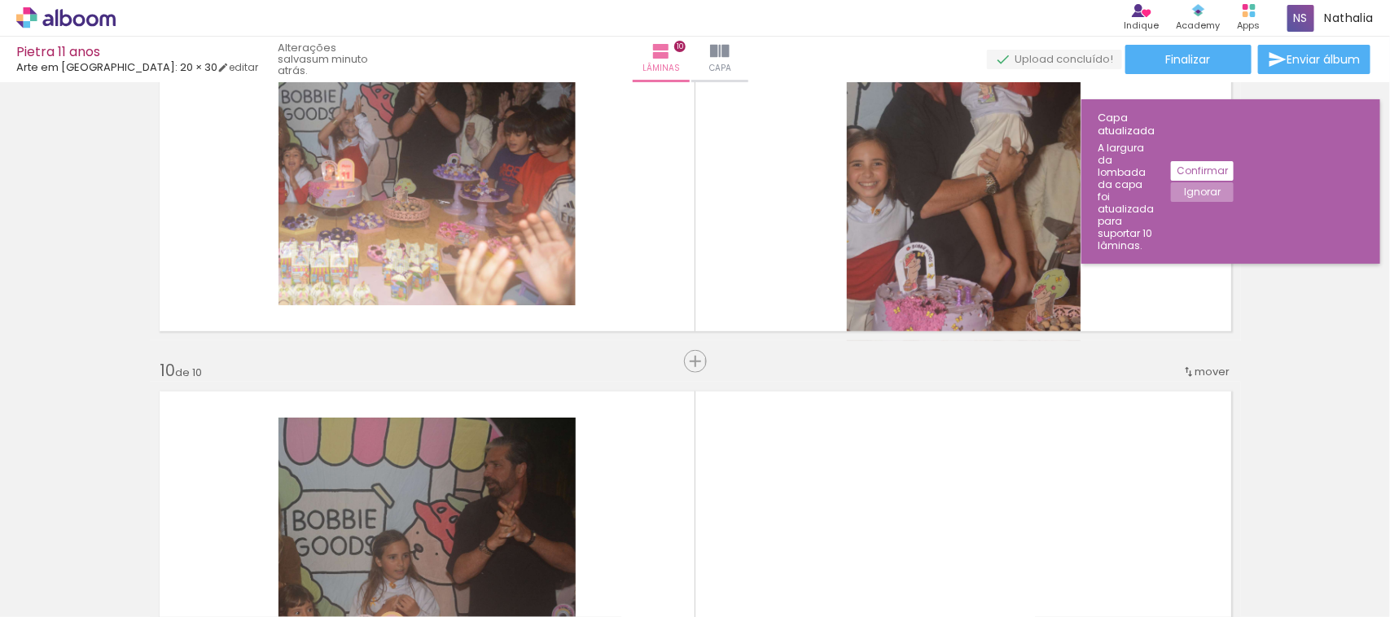
scroll to position [3702, 0]
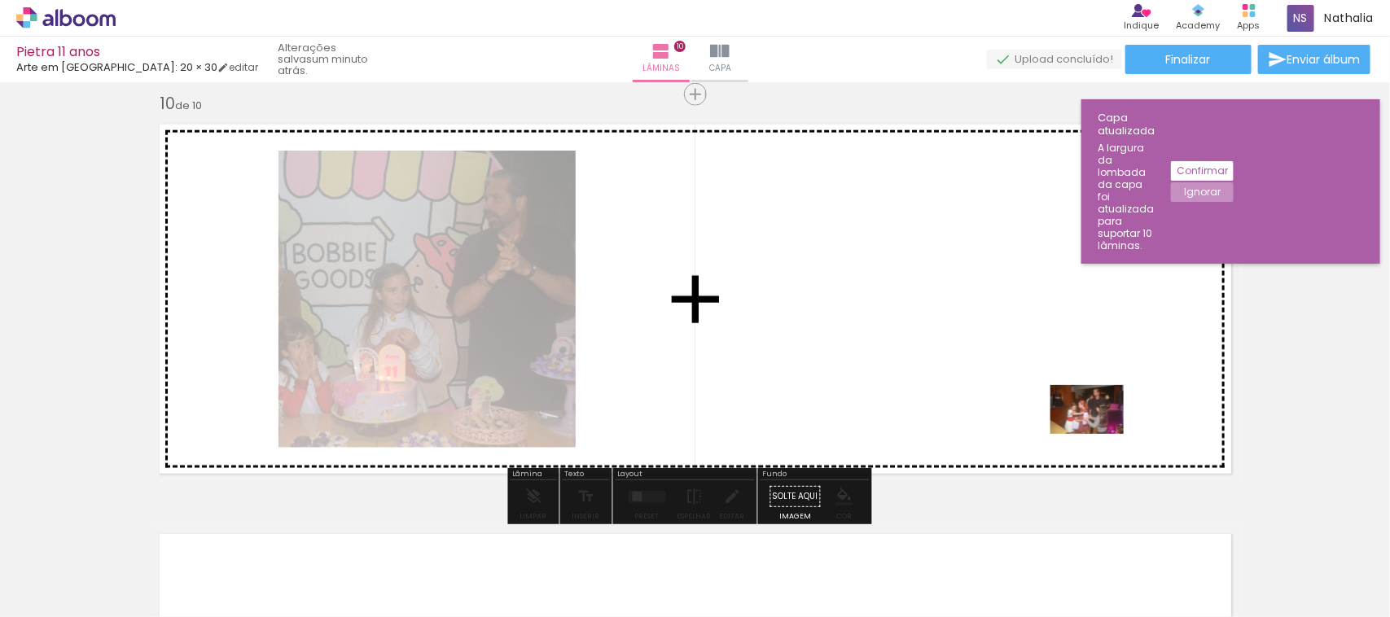
drag, startPoint x: 1338, startPoint y: 572, endPoint x: 1097, endPoint y: 433, distance: 278.0
click at [1097, 433] on quentale-workspace at bounding box center [695, 308] width 1390 height 617
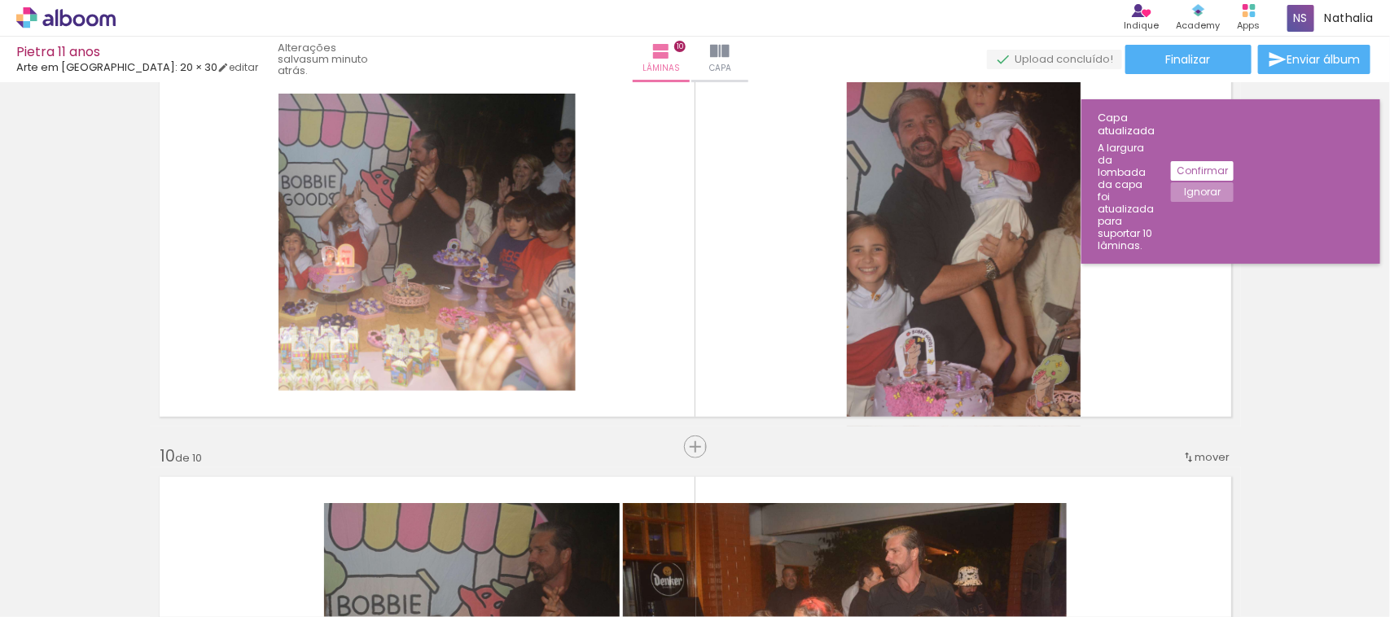
scroll to position [3340, 0]
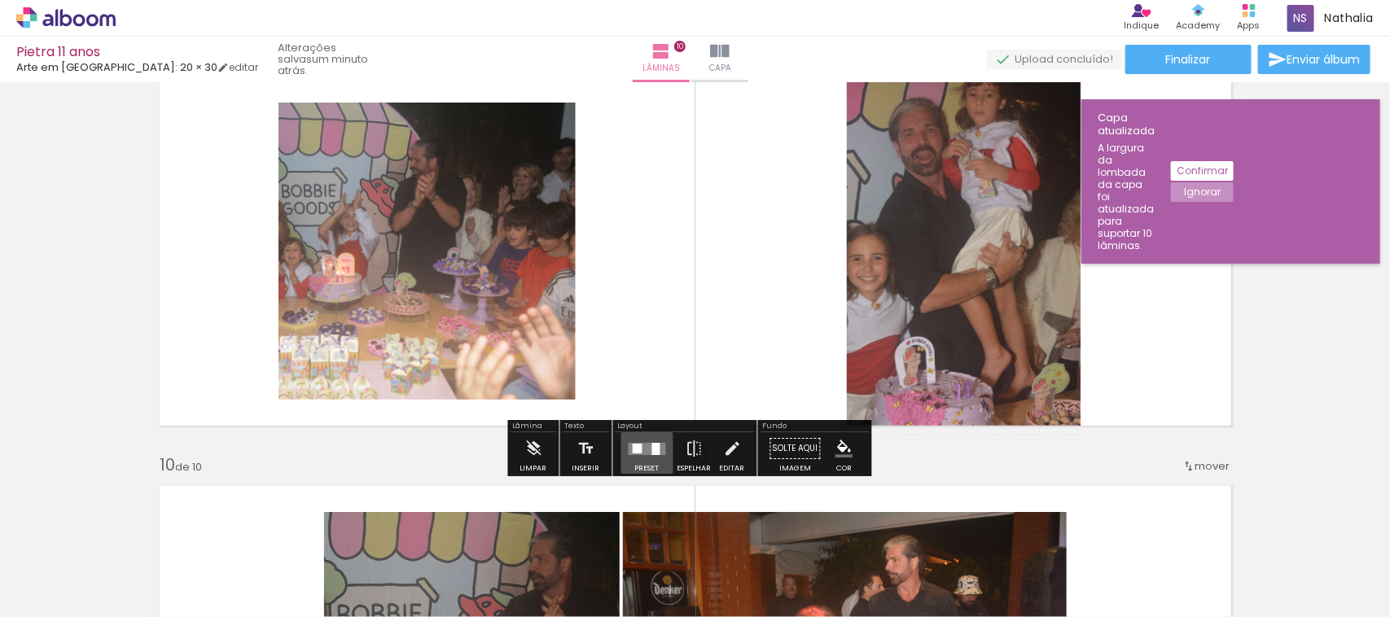
click at [640, 450] on quentale-layouter at bounding box center [647, 449] width 37 height 12
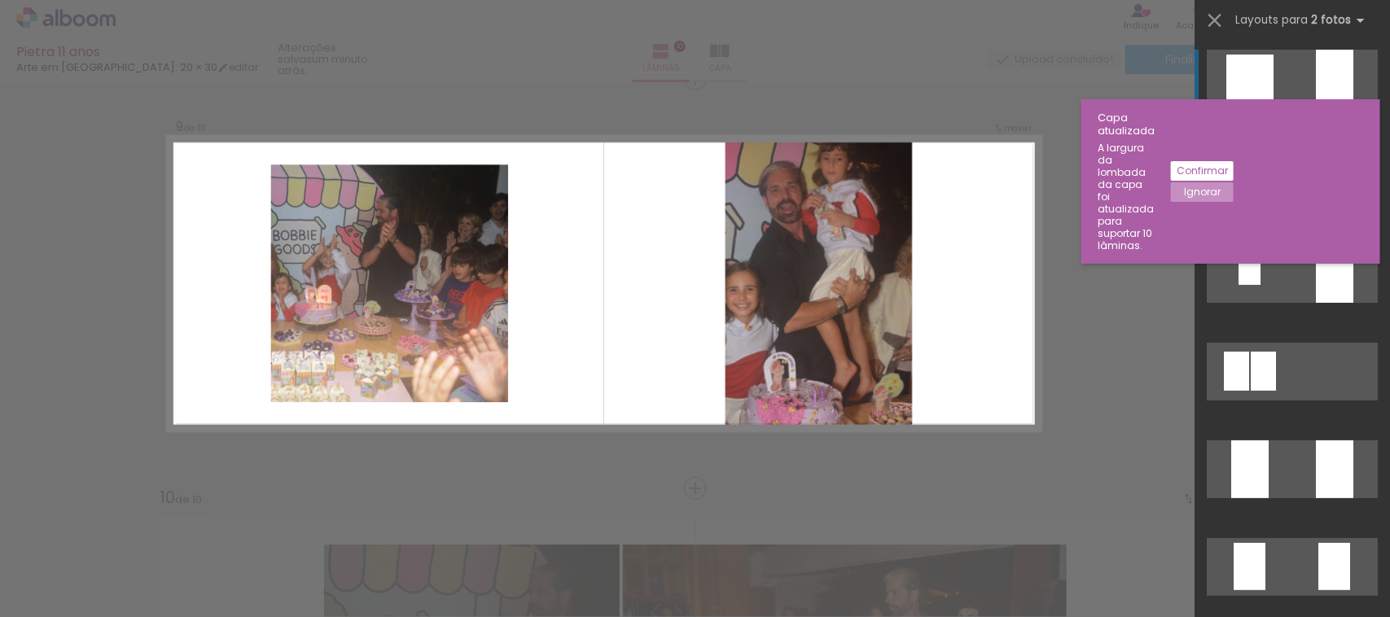
scroll to position [3292, 0]
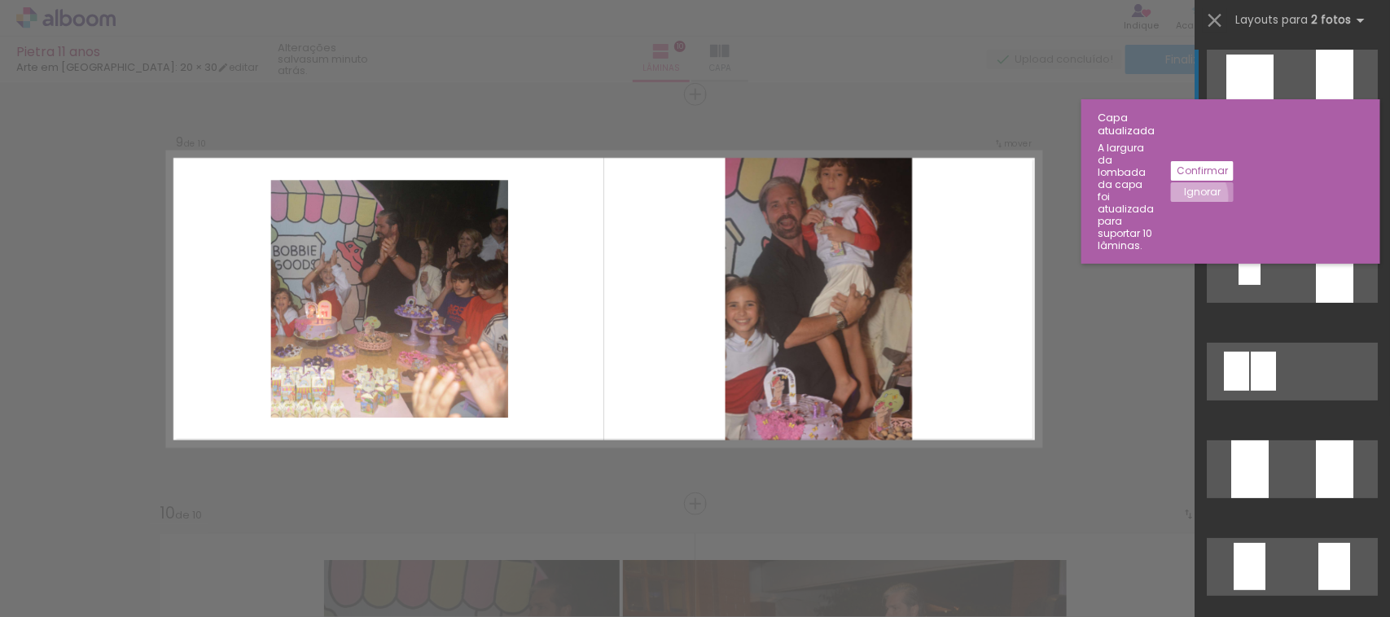
click at [0, 0] on slot "Ignorar" at bounding box center [0, 0] width 0 height 0
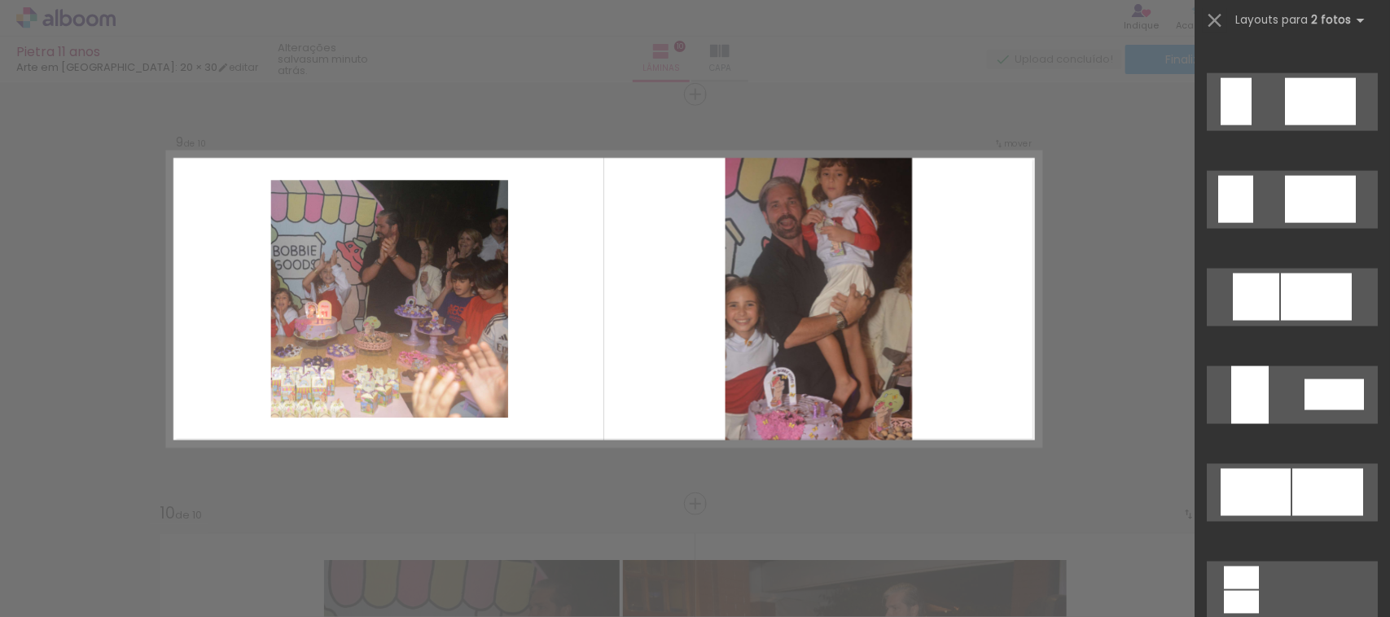
scroll to position [3805, 0]
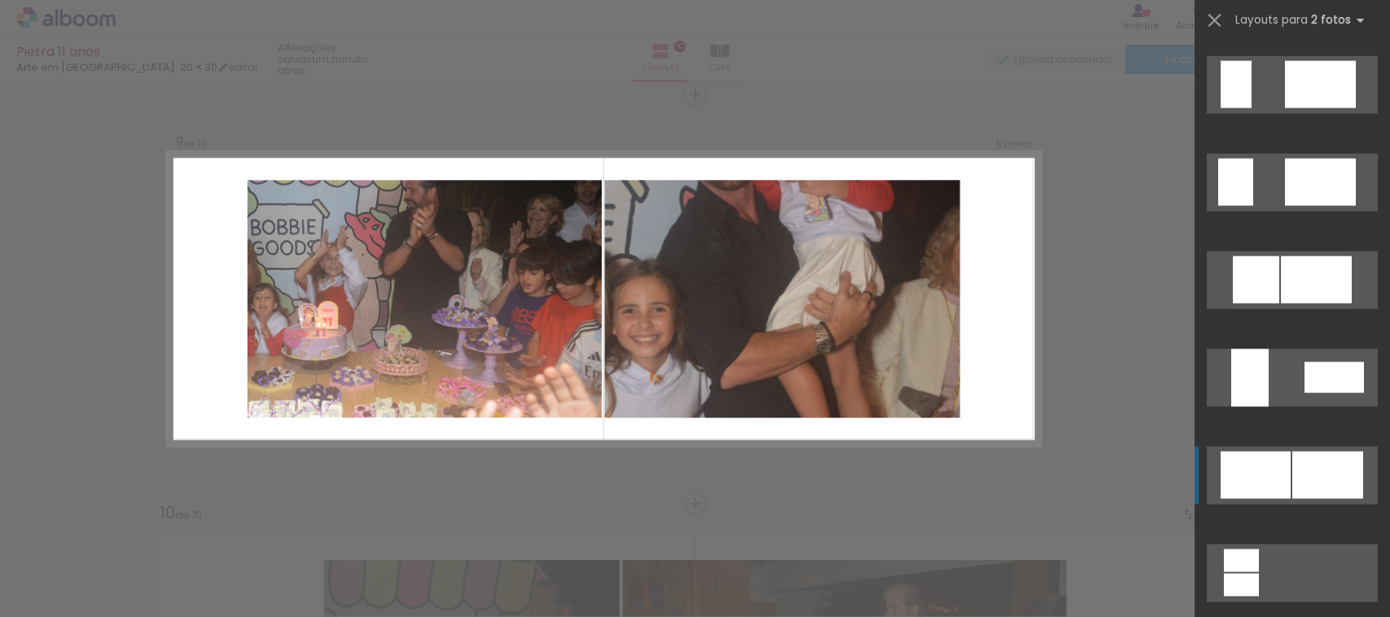
click at [1275, 463] on div at bounding box center [1256, 475] width 70 height 47
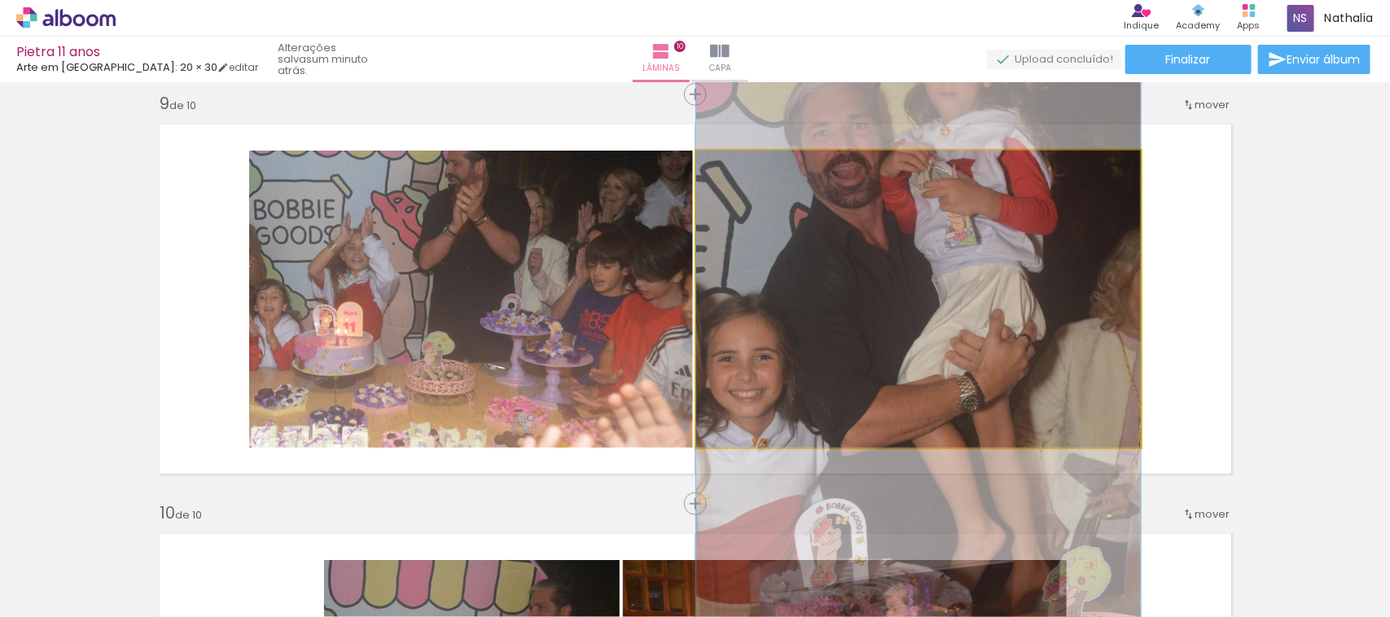
drag, startPoint x: 994, startPoint y: 373, endPoint x: 992, endPoint y: 422, distance: 48.9
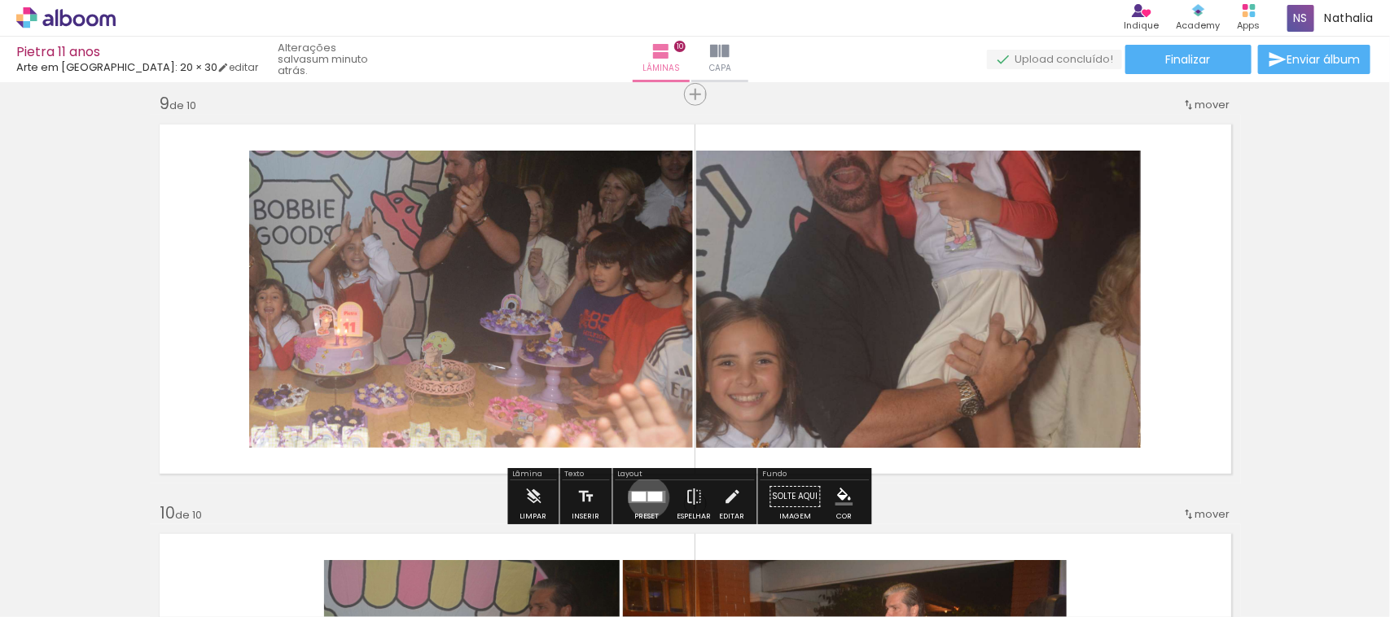
click at [648, 498] on div at bounding box center [655, 497] width 15 height 10
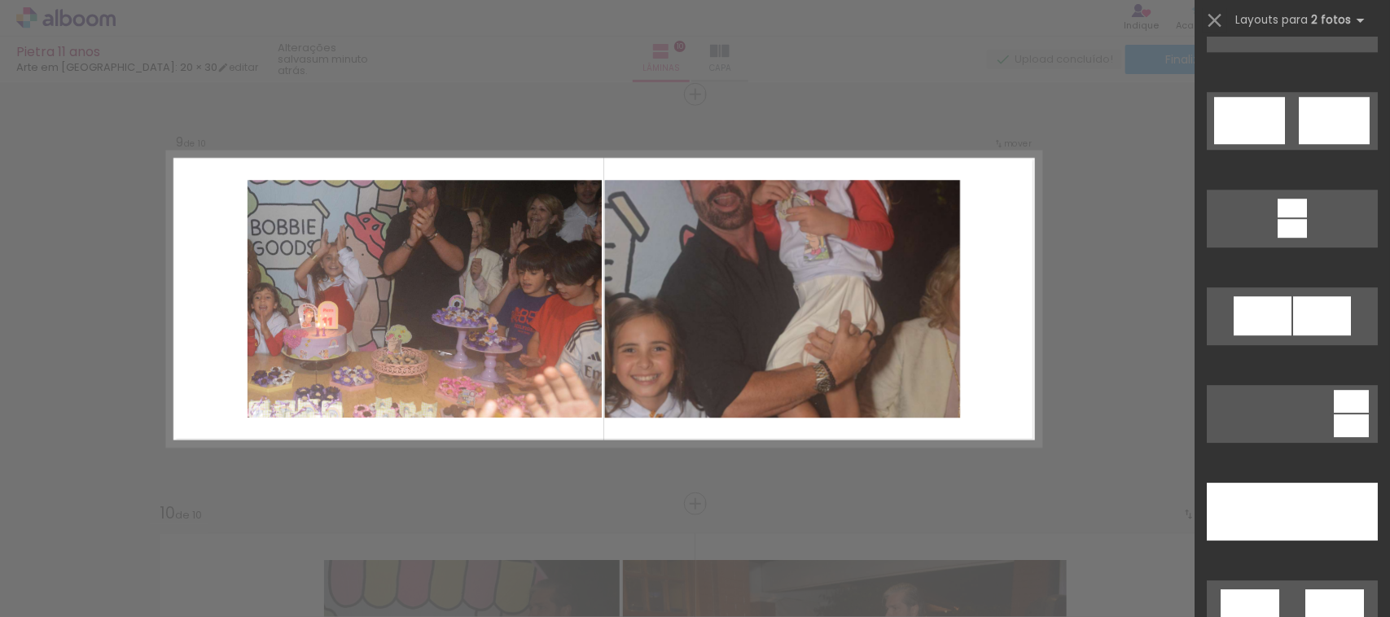
scroll to position [4949, 0]
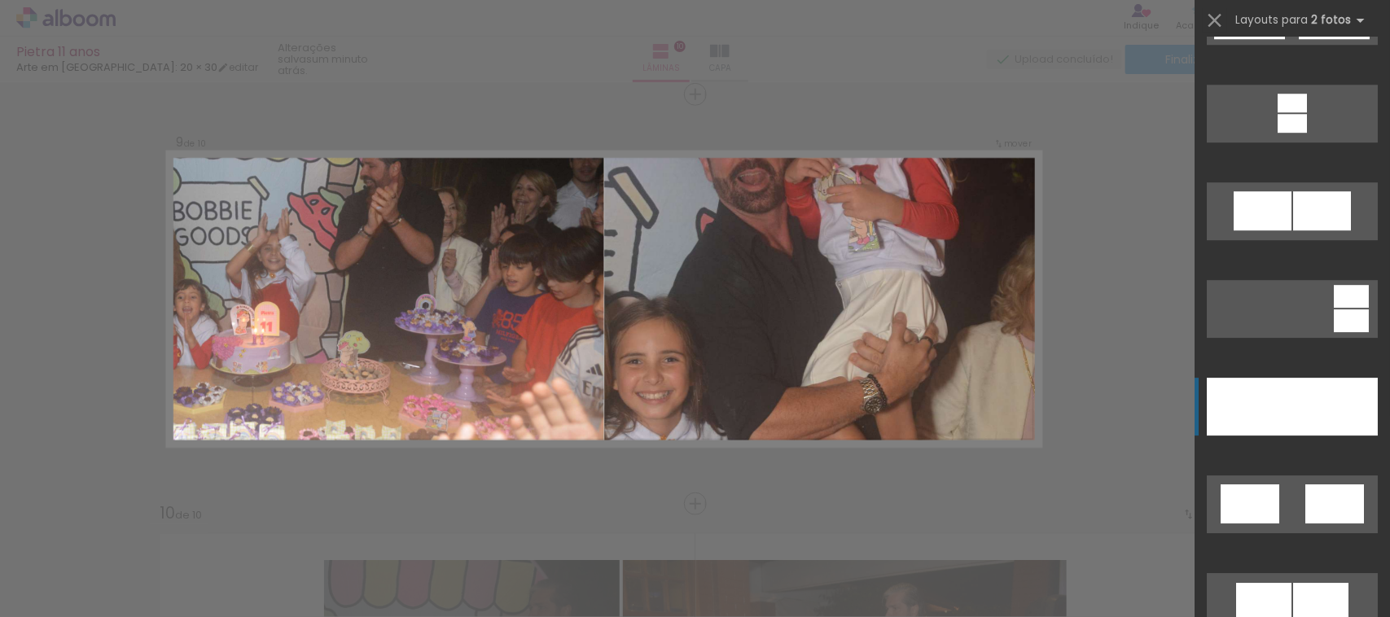
click at [1251, 389] on div at bounding box center [1250, 407] width 86 height 58
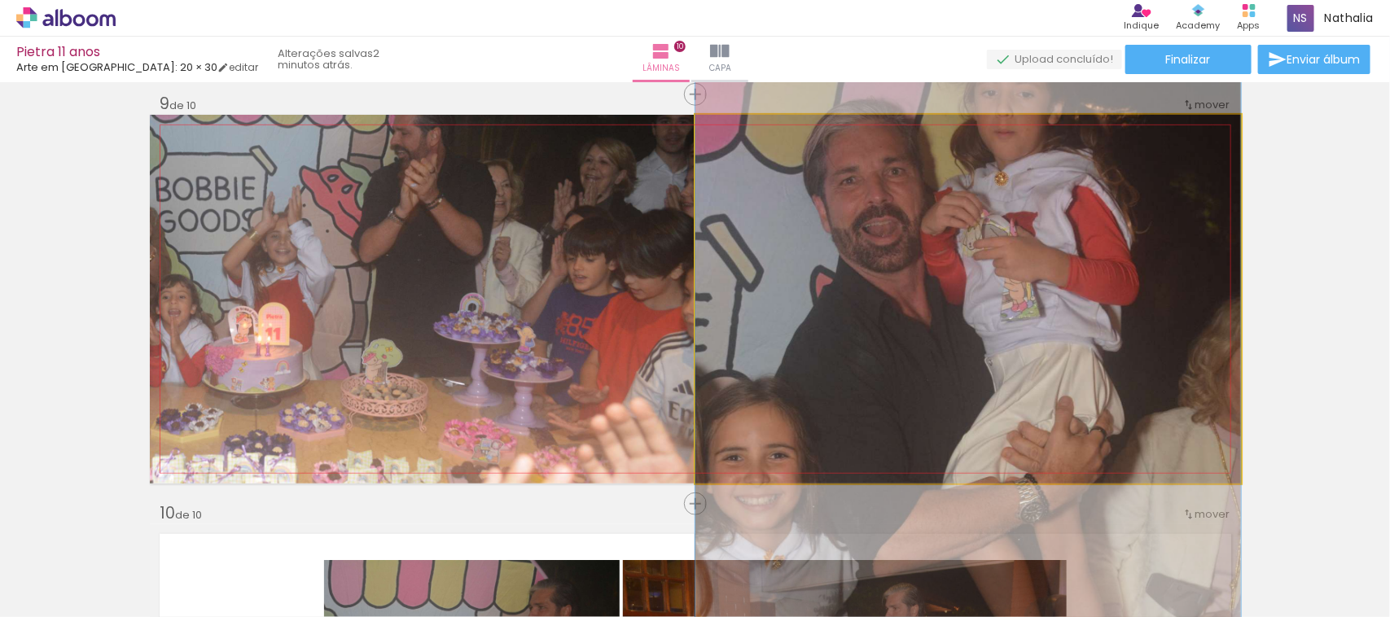
drag, startPoint x: 1064, startPoint y: 312, endPoint x: 1063, endPoint y: 334, distance: 22.1
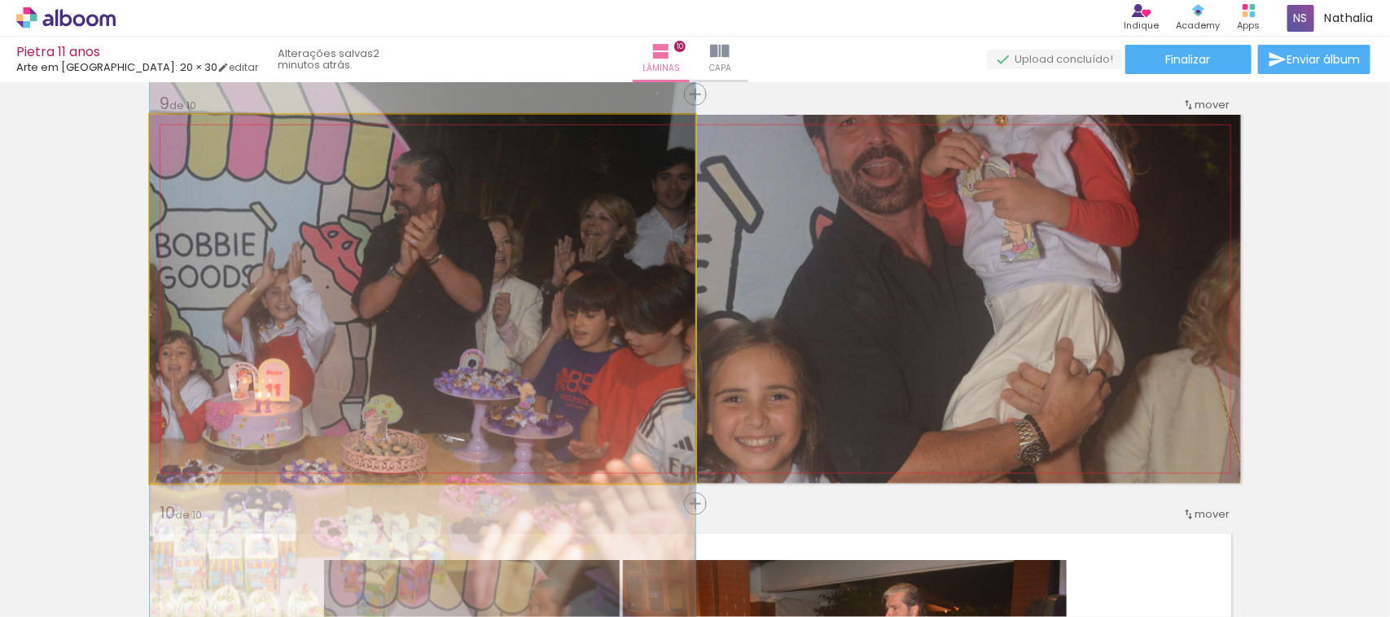
drag, startPoint x: 640, startPoint y: 302, endPoint x: 642, endPoint y: 358, distance: 56.2
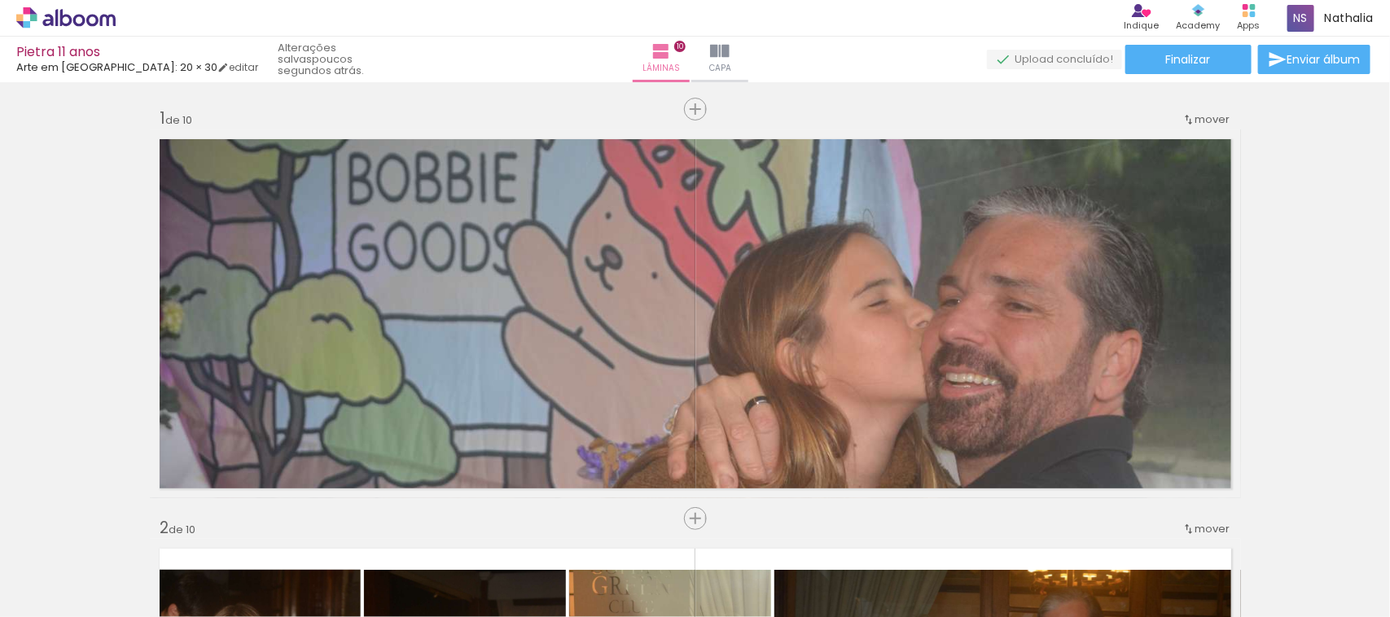
scroll to position [0, 937]
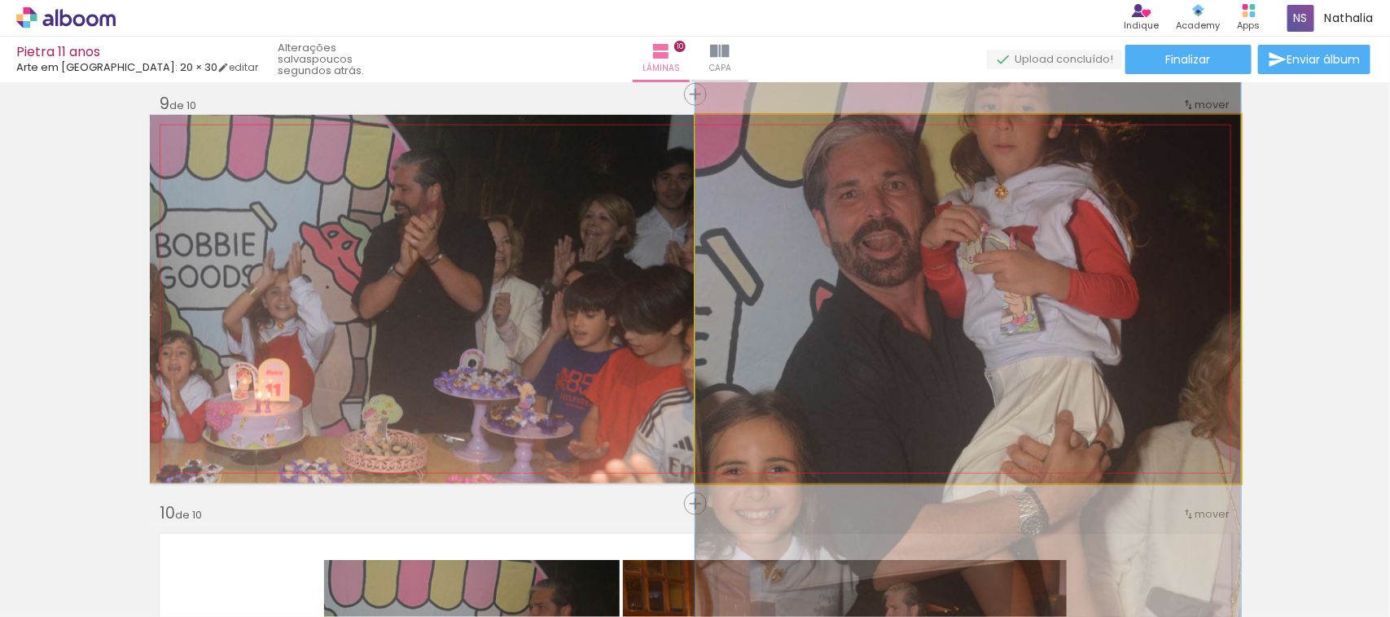
drag, startPoint x: 913, startPoint y: 347, endPoint x: 906, endPoint y: 418, distance: 71.2
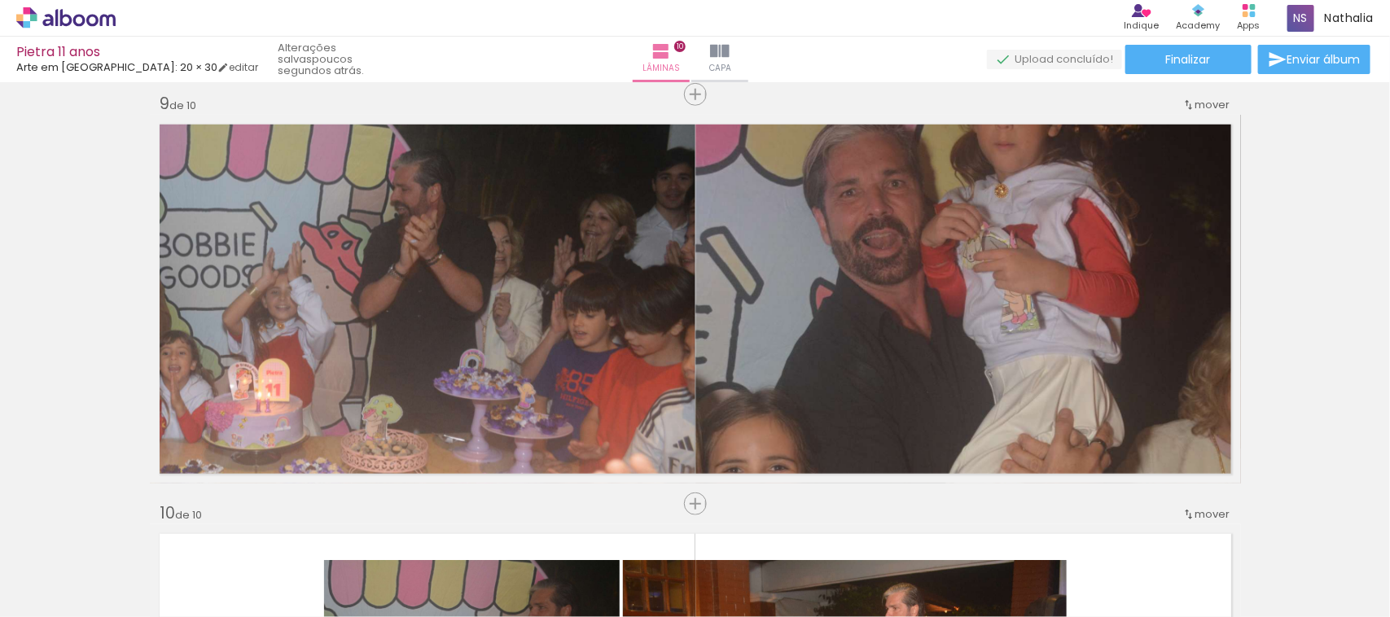
scroll to position [0, 1028]
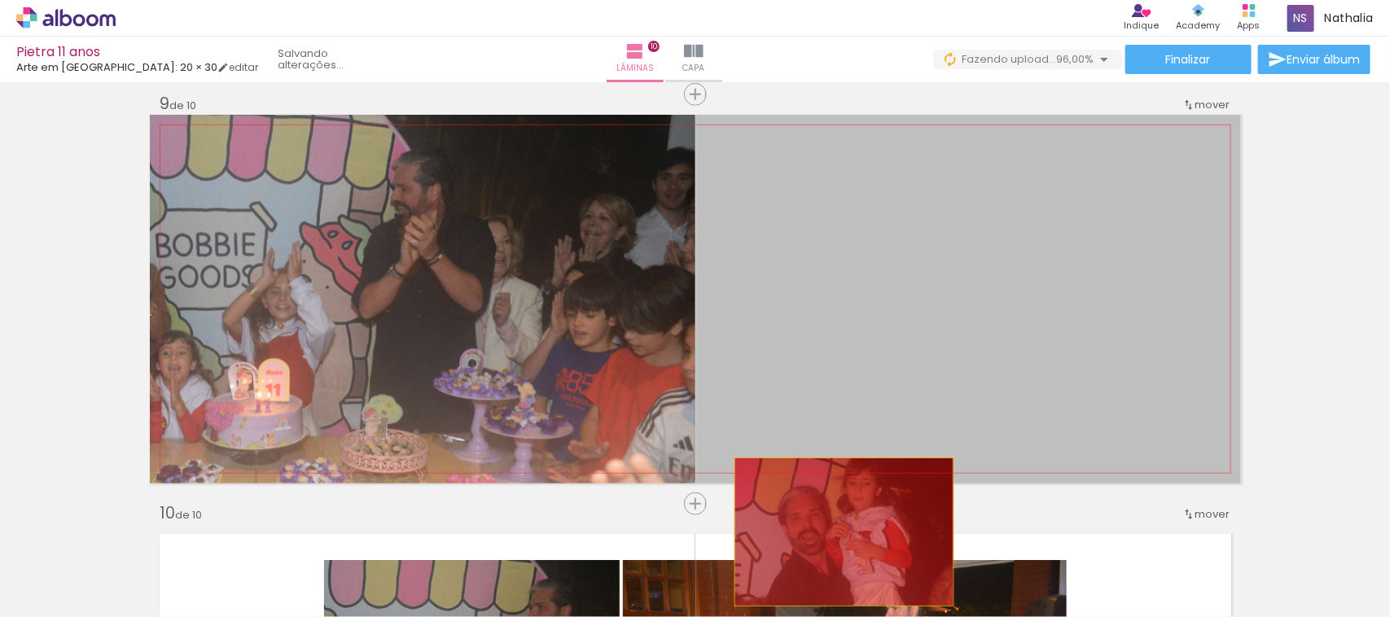
drag, startPoint x: 901, startPoint y: 364, endPoint x: 1022, endPoint y: 494, distance: 178.1
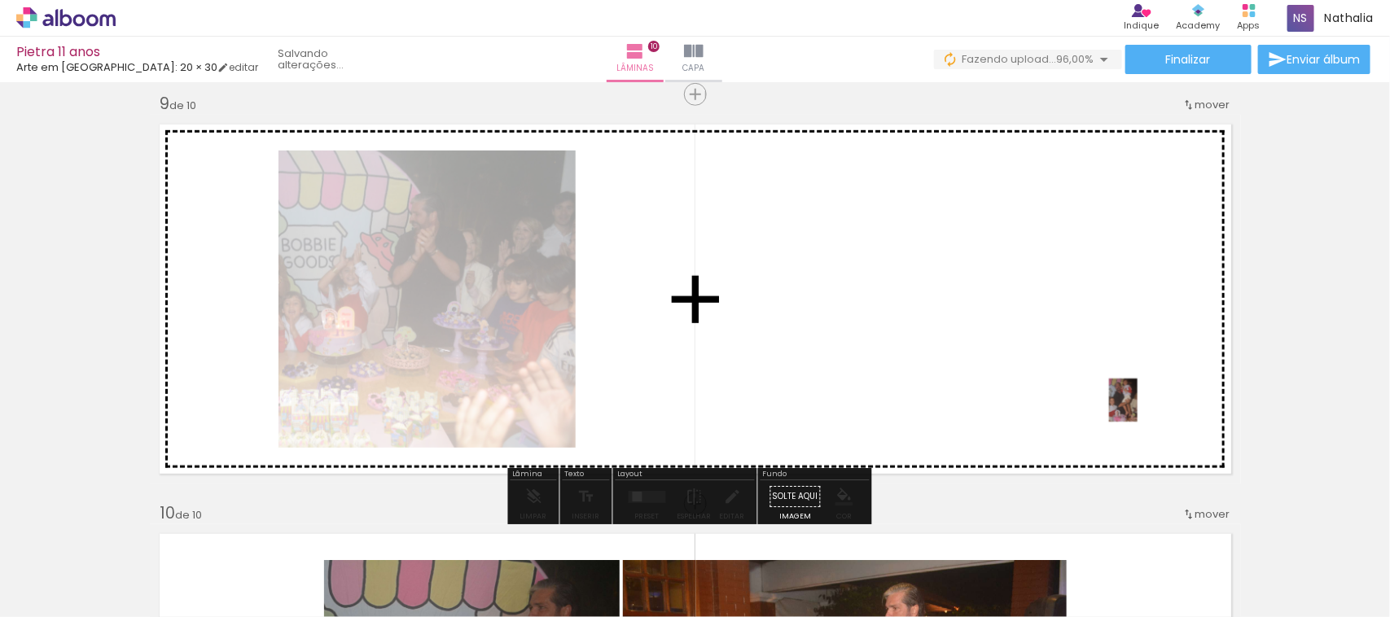
drag, startPoint x: 1349, startPoint y: 560, endPoint x: 1146, endPoint y: 410, distance: 252.2
click at [1146, 410] on quentale-workspace at bounding box center [695, 308] width 1390 height 617
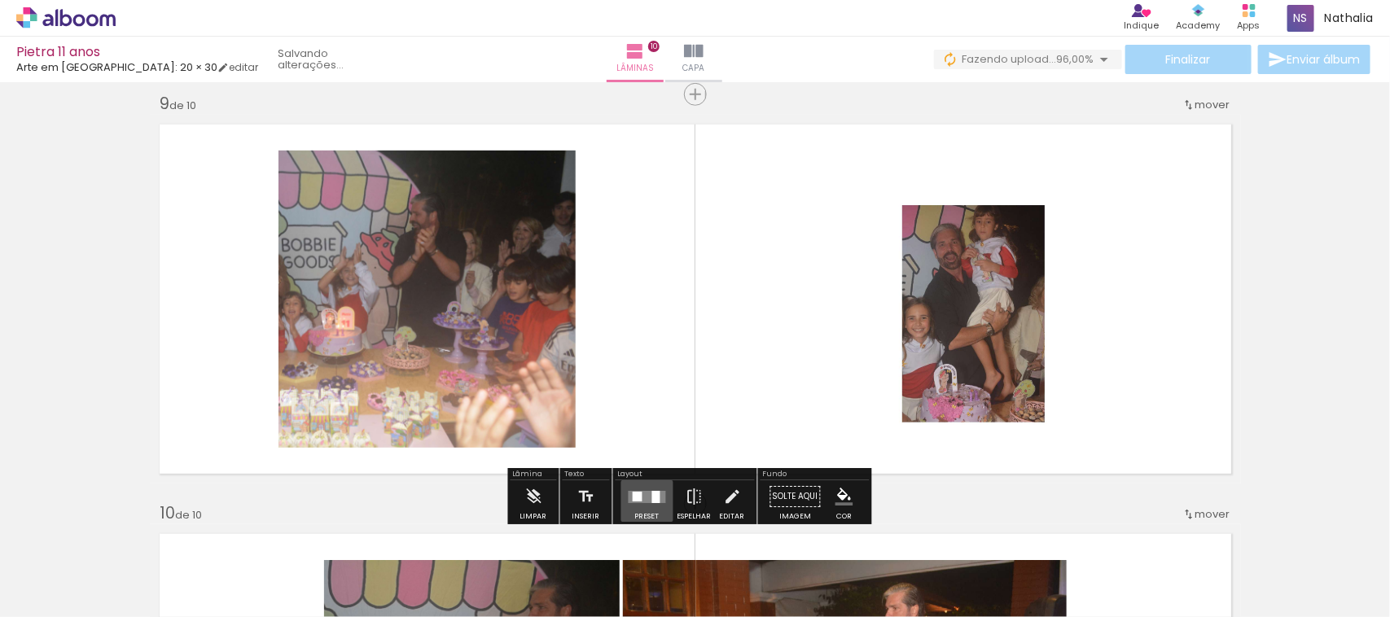
click at [645, 503] on div at bounding box center [648, 497] width 44 height 33
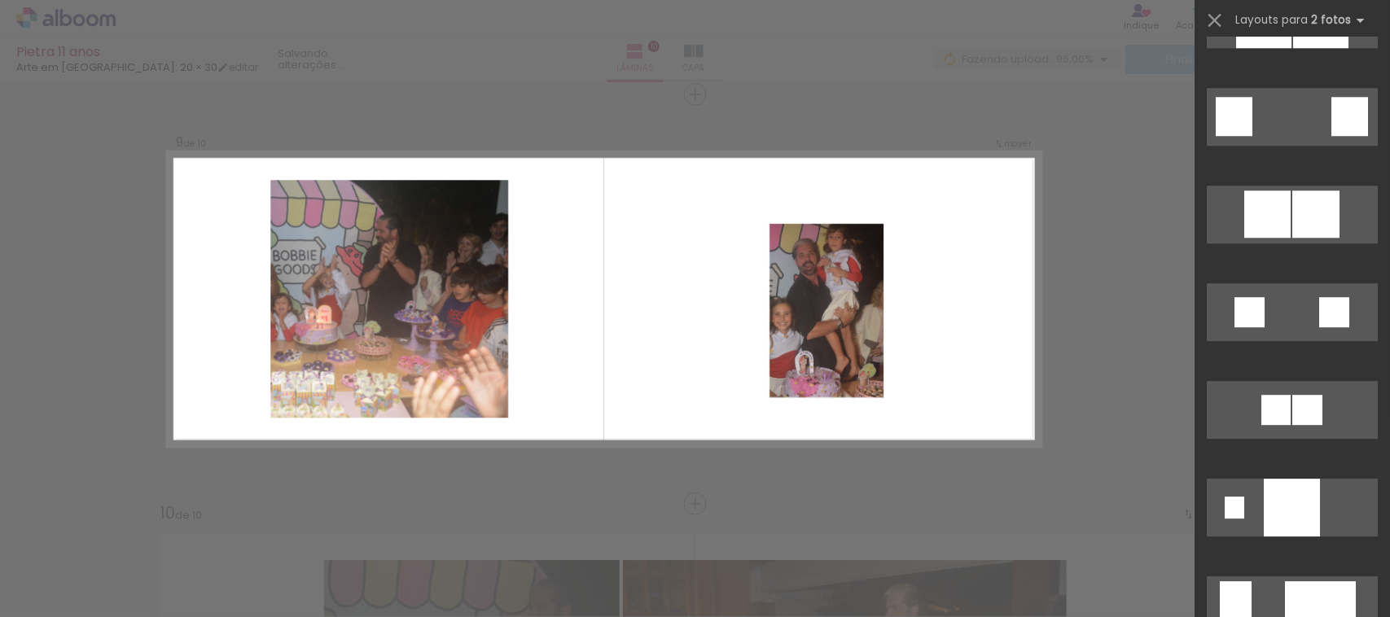
scroll to position [1928, 0]
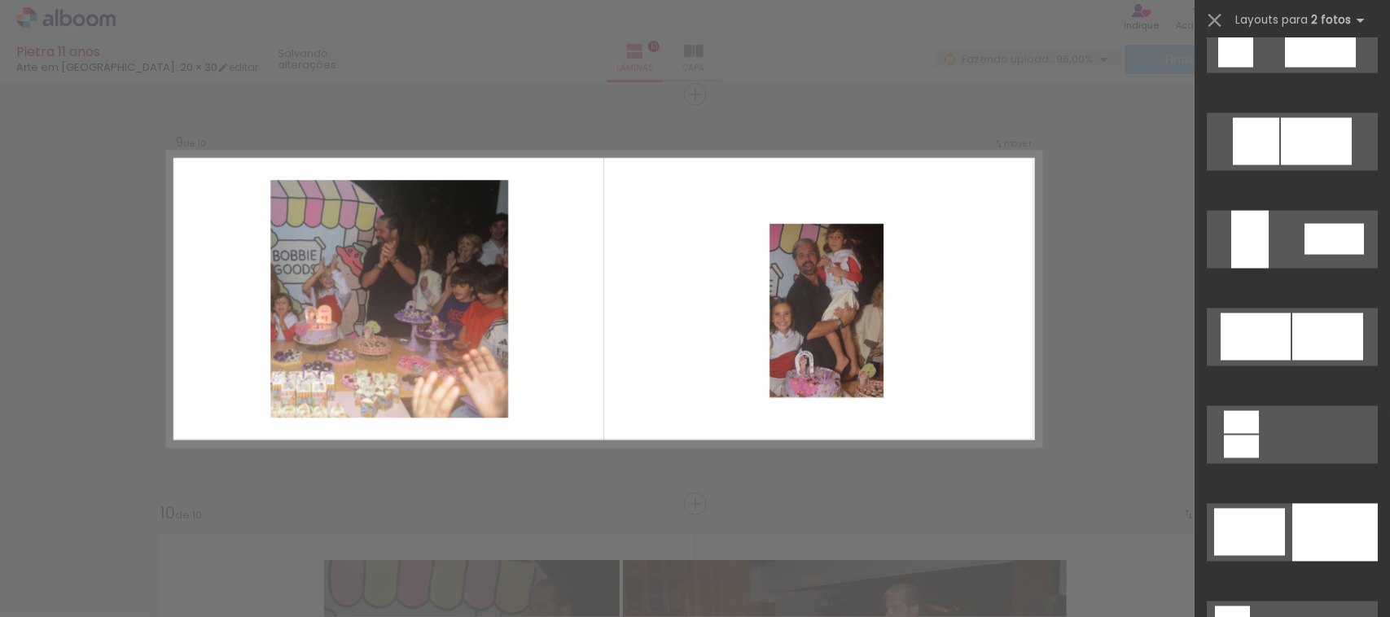
scroll to position [4013, 0]
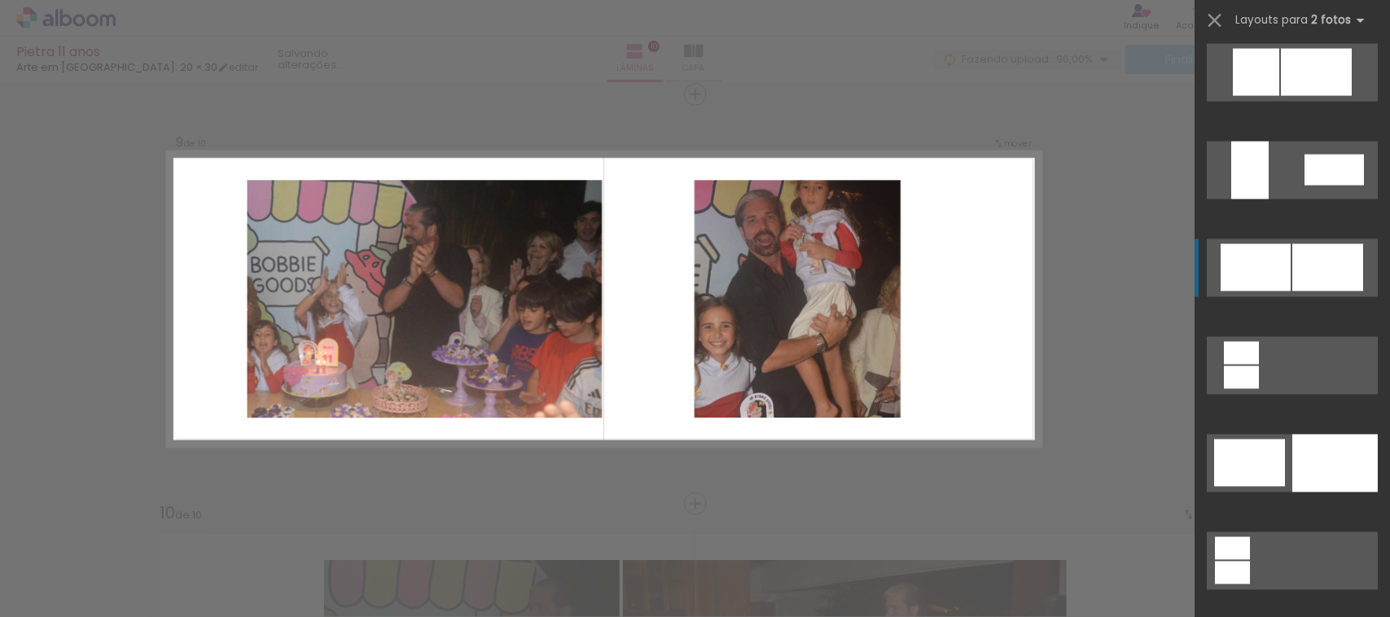
click at [1324, 278] on div at bounding box center [1328, 267] width 71 height 47
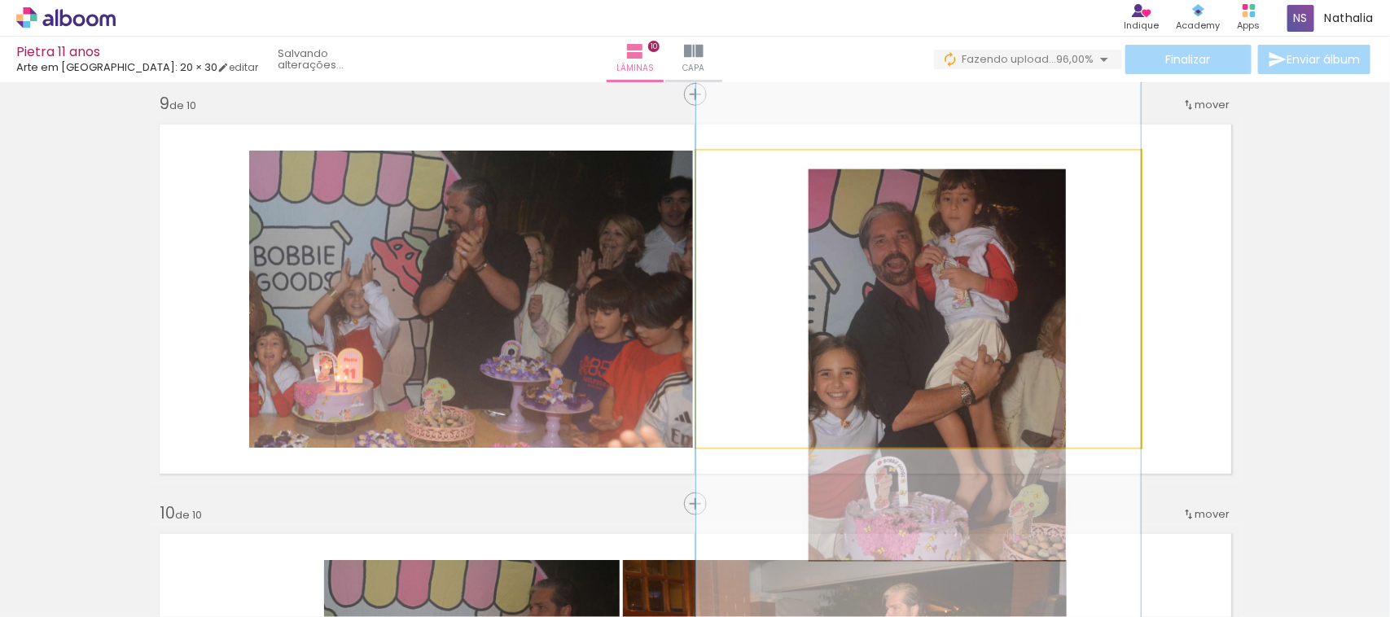
drag, startPoint x: 1041, startPoint y: 298, endPoint x: 1031, endPoint y: 342, distance: 45.1
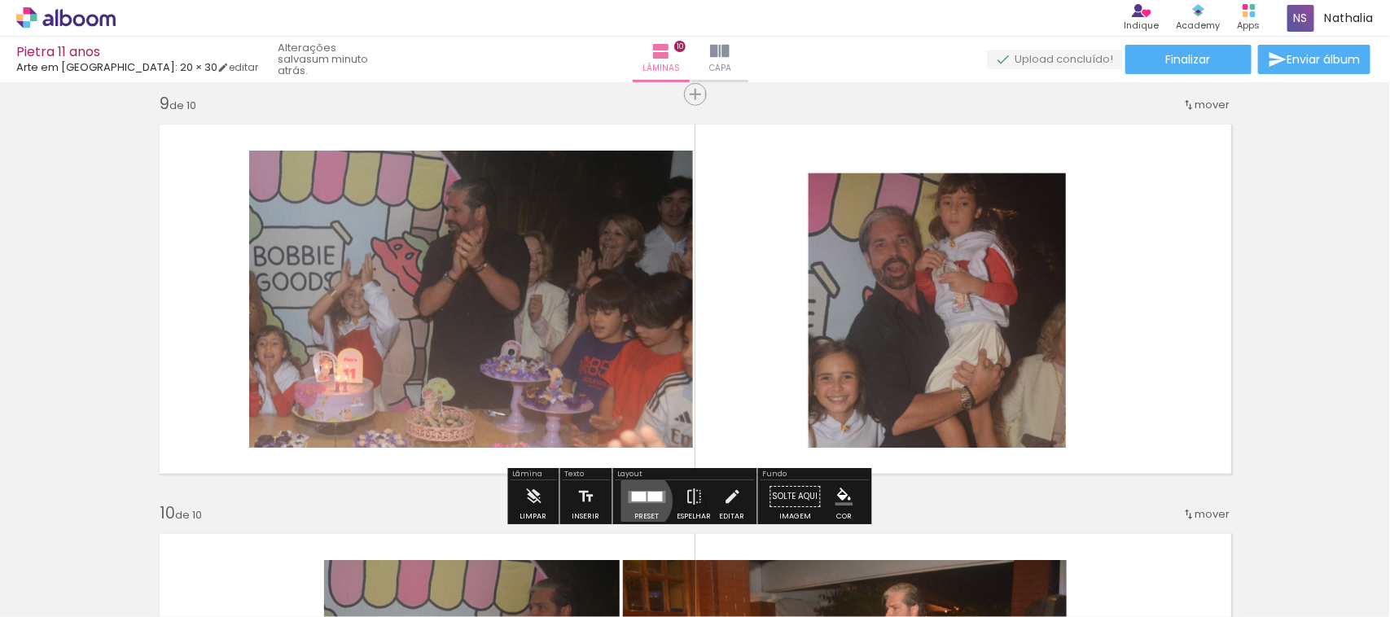
click at [638, 501] on div at bounding box center [639, 497] width 15 height 10
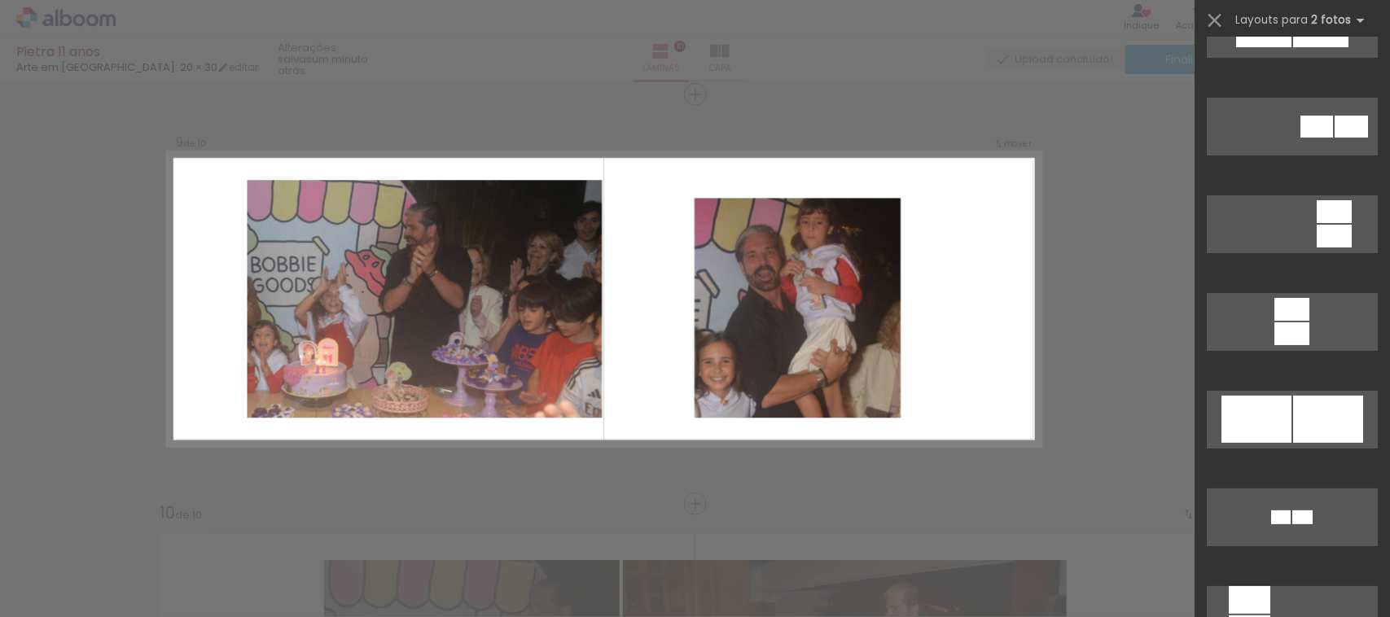
scroll to position [5540, 0]
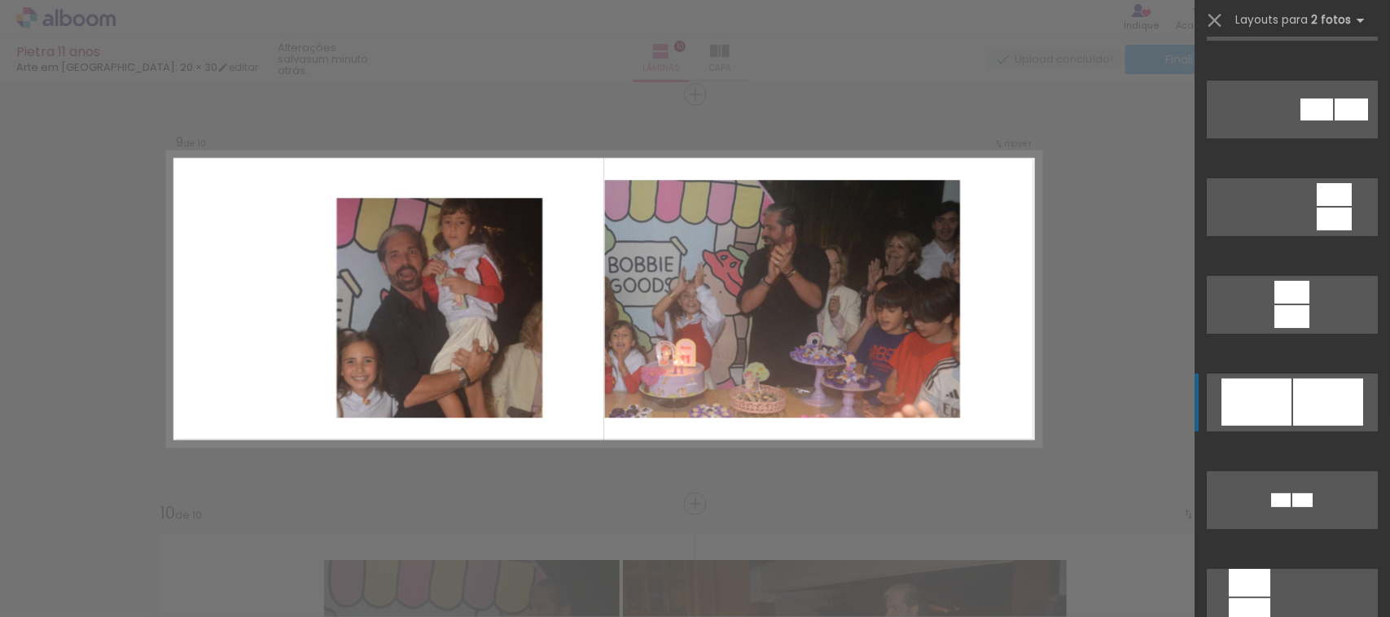
click at [1345, 404] on div at bounding box center [1328, 402] width 70 height 47
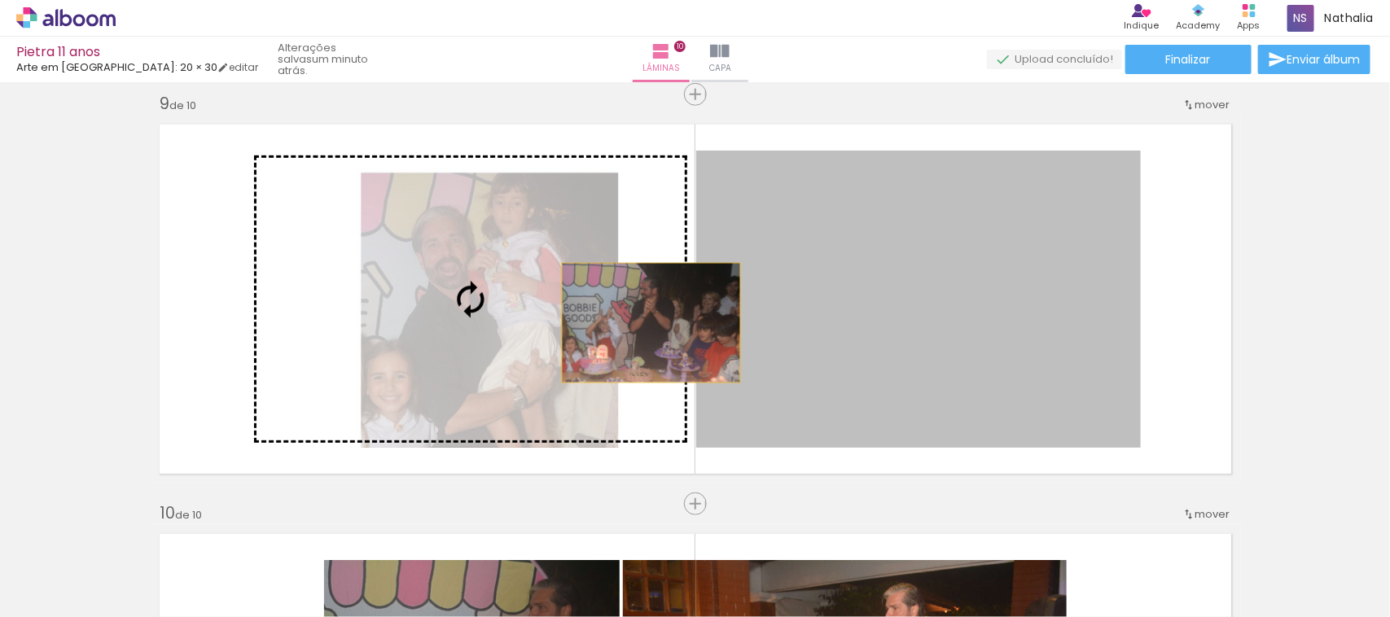
drag, startPoint x: 1040, startPoint y: 318, endPoint x: 526, endPoint y: 310, distance: 514.0
click at [0, 0] on slot at bounding box center [0, 0] width 0 height 0
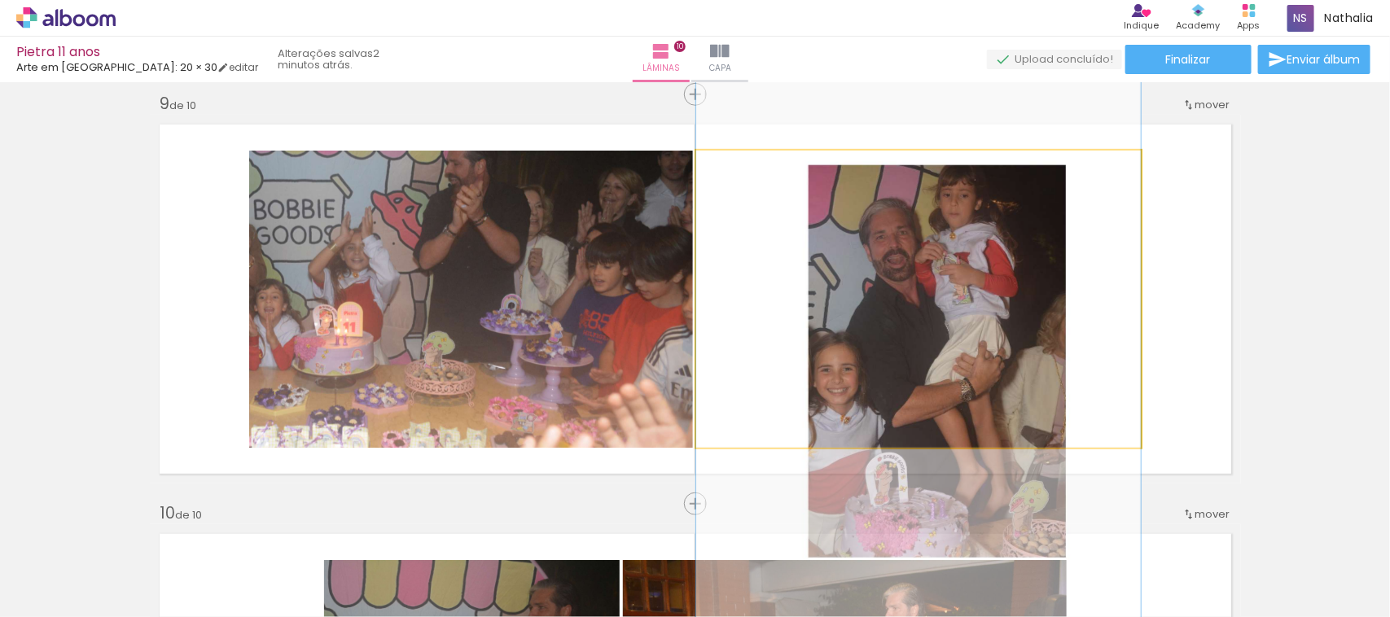
drag, startPoint x: 861, startPoint y: 319, endPoint x: 861, endPoint y: 355, distance: 35.8
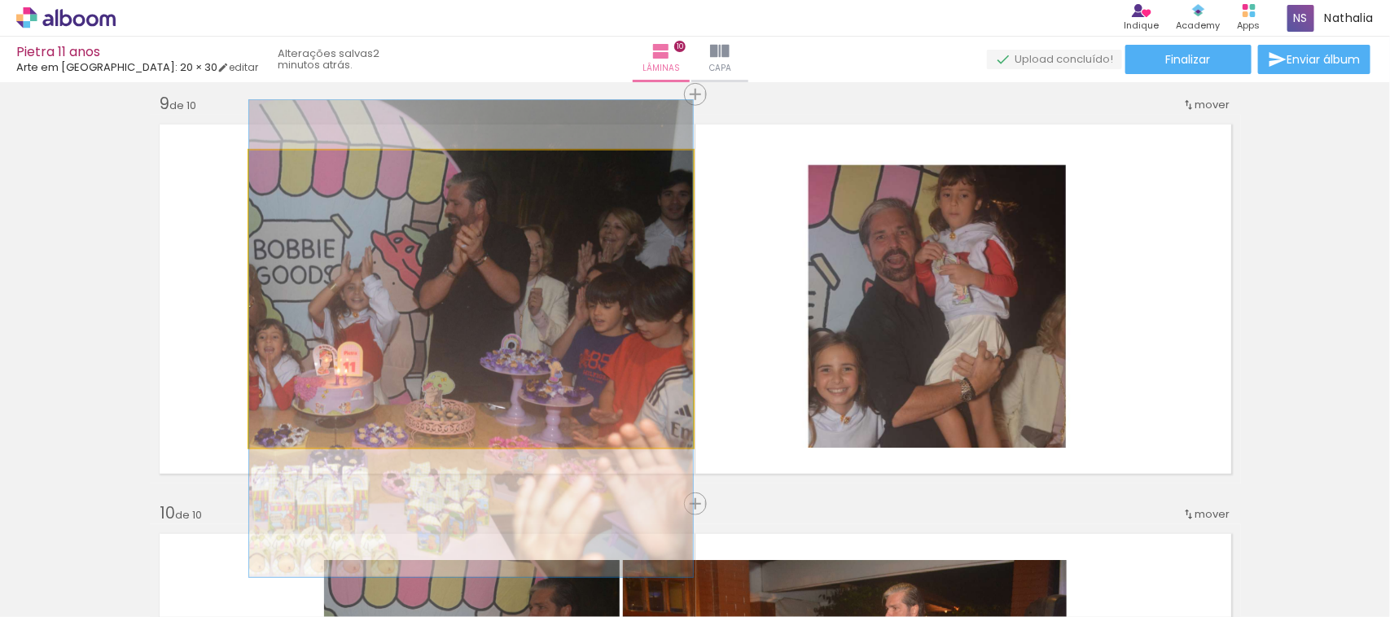
drag, startPoint x: 511, startPoint y: 323, endPoint x: 511, endPoint y: 364, distance: 40.7
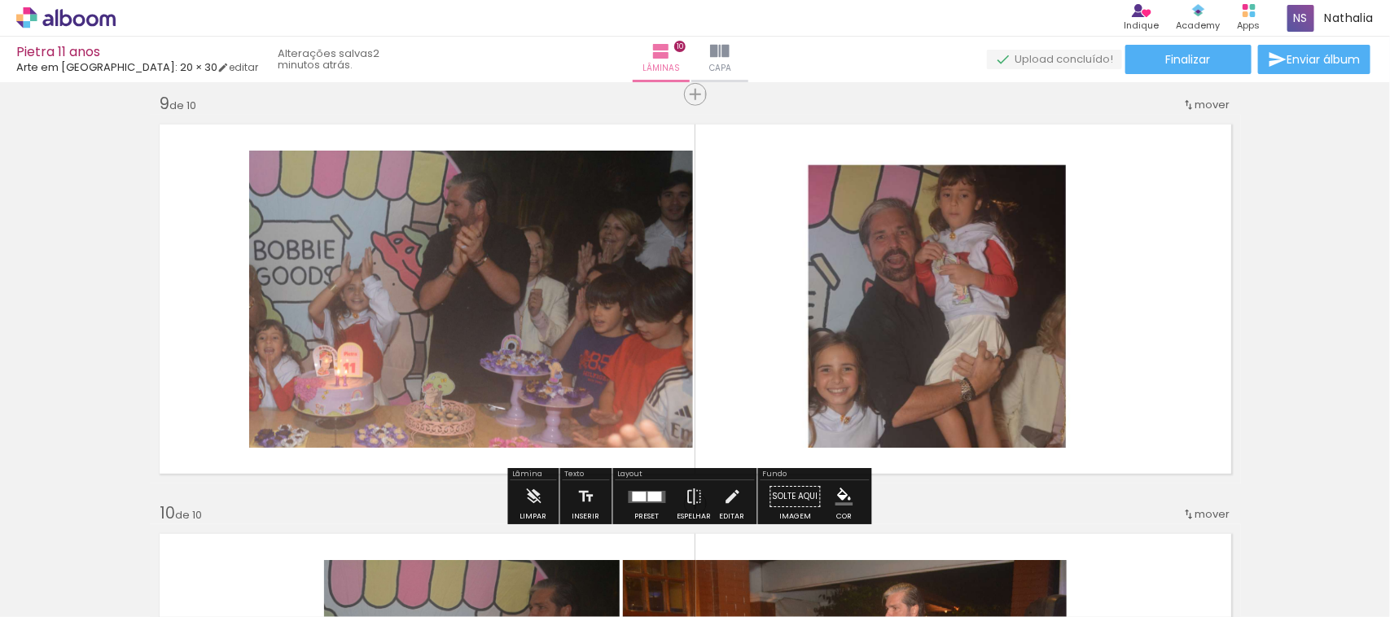
click at [640, 495] on div at bounding box center [640, 497] width 14 height 10
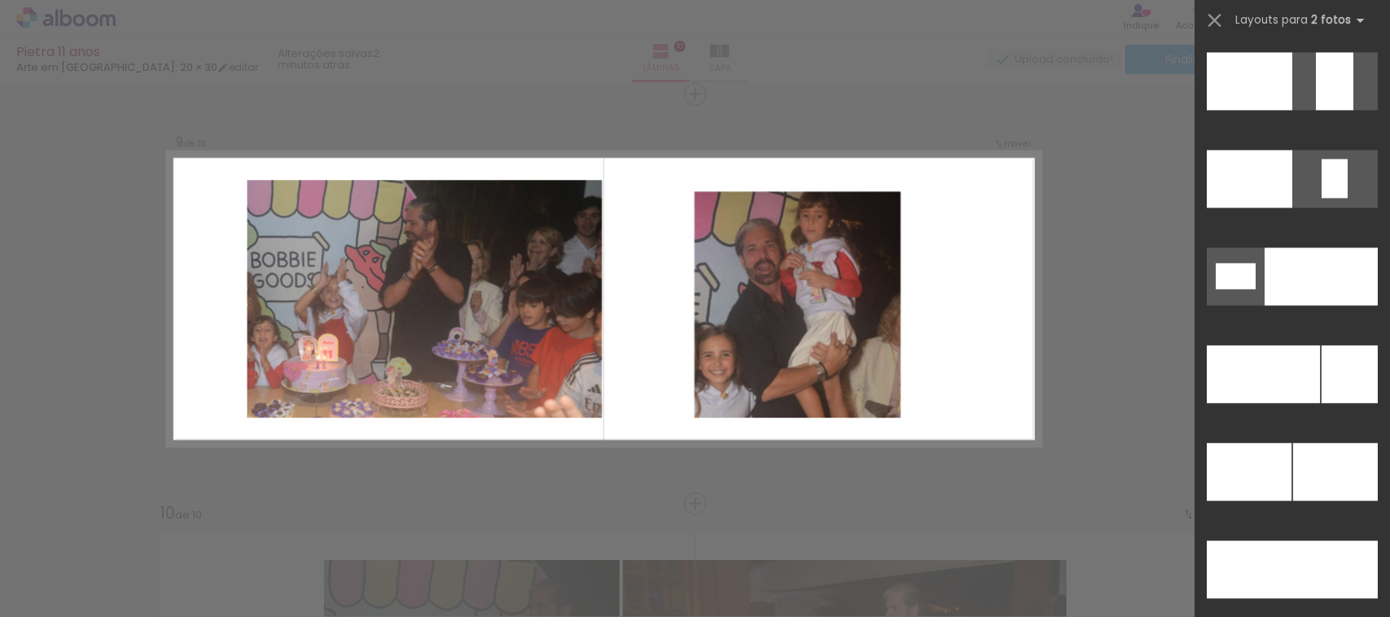
scroll to position [7201, 0]
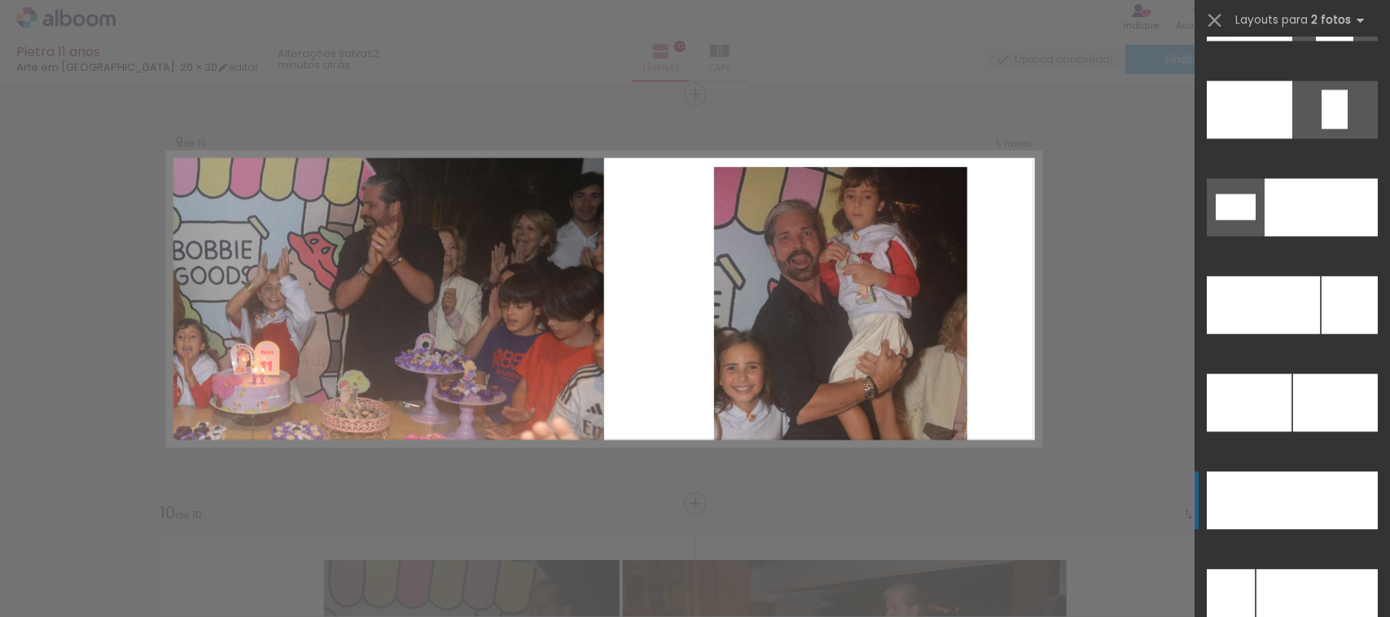
click at [1314, 489] on div at bounding box center [1336, 501] width 86 height 58
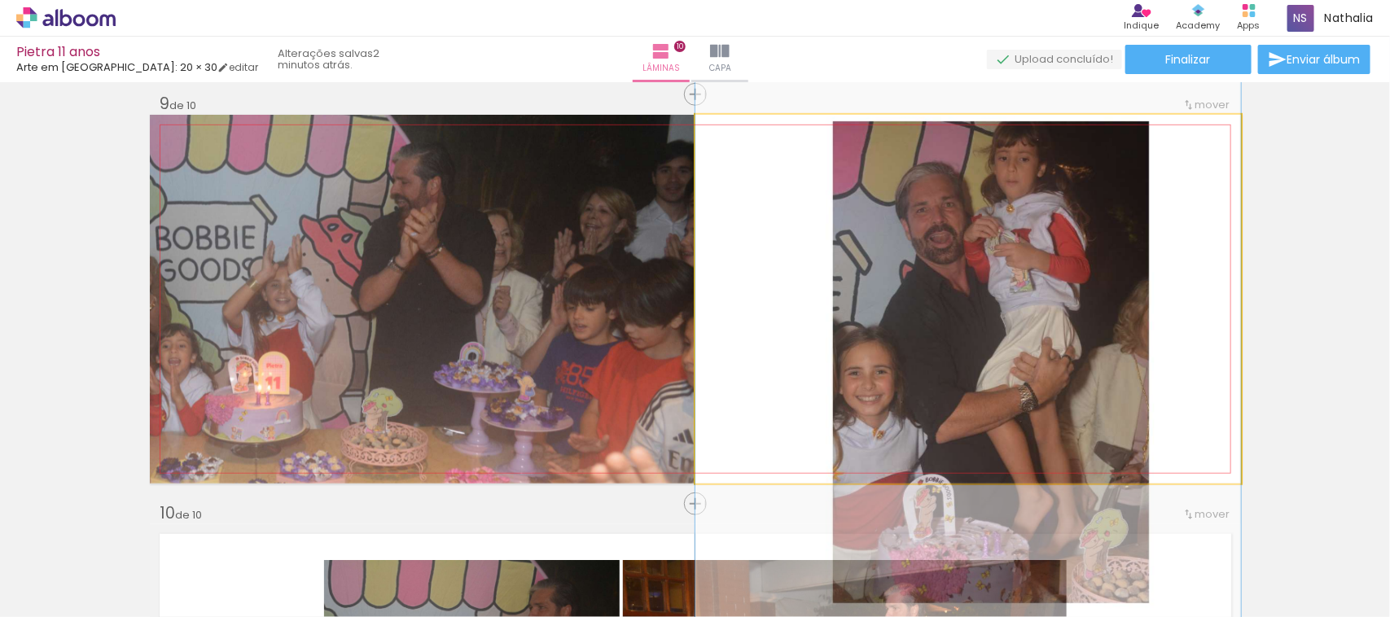
drag, startPoint x: 1034, startPoint y: 384, endPoint x: 1047, endPoint y: 372, distance: 17.3
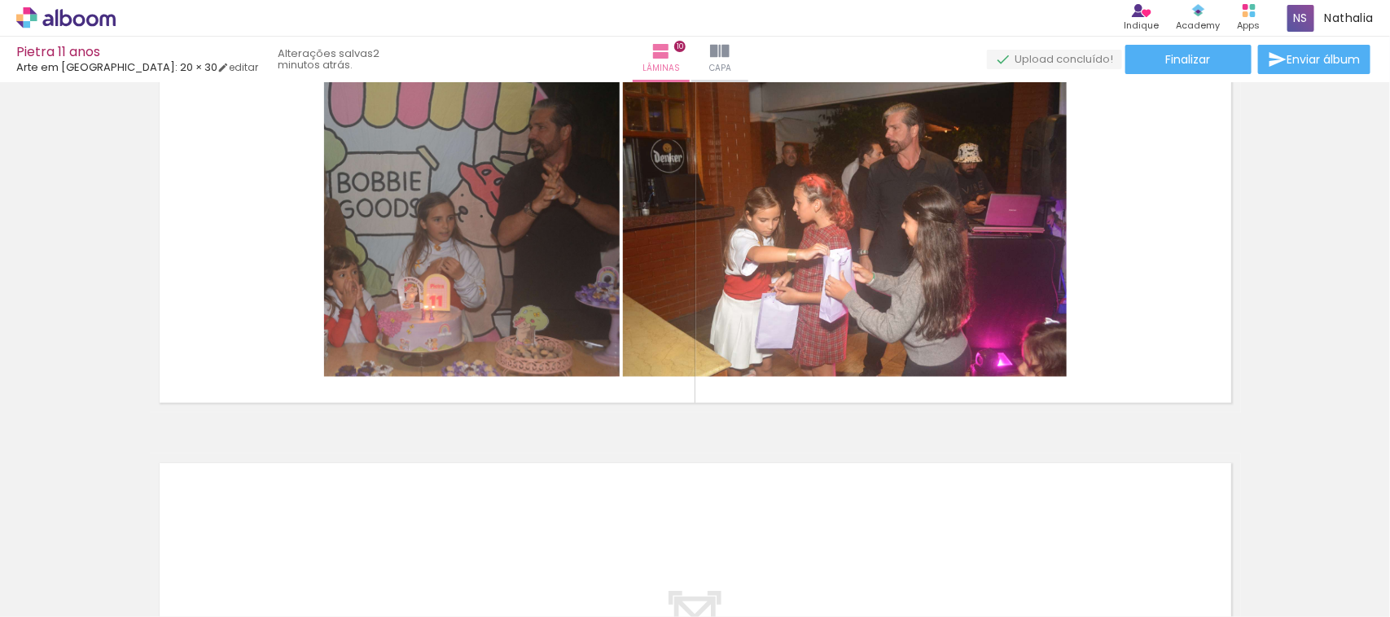
scroll to position [3781, 0]
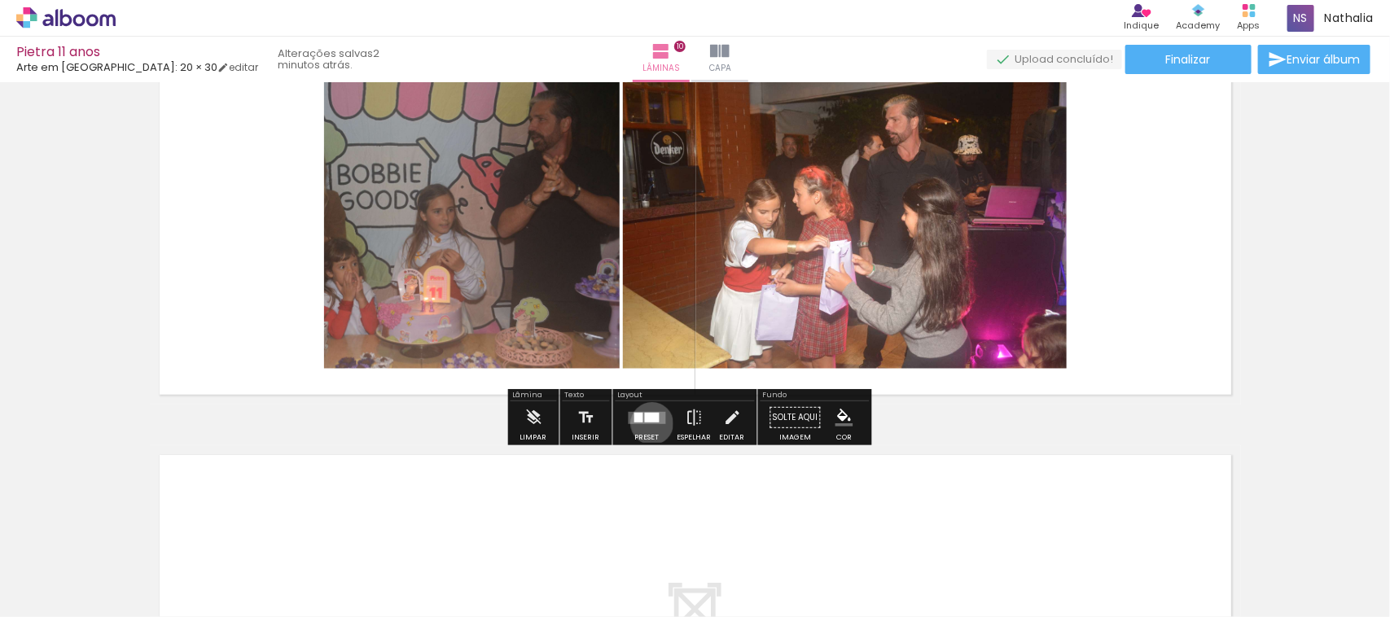
click at [648, 424] on quentale-layouter at bounding box center [647, 418] width 37 height 12
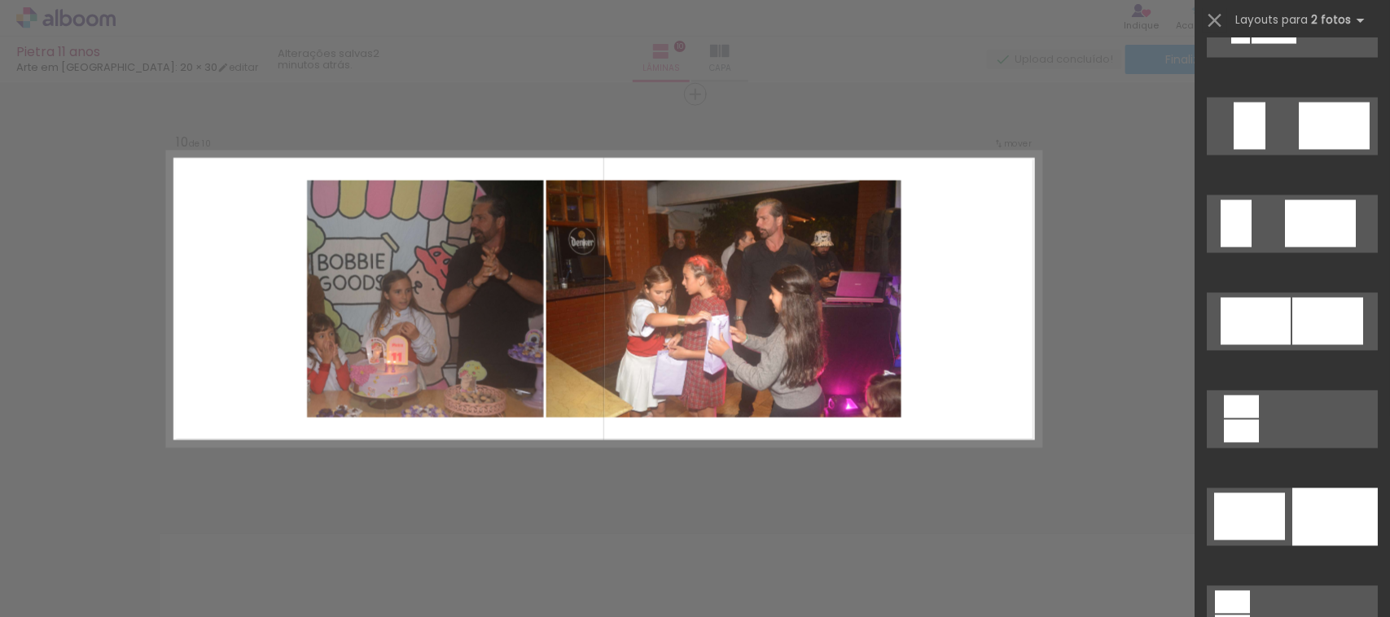
scroll to position [1372, 0]
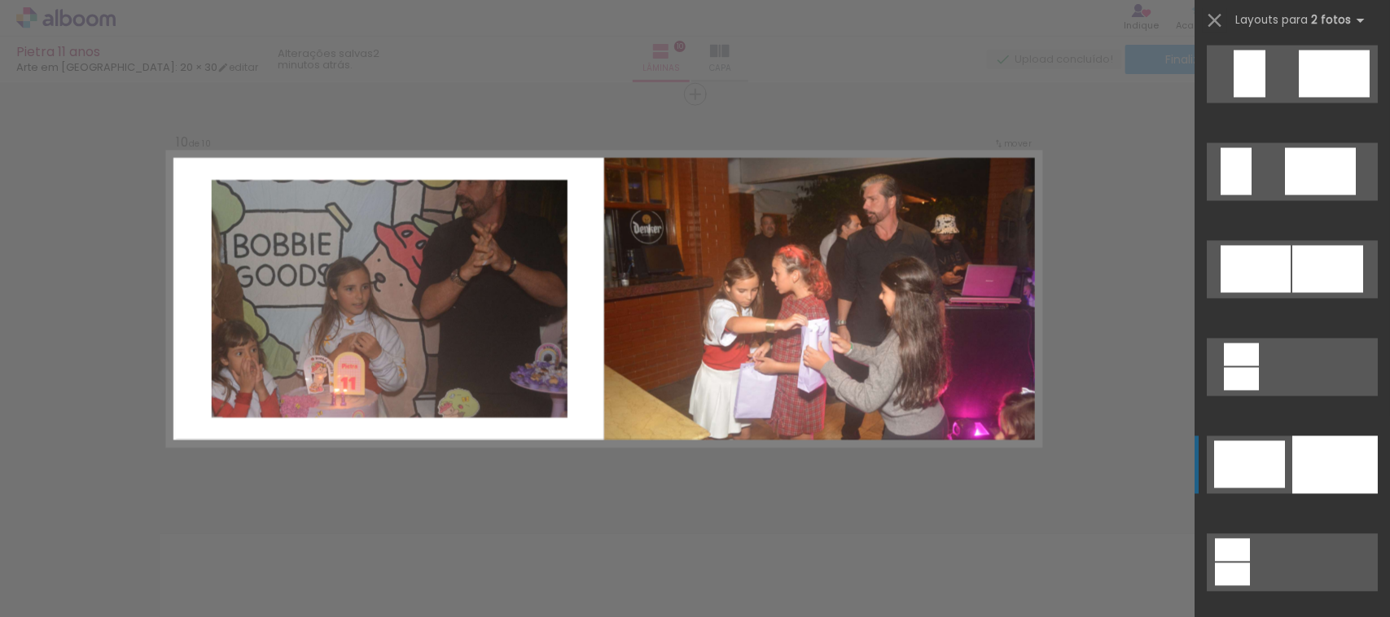
click at [1304, 479] on div at bounding box center [1336, 466] width 86 height 58
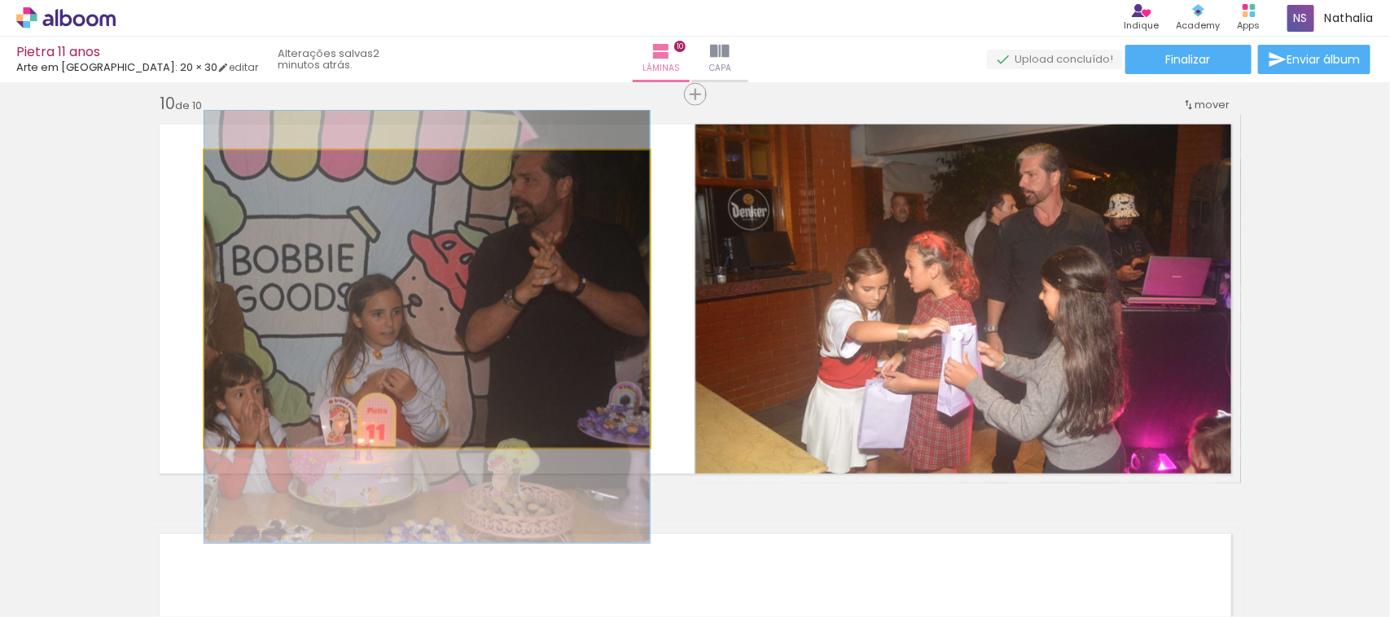
drag, startPoint x: 515, startPoint y: 368, endPoint x: 560, endPoint y: 396, distance: 53.4
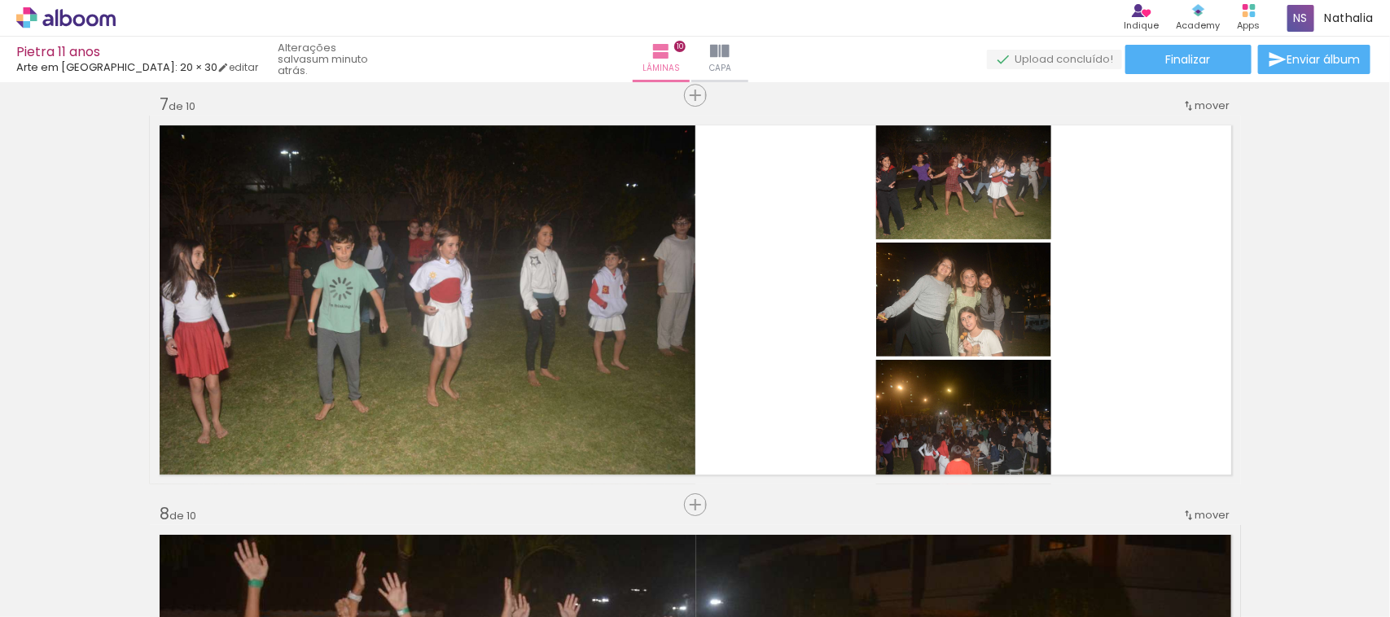
scroll to position [2482, 0]
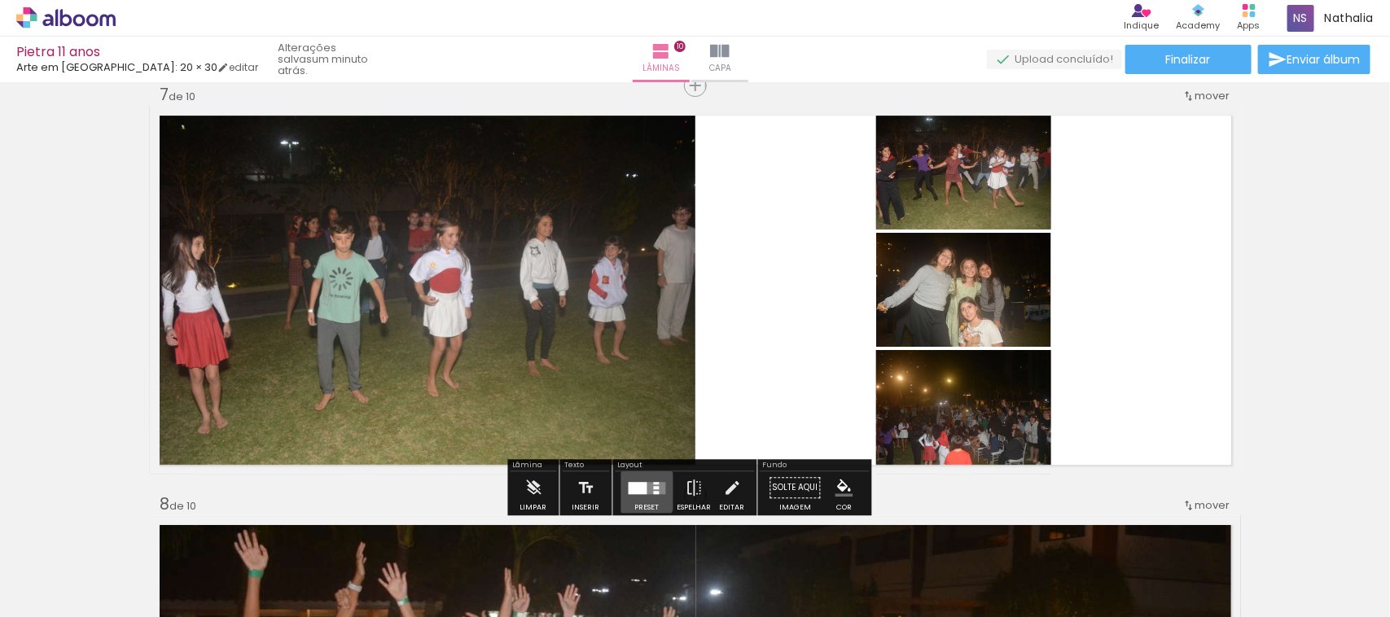
click at [634, 489] on div at bounding box center [638, 488] width 19 height 12
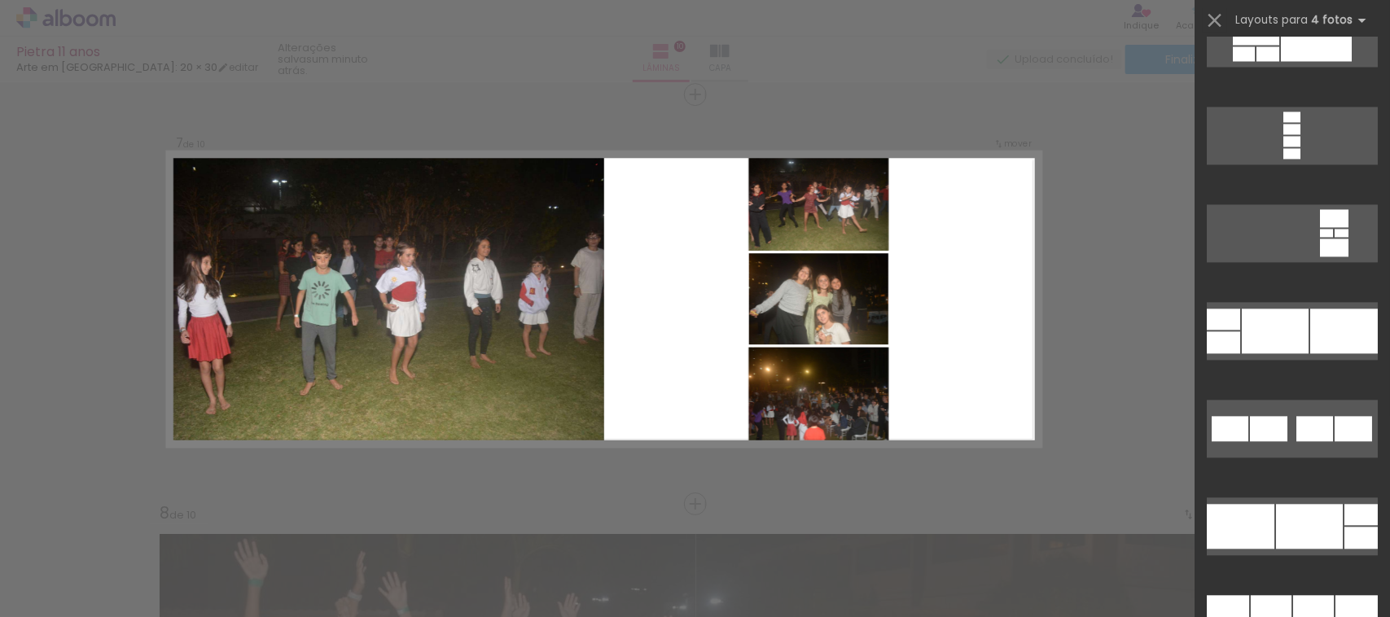
scroll to position [7148, 0]
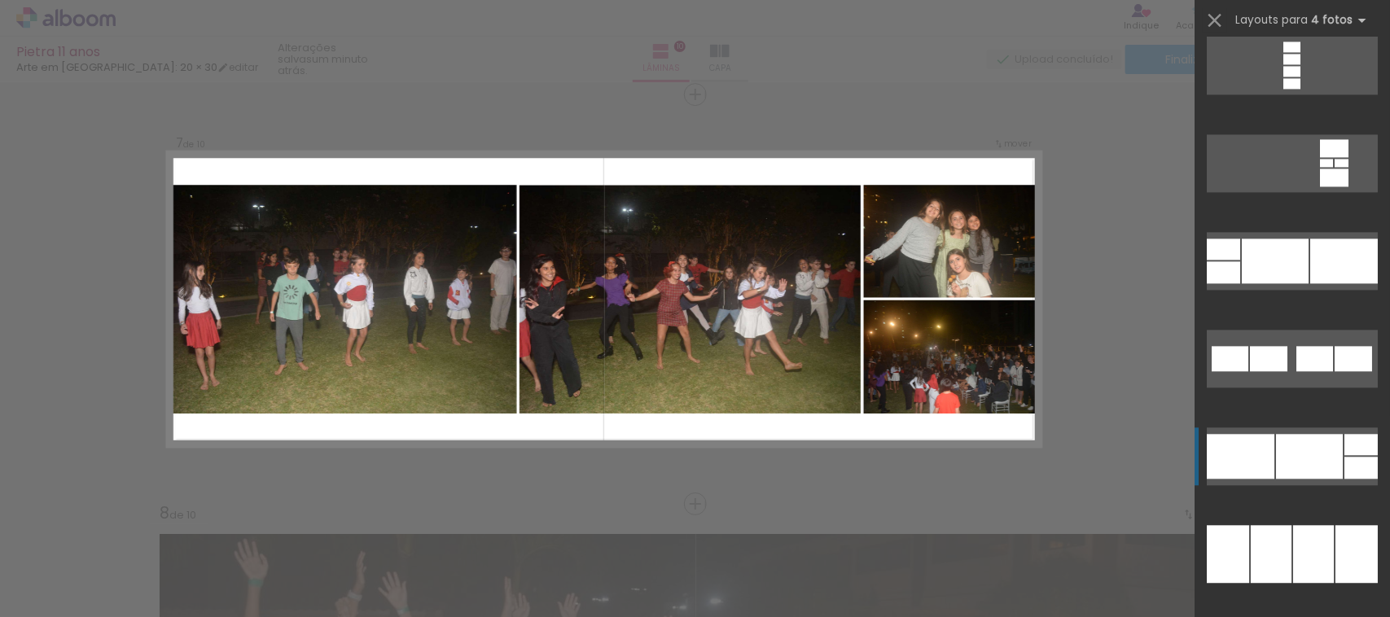
click at [1301, 459] on div at bounding box center [1309, 456] width 67 height 45
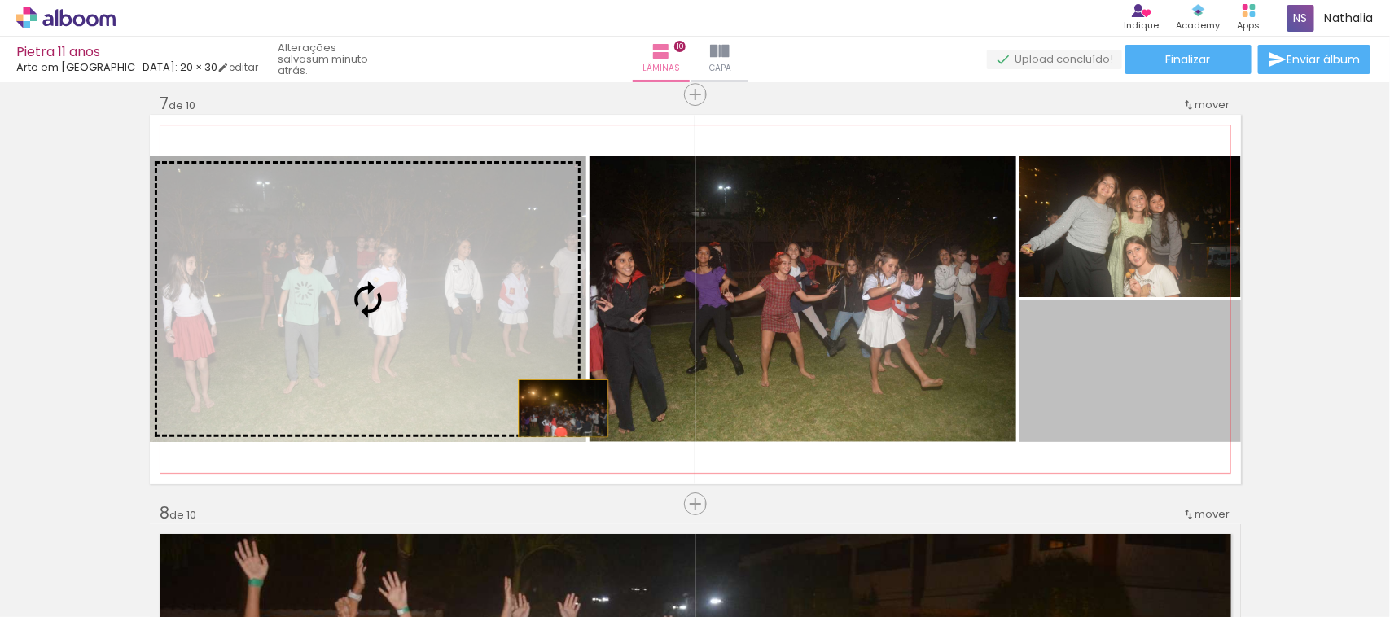
drag, startPoint x: 1077, startPoint y: 407, endPoint x: 453, endPoint y: 410, distance: 623.9
click at [0, 0] on slot at bounding box center [0, 0] width 0 height 0
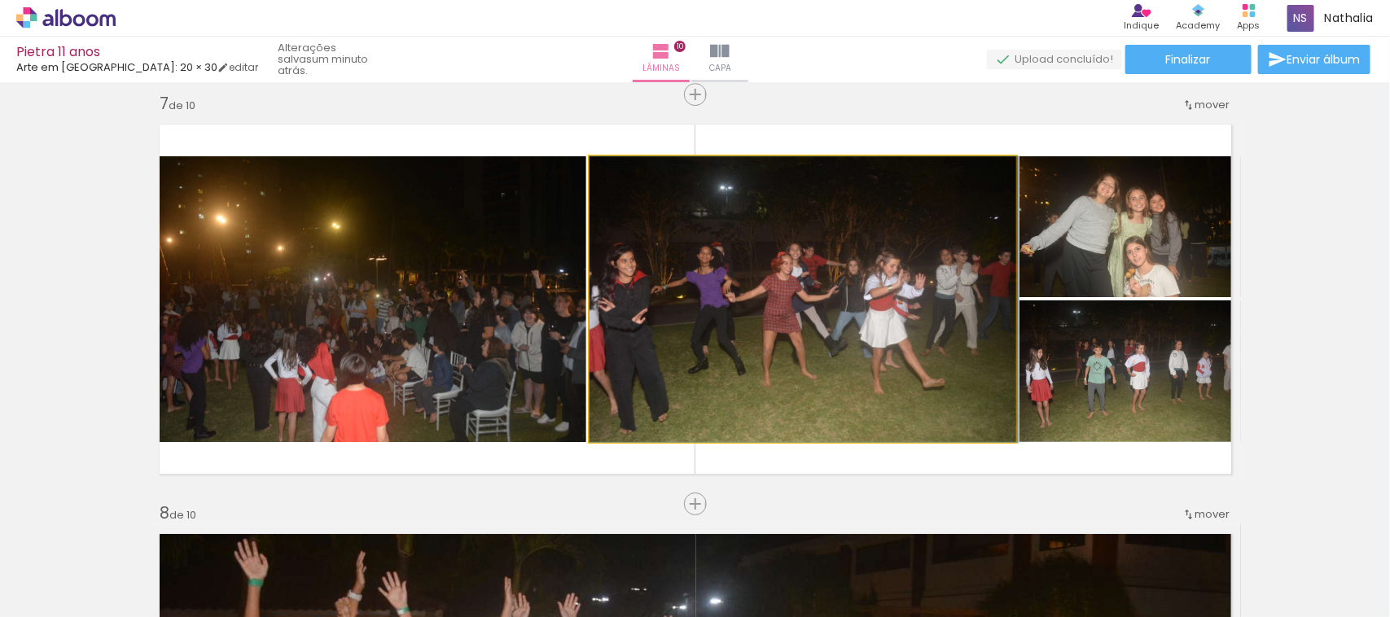
drag, startPoint x: 689, startPoint y: 359, endPoint x: 740, endPoint y: 373, distance: 52.4
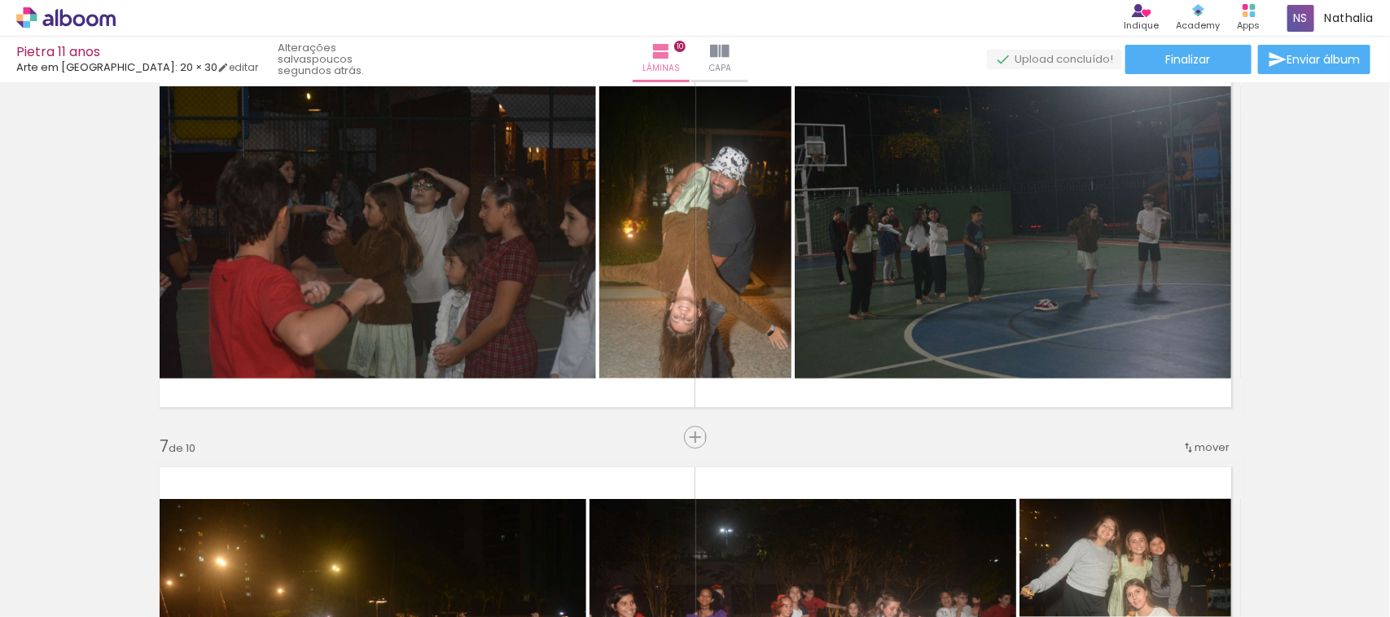
scroll to position [2119, 0]
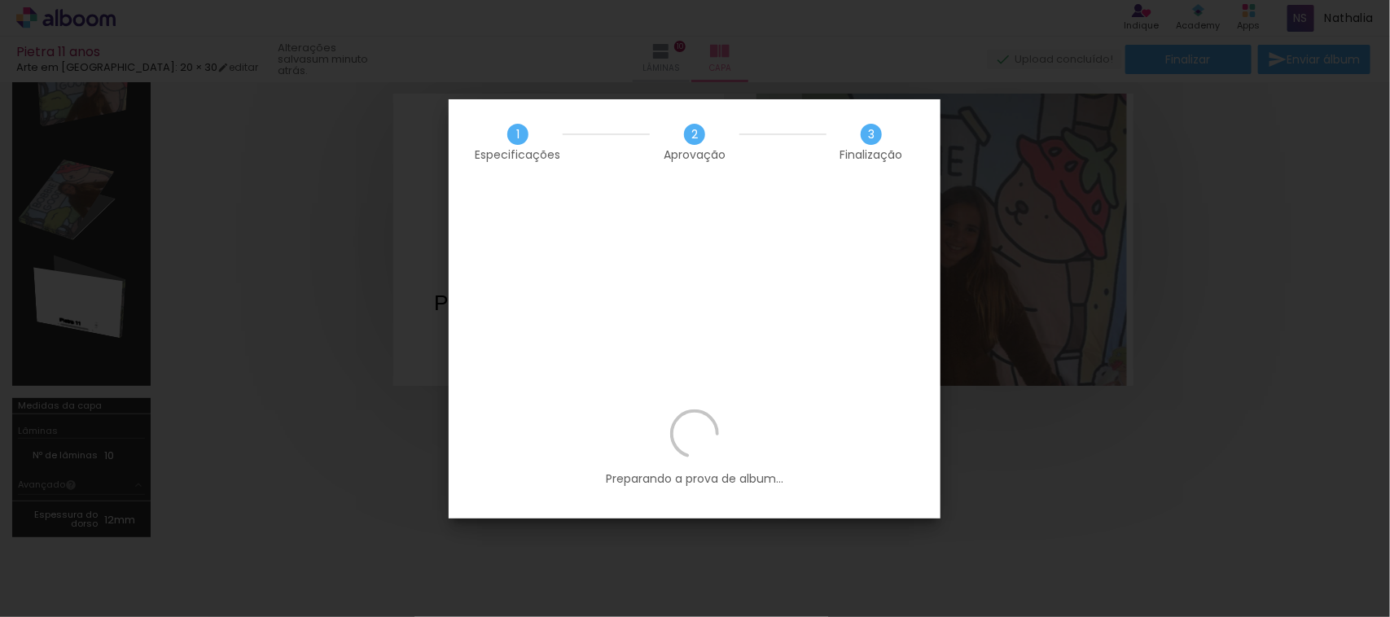
scroll to position [0, 1028]
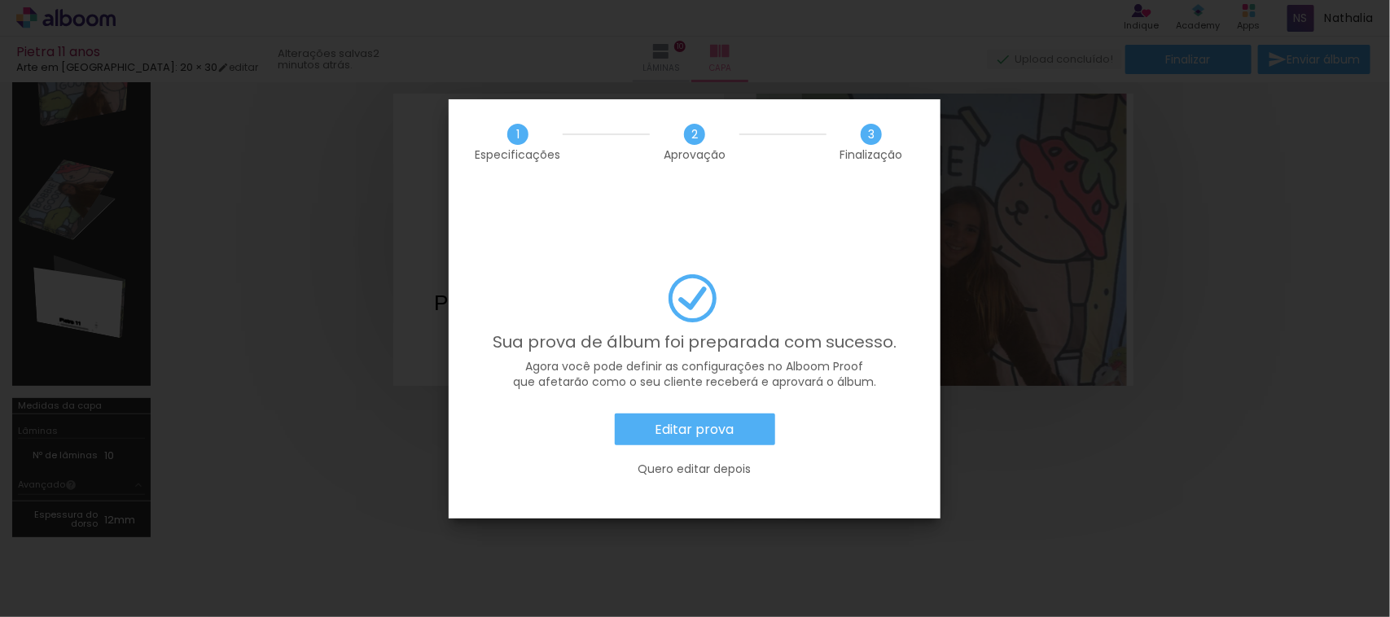
click at [700, 414] on paper-button "Editar prova" at bounding box center [695, 430] width 160 height 33
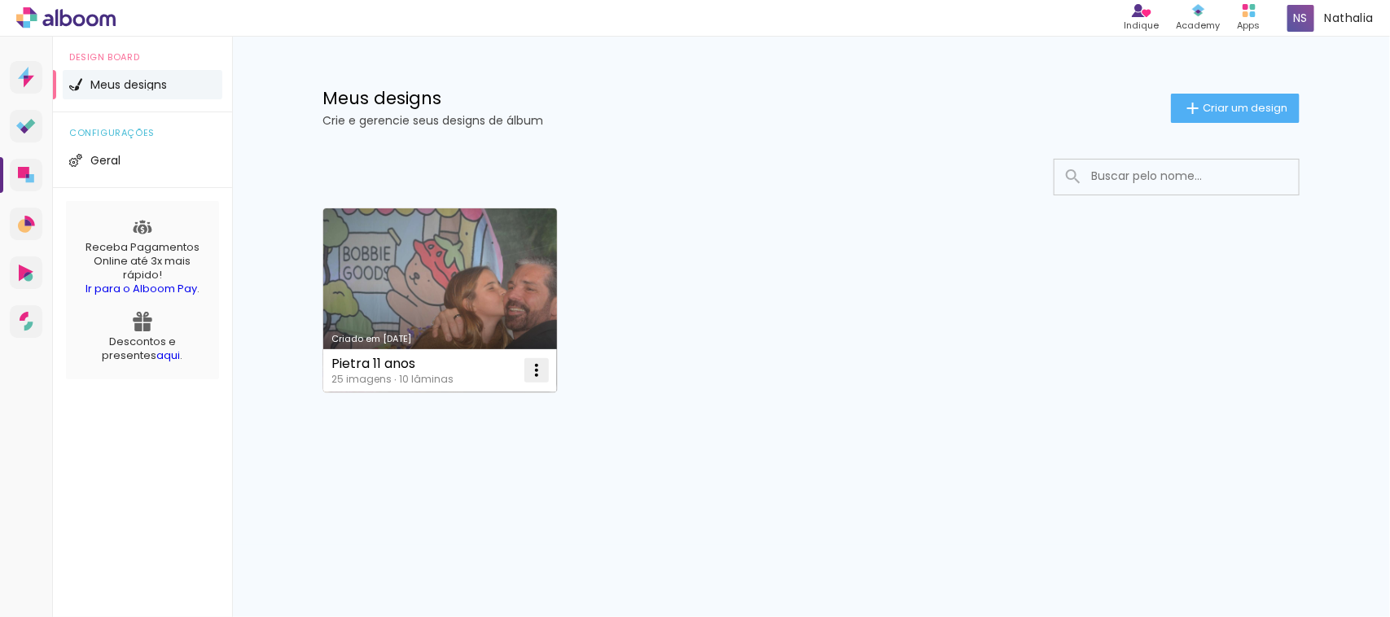
click at [533, 368] on iron-icon at bounding box center [537, 371] width 20 height 20
click at [485, 297] on link "Criado em [DATE]" at bounding box center [440, 301] width 234 height 184
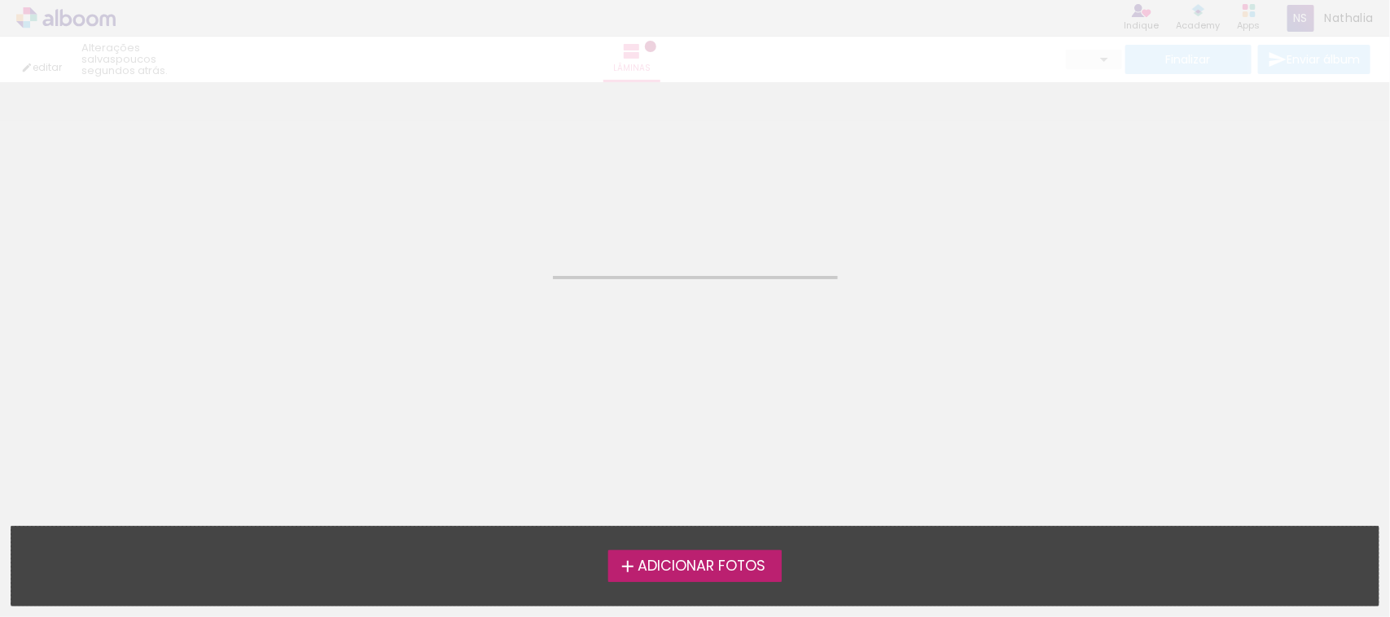
click at [485, 297] on neon-animated-pages "Confirmar Cancelar" at bounding box center [695, 349] width 1390 height 535
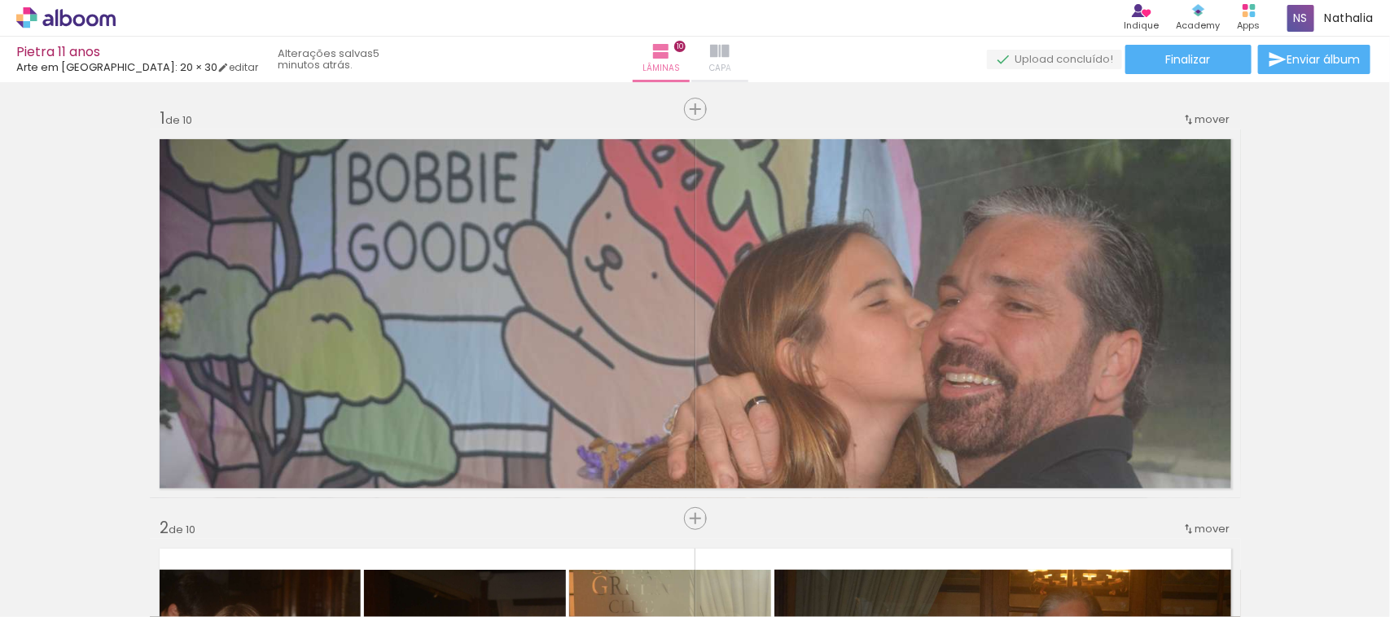
click at [739, 67] on paper-button "Capa" at bounding box center [719, 60] width 57 height 46
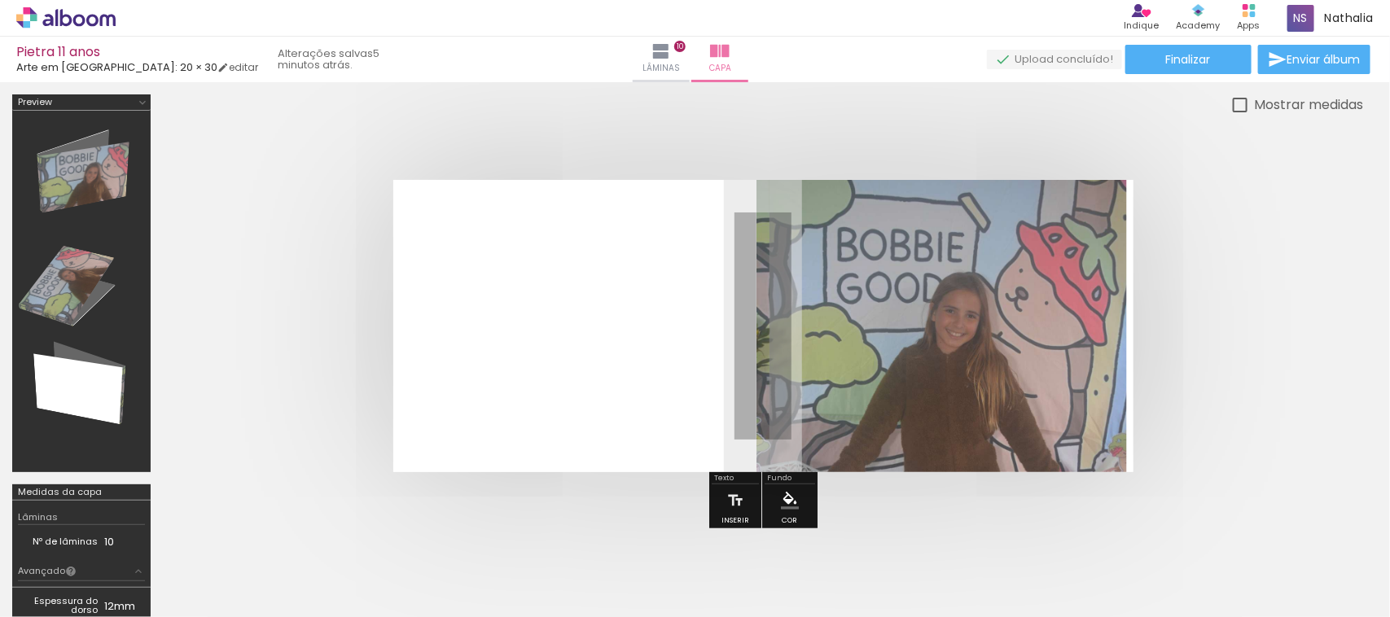
click at [636, 357] on quentale-layouter at bounding box center [763, 326] width 740 height 292
click at [637, 364] on quentale-layouter at bounding box center [763, 326] width 740 height 292
click at [660, 55] on iron-icon at bounding box center [662, 52] width 20 height 20
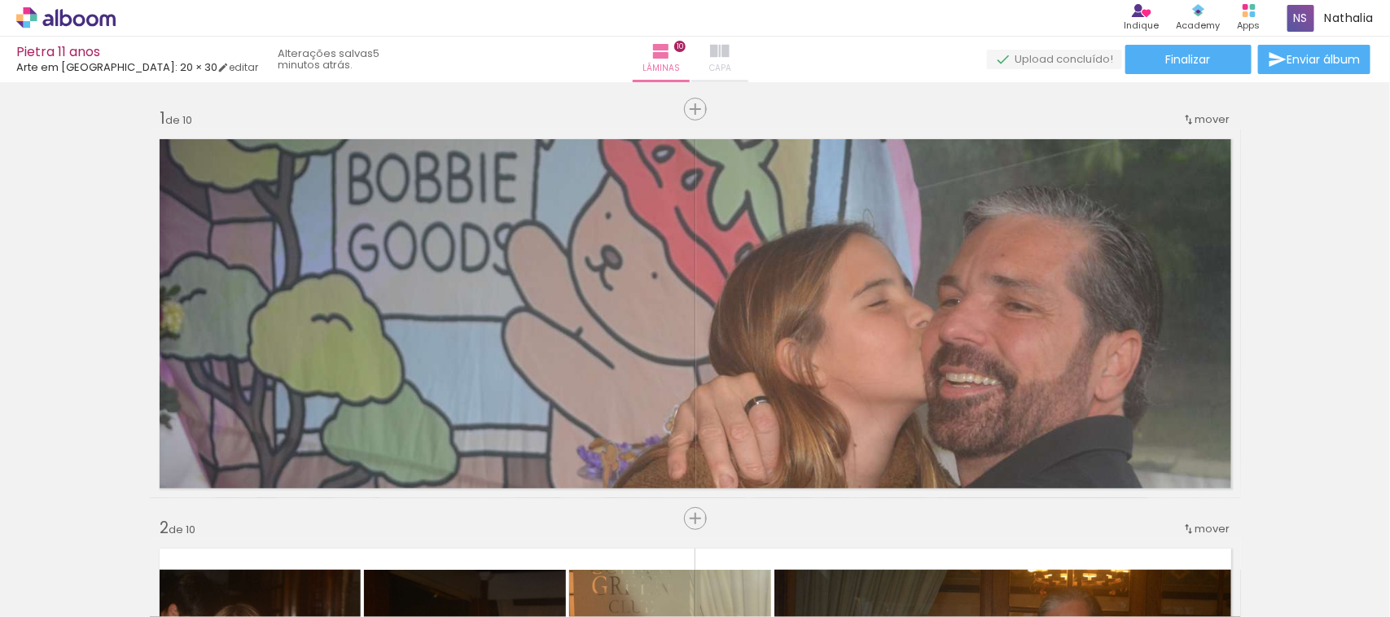
click at [739, 55] on paper-button "Capa" at bounding box center [719, 60] width 57 height 46
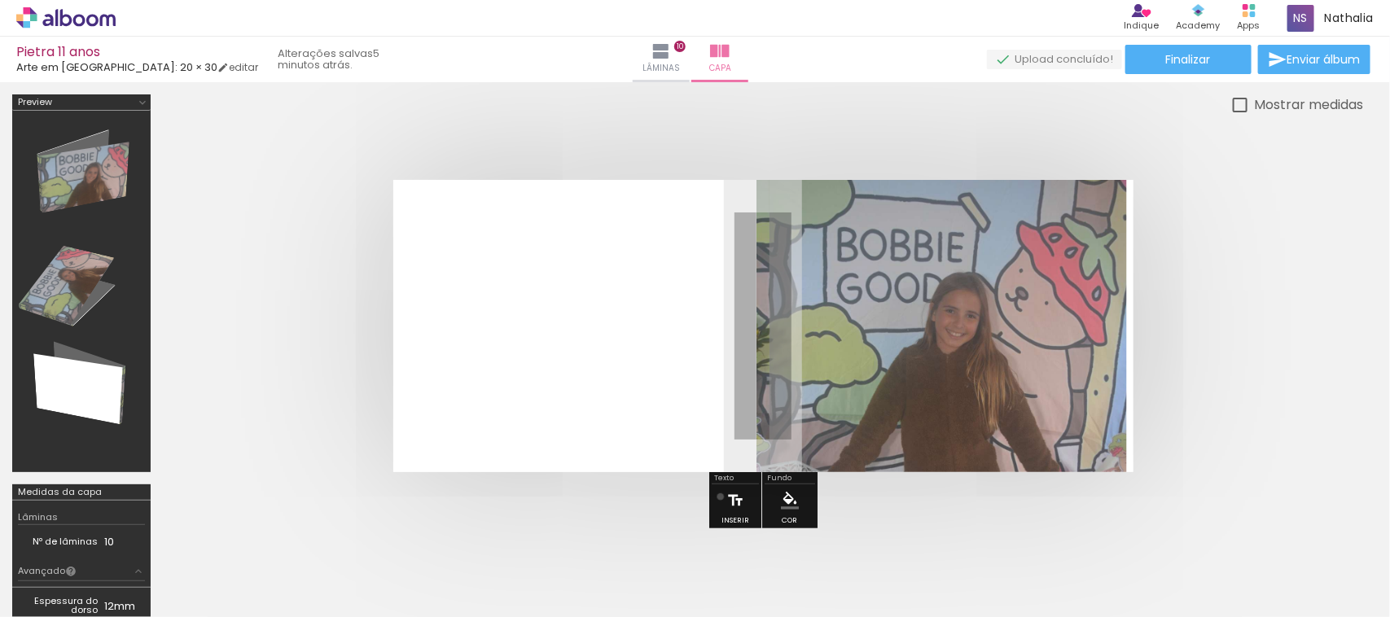
click at [721, 495] on paper-button "Inserir" at bounding box center [736, 506] width 36 height 42
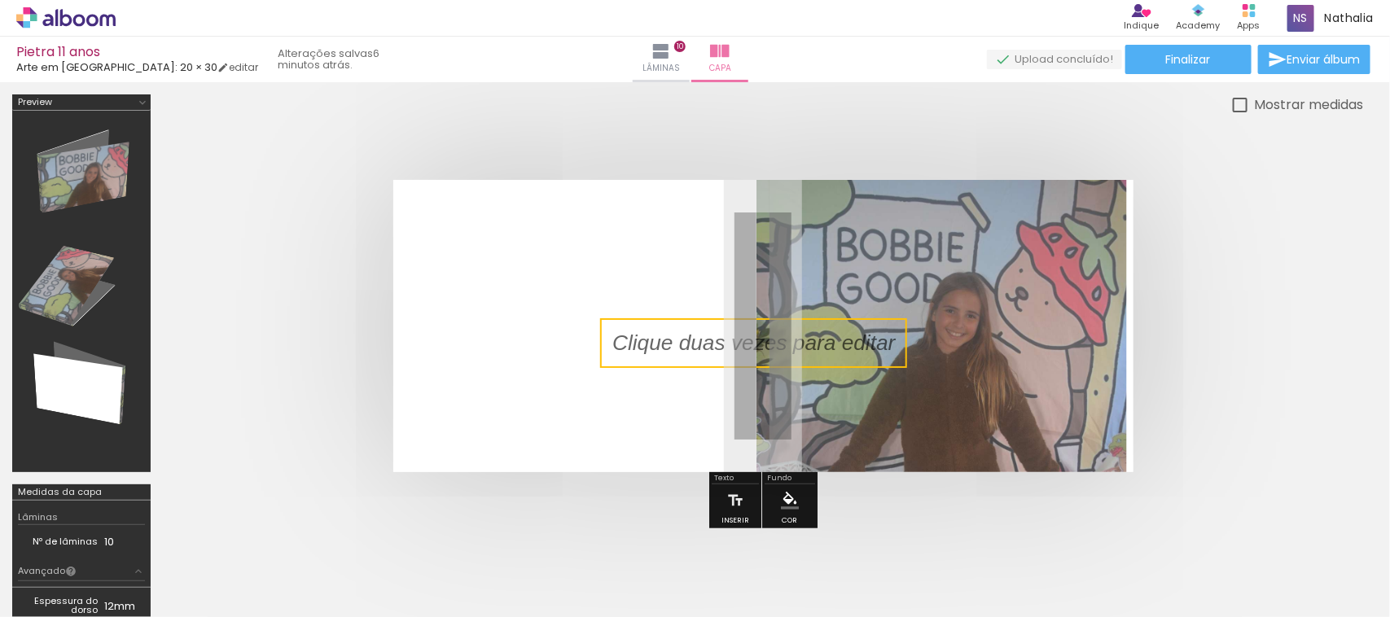
drag, startPoint x: 686, startPoint y: 297, endPoint x: 688, endPoint y: 326, distance: 28.6
click at [688, 326] on quentale-selection at bounding box center [753, 343] width 307 height 50
click at [668, 349] on quentale-selection at bounding box center [752, 348] width 307 height 50
type input "Sans Serif"
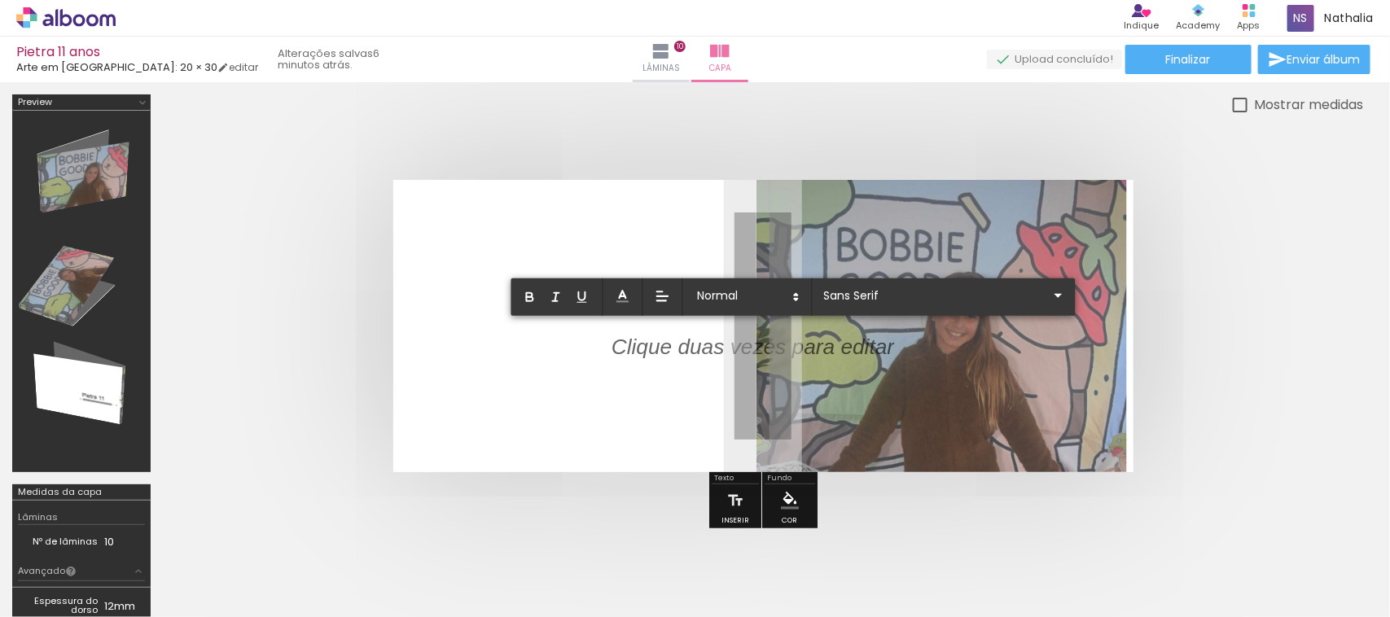
click at [668, 349] on p at bounding box center [753, 357] width 283 height 30
click at [669, 381] on quentale-layouter at bounding box center [763, 326] width 740 height 292
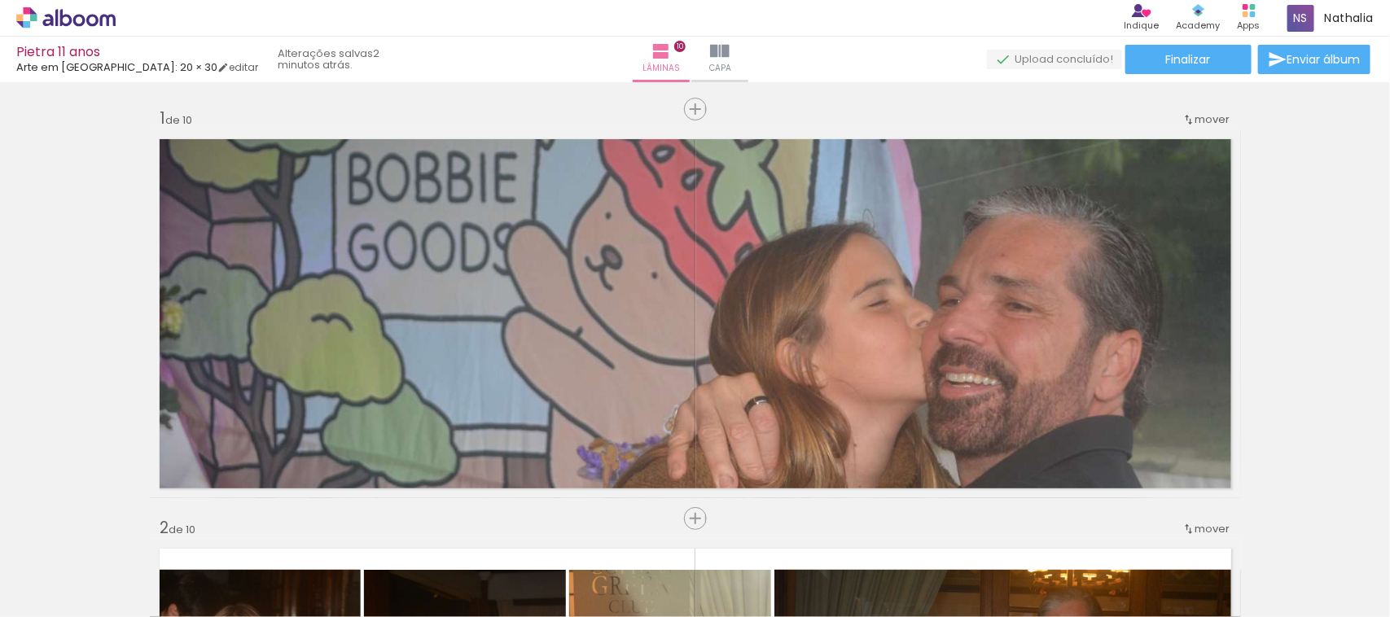
scroll to position [4068, 0]
